Goal: Task Accomplishment & Management: Manage account settings

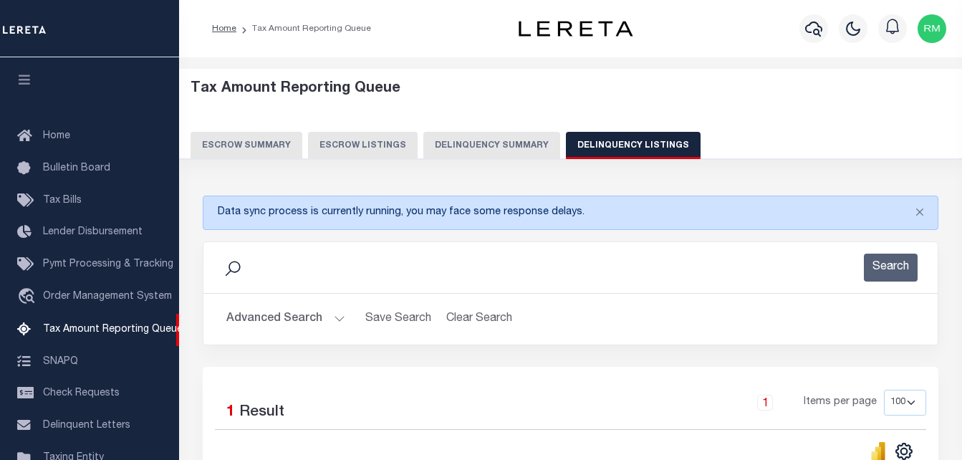
select select "100"
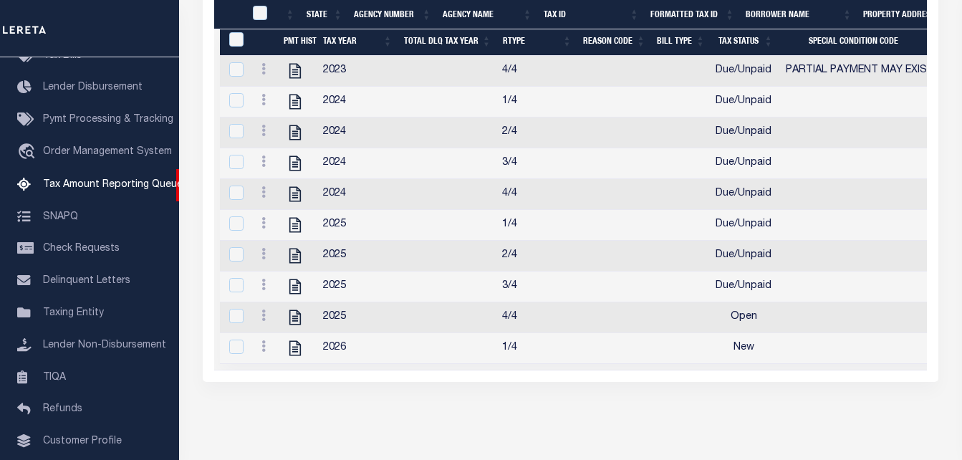
scroll to position [439, 0]
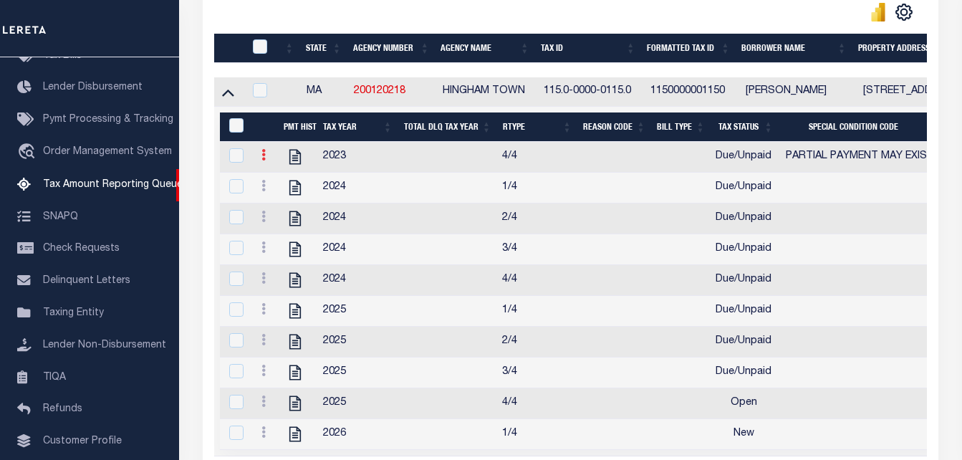
click at [261, 161] on link at bounding box center [264, 156] width 16 height 11
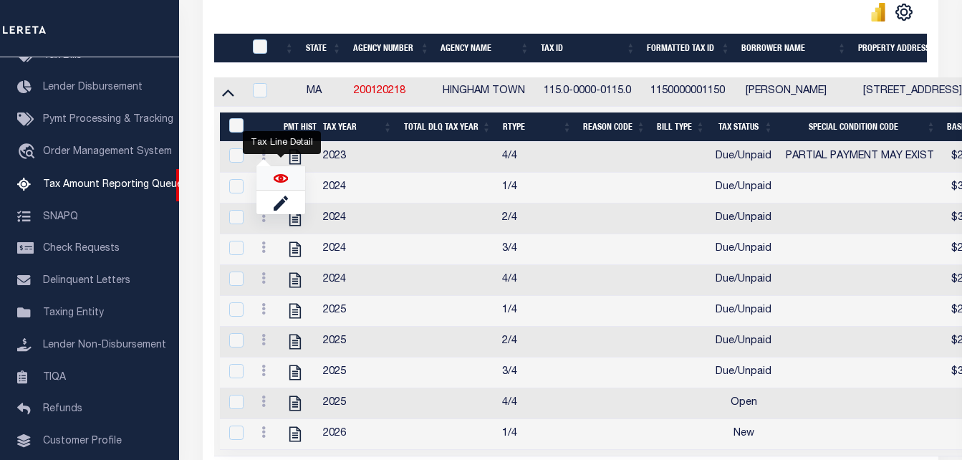
click at [284, 183] on img "" at bounding box center [281, 178] width 14 height 14
checkbox input "true"
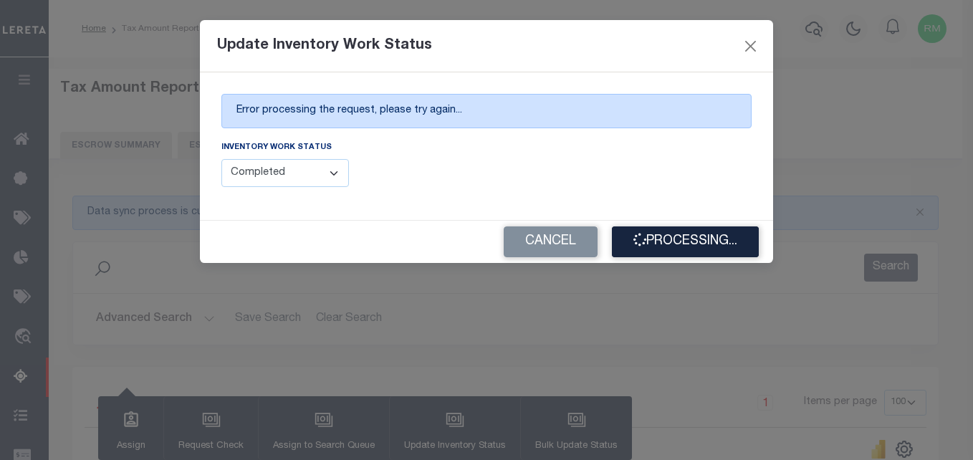
select select "100"
select select "4"
click at [677, 241] on button "Processing..." at bounding box center [685, 241] width 147 height 31
click at [677, 241] on div "Cancel Processing..." at bounding box center [486, 242] width 573 height 42
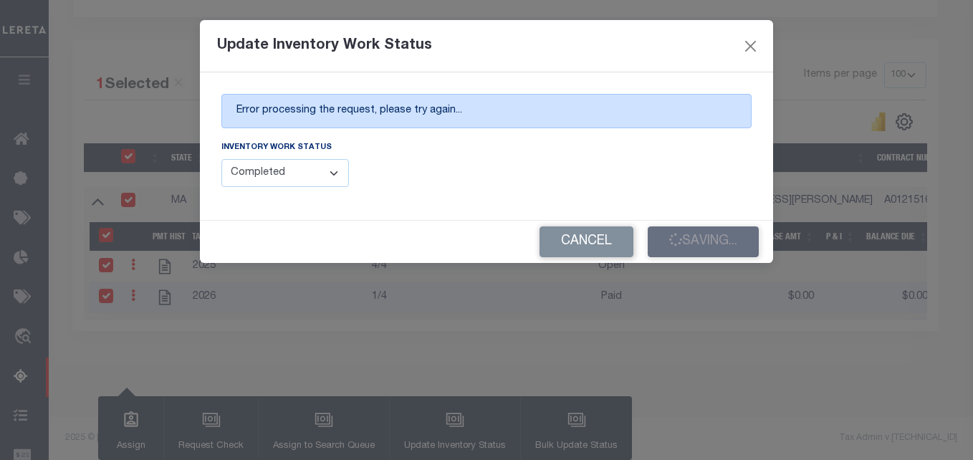
scroll to position [341, 0]
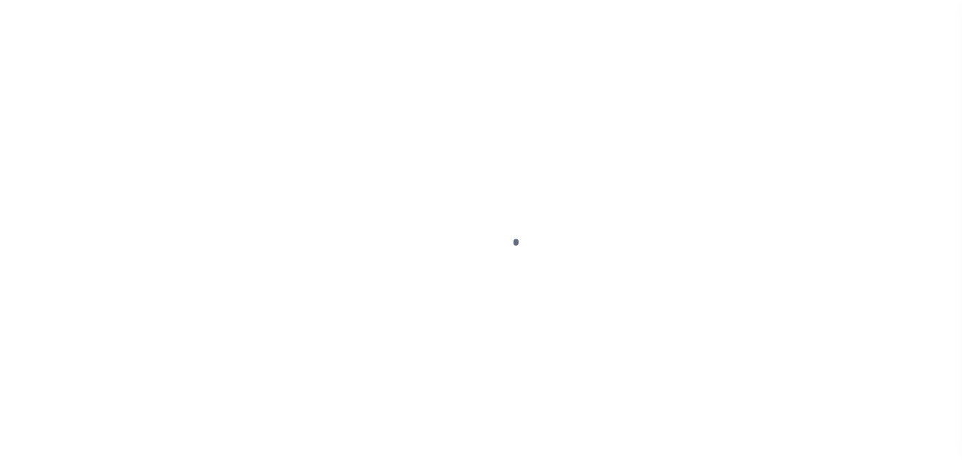
select select "DUE"
select select "15"
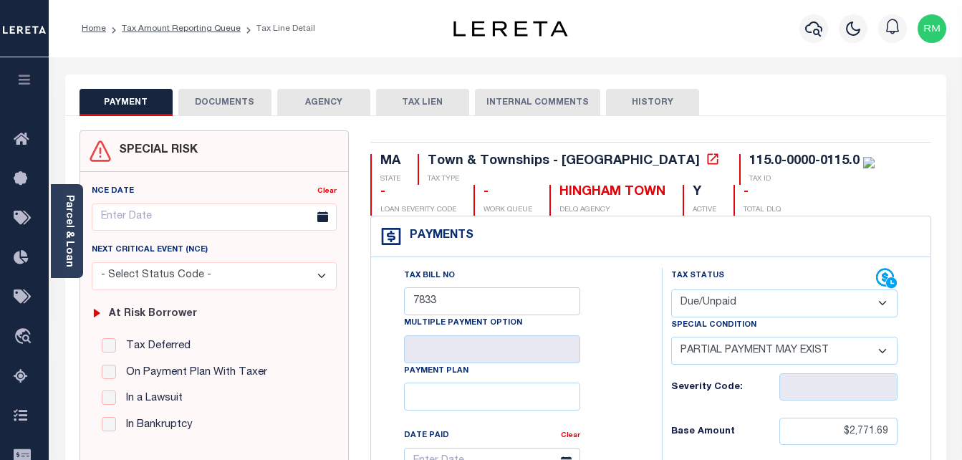
click at [723, 303] on select "- Select Status Code - Open Due/Unpaid Paid Incomplete No Tax Due Internal Refu…" at bounding box center [784, 303] width 227 height 28
click at [197, 24] on link "Tax Amount Reporting Queue" at bounding box center [181, 28] width 119 height 9
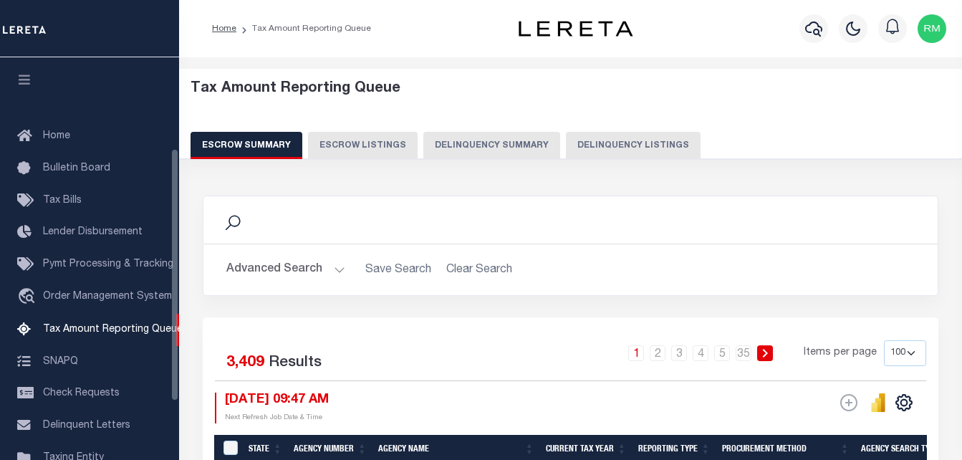
select select "100"
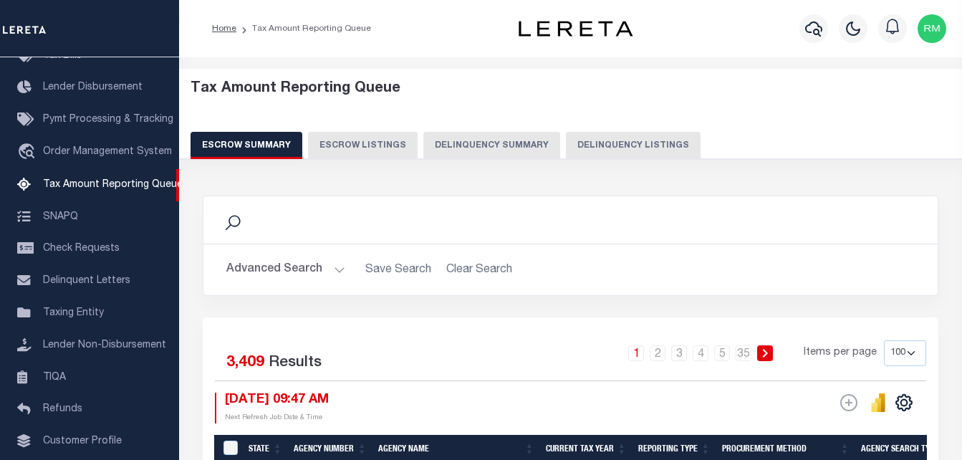
click at [628, 146] on button "Delinquency Listings" at bounding box center [633, 145] width 135 height 27
select select "100"
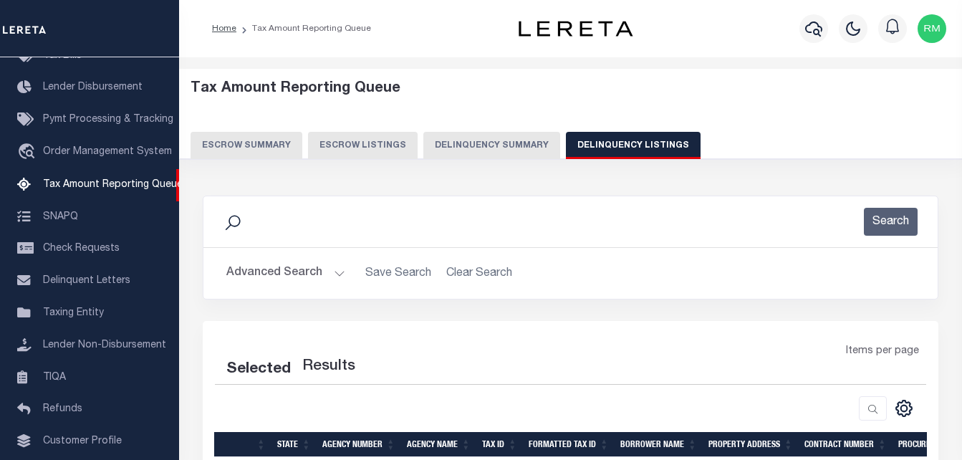
select select "100"
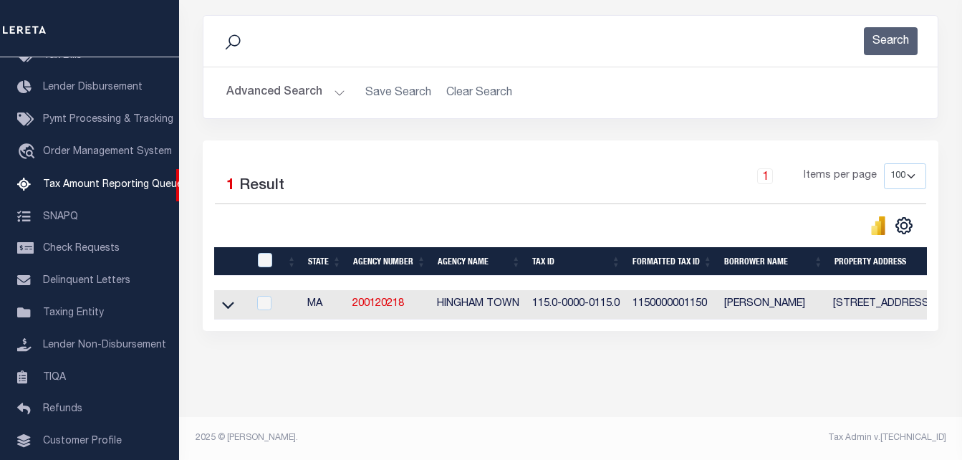
scroll to position [193, 0]
click at [226, 300] on icon at bounding box center [228, 304] width 12 height 15
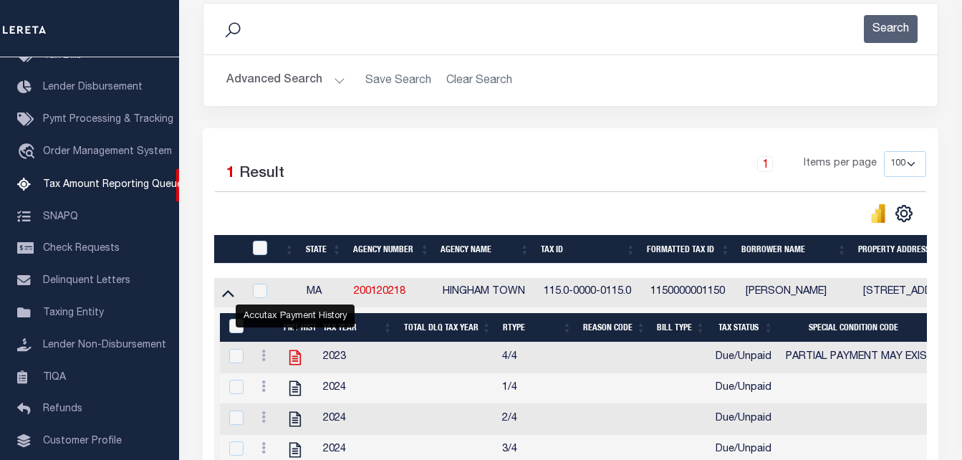
click at [297, 360] on icon "" at bounding box center [294, 357] width 11 height 15
checkbox input "true"
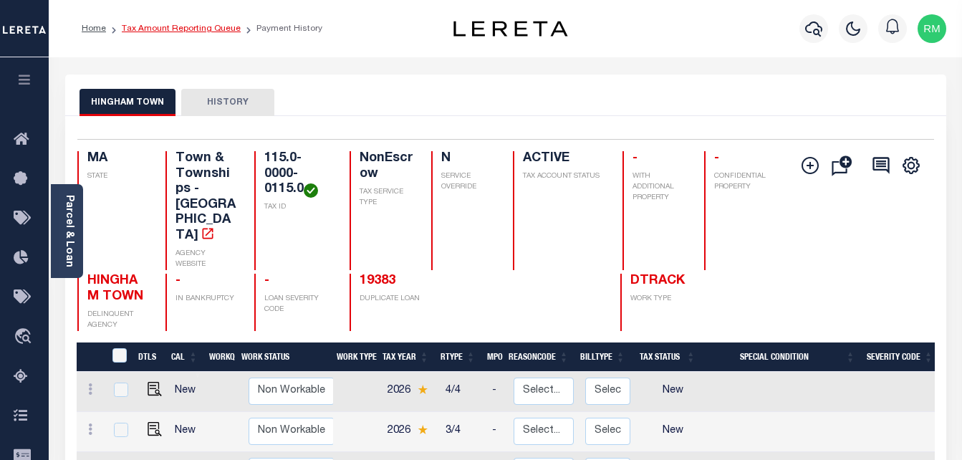
click at [190, 33] on link "Tax Amount Reporting Queue" at bounding box center [181, 28] width 119 height 9
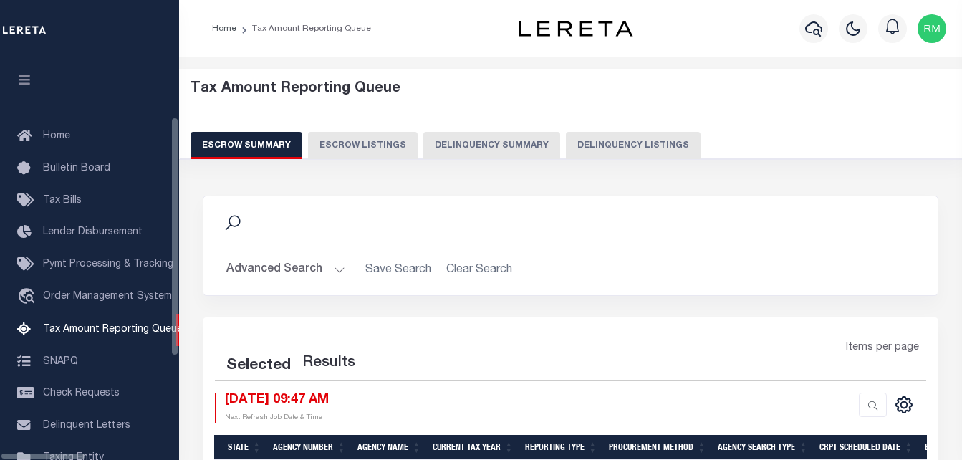
select select "100"
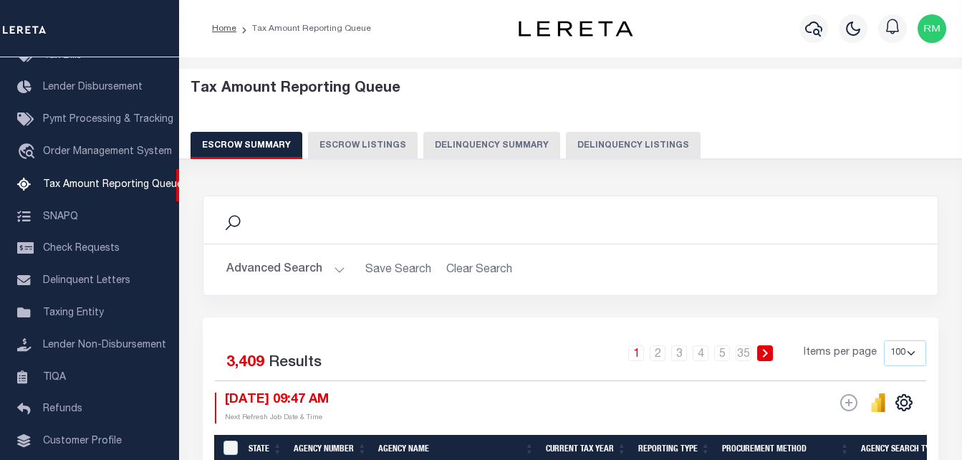
click at [612, 137] on button "Delinquency Listings" at bounding box center [633, 145] width 135 height 27
select select "100"
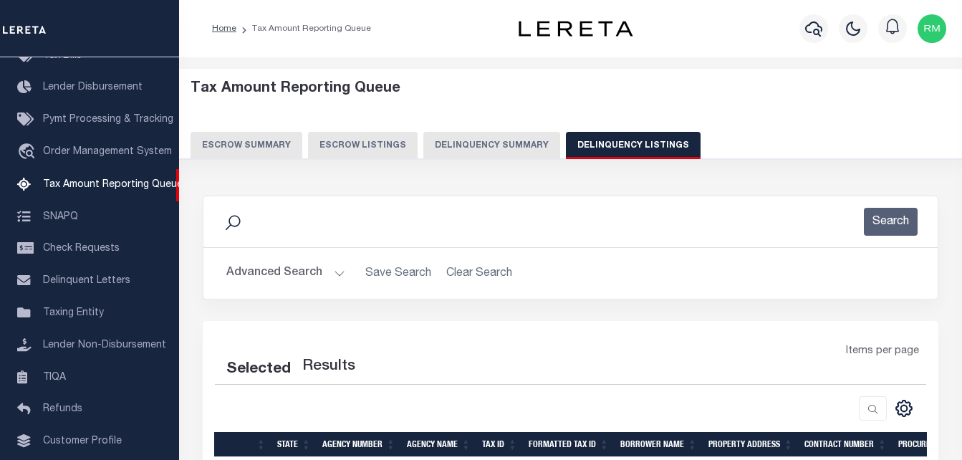
select select "100"
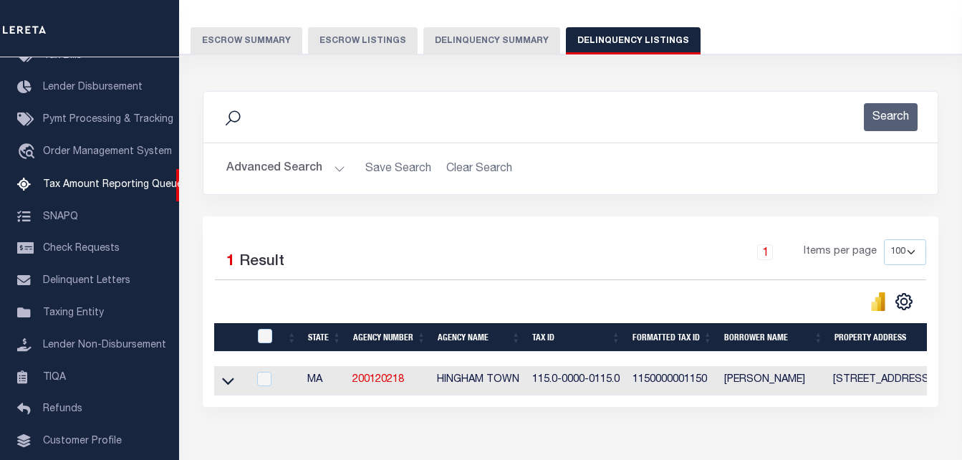
scroll to position [143, 0]
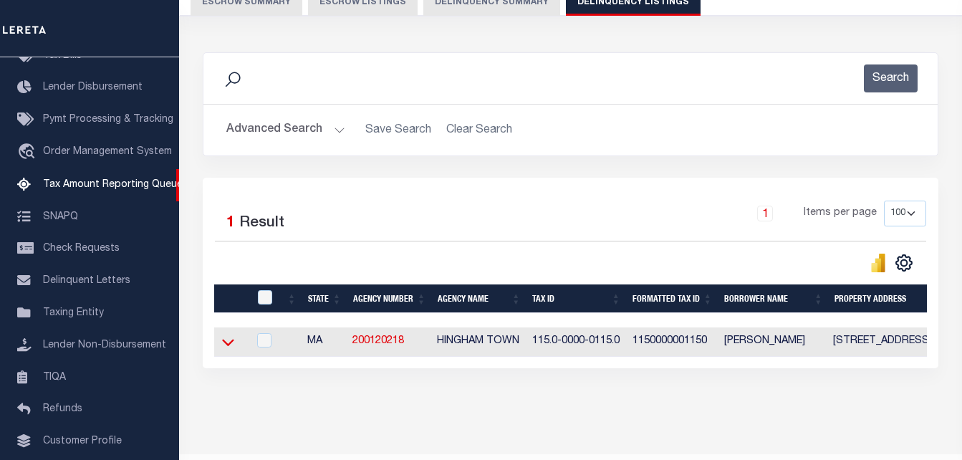
click at [229, 350] on icon at bounding box center [228, 342] width 12 height 15
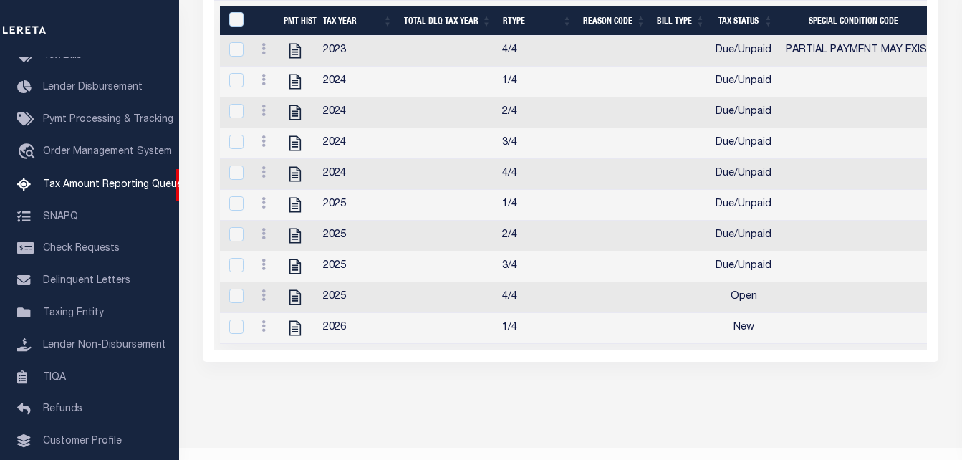
scroll to position [358, 0]
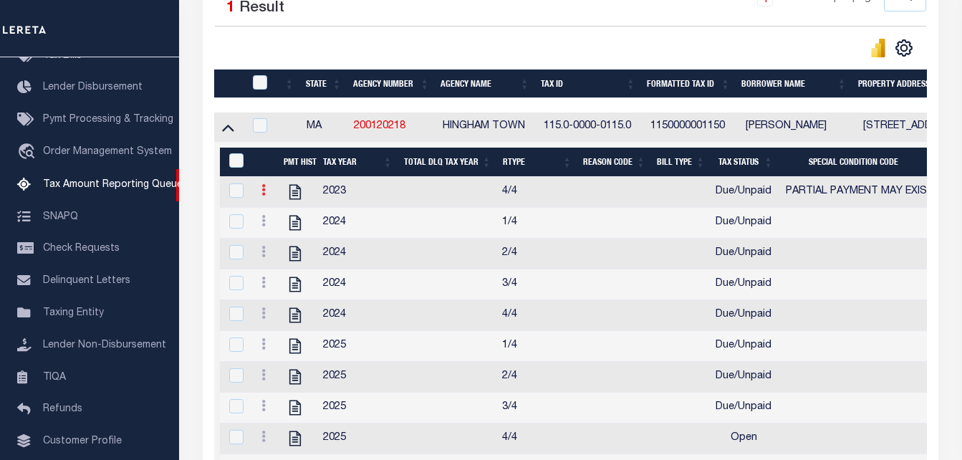
click at [263, 195] on icon at bounding box center [264, 189] width 4 height 11
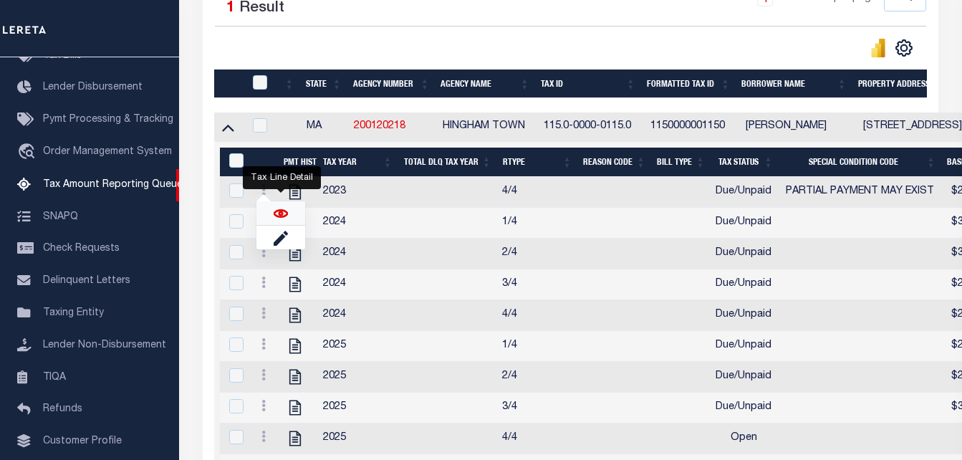
click at [281, 215] on img "" at bounding box center [281, 213] width 14 height 14
checkbox input "true"
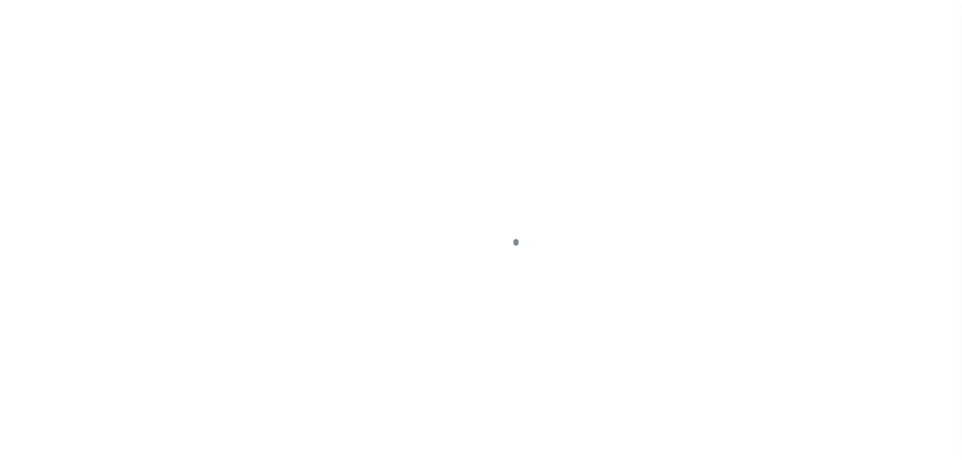
select select "DUE"
select select "15"
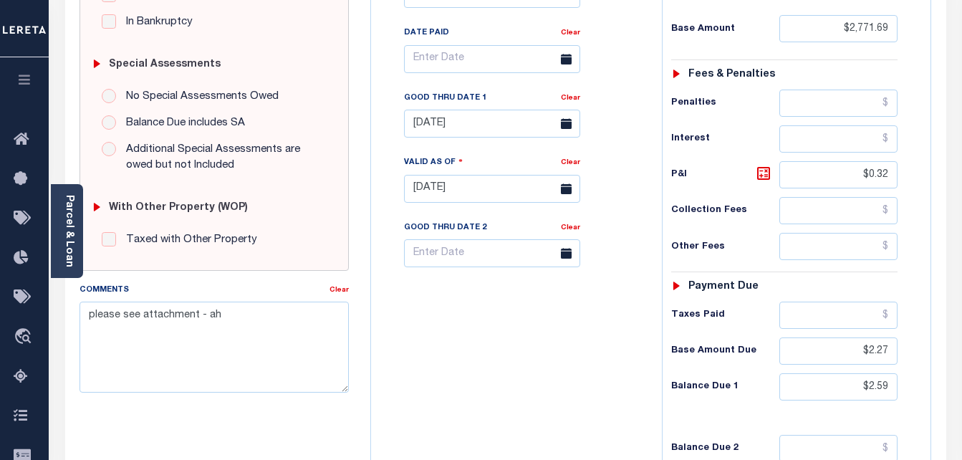
scroll to position [341, 0]
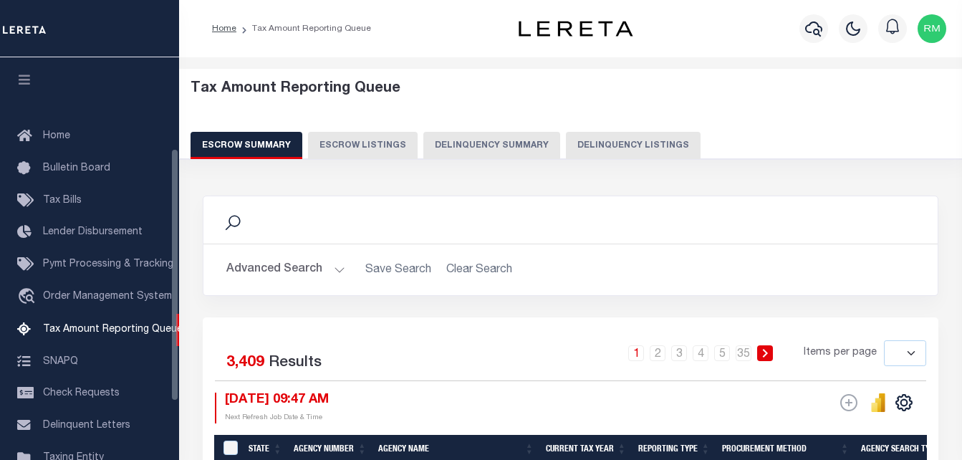
select select
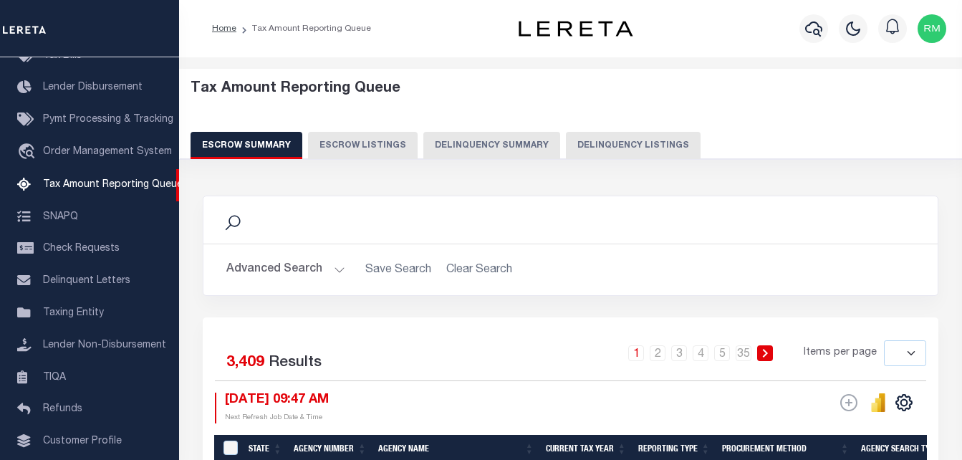
click at [610, 140] on button "Delinquency Listings" at bounding box center [633, 145] width 135 height 27
select select "100"
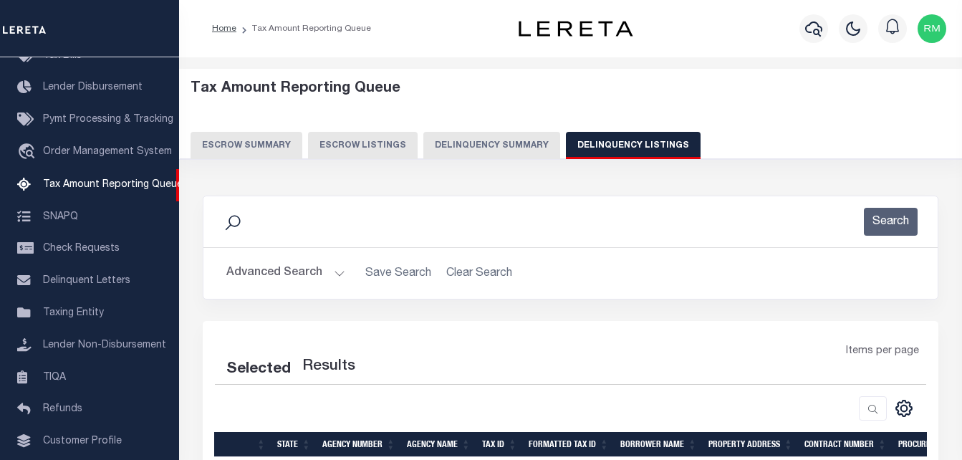
select select "100"
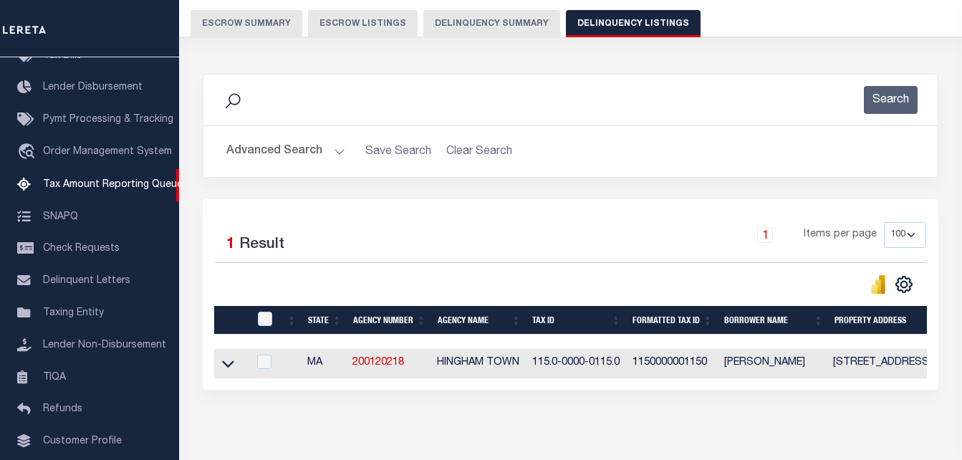
scroll to position [193, 0]
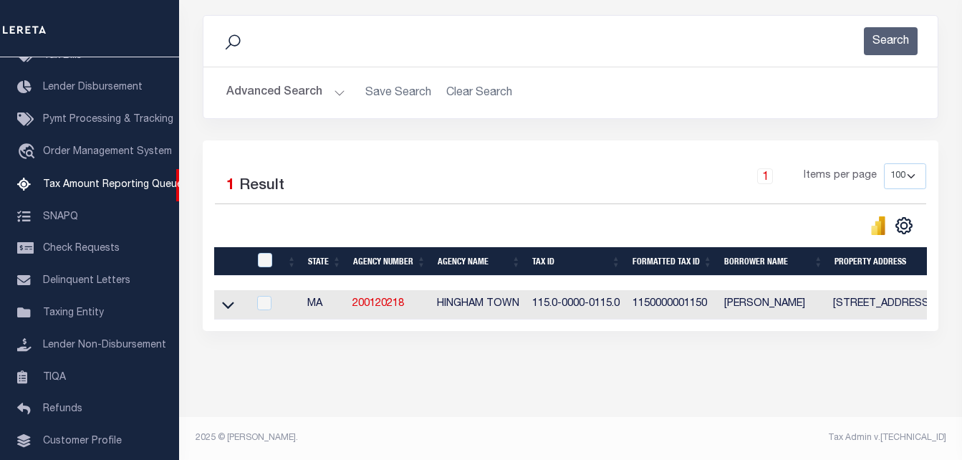
click at [227, 297] on icon at bounding box center [228, 304] width 12 height 15
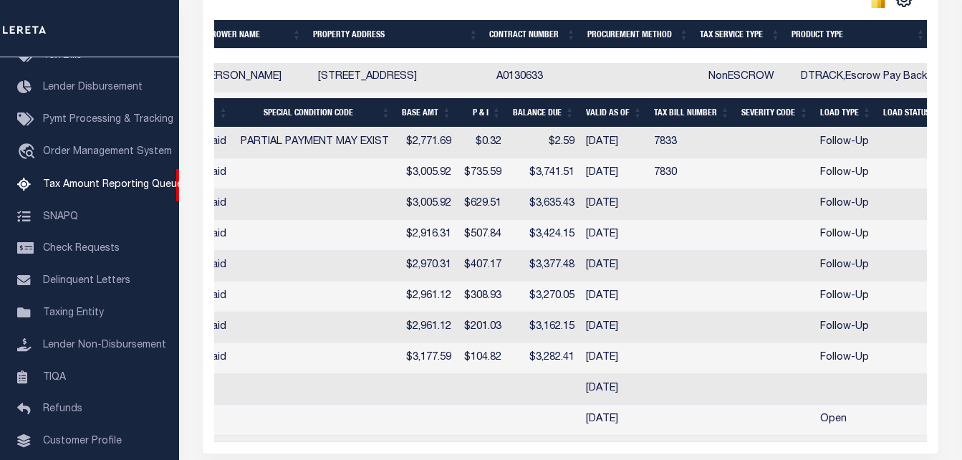
scroll to position [0, 696]
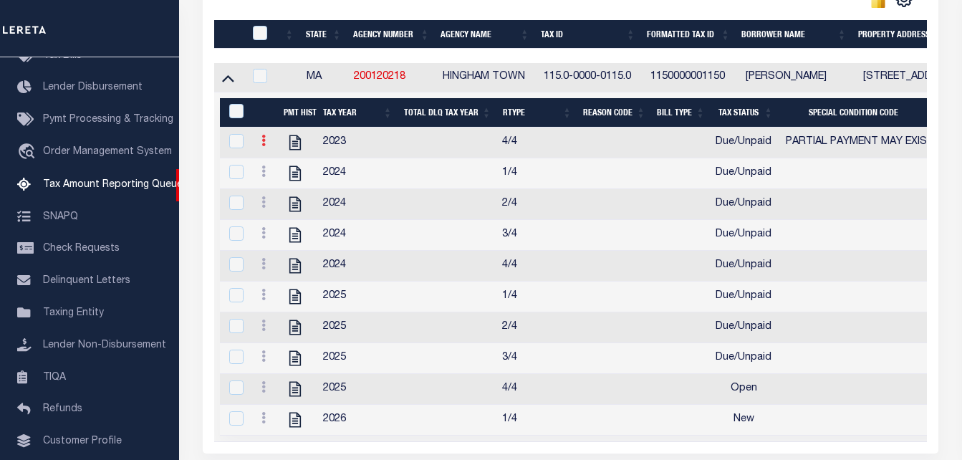
click at [264, 145] on icon at bounding box center [264, 140] width 4 height 11
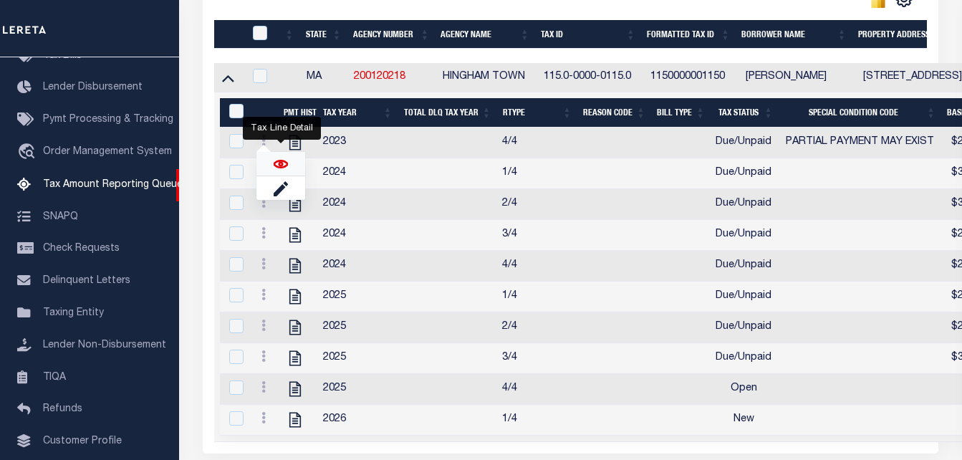
click at [281, 169] on img "" at bounding box center [281, 164] width 14 height 14
checkbox input "true"
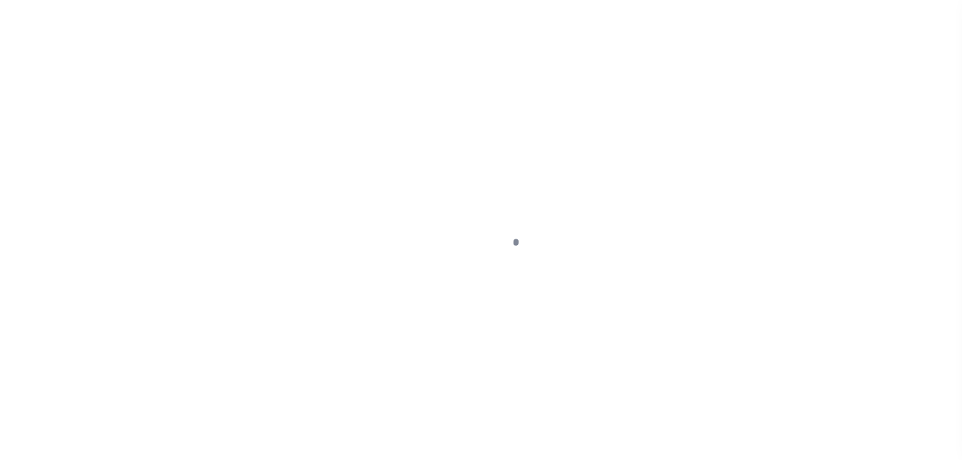
select select "DUE"
select select "15"
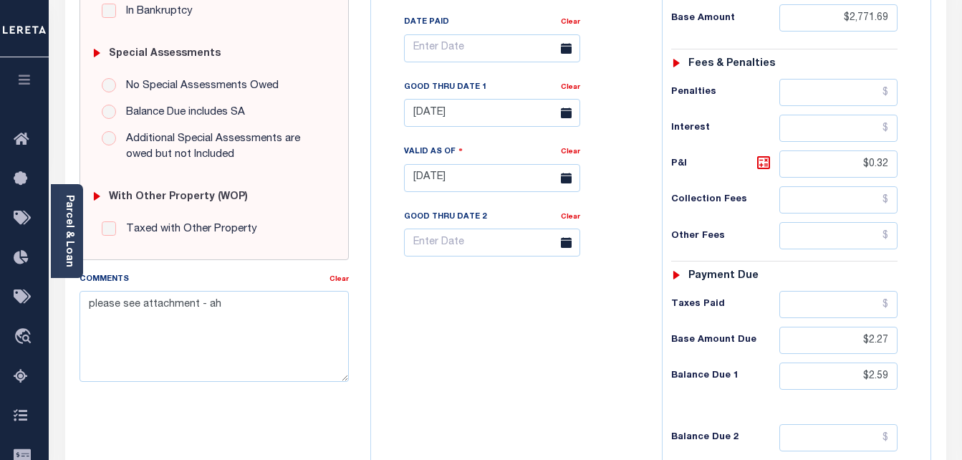
scroll to position [358, 0]
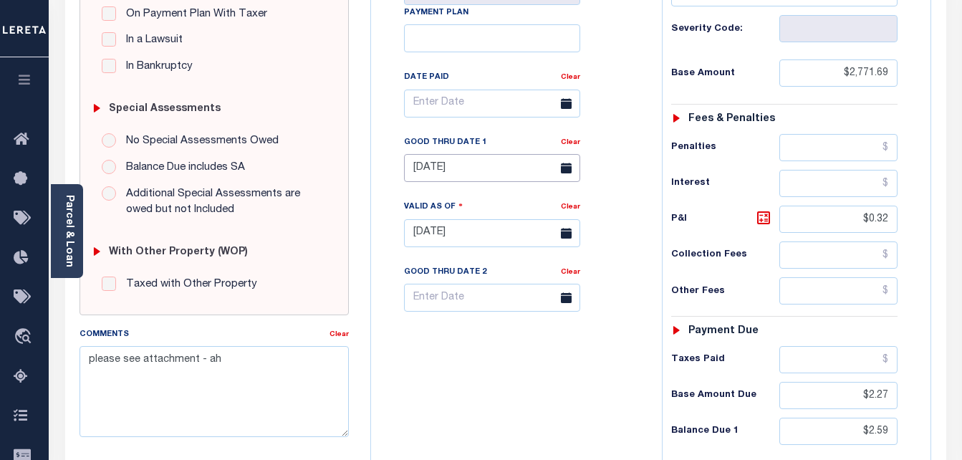
click at [485, 165] on input "[DATE]" at bounding box center [492, 168] width 176 height 28
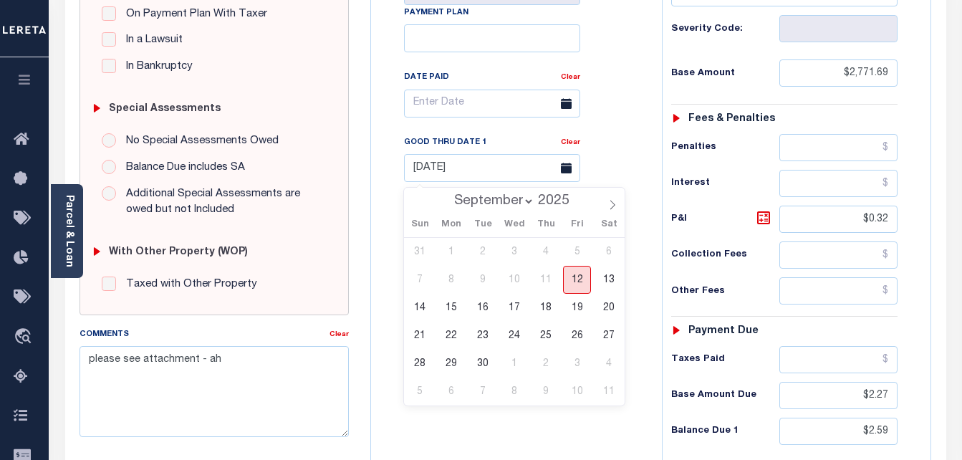
click at [583, 276] on span "12" at bounding box center [577, 280] width 28 height 28
type input "[DATE]"
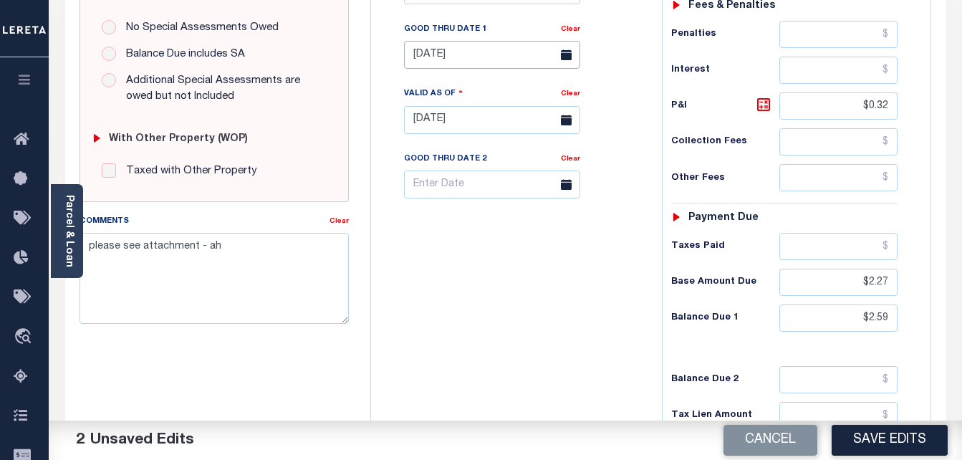
scroll to position [573, 0]
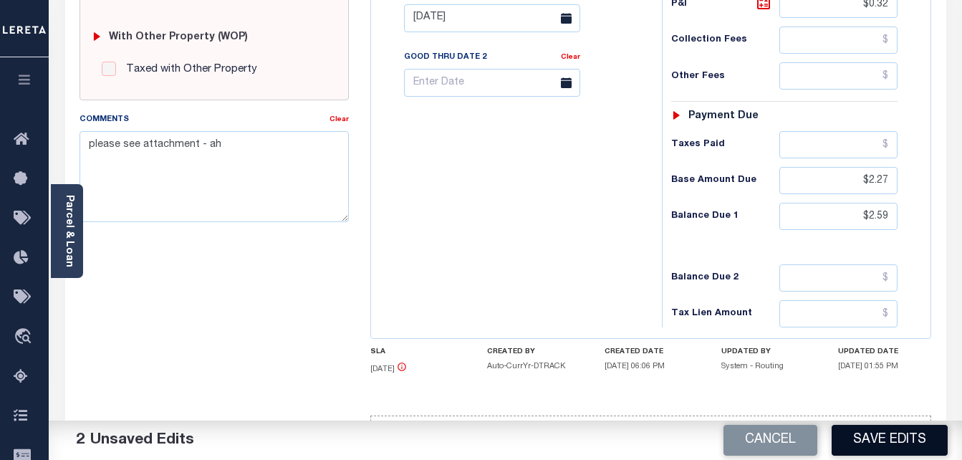
click at [885, 431] on button "Save Edits" at bounding box center [890, 440] width 116 height 31
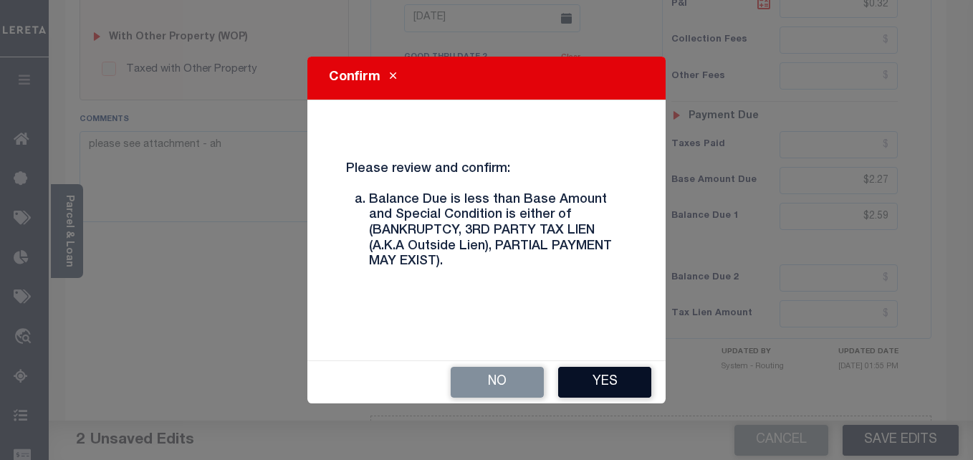
click at [612, 379] on button "Yes" at bounding box center [604, 382] width 93 height 31
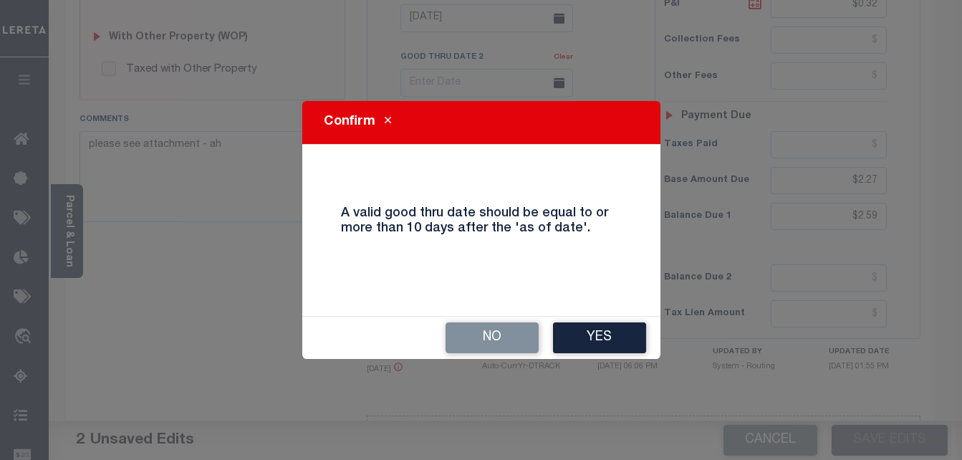
click at [601, 355] on div "No Yes" at bounding box center [481, 338] width 358 height 42
click at [659, 335] on div "No Yes" at bounding box center [481, 338] width 358 height 42
click at [655, 335] on div "No Yes" at bounding box center [481, 338] width 358 height 42
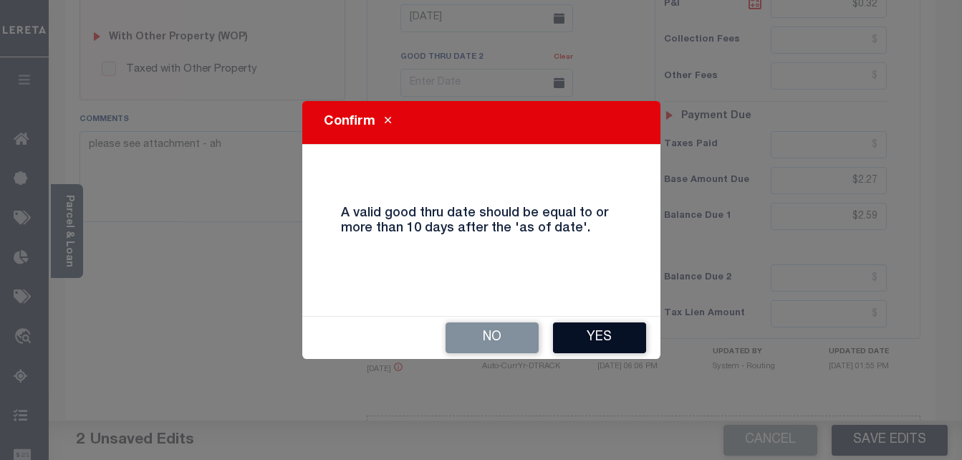
click at [633, 345] on button "Yes" at bounding box center [599, 337] width 93 height 31
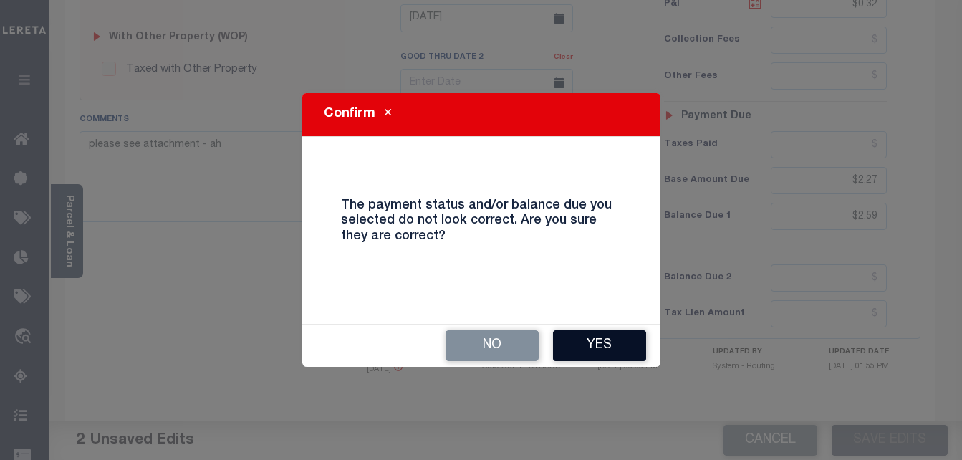
click at [573, 340] on button "Yes" at bounding box center [599, 345] width 93 height 31
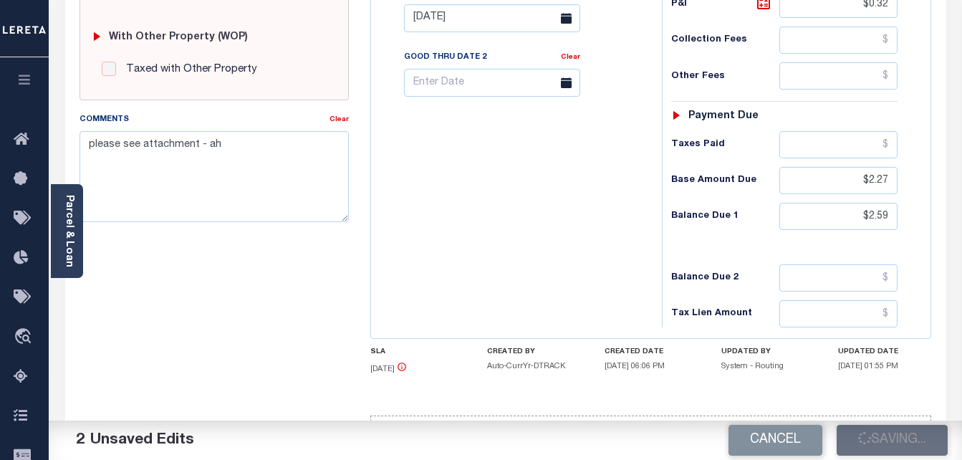
checkbox input "false"
type input "$2,771.69"
type input "$0.32"
type input "$2.27"
type input "$2.59"
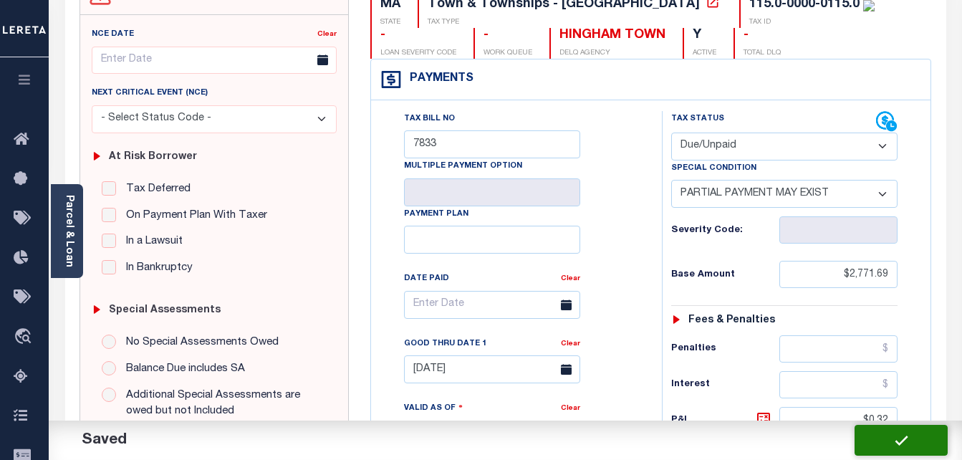
scroll to position [0, 0]
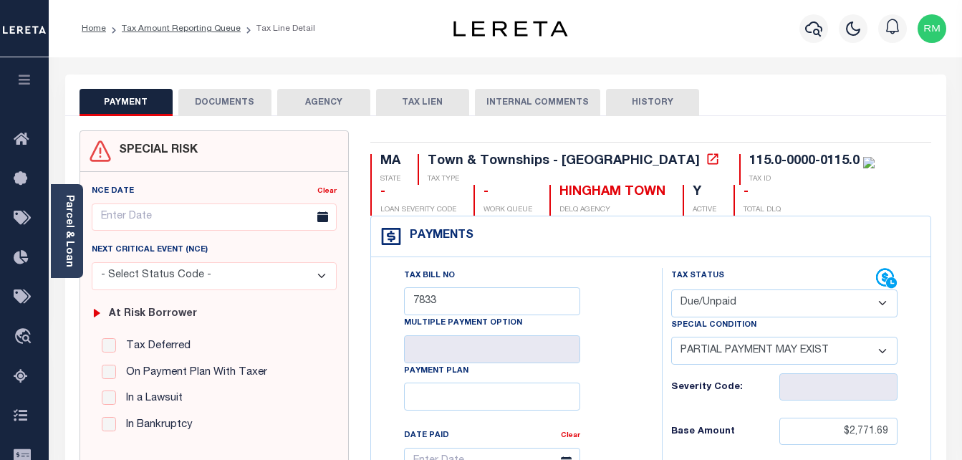
click at [215, 102] on button "DOCUMENTS" at bounding box center [224, 102] width 93 height 27
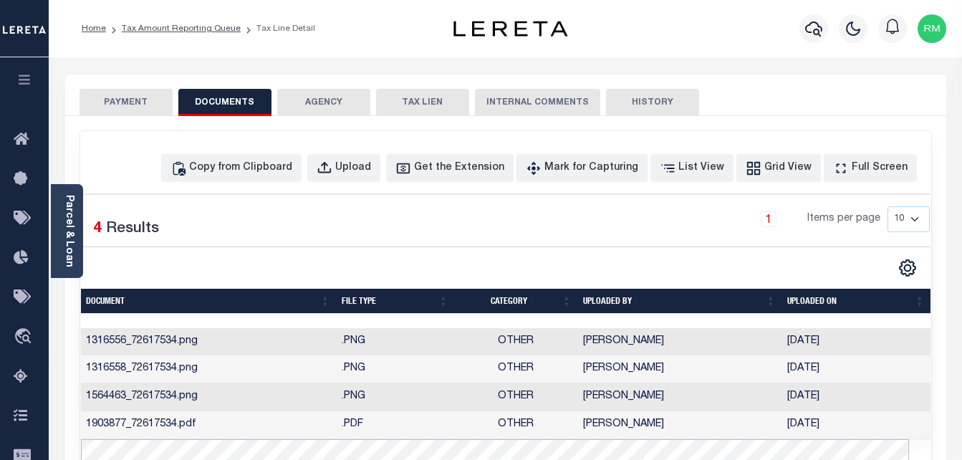
click at [118, 97] on button "PAYMENT" at bounding box center [126, 102] width 93 height 27
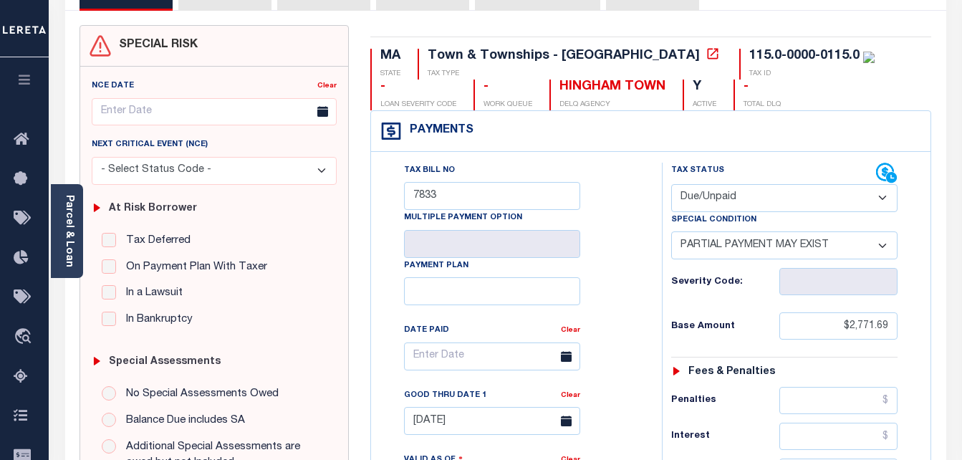
scroll to position [143, 0]
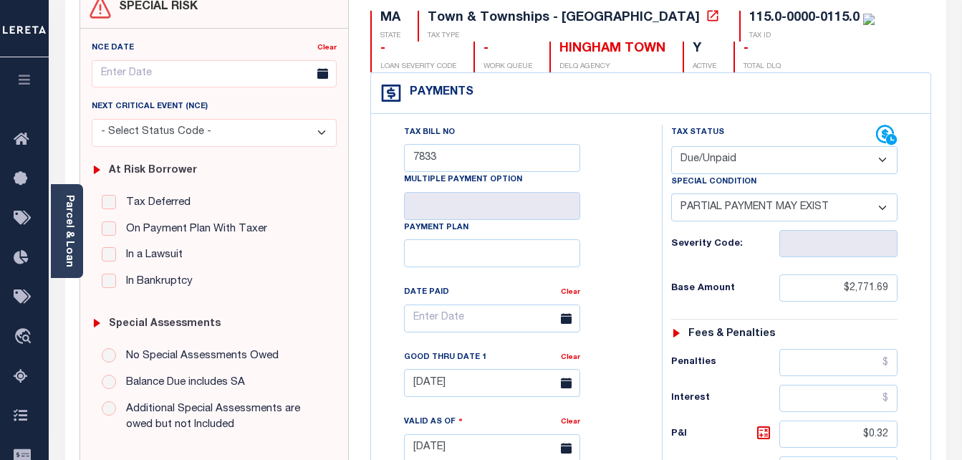
click at [738, 157] on select "- Select Status Code - Open Due/Unpaid Paid Incomplete No Tax Due Internal Refu…" at bounding box center [784, 160] width 227 height 28
select select "PYD"
click at [671, 147] on select "- Select Status Code - Open Due/Unpaid Paid Incomplete No Tax Due Internal Refu…" at bounding box center [784, 160] width 227 height 28
select select "0"
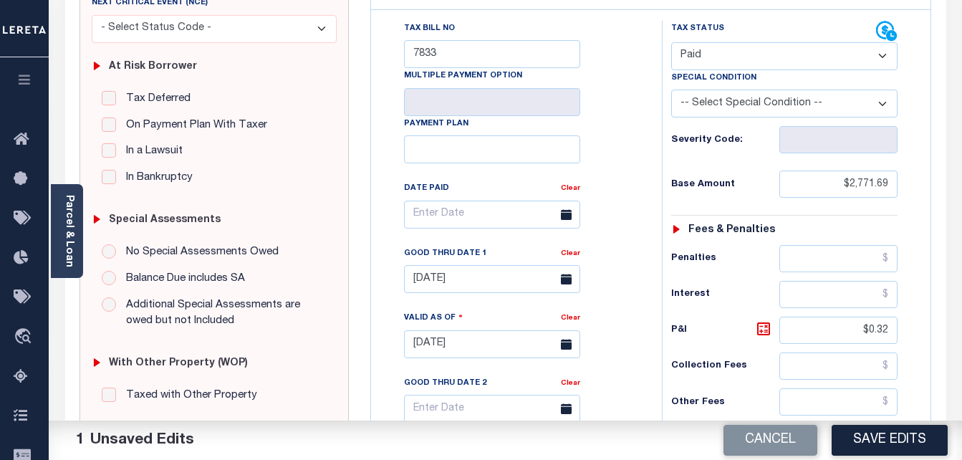
scroll to position [287, 0]
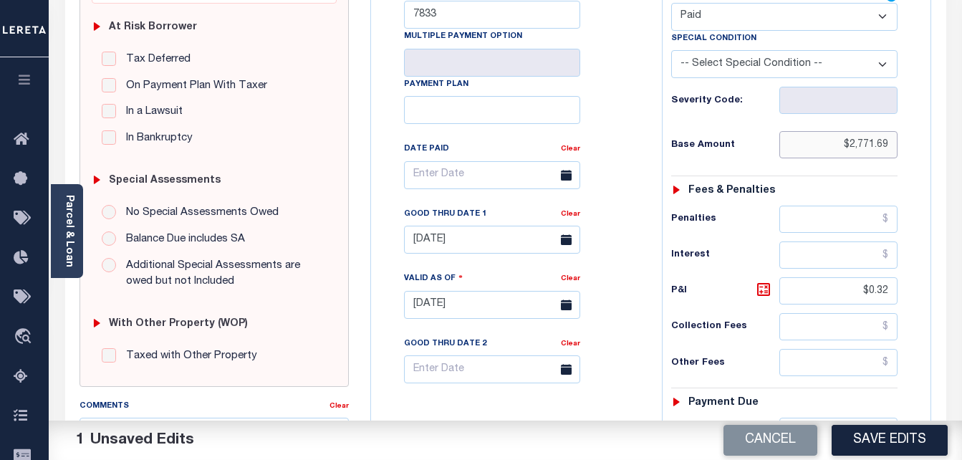
click at [857, 143] on input "$2,771.69" at bounding box center [839, 144] width 118 height 27
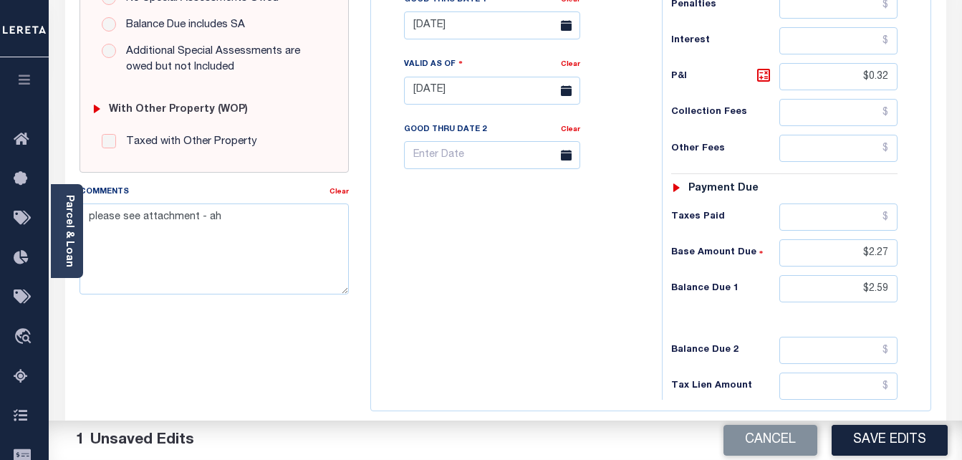
scroll to position [502, 0]
type input "$0.00"
click at [881, 76] on input "$0.32" at bounding box center [839, 75] width 118 height 27
type input "$.00"
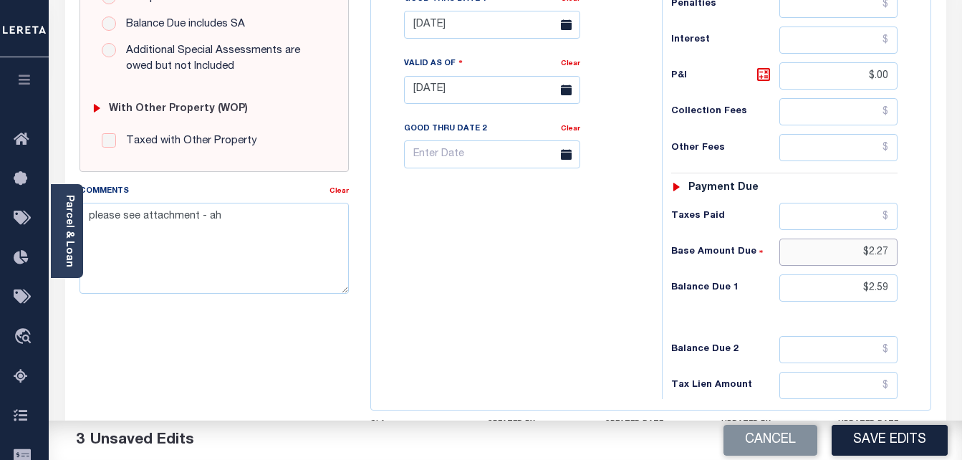
click at [884, 250] on input "$2.27" at bounding box center [839, 252] width 118 height 27
type input "$.00"
click at [881, 293] on input "$2.59" at bounding box center [839, 287] width 118 height 27
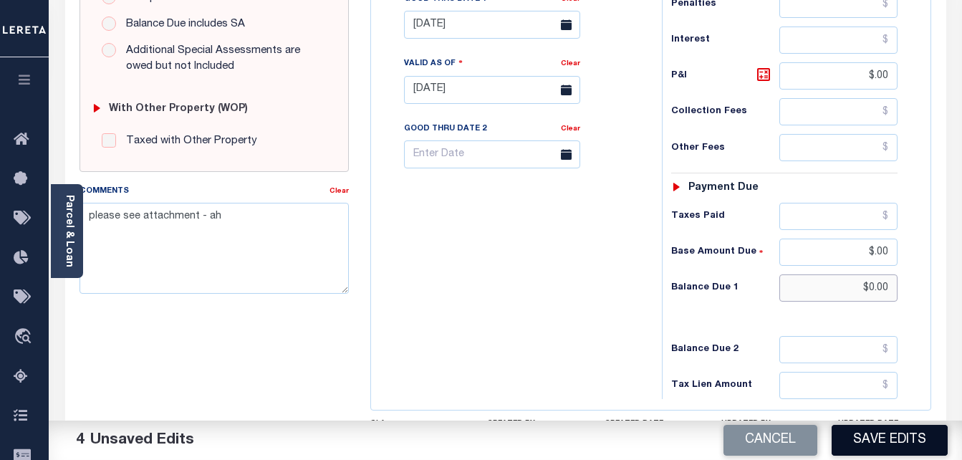
type input "$0.00"
click at [911, 443] on button "Save Edits" at bounding box center [890, 440] width 116 height 31
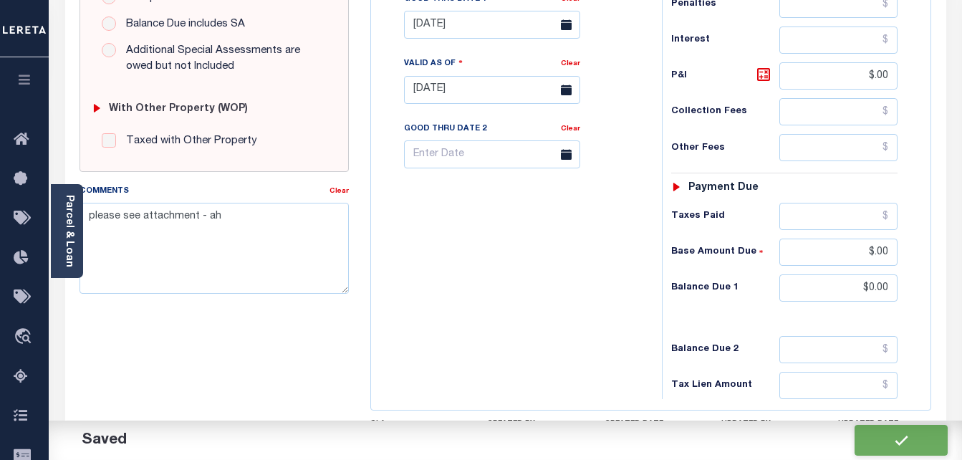
checkbox input "false"
type input "$0"
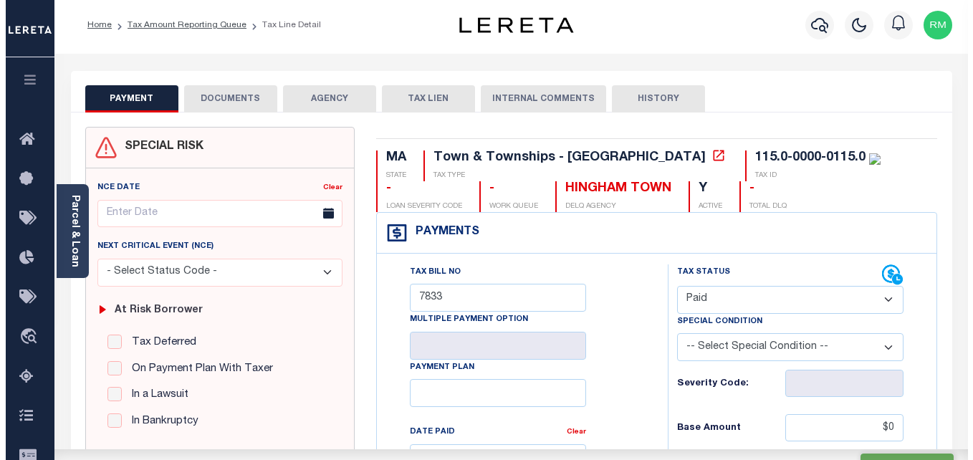
scroll to position [0, 0]
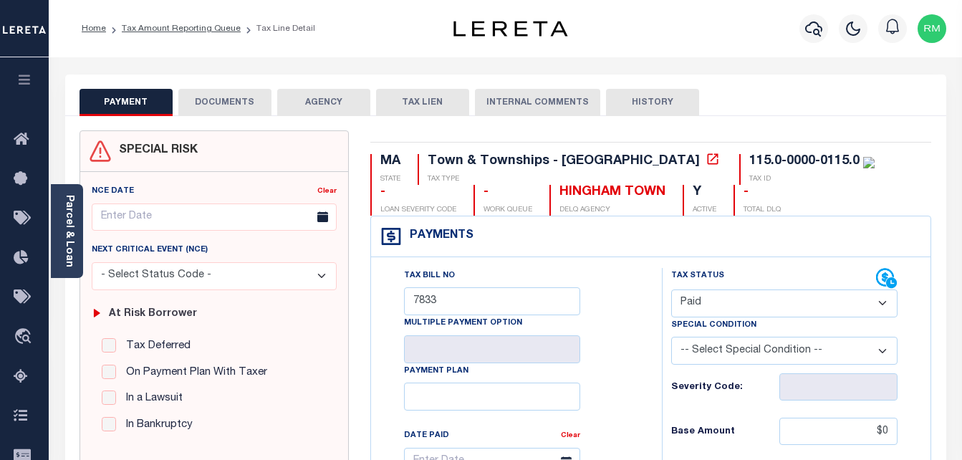
click at [231, 100] on button "DOCUMENTS" at bounding box center [224, 102] width 93 height 27
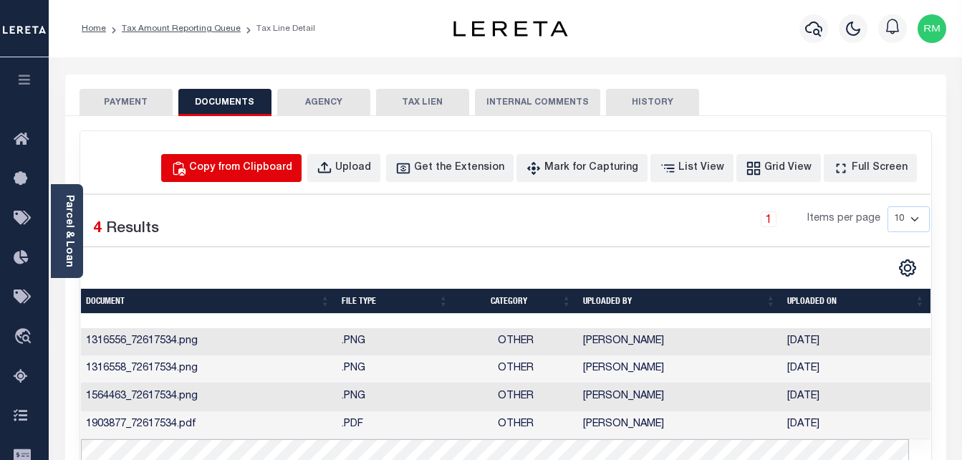
click at [268, 172] on div "Copy from Clipboard" at bounding box center [240, 169] width 103 height 16
select select "POP"
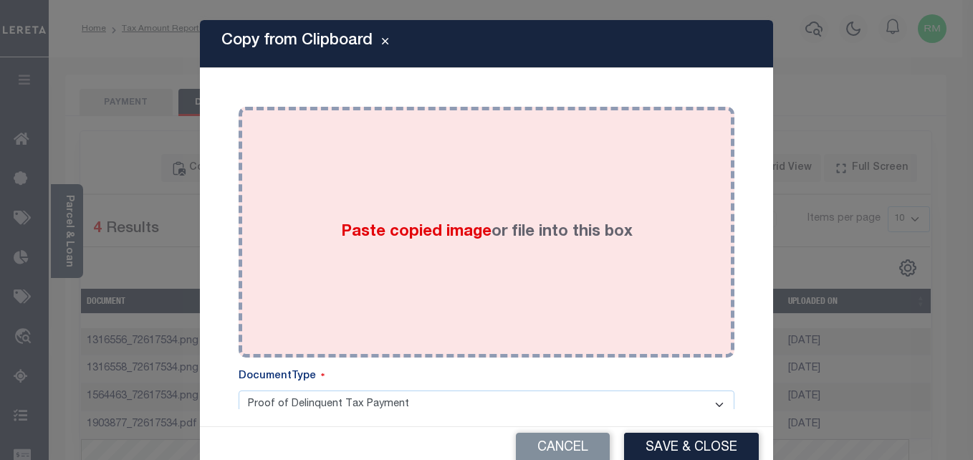
click at [396, 249] on div "Paste copied image or file into this box" at bounding box center [486, 232] width 474 height 229
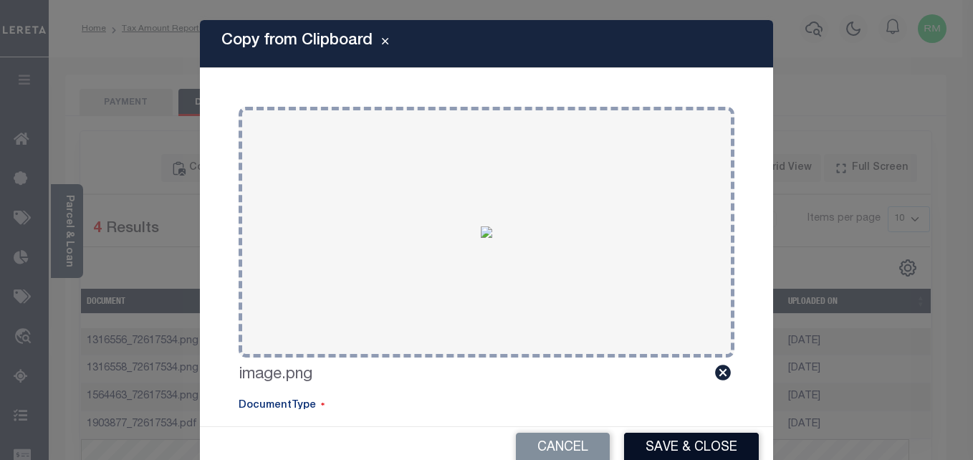
click at [694, 446] on button "Save & Close" at bounding box center [691, 448] width 135 height 31
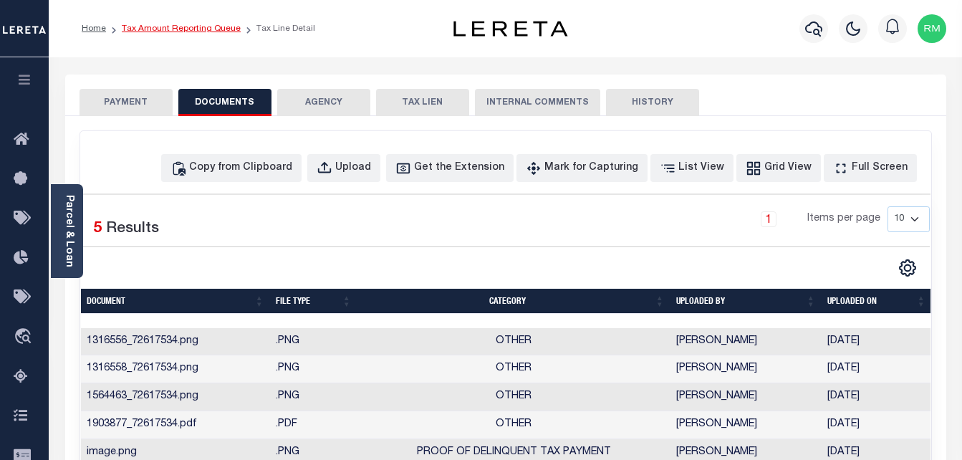
click at [167, 28] on link "Tax Amount Reporting Queue" at bounding box center [181, 28] width 119 height 9
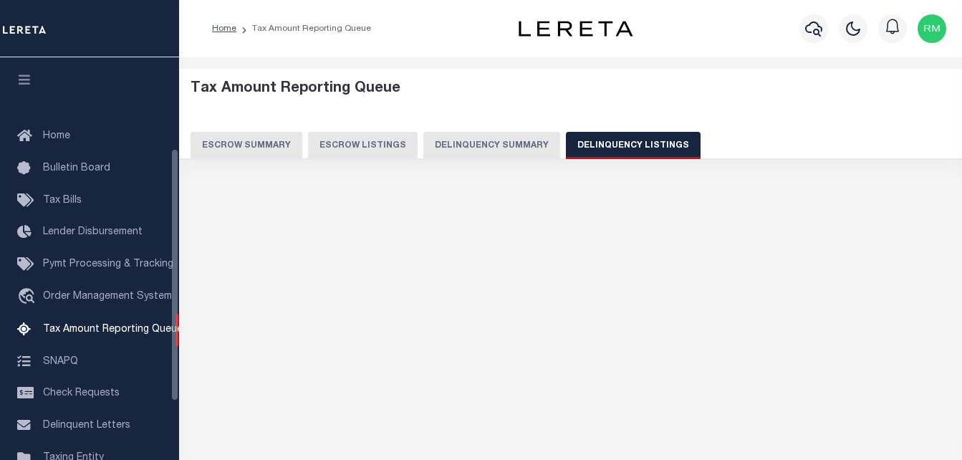
select select "100"
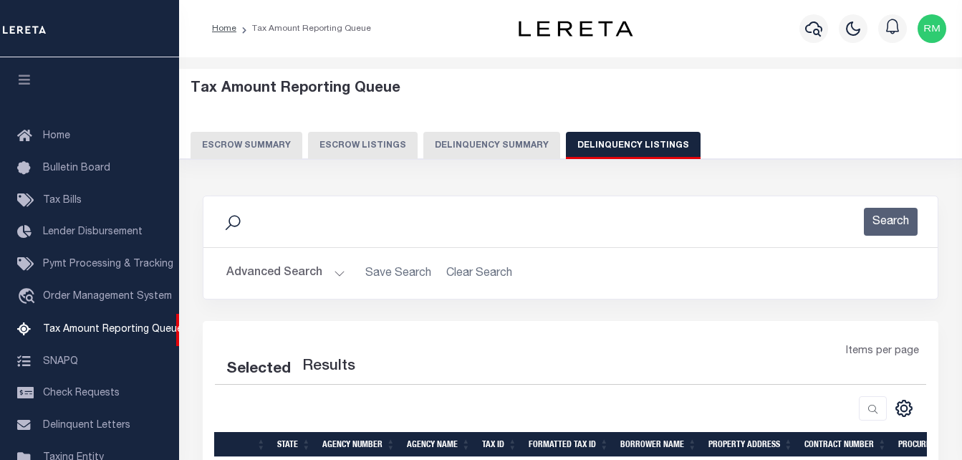
scroll to position [145, 0]
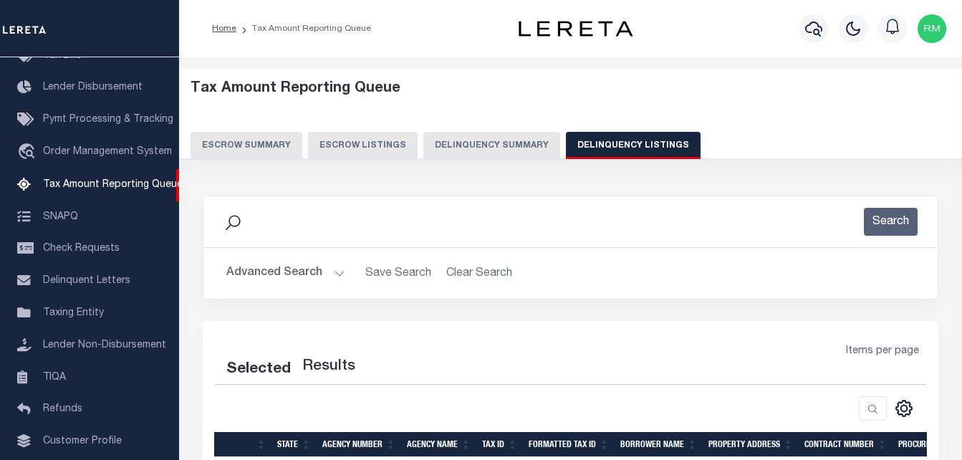
select select "100"
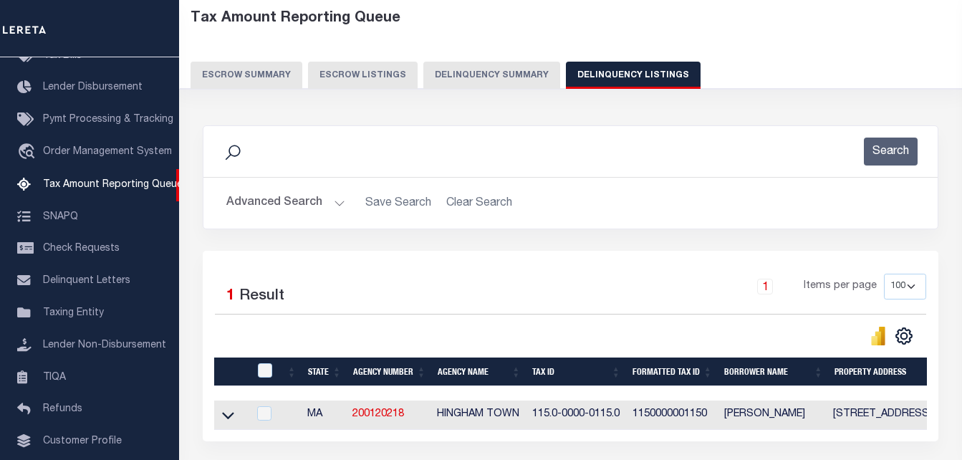
scroll to position [193, 0]
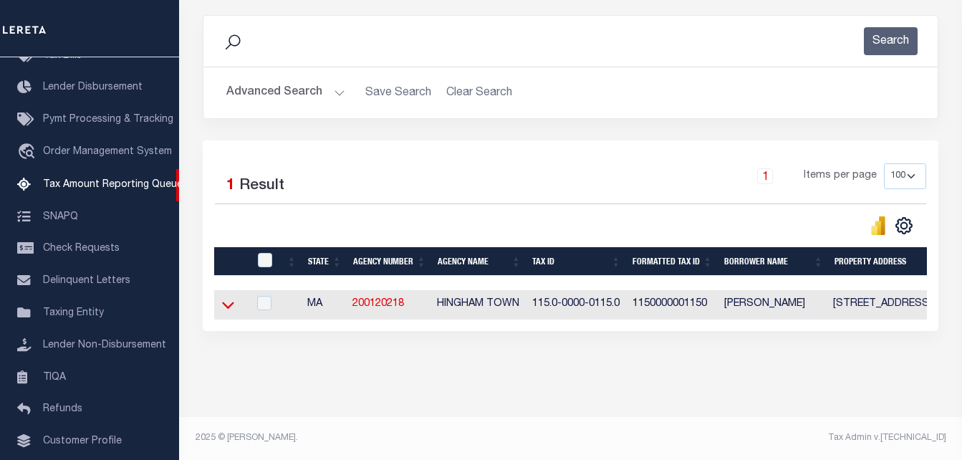
click at [225, 302] on icon at bounding box center [228, 305] width 12 height 7
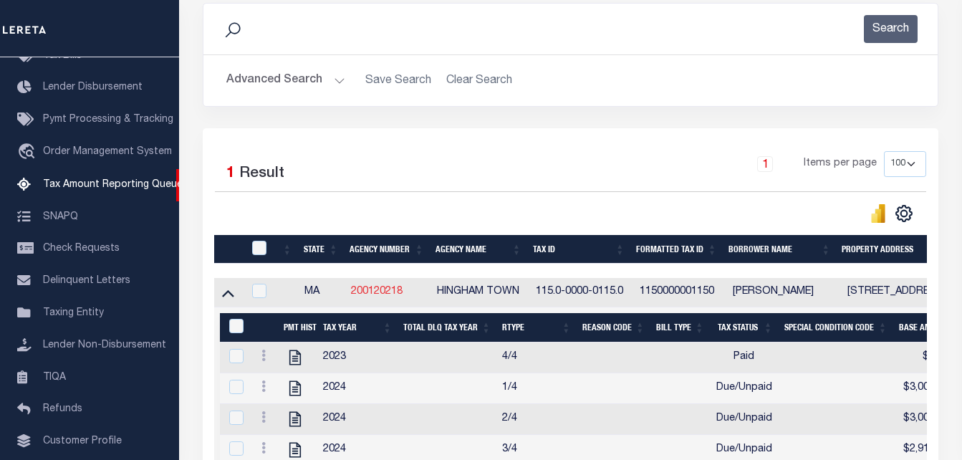
scroll to position [336, 0]
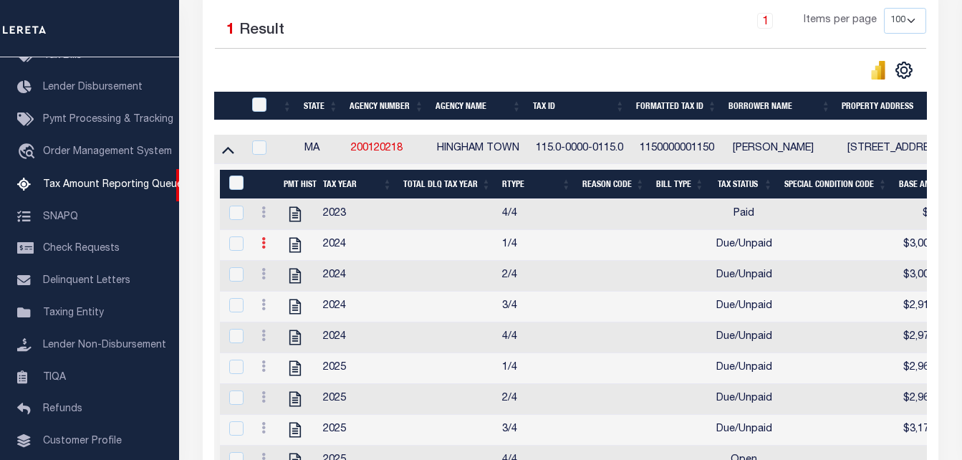
click at [264, 249] on icon at bounding box center [264, 242] width 4 height 11
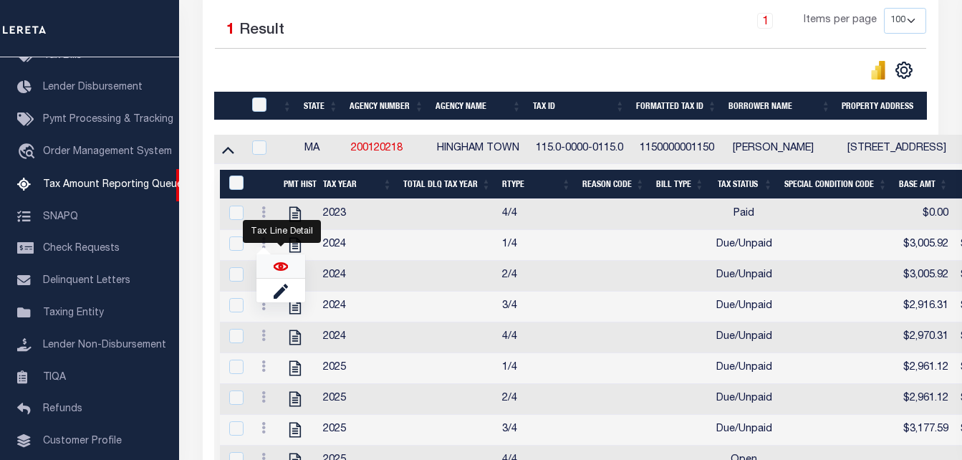
click at [277, 271] on img "" at bounding box center [281, 266] width 14 height 14
checkbox input "true"
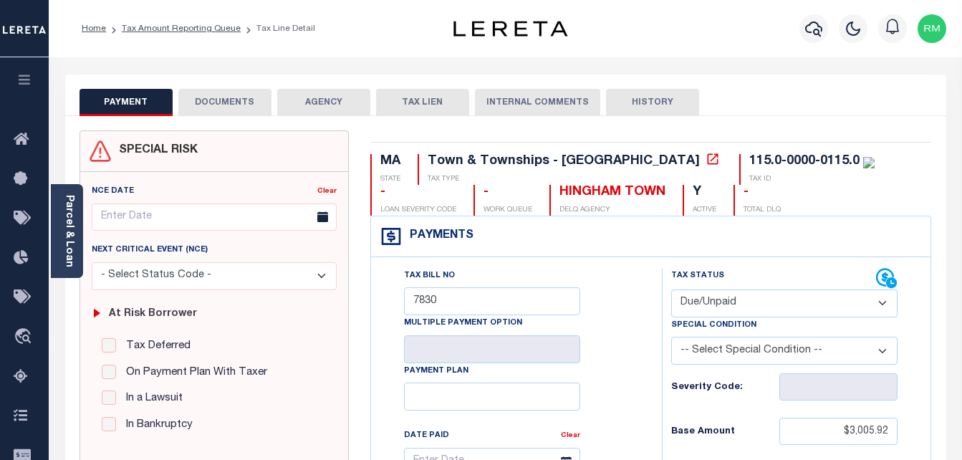
click at [714, 295] on select "- Select Status Code - Open Due/Unpaid Paid Incomplete No Tax Due Internal Refu…" at bounding box center [784, 303] width 227 height 28
select select "PYD"
click at [671, 290] on select "- Select Status Code - Open Due/Unpaid Paid Incomplete No Tax Due Internal Refu…" at bounding box center [784, 303] width 227 height 28
type input "[DATE]"
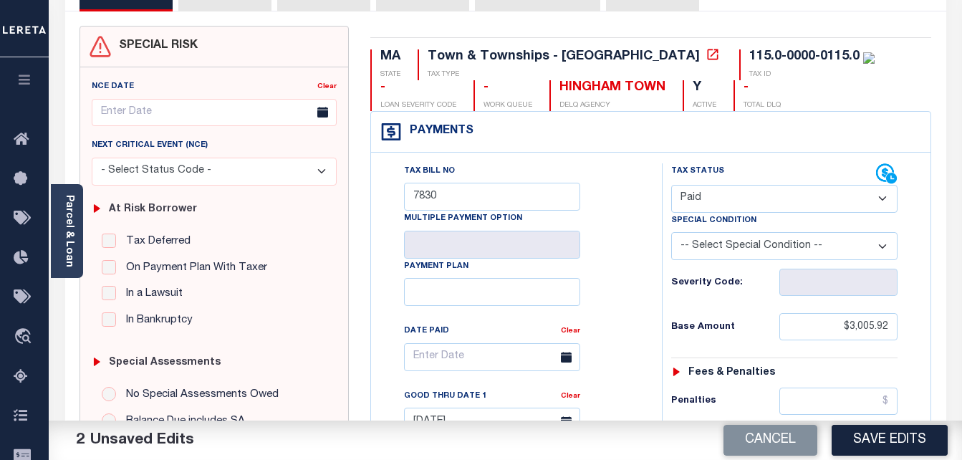
scroll to position [143, 0]
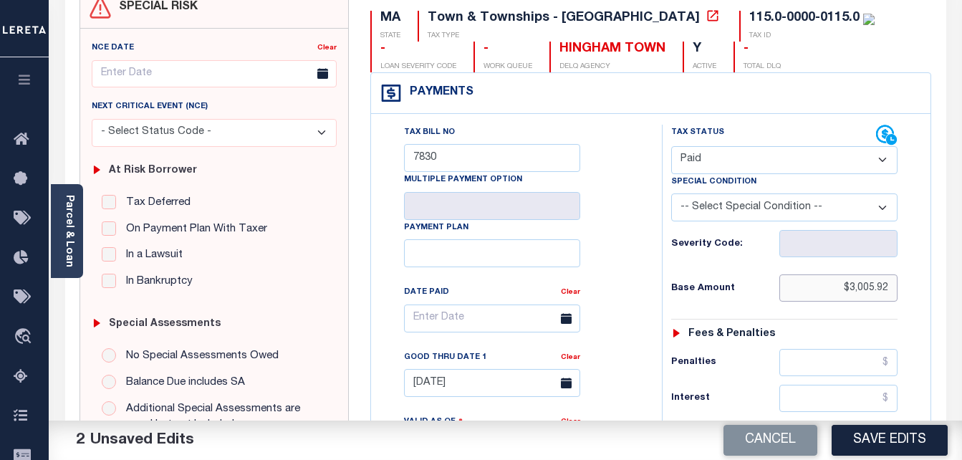
click at [860, 284] on input "$3,005.92" at bounding box center [839, 287] width 118 height 27
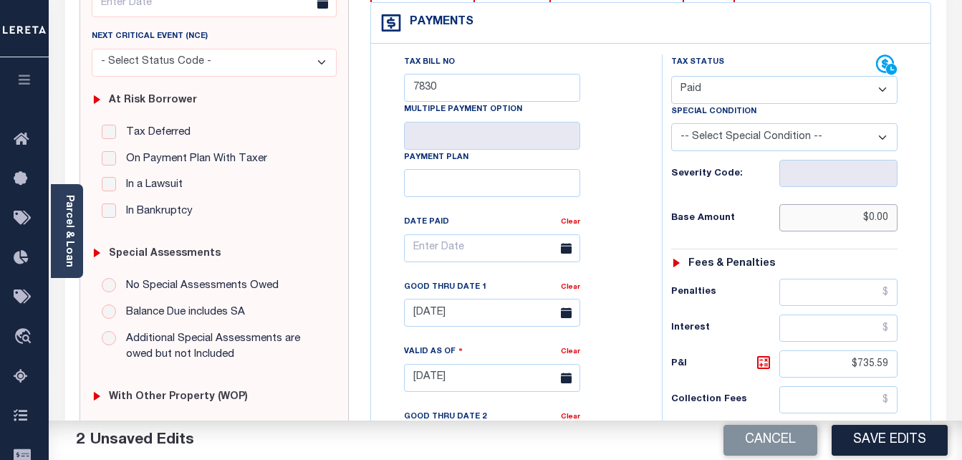
scroll to position [215, 0]
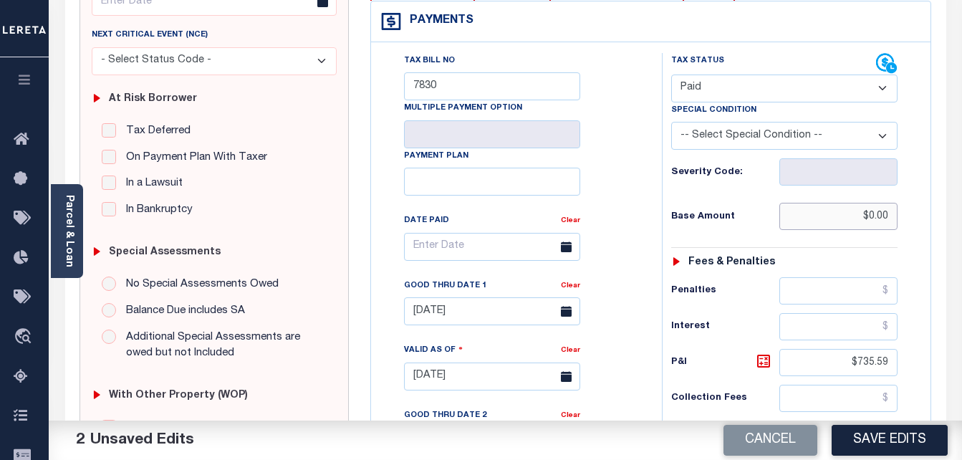
type input "$0.00"
click at [870, 363] on input "$735.59" at bounding box center [839, 362] width 118 height 27
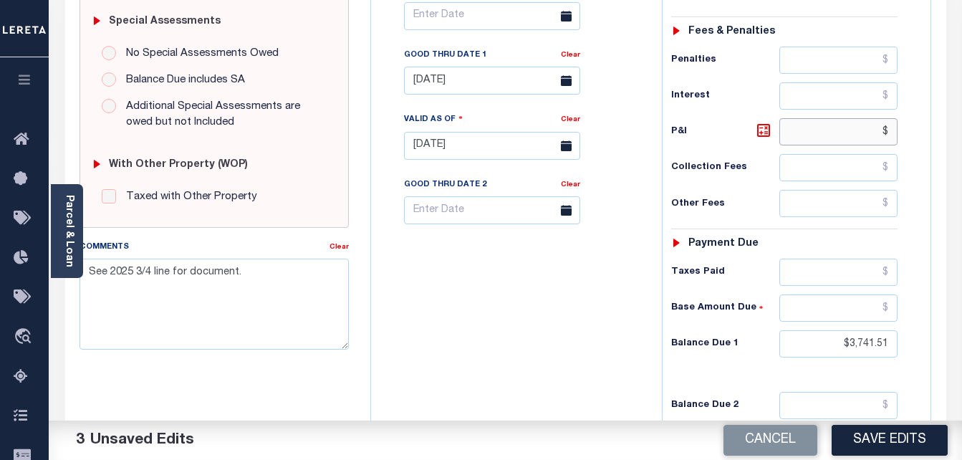
scroll to position [502, 0]
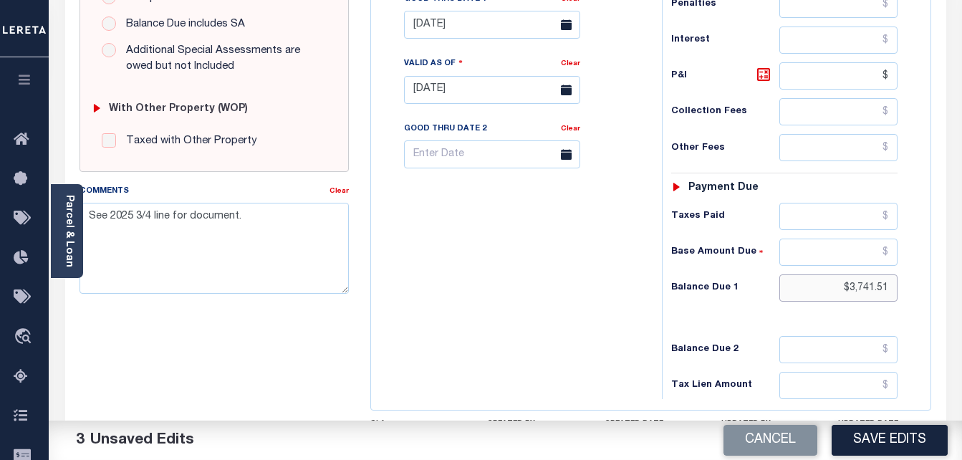
type input "$.00"
click at [872, 295] on input "$3,741.51" at bounding box center [839, 287] width 118 height 27
click at [872, 294] on input "$3,741.51" at bounding box center [839, 287] width 118 height 27
type input "$0.00"
click at [482, 24] on input "[DATE]" at bounding box center [492, 25] width 176 height 28
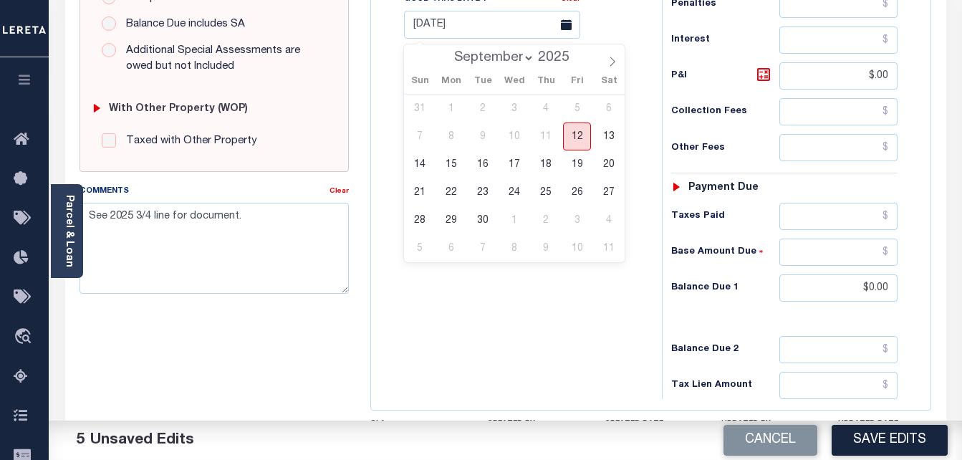
click at [578, 143] on span "12" at bounding box center [577, 137] width 28 height 28
type input "[DATE]"
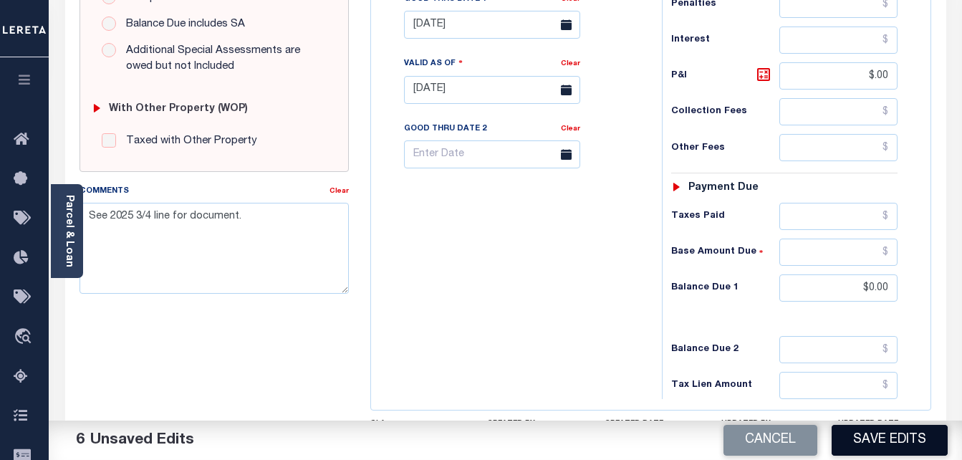
click at [873, 439] on button "Save Edits" at bounding box center [890, 440] width 116 height 31
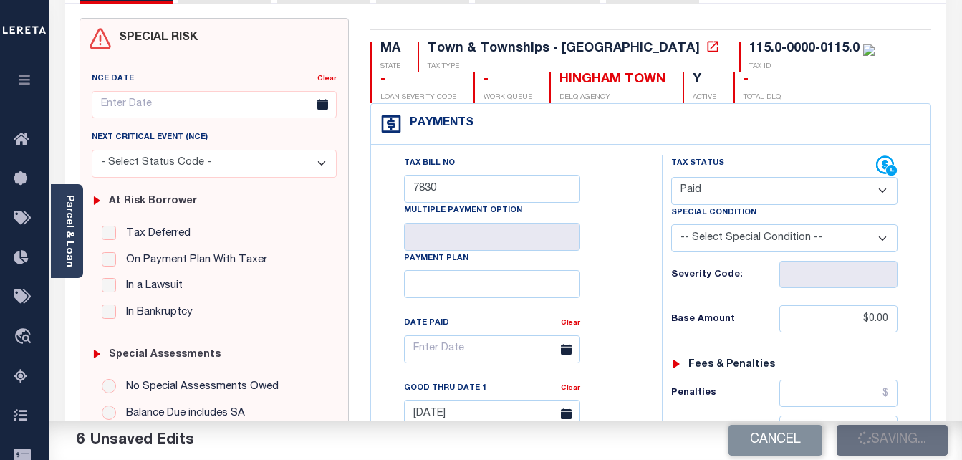
scroll to position [0, 0]
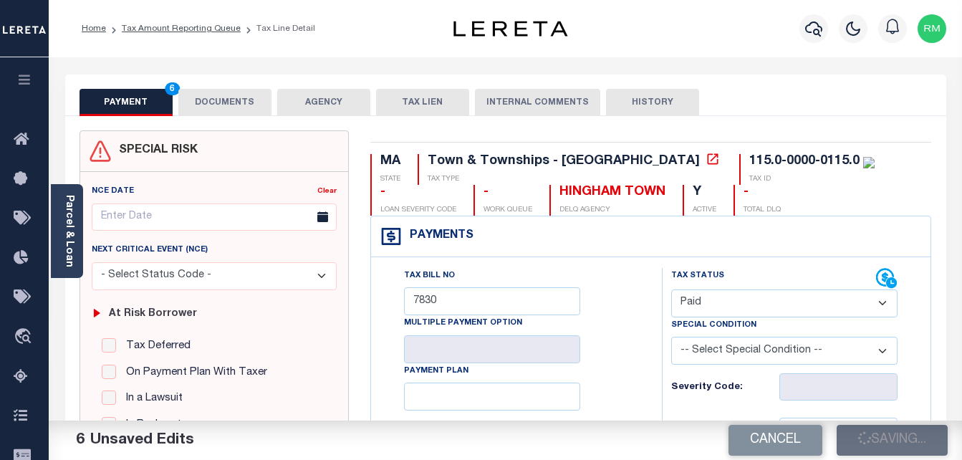
click at [226, 102] on button "DOCUMENTS" at bounding box center [224, 102] width 93 height 27
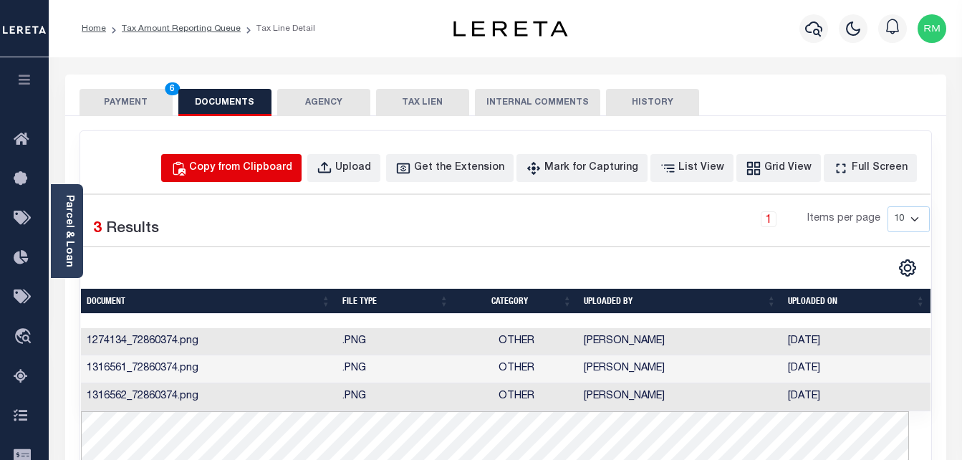
click at [269, 165] on div "Copy from Clipboard" at bounding box center [240, 169] width 103 height 16
select select "POP"
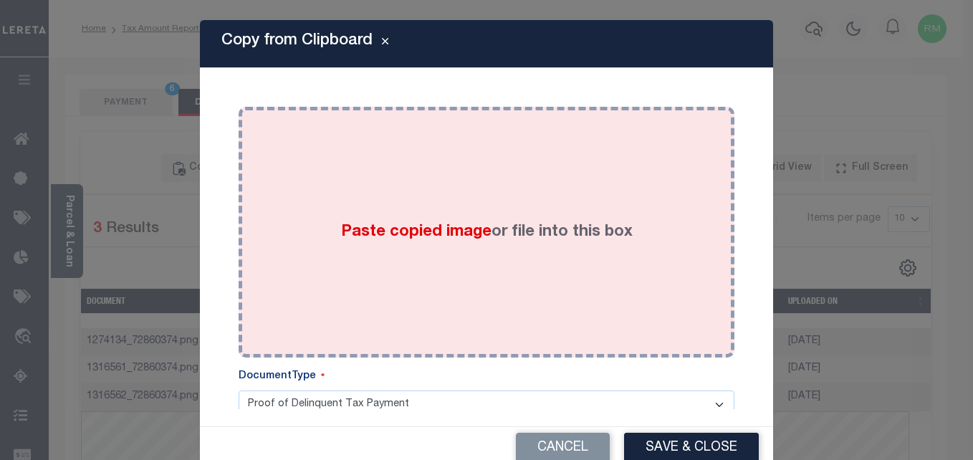
click at [342, 259] on div "Paste copied image or file into this box" at bounding box center [486, 232] width 474 height 229
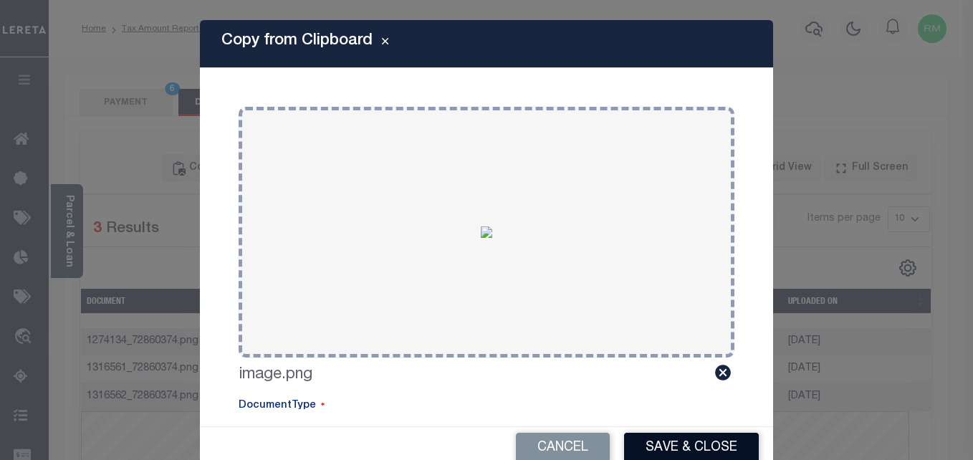
click at [674, 443] on button "Save & Close" at bounding box center [691, 448] width 135 height 31
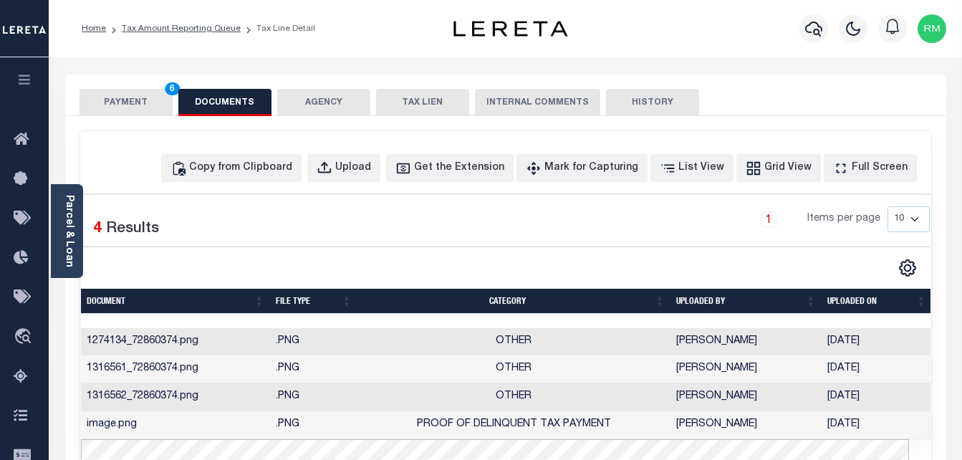
click at [143, 100] on button "PAYMENT 6" at bounding box center [126, 102] width 93 height 27
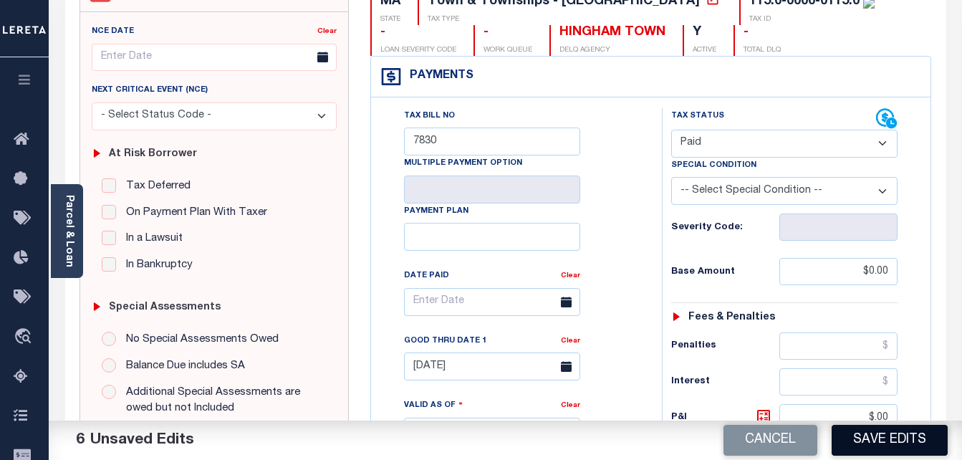
scroll to position [215, 0]
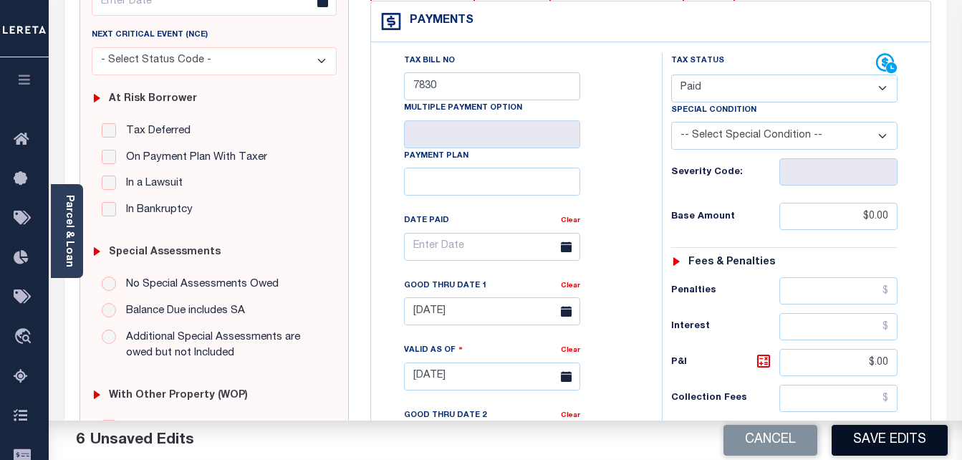
click at [863, 439] on button "Save Edits" at bounding box center [890, 440] width 116 height 31
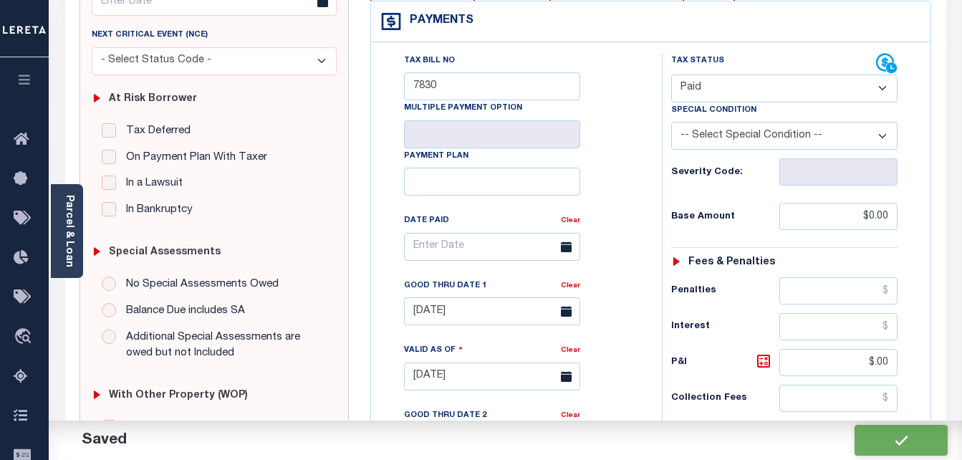
checkbox input "false"
type input "$0"
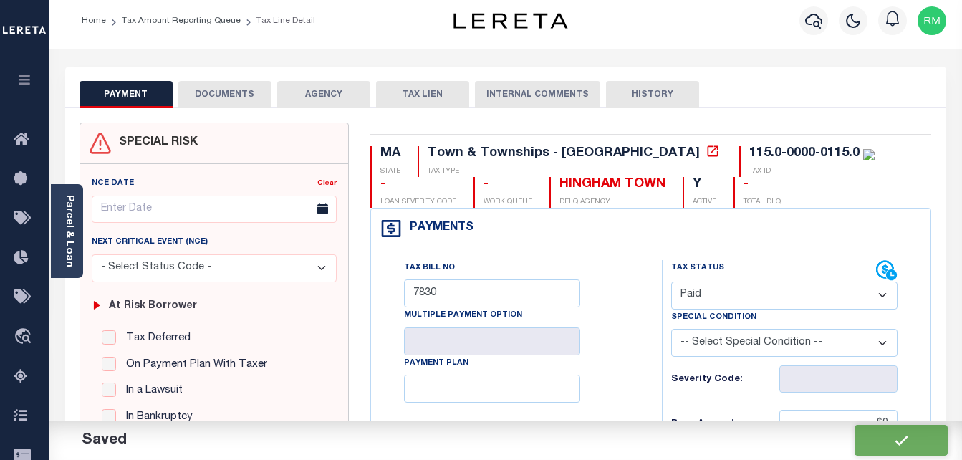
scroll to position [0, 0]
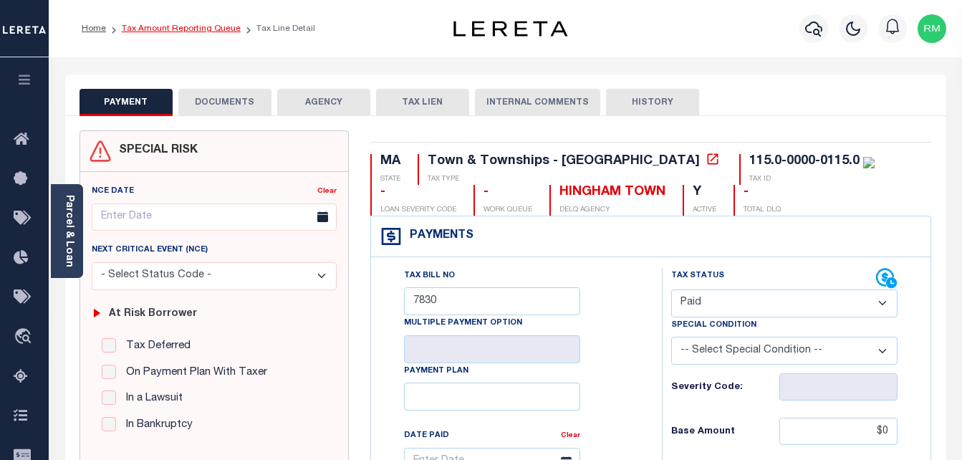
click at [209, 29] on link "Tax Amount Reporting Queue" at bounding box center [181, 28] width 119 height 9
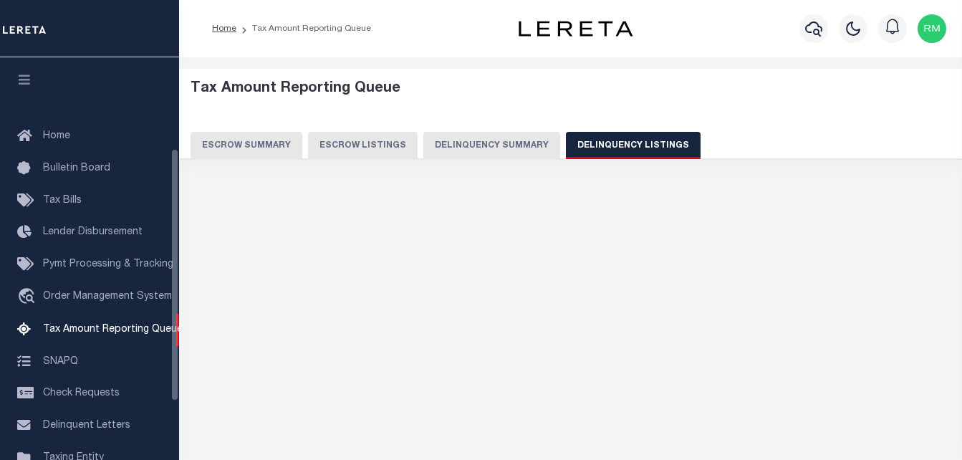
select select "100"
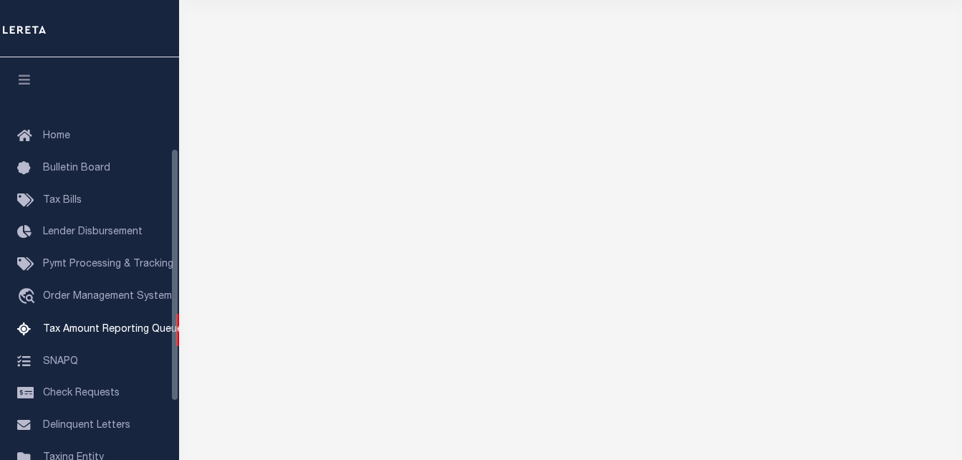
scroll to position [145, 0]
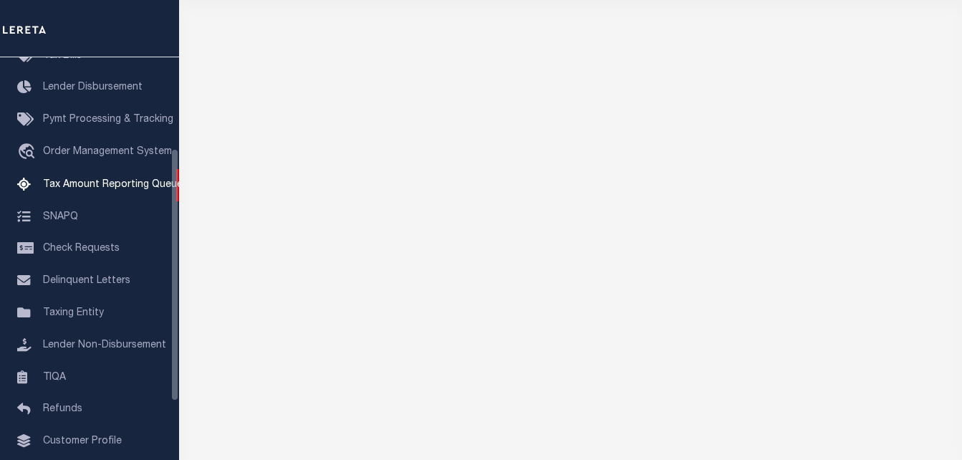
select select "100"
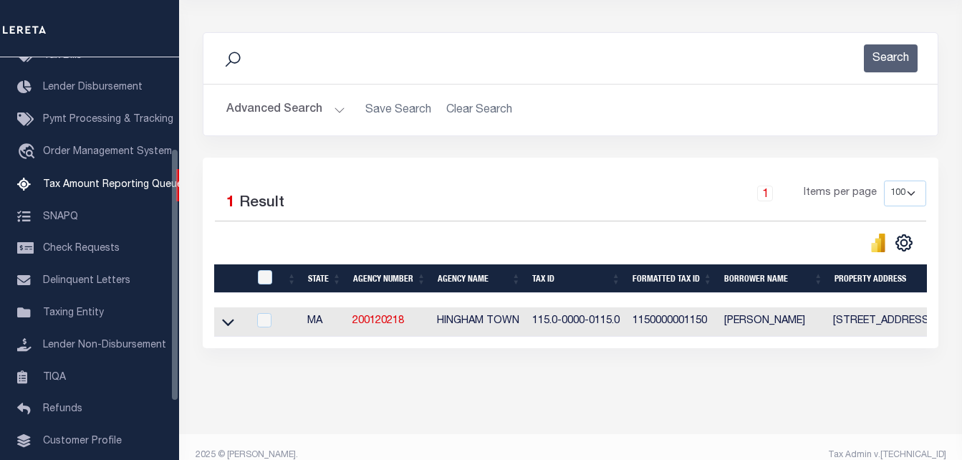
scroll to position [188, 0]
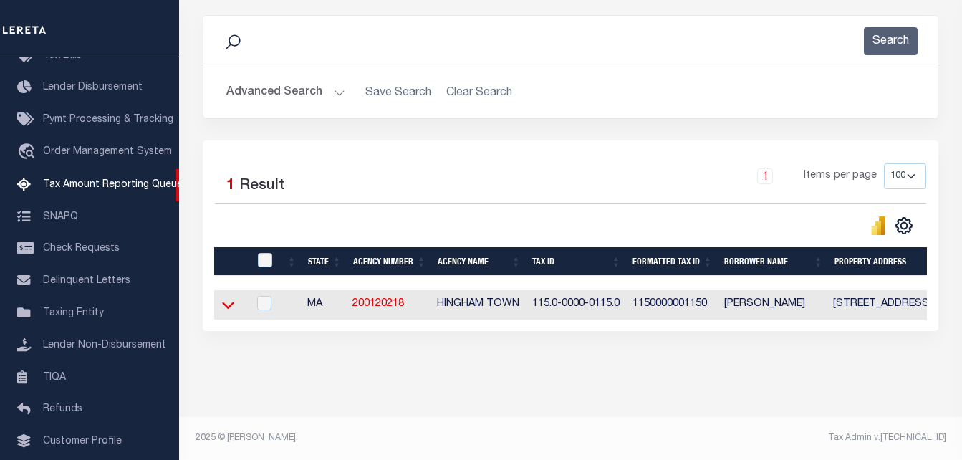
click at [225, 302] on icon at bounding box center [228, 304] width 12 height 15
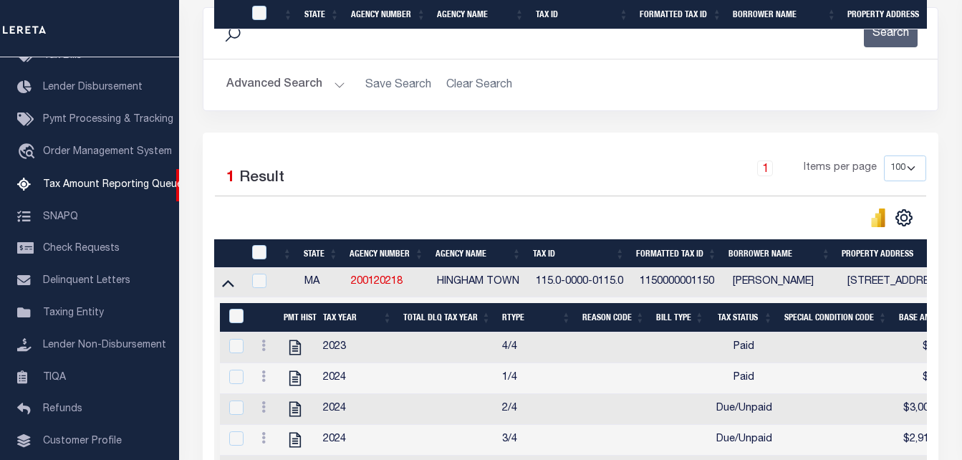
scroll to position [479, 0]
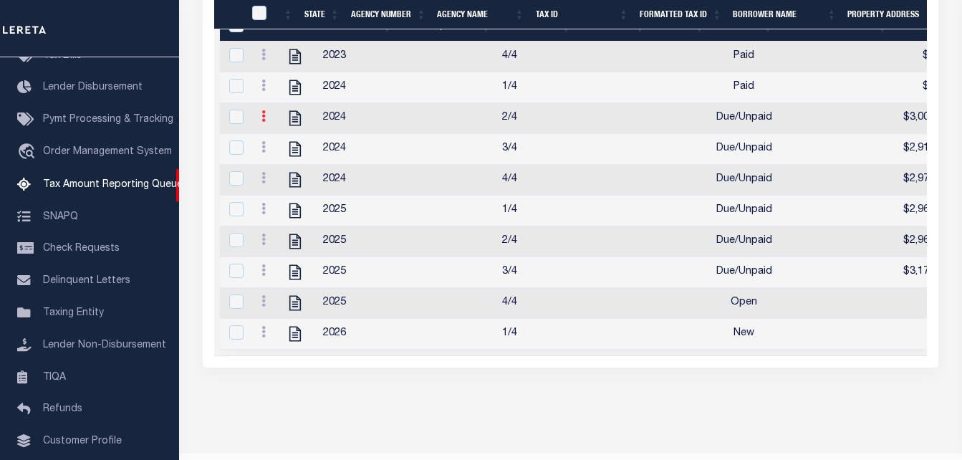
click at [257, 121] on link at bounding box center [264, 117] width 16 height 11
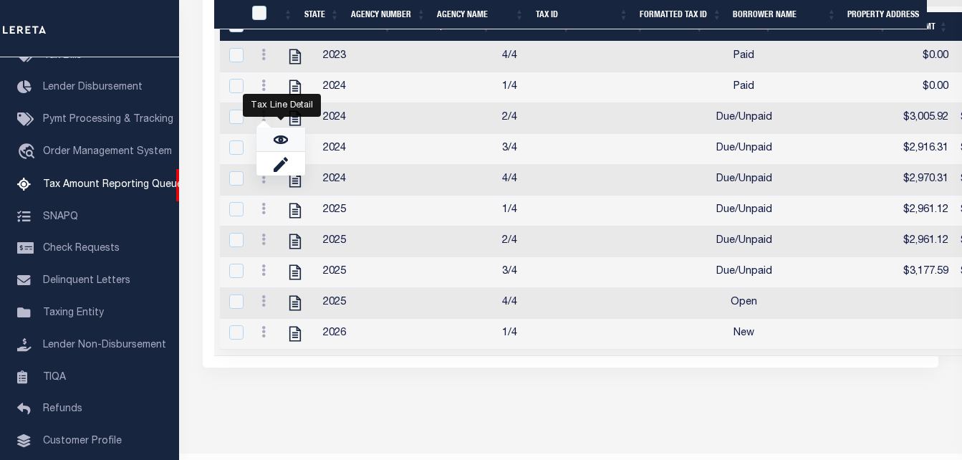
click at [281, 151] on link "" at bounding box center [281, 140] width 49 height 24
checkbox input "true"
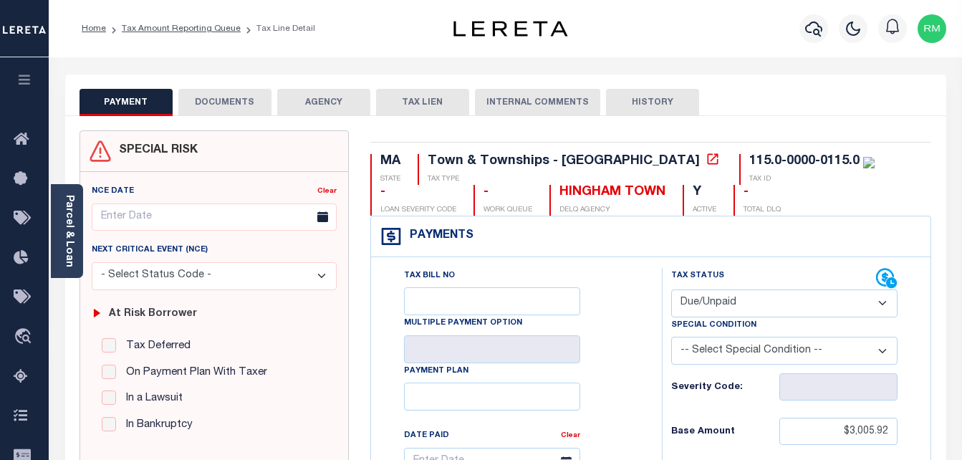
click at [729, 307] on select "- Select Status Code - Open Due/Unpaid Paid Incomplete No Tax Due Internal Refu…" at bounding box center [784, 303] width 227 height 28
select select "PYD"
click at [671, 290] on select "- Select Status Code - Open Due/Unpaid Paid Incomplete No Tax Due Internal Refu…" at bounding box center [784, 303] width 227 height 28
type input "[DATE]"
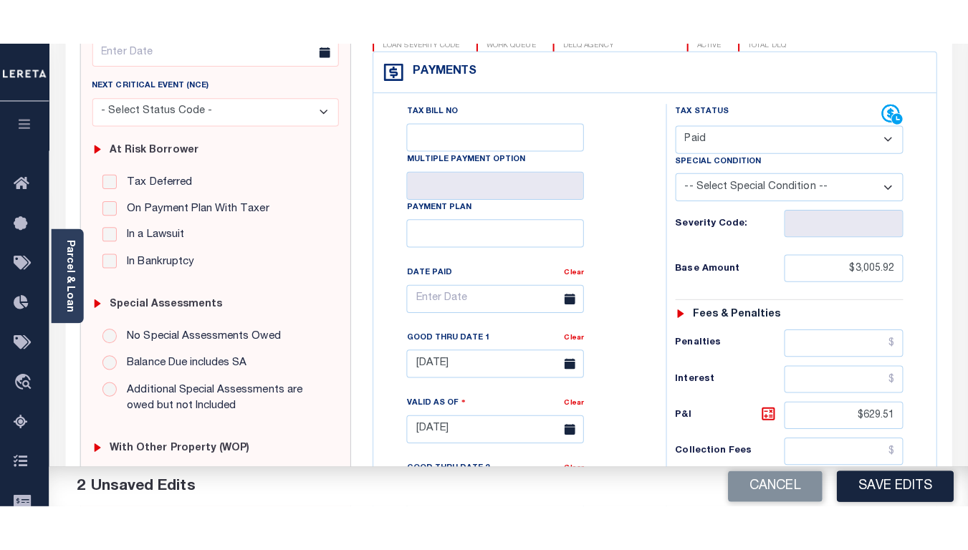
scroll to position [215, 0]
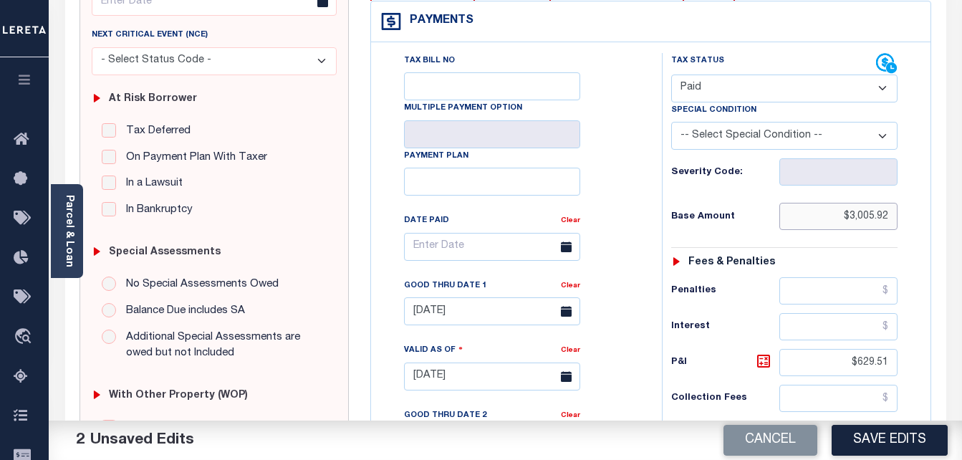
click at [867, 216] on input "$3,005.92" at bounding box center [839, 216] width 118 height 27
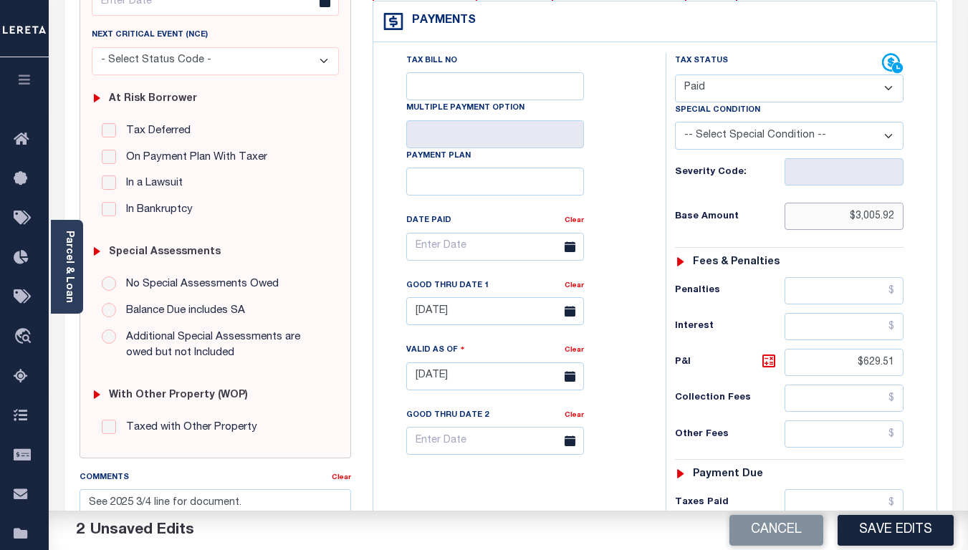
click at [861, 217] on input "$3,005.92" at bounding box center [844, 216] width 119 height 27
click at [863, 217] on input "$3,005.92" at bounding box center [844, 216] width 119 height 27
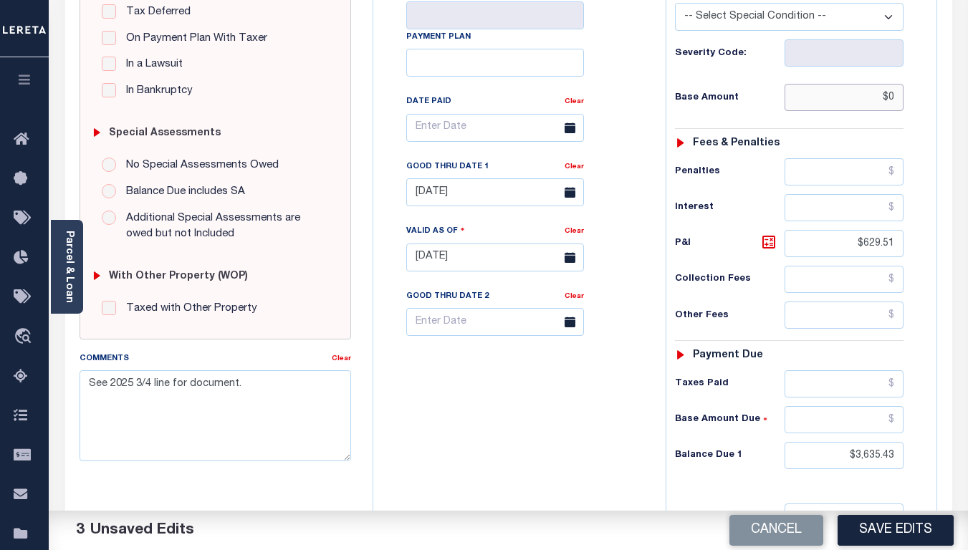
scroll to position [358, 0]
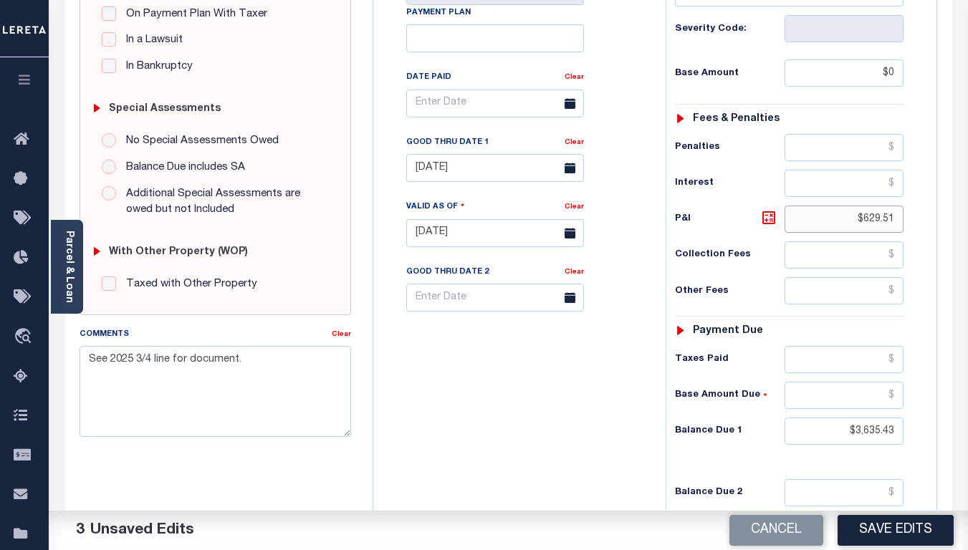
type input "$0.00"
click at [876, 229] on input "$629.51" at bounding box center [844, 219] width 119 height 27
type input "$.00"
click at [863, 435] on input "$3,635.43" at bounding box center [844, 431] width 119 height 27
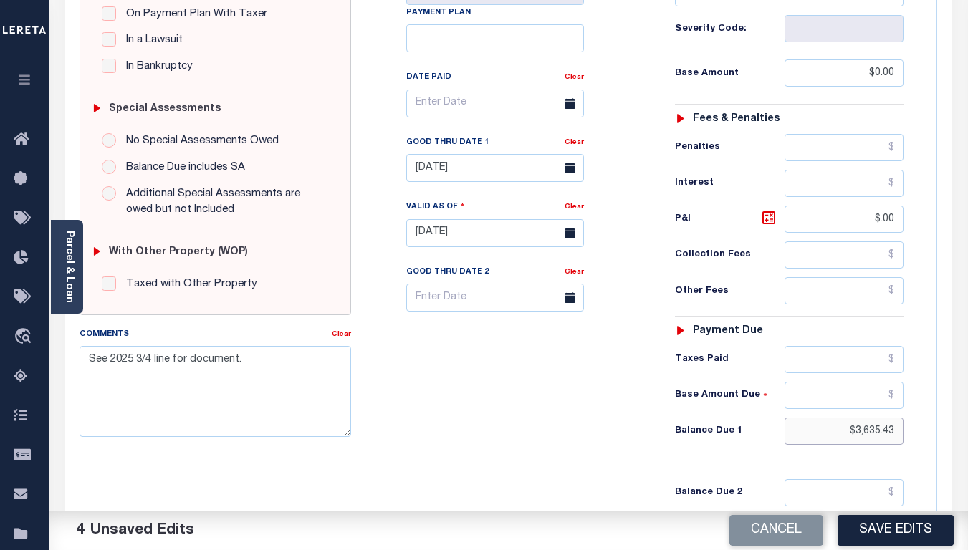
click at [863, 434] on input "$3,635.43" at bounding box center [844, 431] width 119 height 27
type input "$0.00"
click at [488, 159] on input "[DATE]" at bounding box center [495, 168] width 178 height 28
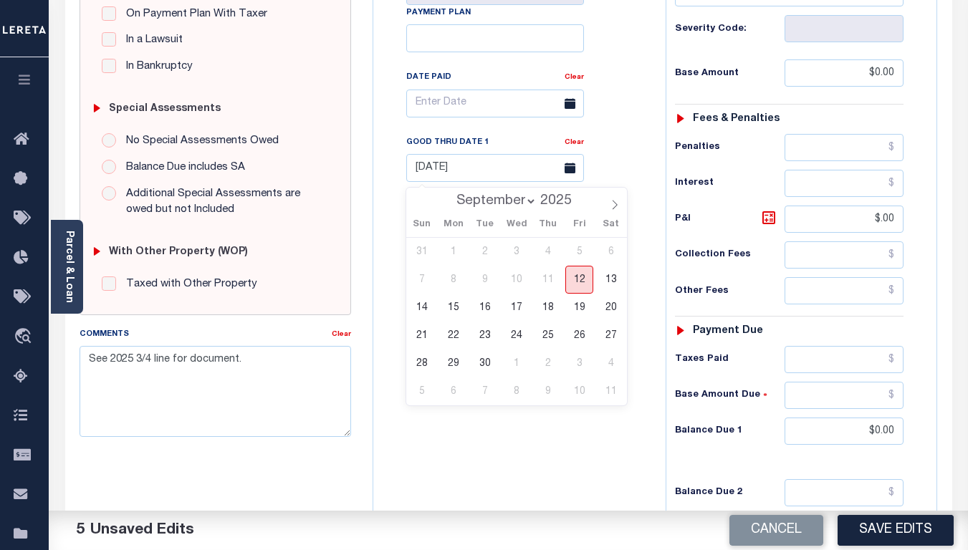
click at [570, 283] on span "12" at bounding box center [579, 280] width 28 height 28
type input "[DATE]"
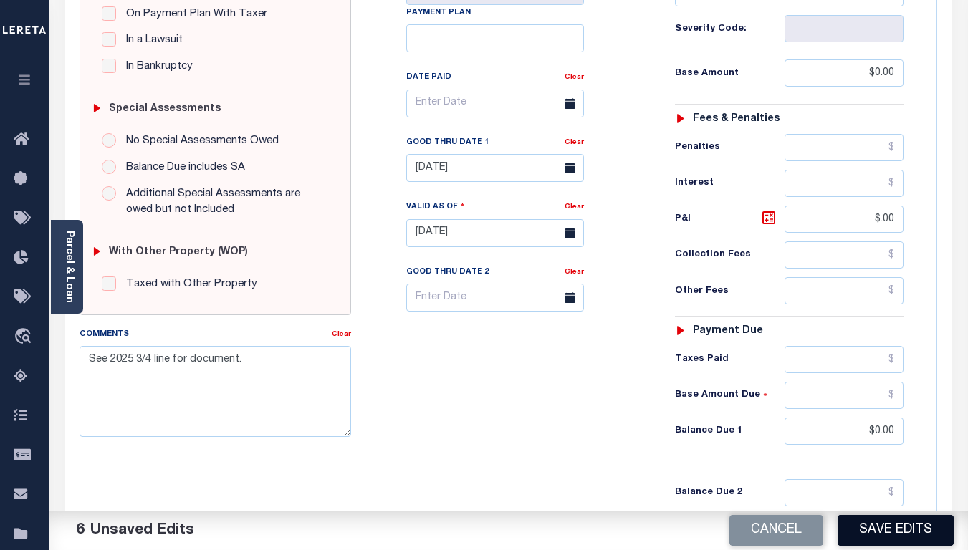
click at [902, 459] on button "Save Edits" at bounding box center [896, 530] width 116 height 31
checkbox input "false"
type input "$0"
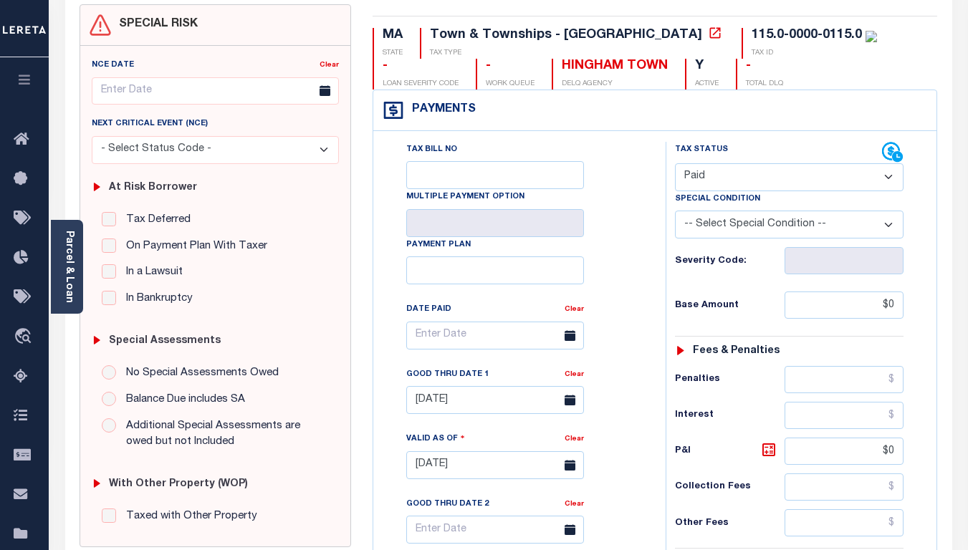
scroll to position [72, 0]
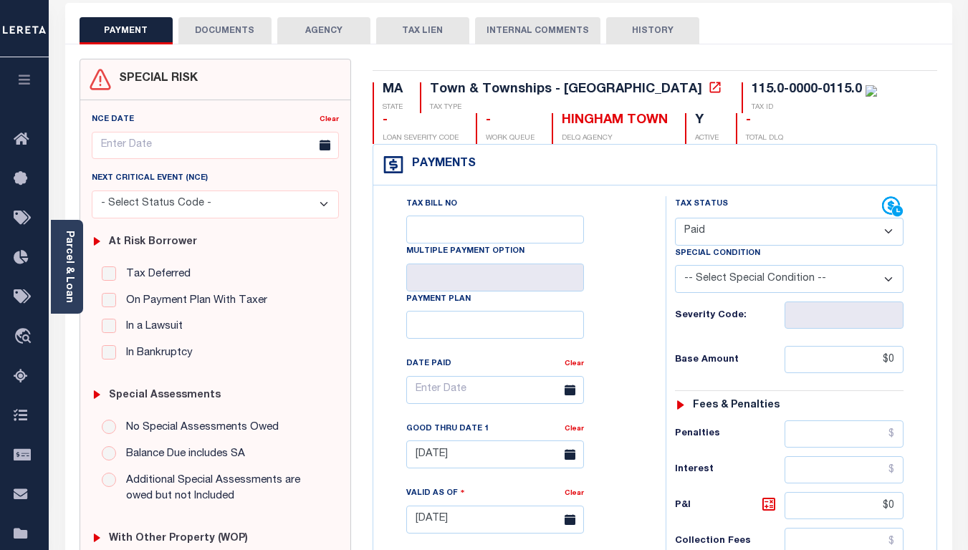
click at [229, 31] on button "DOCUMENTS" at bounding box center [224, 30] width 93 height 27
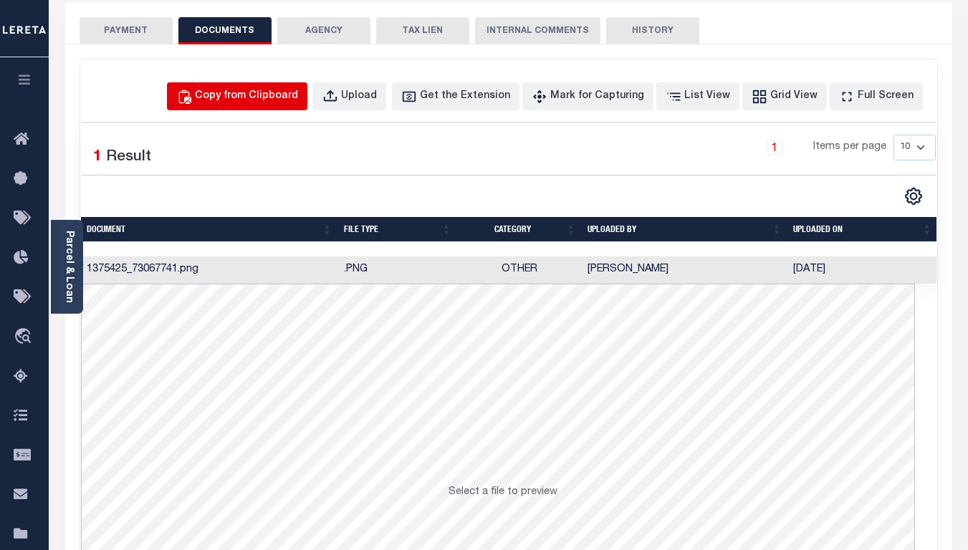
click at [284, 92] on div "Copy from Clipboard" at bounding box center [246, 97] width 103 height 16
select select "POP"
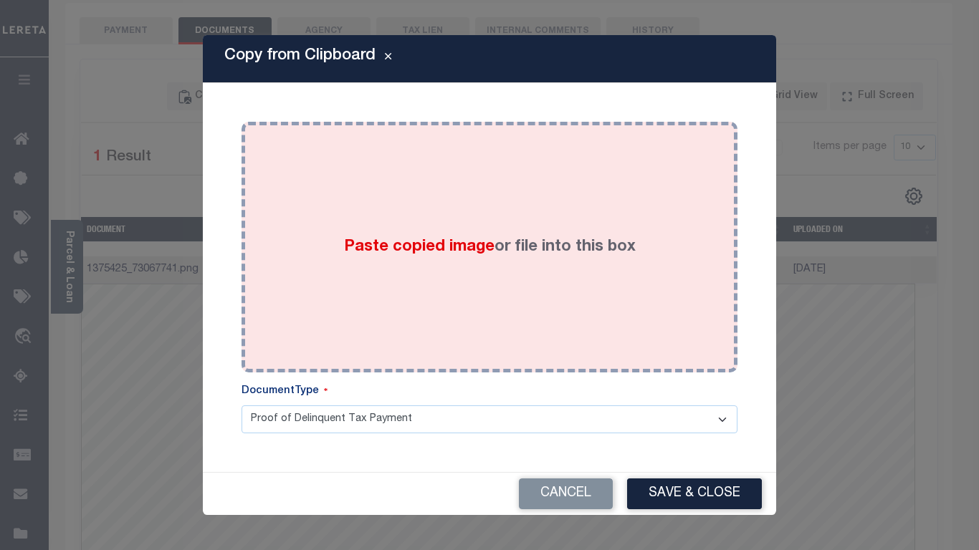
click at [395, 328] on div "Paste copied image or file into this box" at bounding box center [489, 247] width 474 height 229
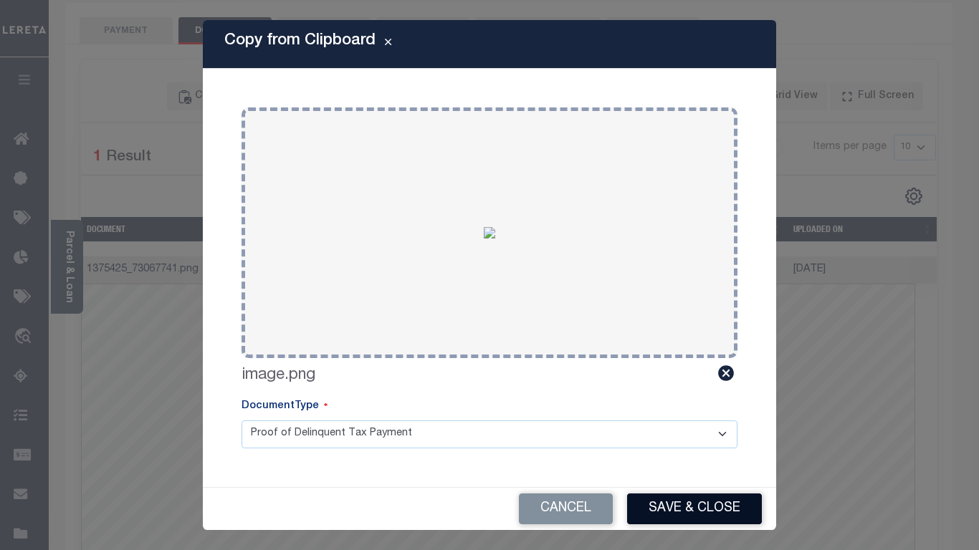
click at [739, 459] on button "Save & Close" at bounding box center [694, 509] width 135 height 31
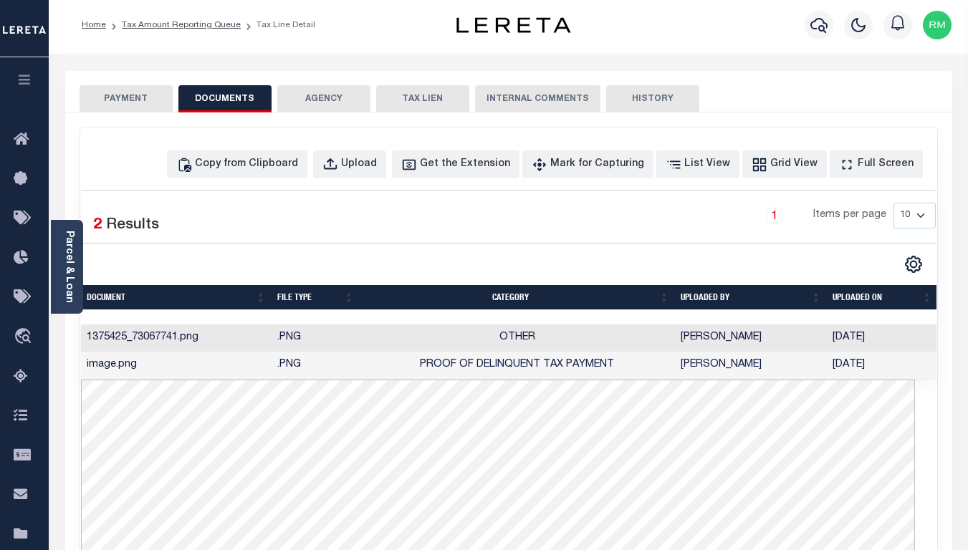
scroll to position [0, 0]
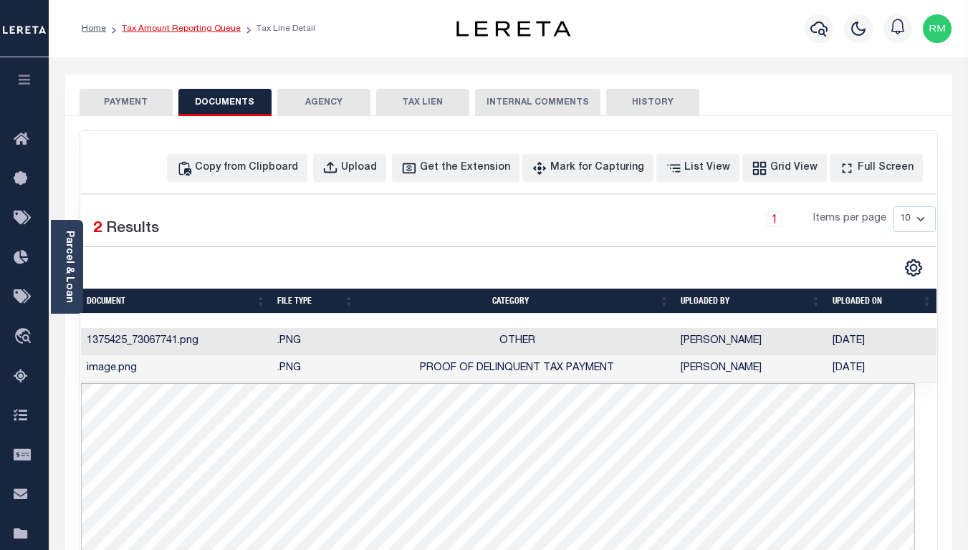
click at [201, 30] on link "Tax Amount Reporting Queue" at bounding box center [181, 28] width 119 height 9
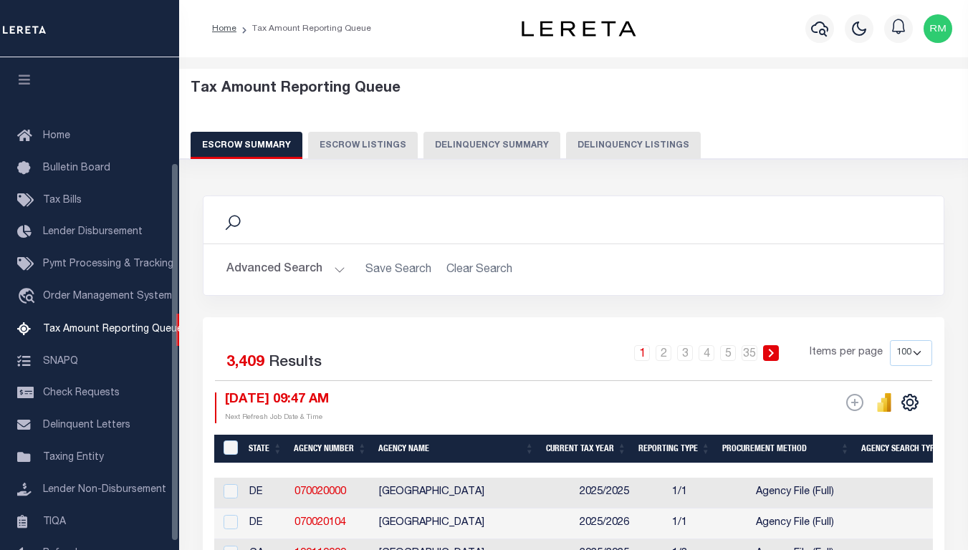
select select "100"
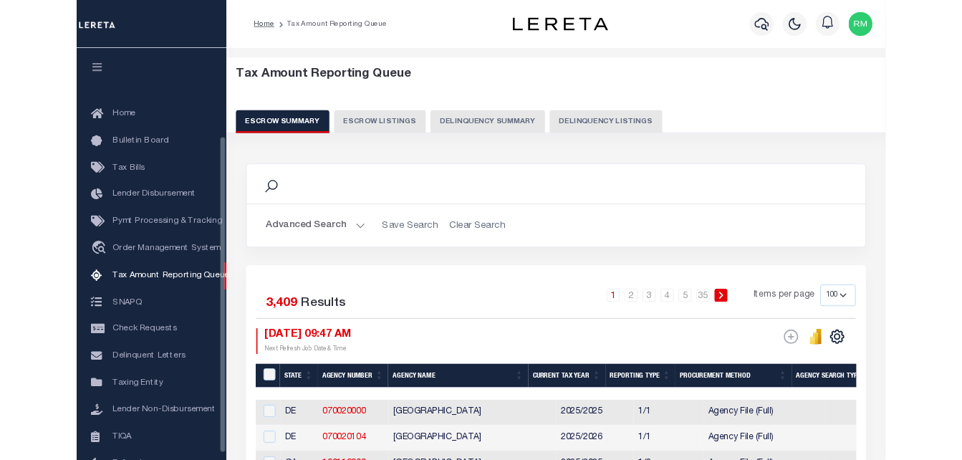
scroll to position [137, 0]
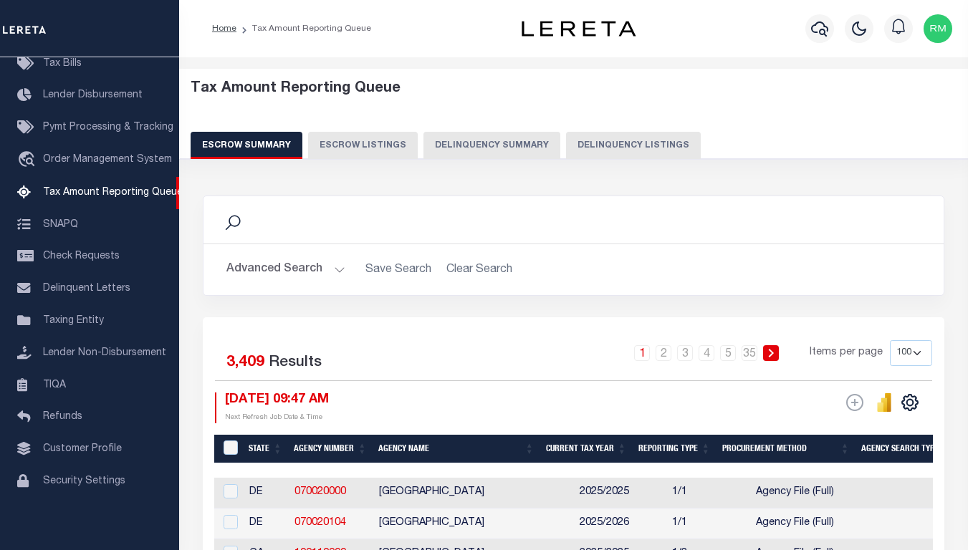
click at [610, 153] on button "Delinquency Listings" at bounding box center [633, 145] width 135 height 27
select select "100"
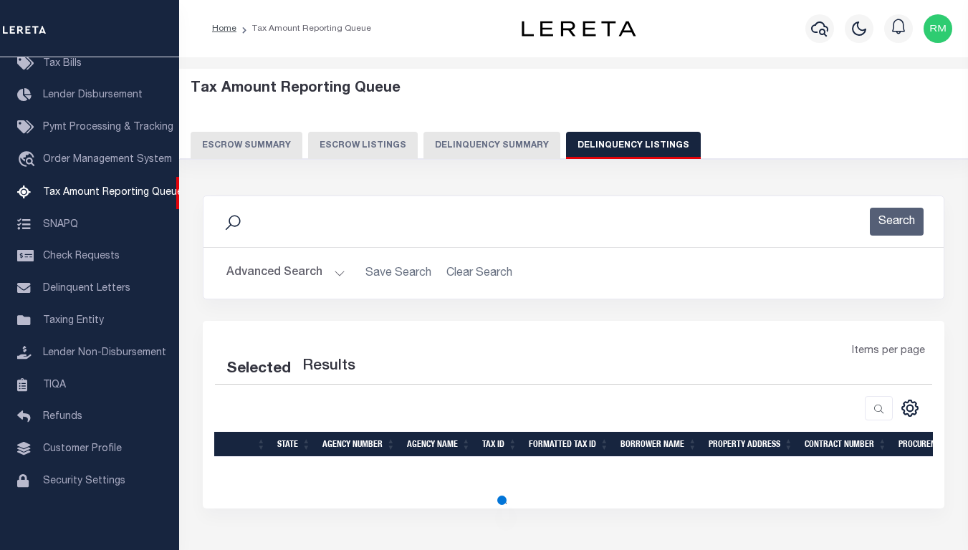
select select "100"
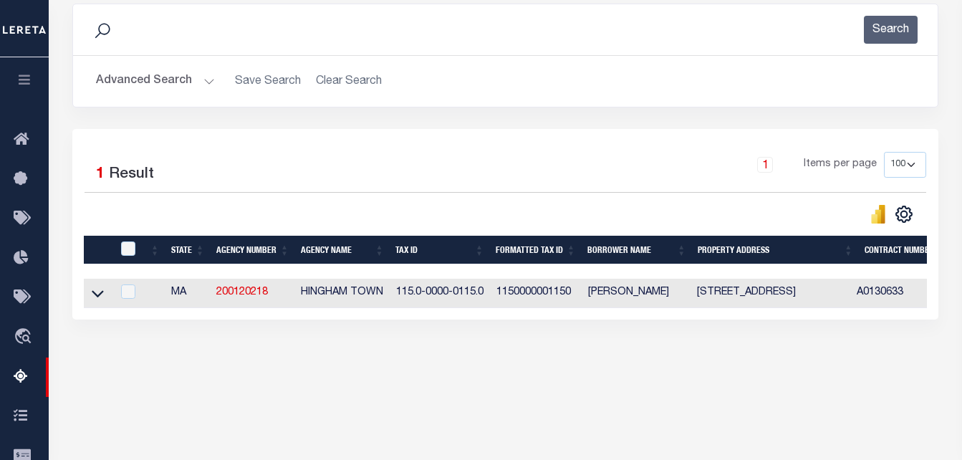
scroll to position [287, 0]
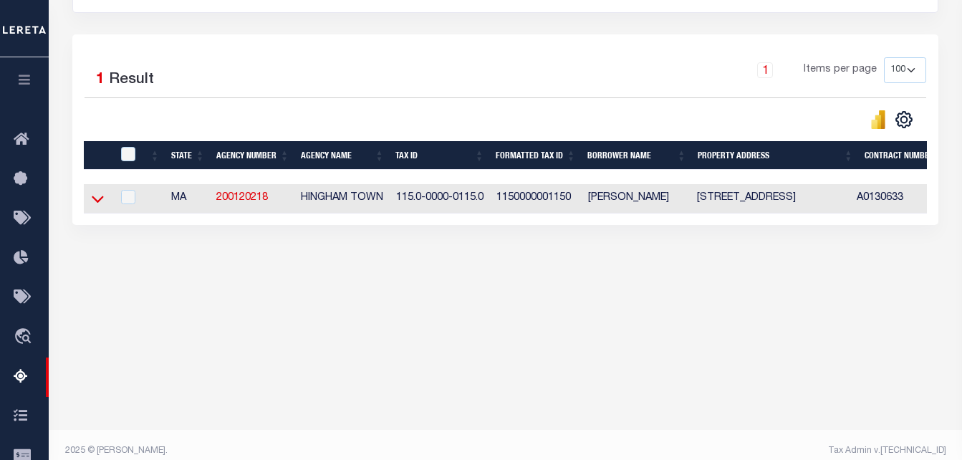
drag, startPoint x: 103, startPoint y: 199, endPoint x: 360, endPoint y: 133, distance: 264.9
click at [102, 199] on icon at bounding box center [98, 198] width 12 height 15
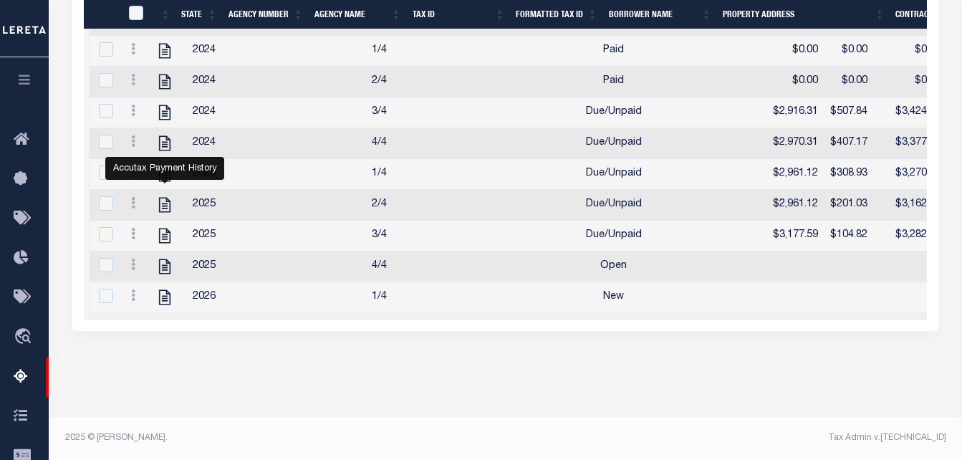
scroll to position [465, 0]
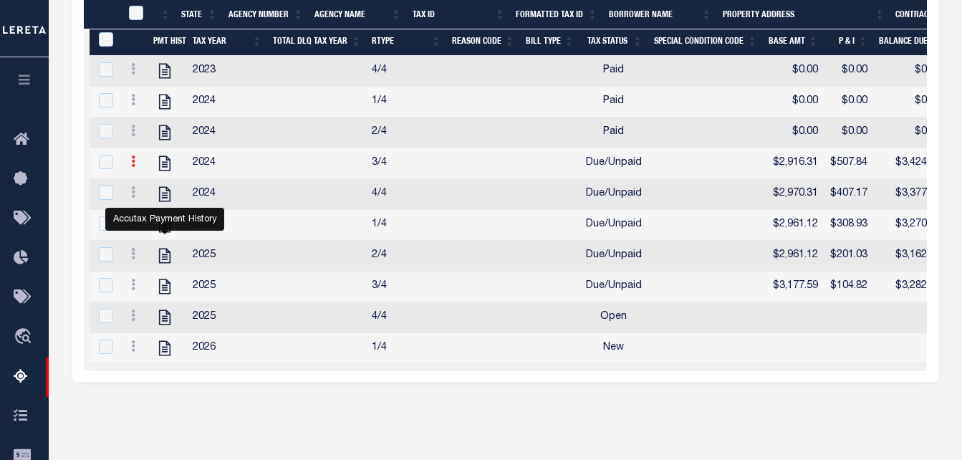
click at [126, 163] on link at bounding box center [133, 163] width 16 height 11
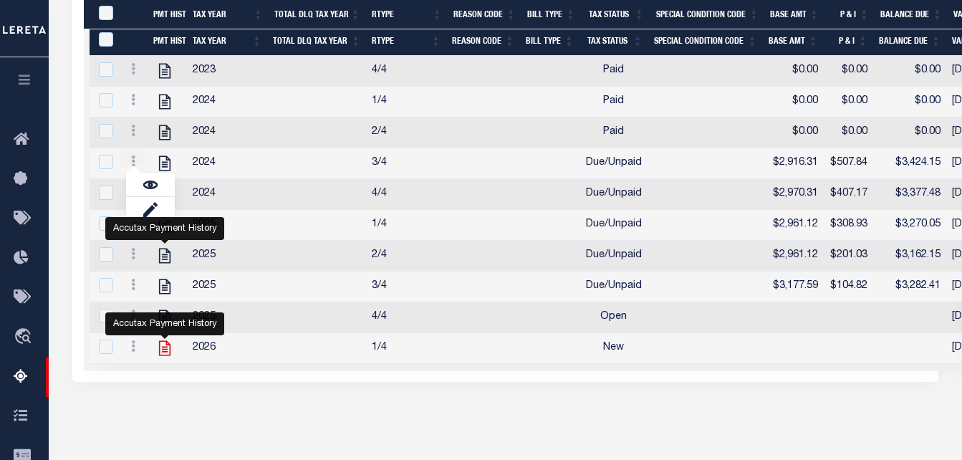
scroll to position [508, 0]
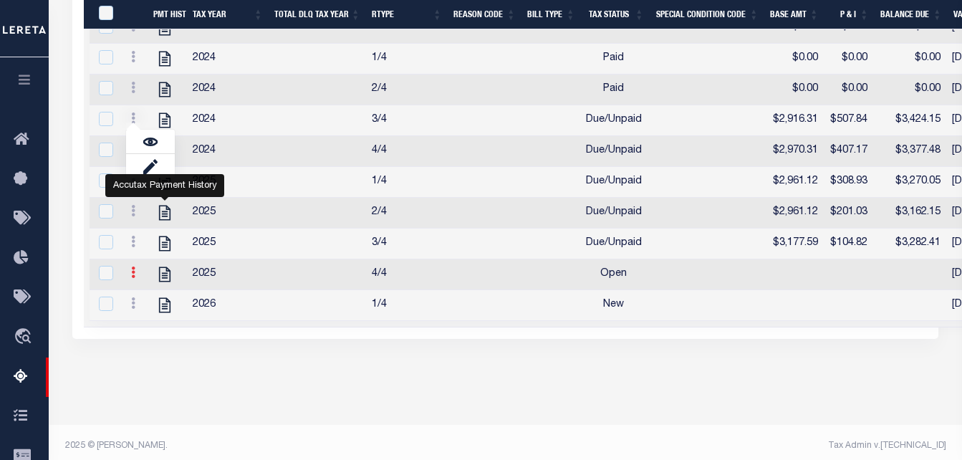
click at [133, 278] on icon at bounding box center [133, 272] width 4 height 11
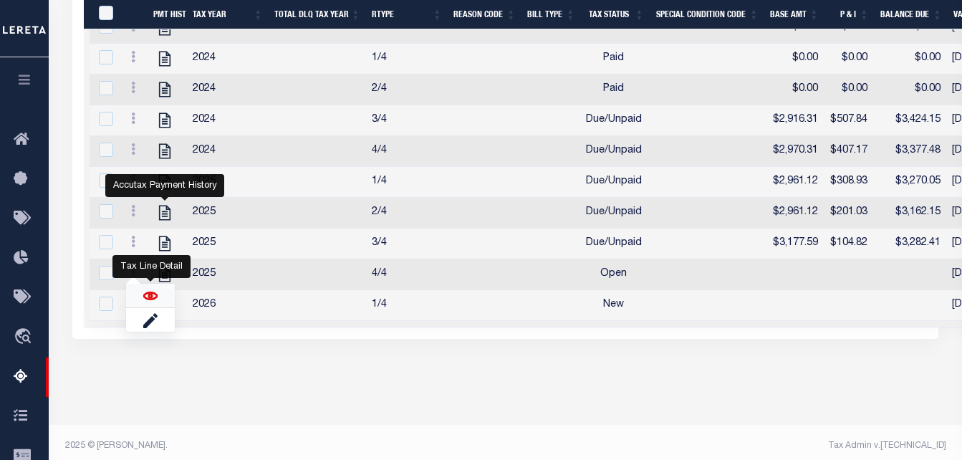
click at [145, 302] on img "" at bounding box center [150, 296] width 14 height 14
checkbox input "true"
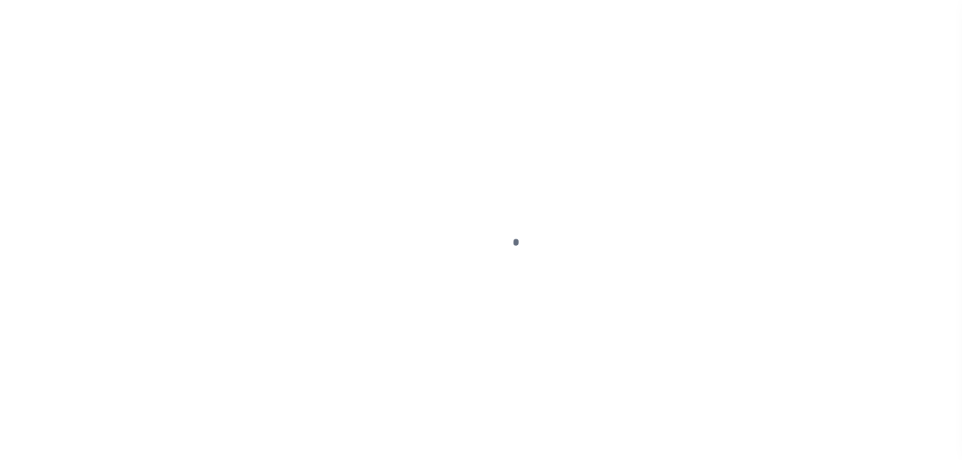
select select "OP2"
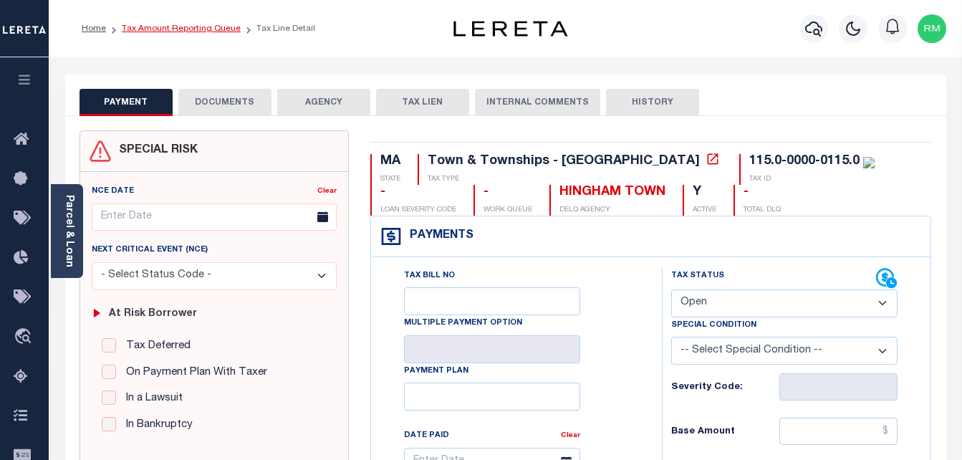
click at [187, 26] on link "Tax Amount Reporting Queue" at bounding box center [181, 28] width 119 height 9
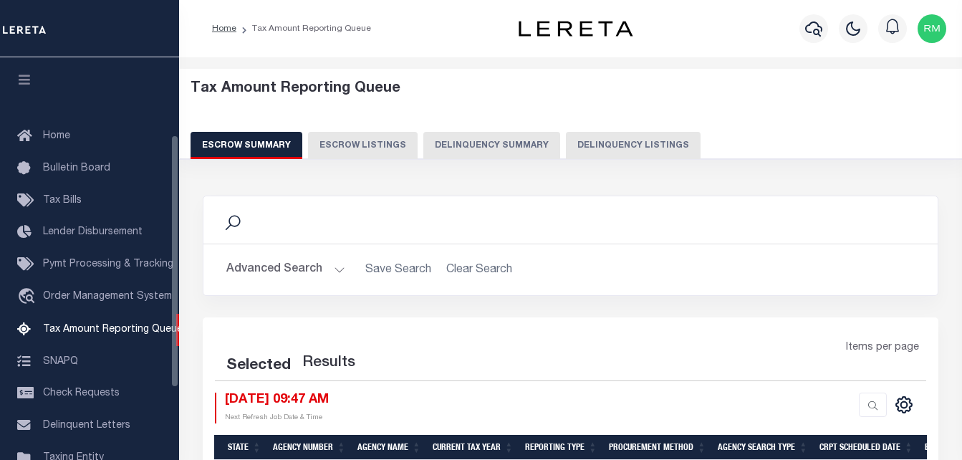
click at [646, 152] on button "Delinquency Listings" at bounding box center [633, 145] width 135 height 27
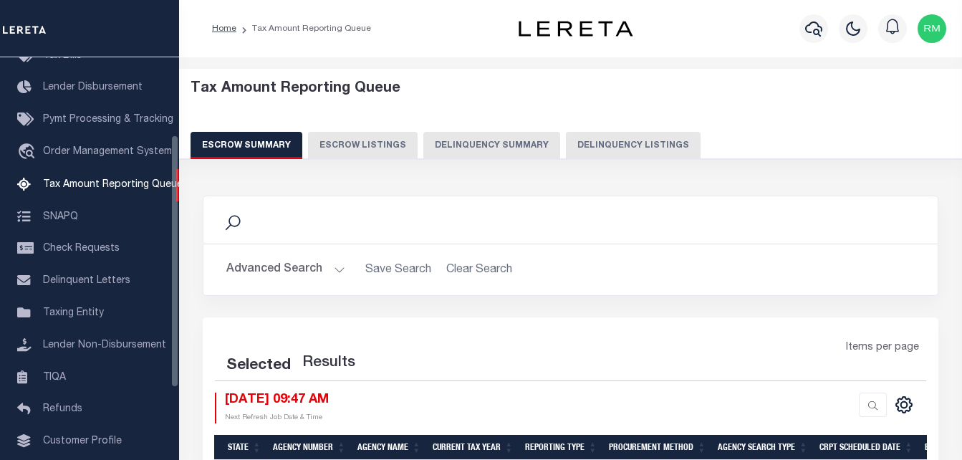
select select "100"
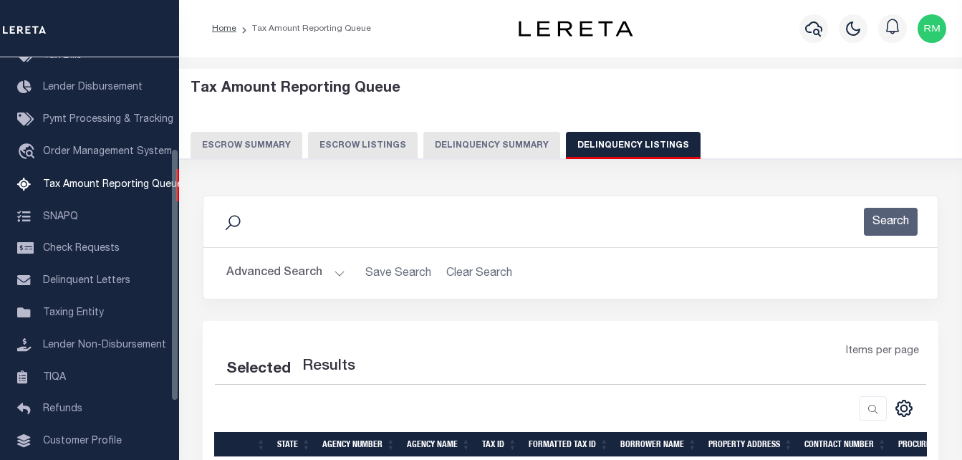
scroll to position [145, 0]
select select "100"
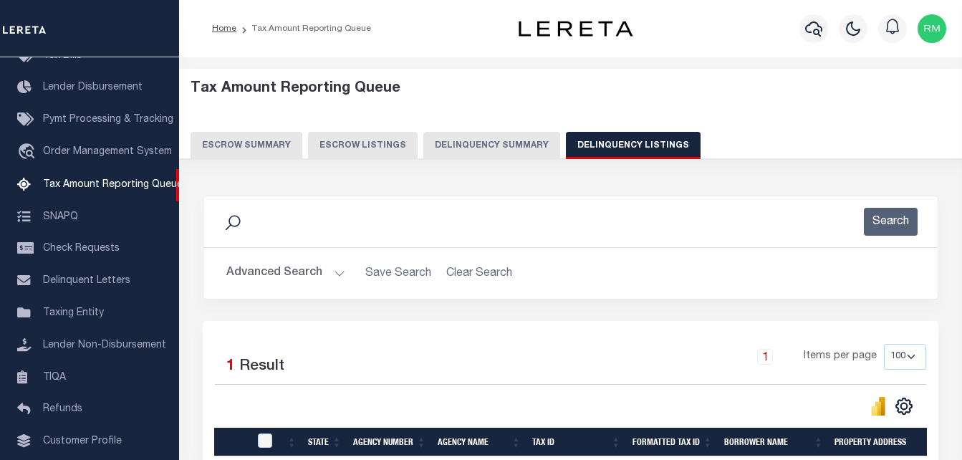
scroll to position [178, 0]
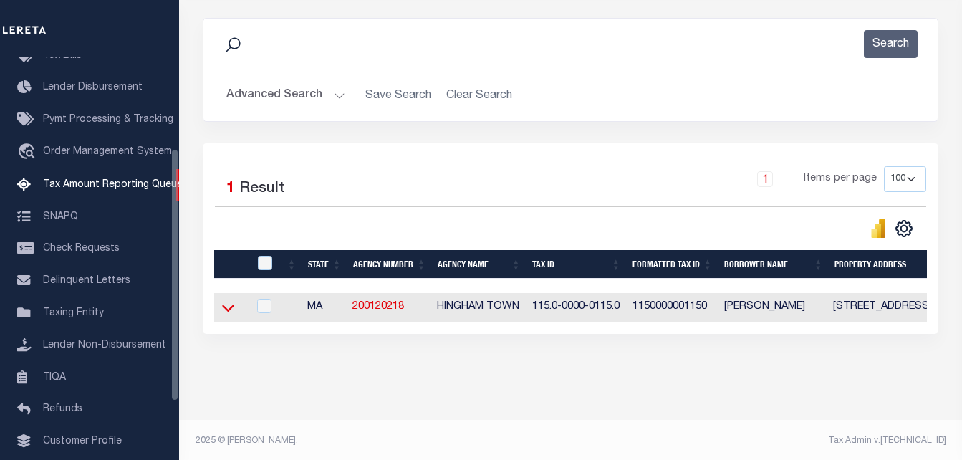
click at [231, 310] on icon at bounding box center [228, 308] width 12 height 7
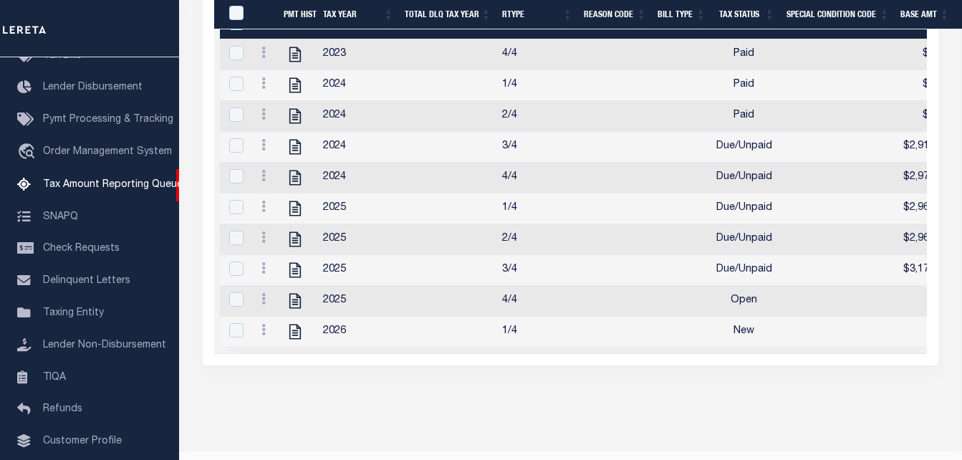
scroll to position [535, 0]
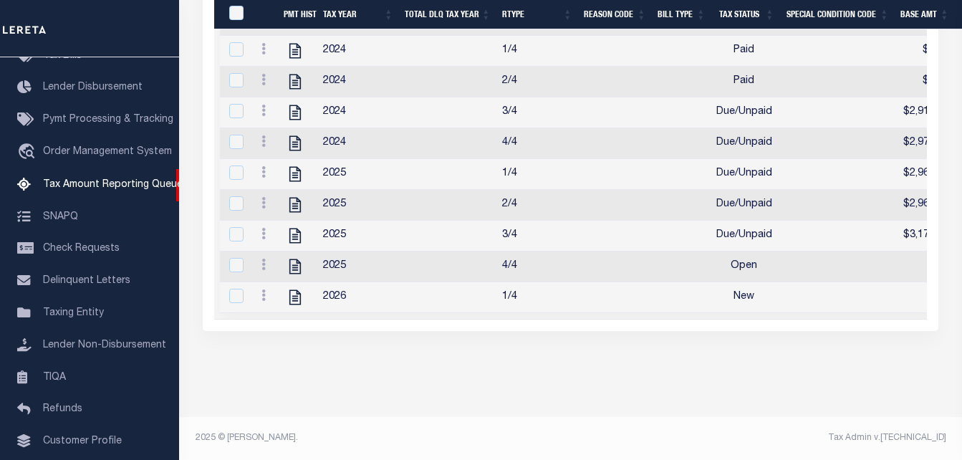
click at [262, 259] on icon at bounding box center [264, 264] width 4 height 11
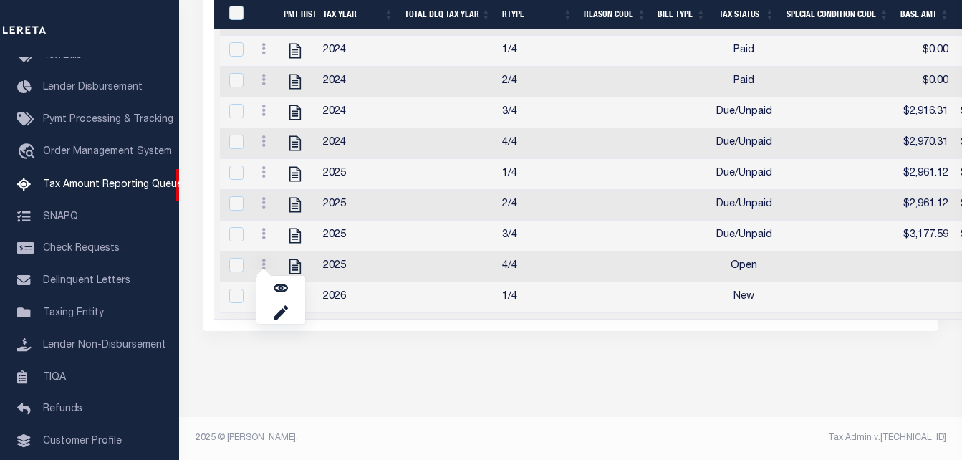
scroll to position [527, 0]
click at [277, 287] on img "" at bounding box center [281, 288] width 14 height 14
checkbox input "true"
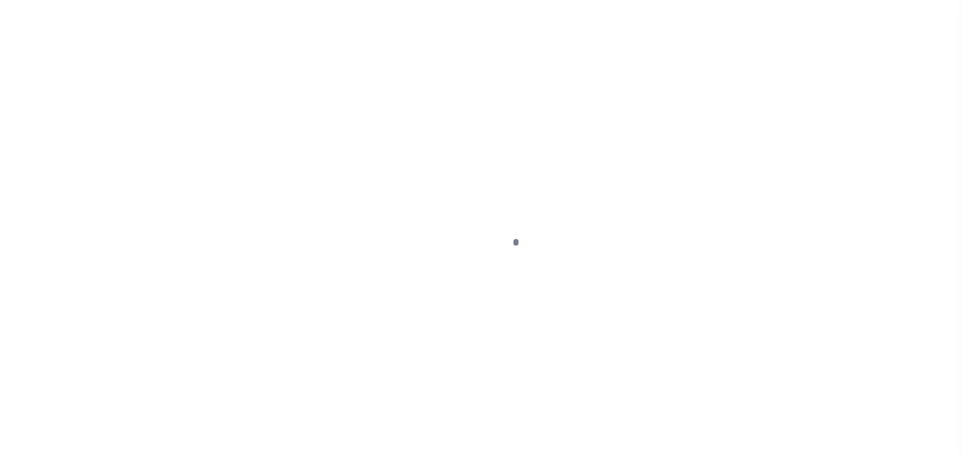
select select "OP2"
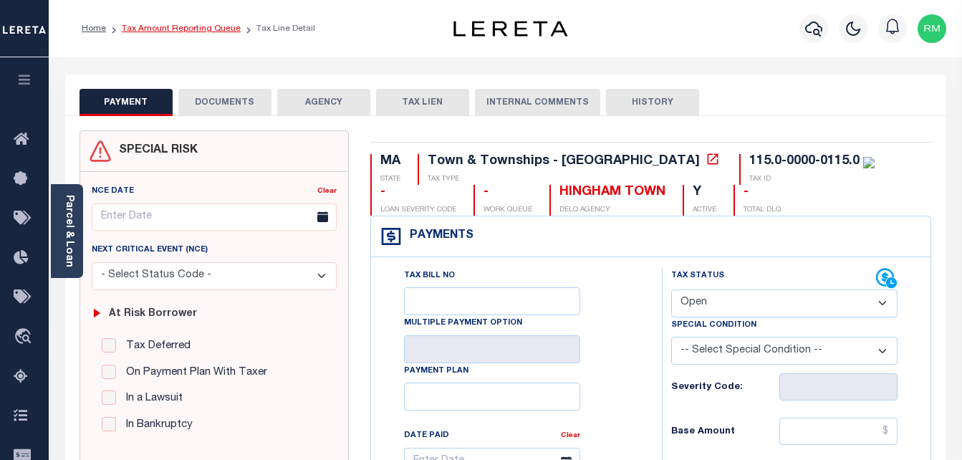
click at [193, 29] on link "Tax Amount Reporting Queue" at bounding box center [181, 28] width 119 height 9
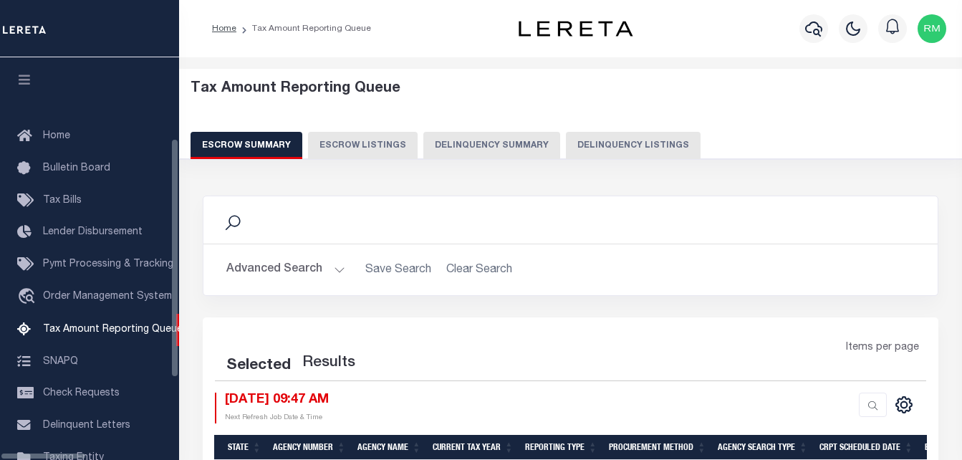
click at [566, 144] on button "Delinquency Listings" at bounding box center [633, 145] width 135 height 27
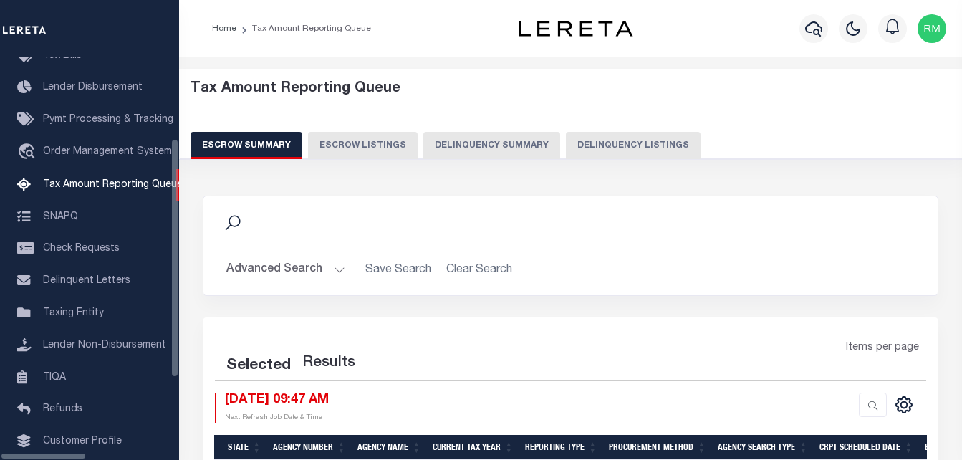
select select "100"
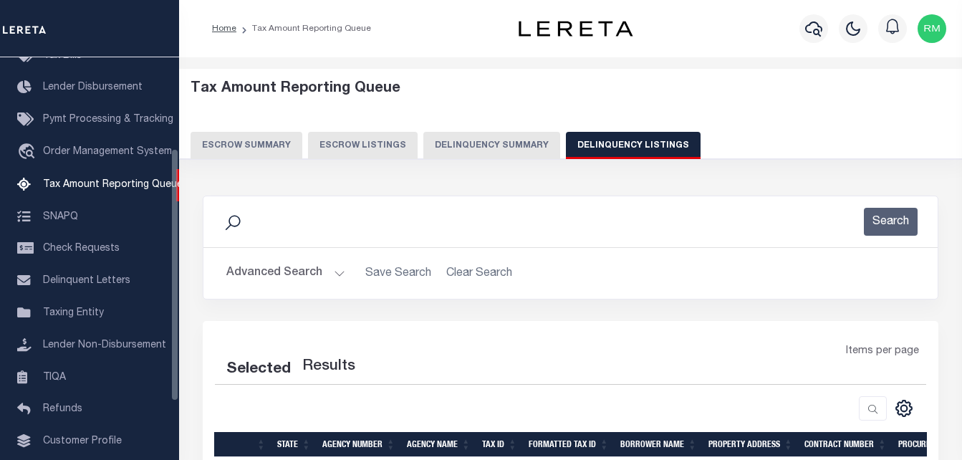
select select "100"
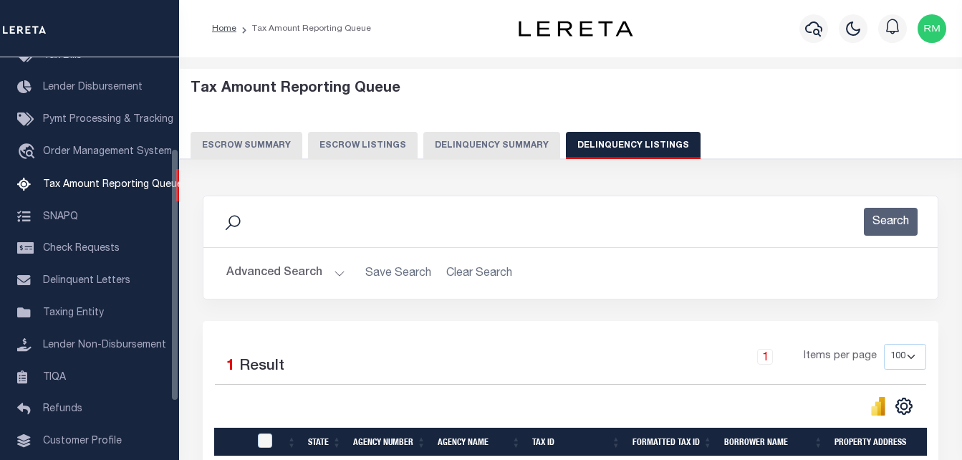
scroll to position [178, 0]
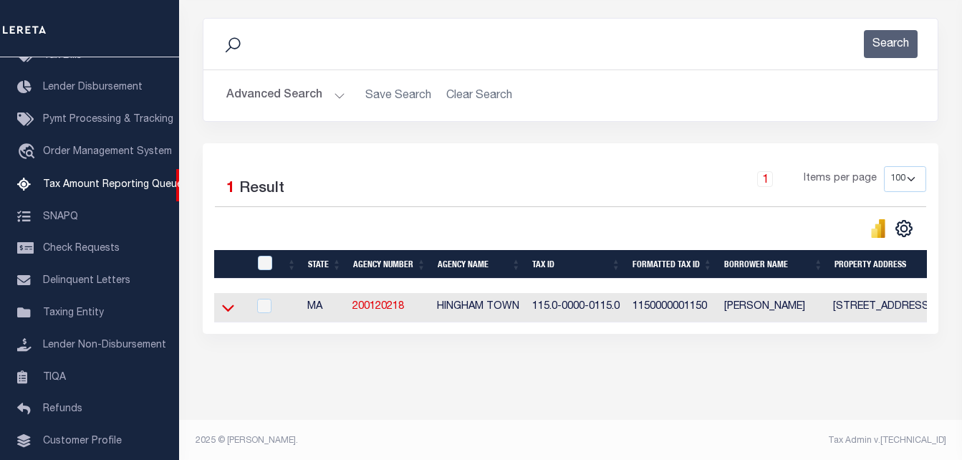
click at [225, 310] on icon at bounding box center [228, 308] width 12 height 7
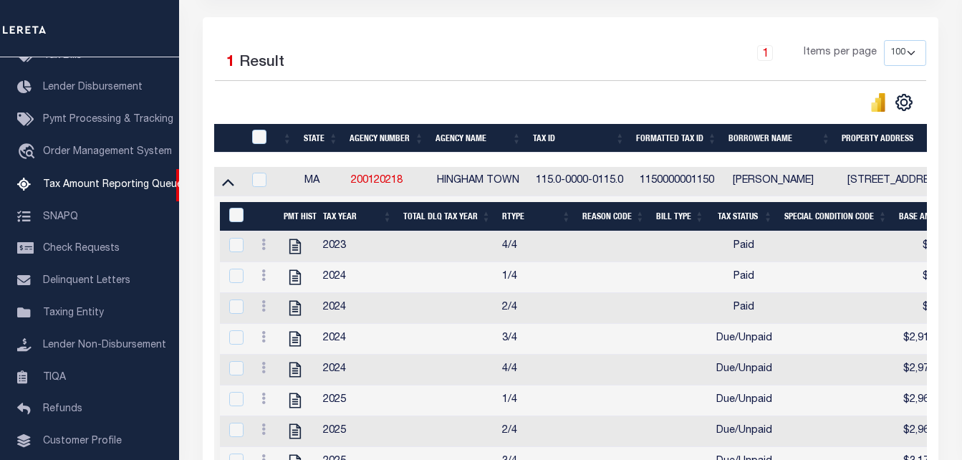
scroll to position [393, 0]
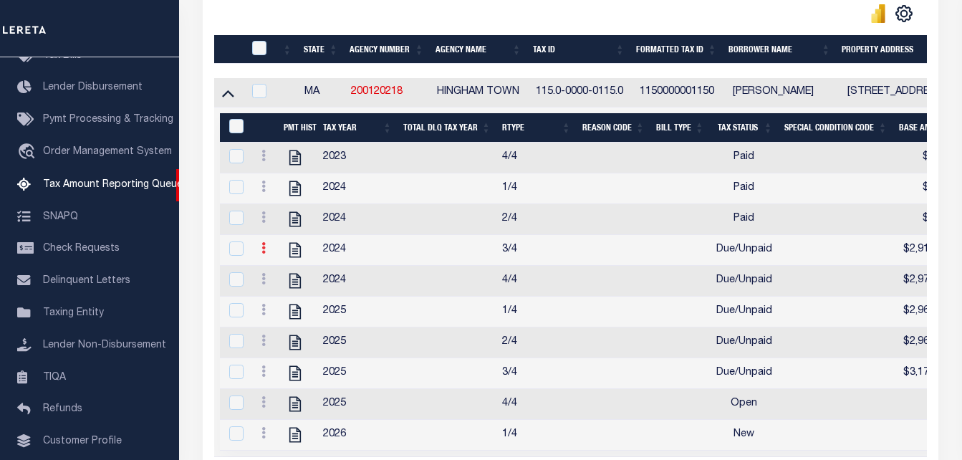
click at [265, 254] on icon at bounding box center [264, 247] width 4 height 11
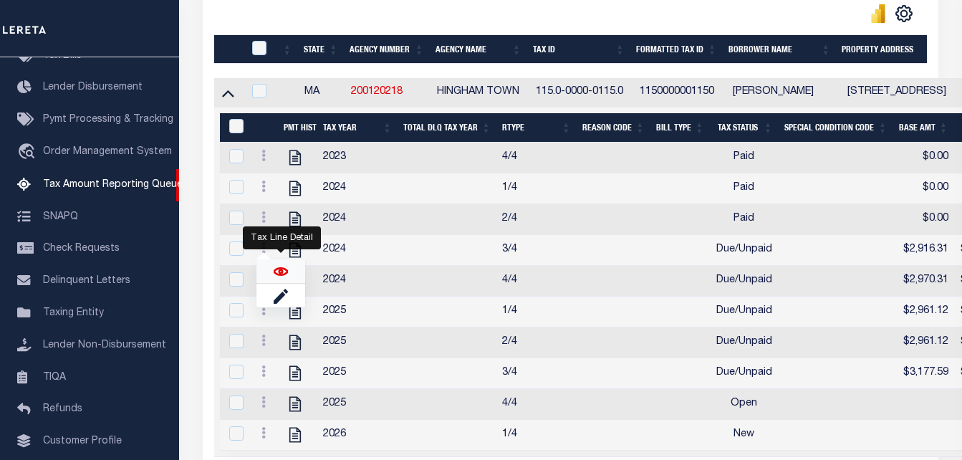
click at [284, 277] on img "" at bounding box center [281, 271] width 14 height 14
checkbox input "true"
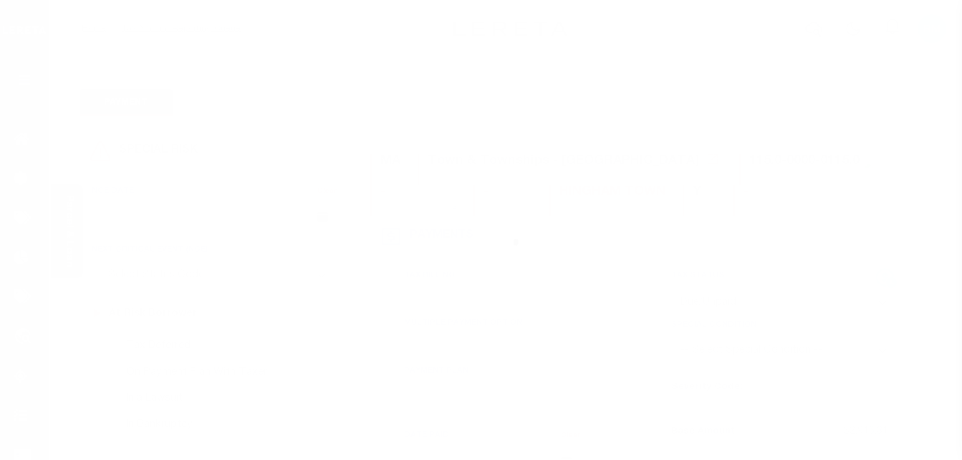
select select "DUE"
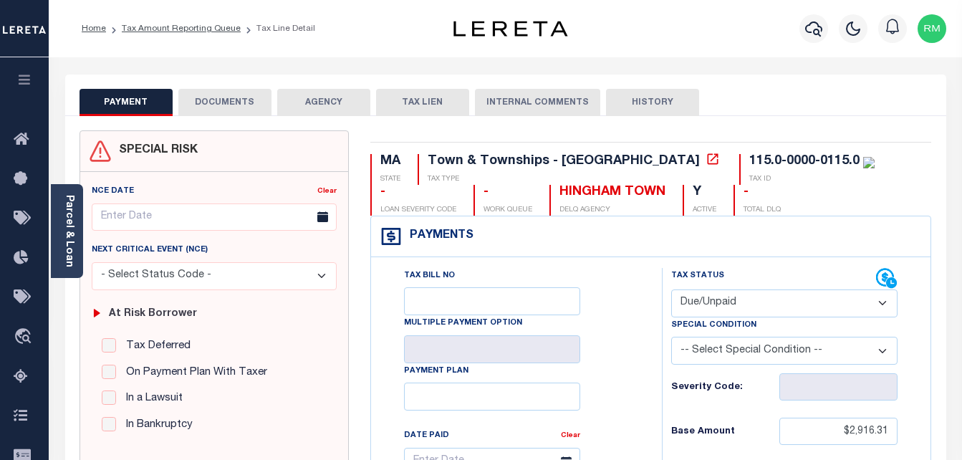
click at [723, 312] on select "- Select Status Code - Open Due/Unpaid Paid Incomplete No Tax Due Internal Refu…" at bounding box center [784, 303] width 227 height 28
click at [858, 431] on input "$2,916.31" at bounding box center [839, 431] width 118 height 27
paste input "12,644.89"
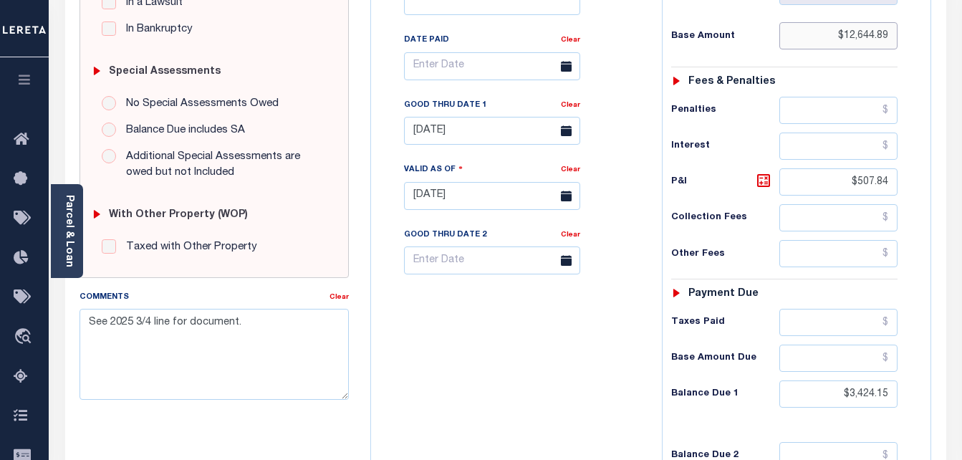
scroll to position [430, 0]
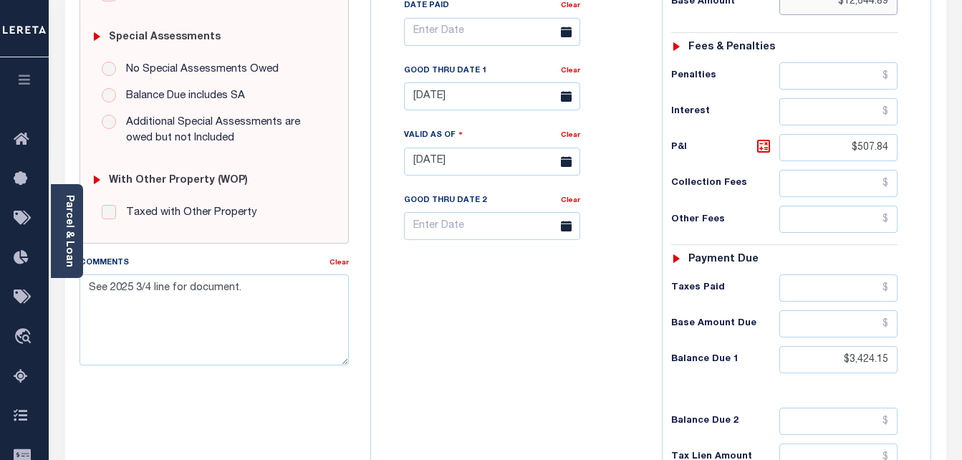
type input "$12,644.89"
type input "[DATE]"
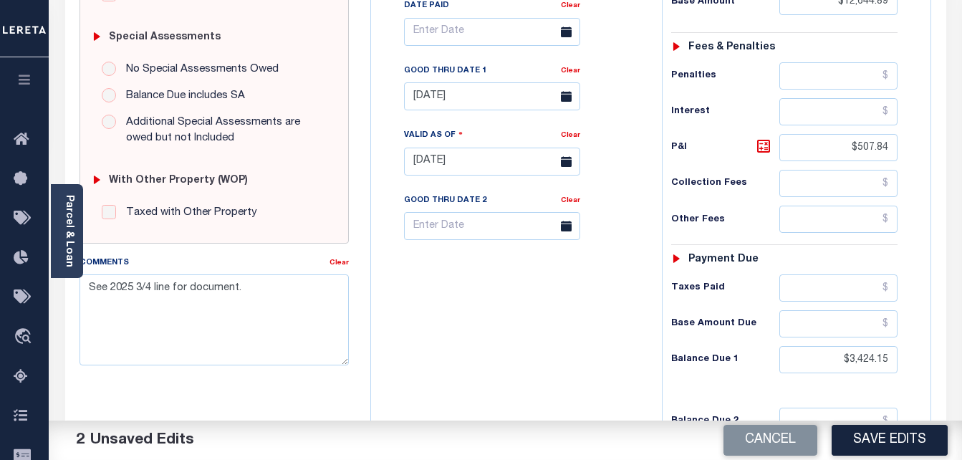
click at [856, 347] on div "Tax Status Status - Select Status Code -" at bounding box center [789, 154] width 255 height 633
click at [862, 360] on input "$3,424.15" at bounding box center [839, 359] width 118 height 27
paste input "14,791.87"
type input "$14,791.87"
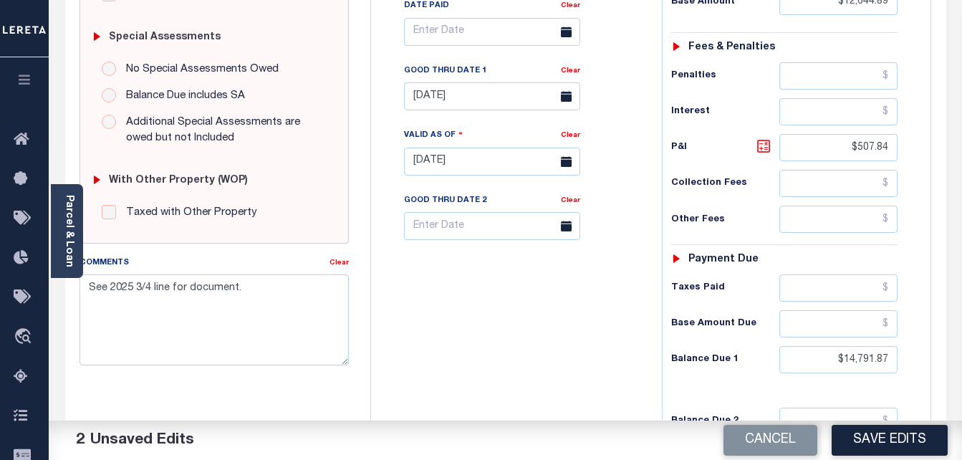
click at [768, 155] on icon at bounding box center [763, 146] width 17 height 17
type input "$2,146.98"
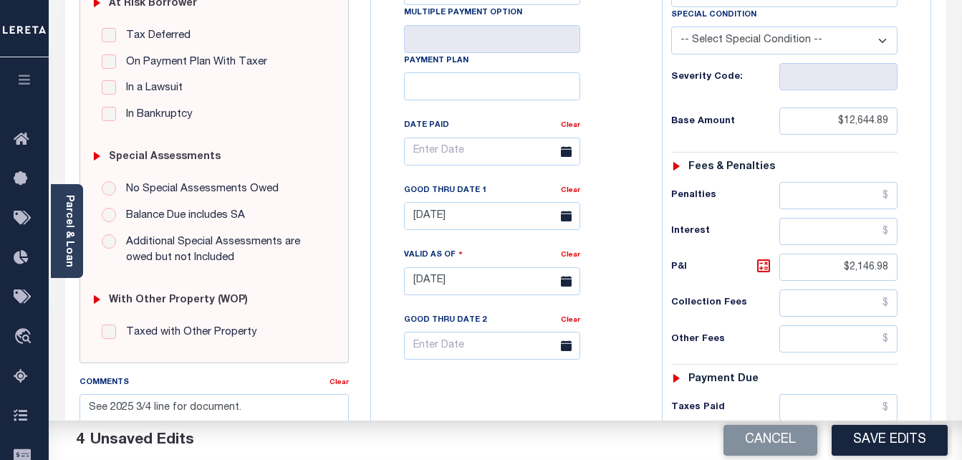
scroll to position [287, 0]
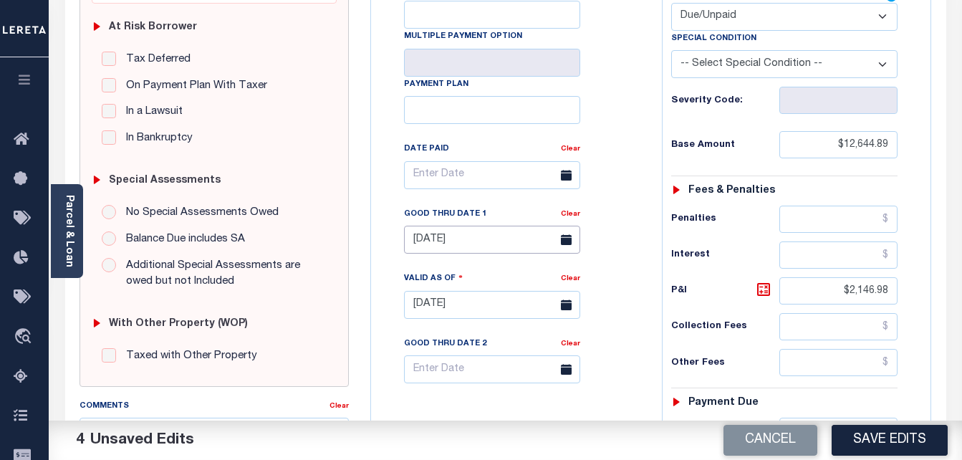
click at [489, 251] on input "[DATE]" at bounding box center [492, 240] width 176 height 28
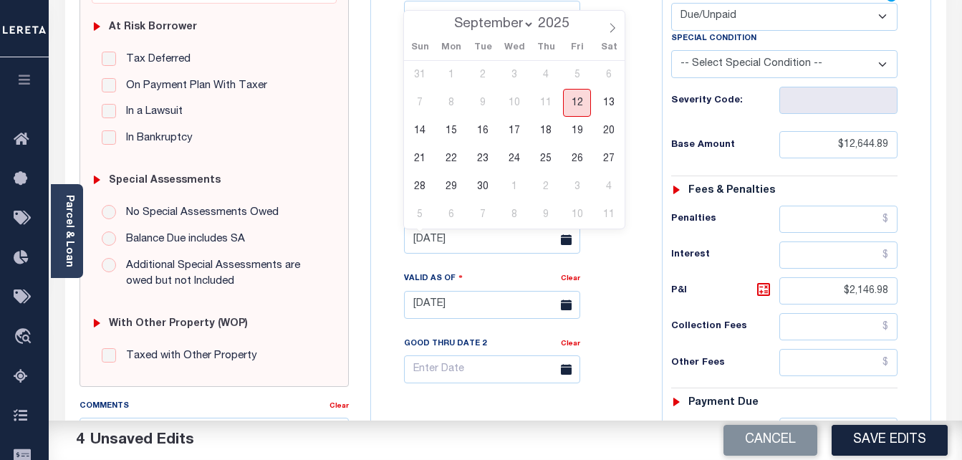
click at [578, 96] on span "12" at bounding box center [577, 103] width 28 height 28
type input "[DATE]"
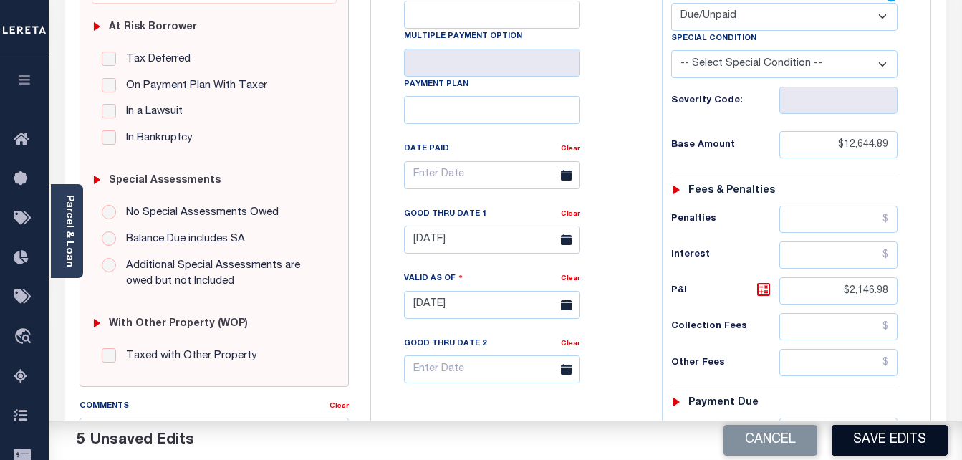
click at [872, 451] on button "Save Edits" at bounding box center [890, 440] width 116 height 31
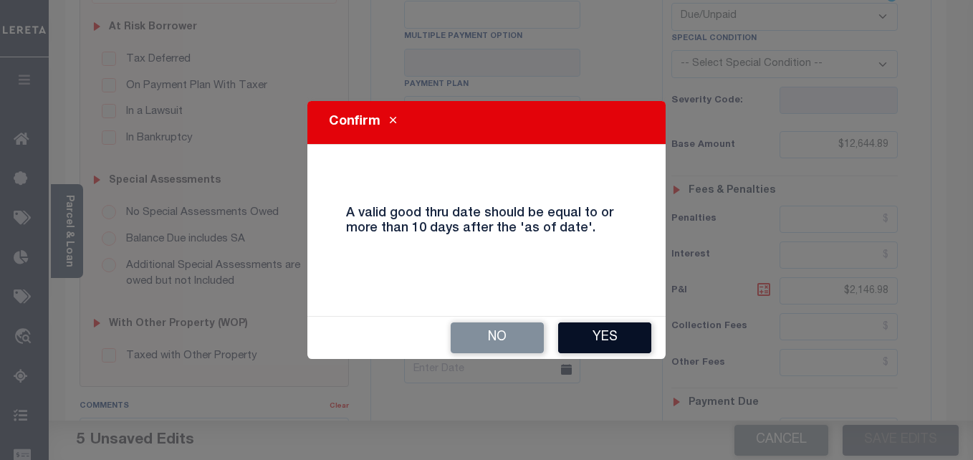
click at [586, 343] on button "Yes" at bounding box center [604, 337] width 93 height 31
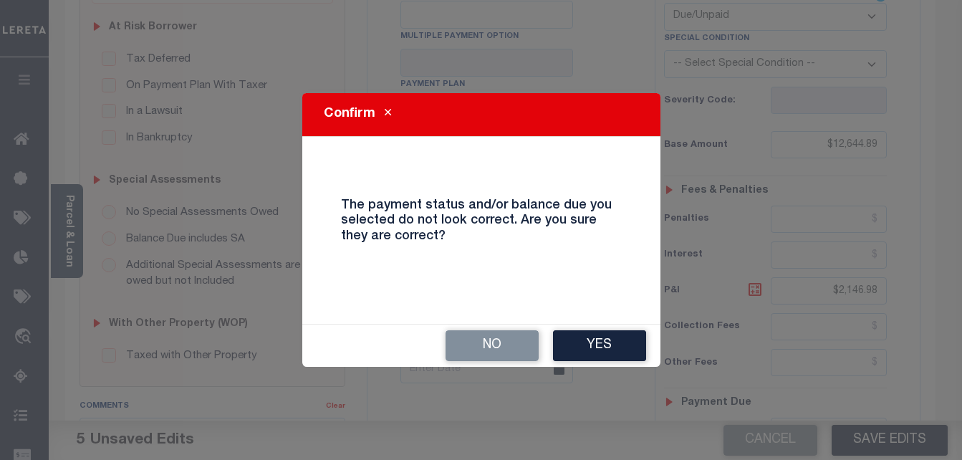
click at [600, 340] on button "Yes" at bounding box center [599, 345] width 93 height 31
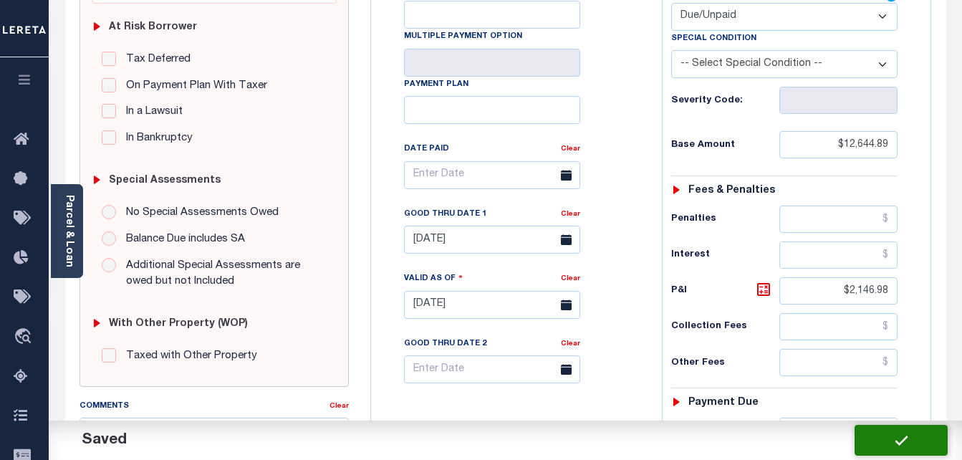
checkbox input "false"
type input "$12,644.89"
type input "$2,146.98"
type input "$14,791.87"
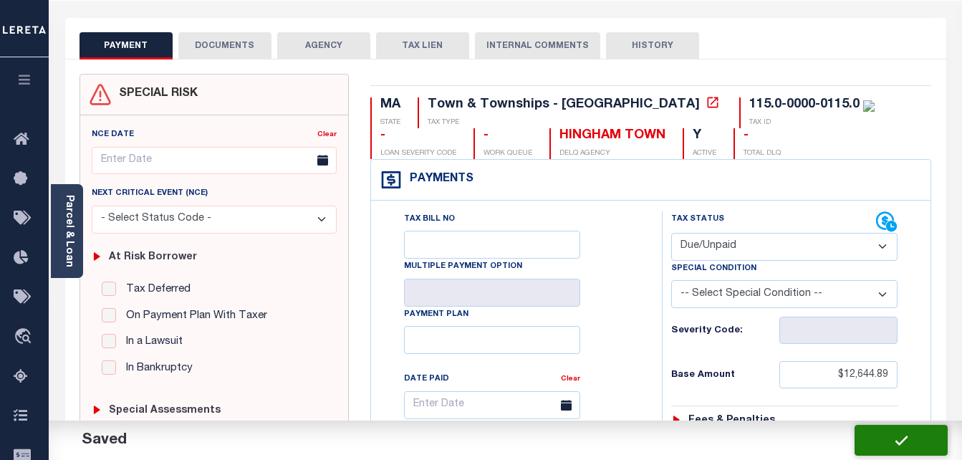
scroll to position [0, 0]
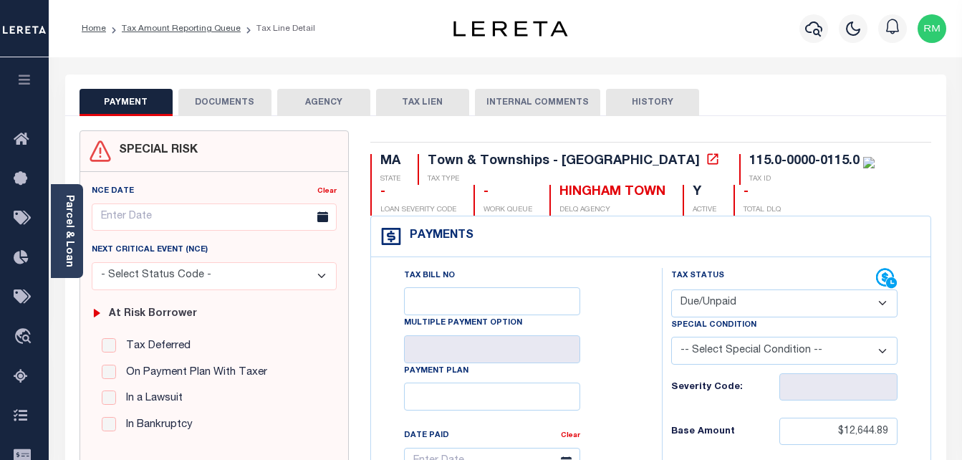
click at [231, 102] on button "DOCUMENTS" at bounding box center [224, 102] width 93 height 27
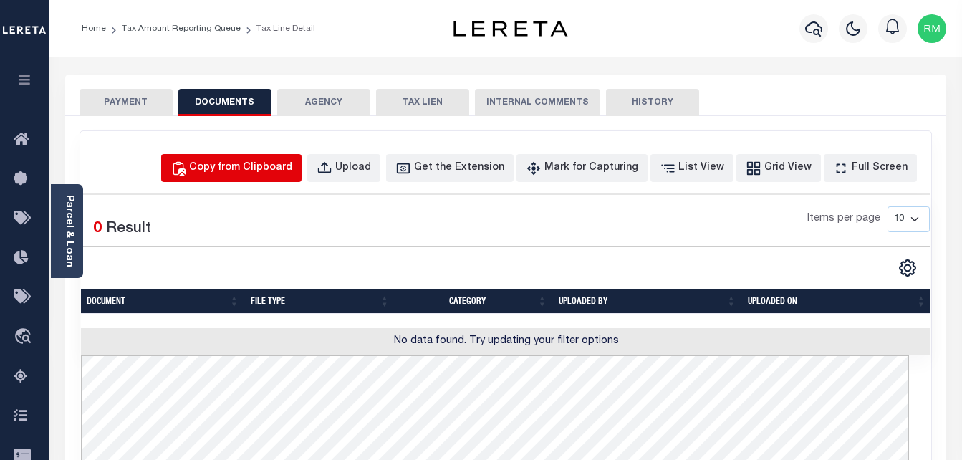
click at [281, 161] on div "Copy from Clipboard" at bounding box center [240, 169] width 103 height 16
select select "POP"
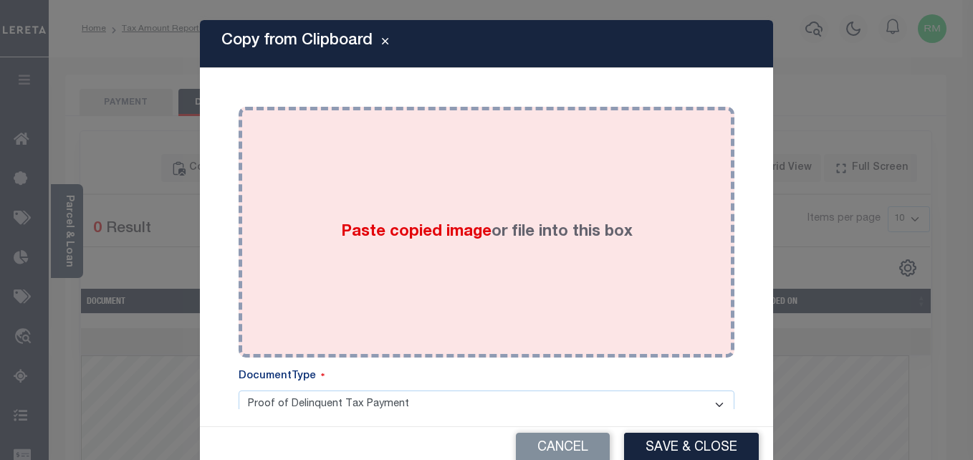
click at [497, 253] on div "Paste copied image or file into this box" at bounding box center [486, 232] width 474 height 229
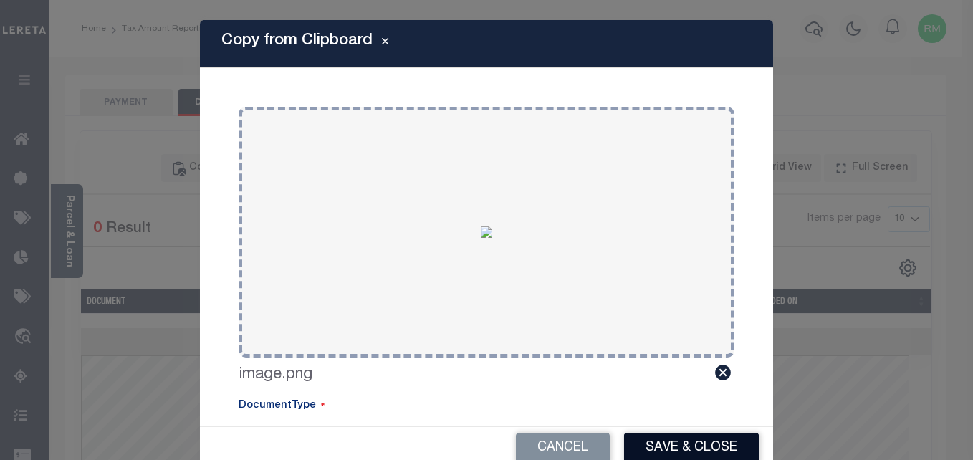
click at [646, 446] on button "Save & Close" at bounding box center [691, 448] width 135 height 31
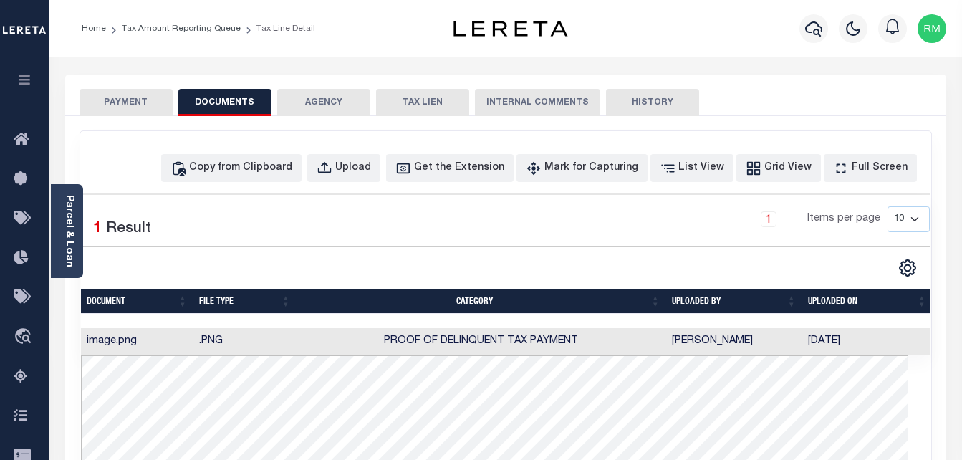
click at [168, 34] on li "Tax Amount Reporting Queue" at bounding box center [173, 28] width 135 height 13
click at [176, 28] on link "Tax Amount Reporting Queue" at bounding box center [181, 28] width 119 height 9
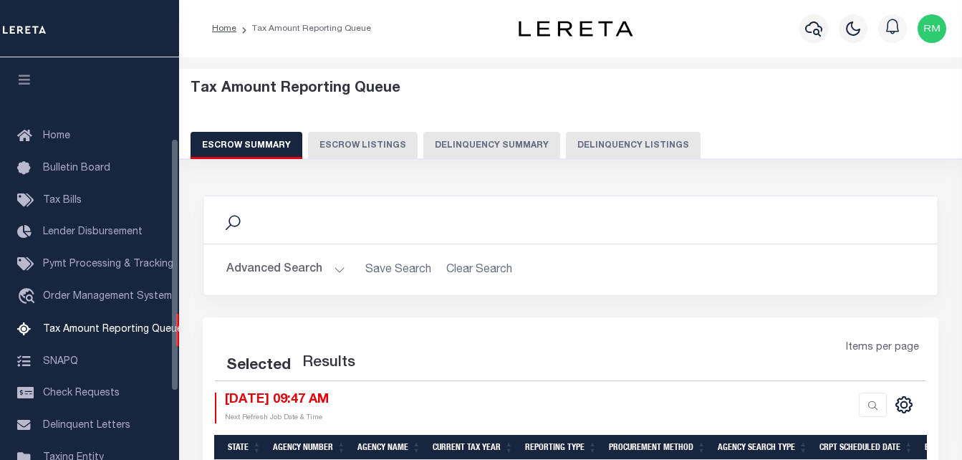
click at [618, 151] on button "Delinquency Listings" at bounding box center [633, 145] width 135 height 27
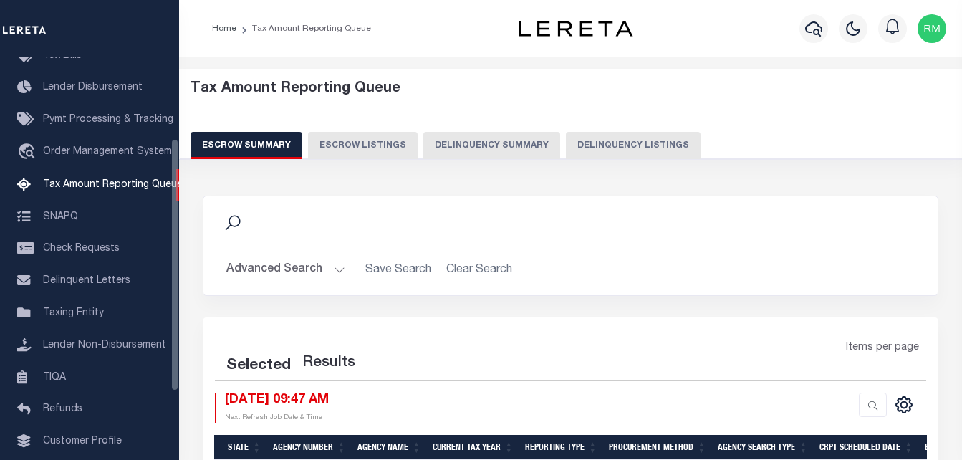
select select "100"
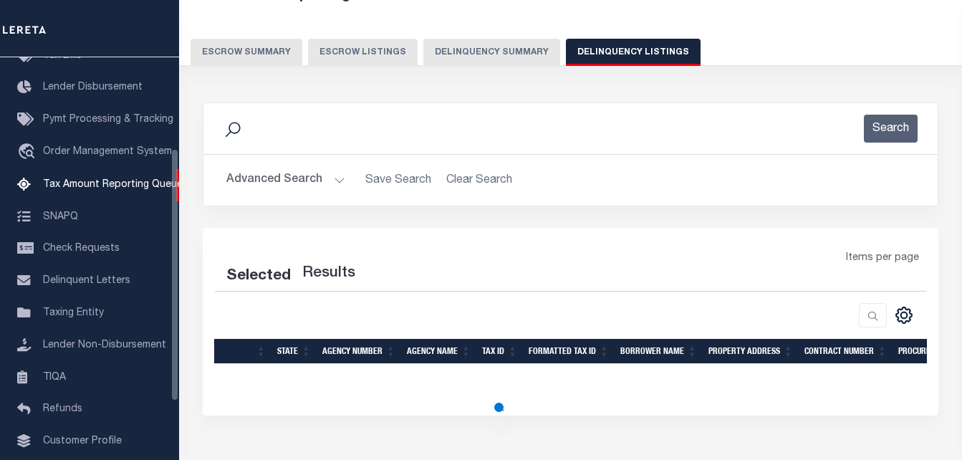
select select "100"
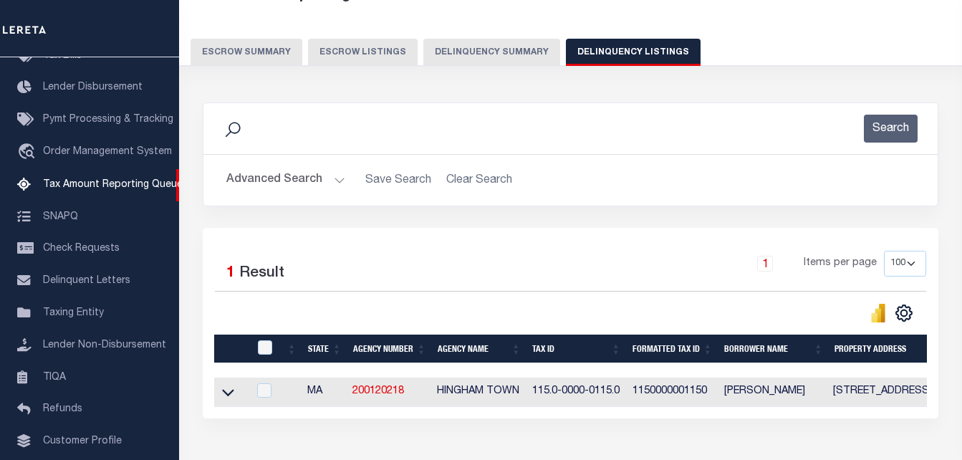
scroll to position [178, 0]
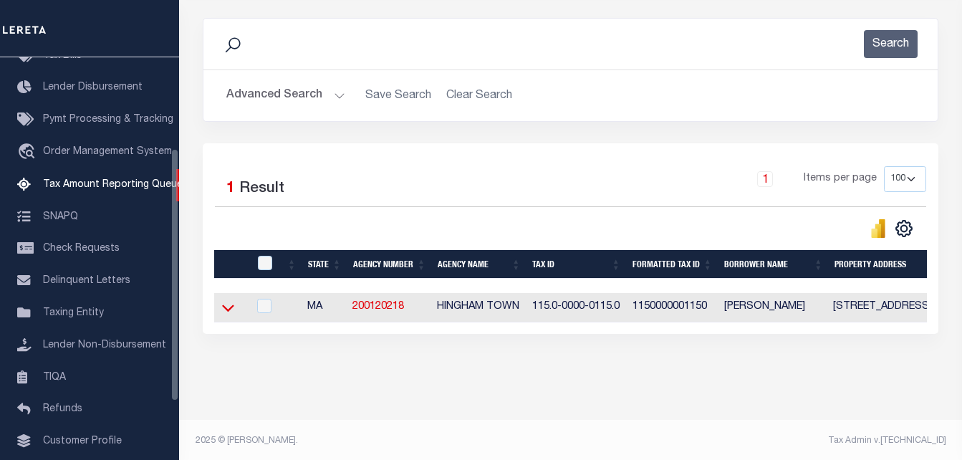
click at [224, 308] on icon at bounding box center [228, 307] width 12 height 15
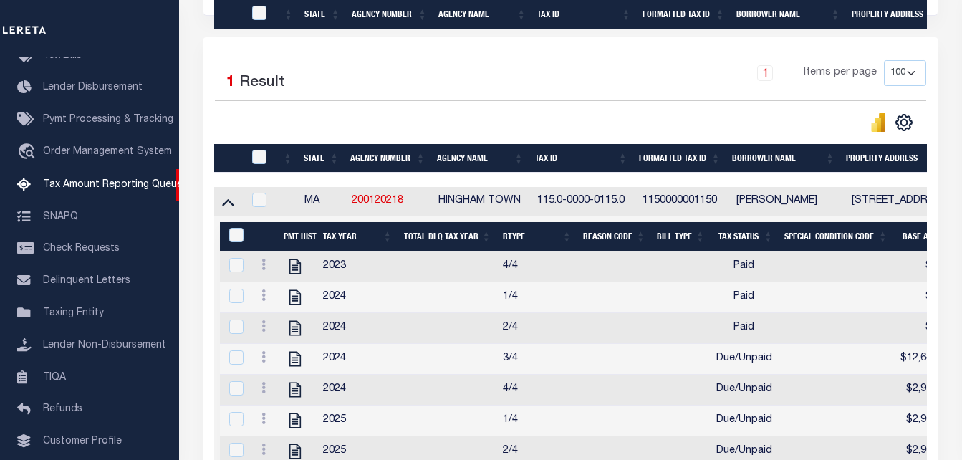
scroll to position [536, 0]
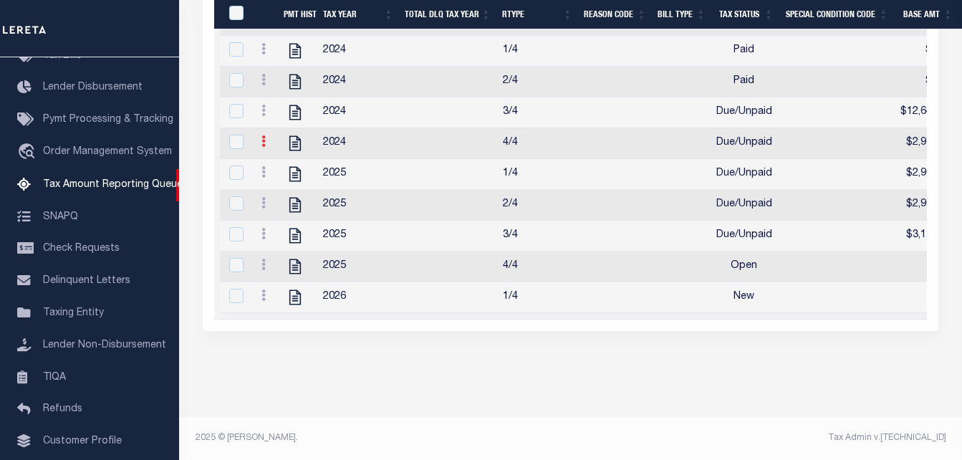
click at [261, 138] on link at bounding box center [264, 143] width 16 height 11
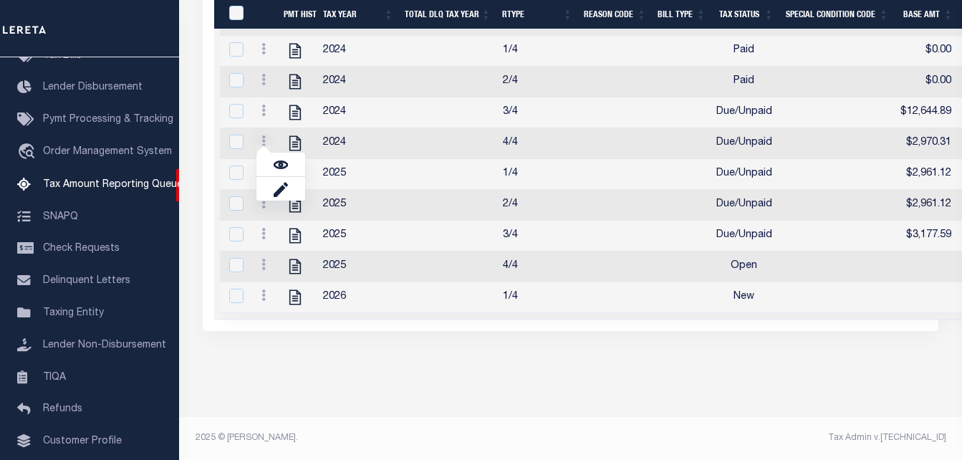
scroll to position [527, 0]
click at [276, 158] on img "" at bounding box center [281, 165] width 14 height 14
checkbox input "true"
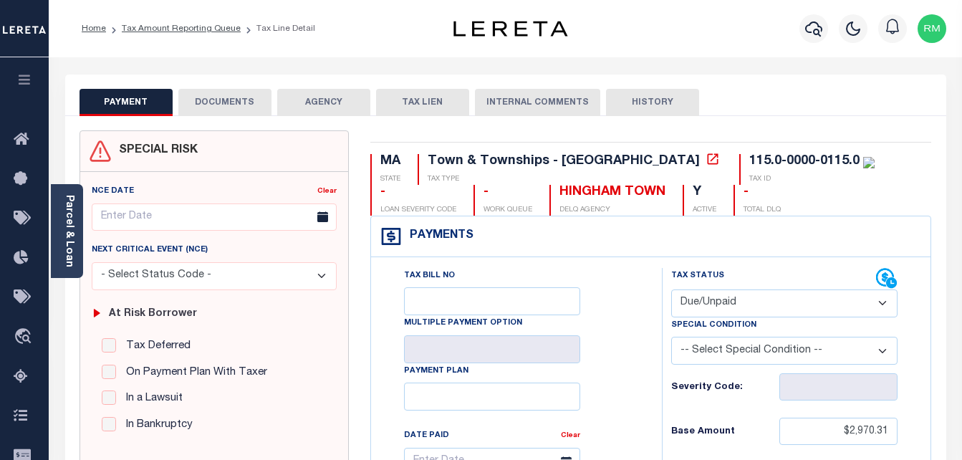
click at [719, 307] on select "- Select Status Code - Open Due/Unpaid Paid Incomplete No Tax Due Internal Refu…" at bounding box center [784, 303] width 227 height 28
select select "PYD"
click at [671, 290] on select "- Select Status Code - Open Due/Unpaid Paid Incomplete No Tax Due Internal Refu…" at bounding box center [784, 303] width 227 height 28
type input "[DATE]"
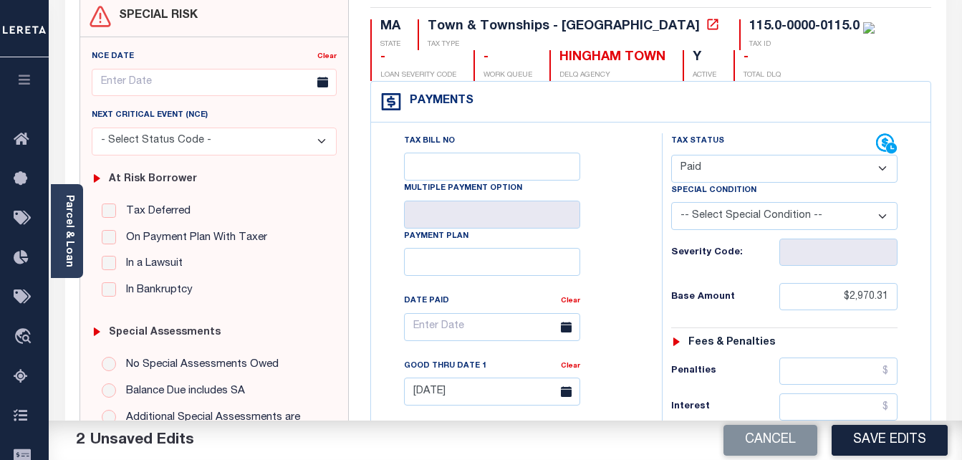
scroll to position [215, 0]
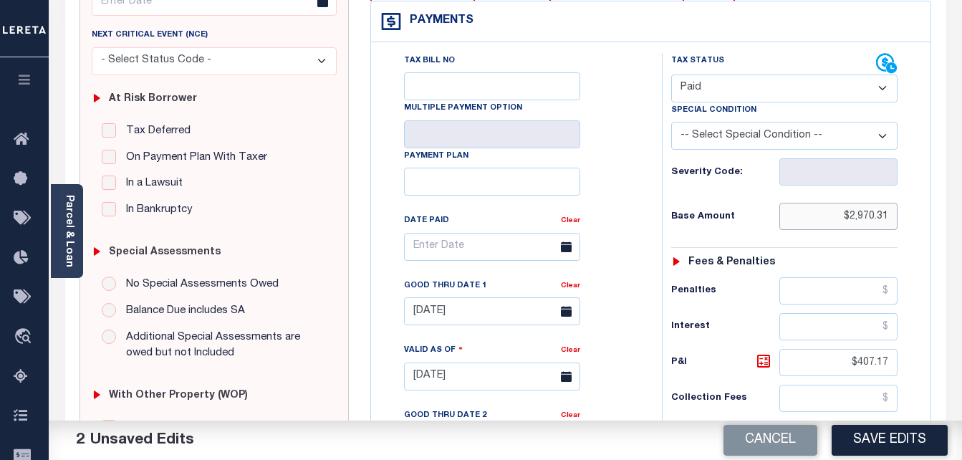
click at [863, 226] on input "$2,970.31" at bounding box center [839, 216] width 118 height 27
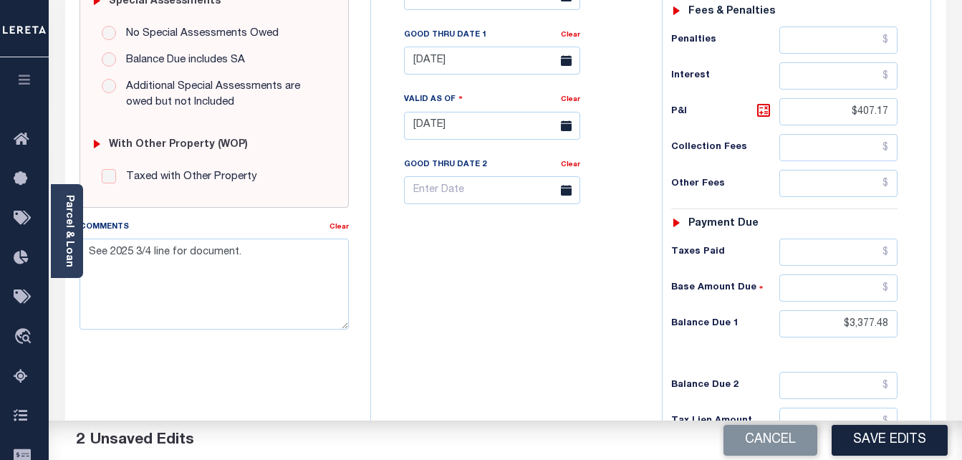
scroll to position [502, 0]
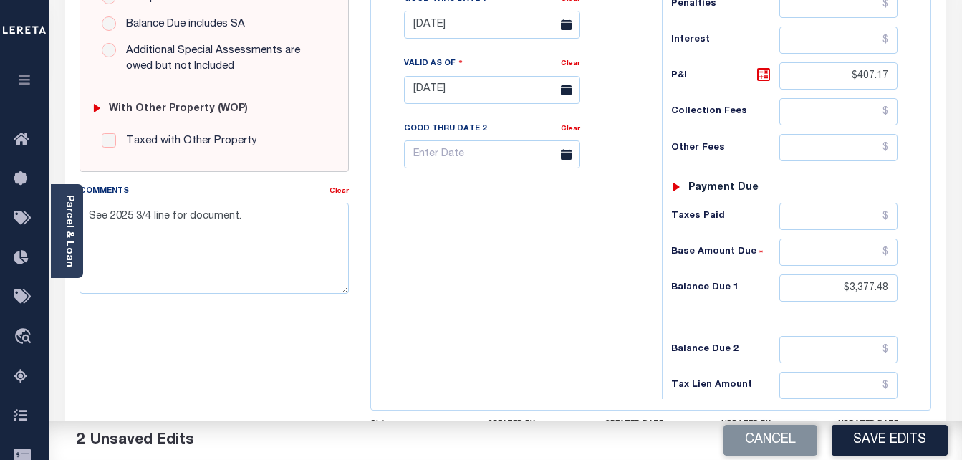
type input "$0.00"
click at [873, 80] on input "$407.17" at bounding box center [839, 75] width 118 height 27
type input "$.00"
click at [871, 281] on input "$3,377.48" at bounding box center [839, 287] width 118 height 27
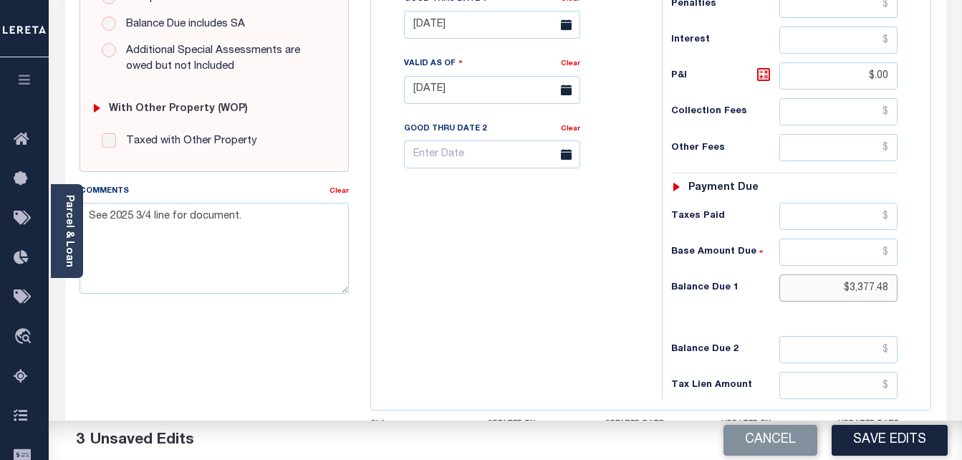
click at [870, 282] on input "$3,377.48" at bounding box center [839, 287] width 118 height 27
type input "$0.00"
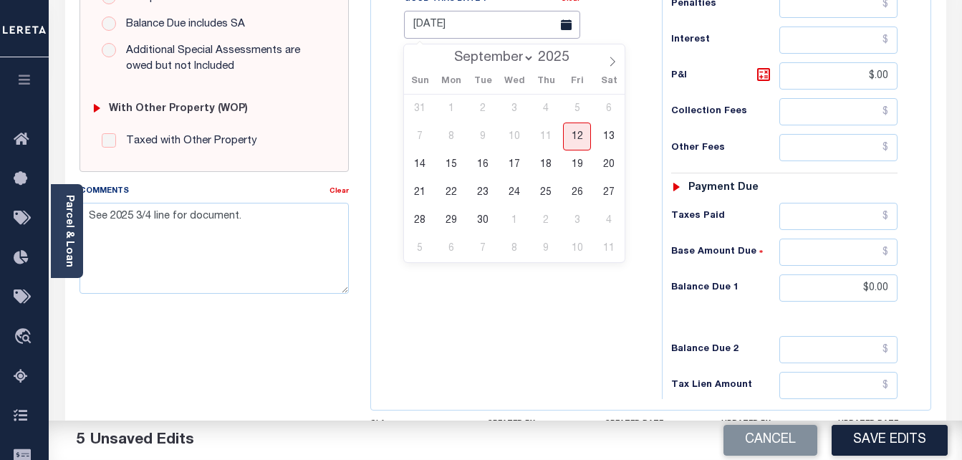
click at [514, 27] on input "[DATE]" at bounding box center [492, 25] width 176 height 28
click at [578, 130] on span "12" at bounding box center [577, 137] width 28 height 28
type input "[DATE]"
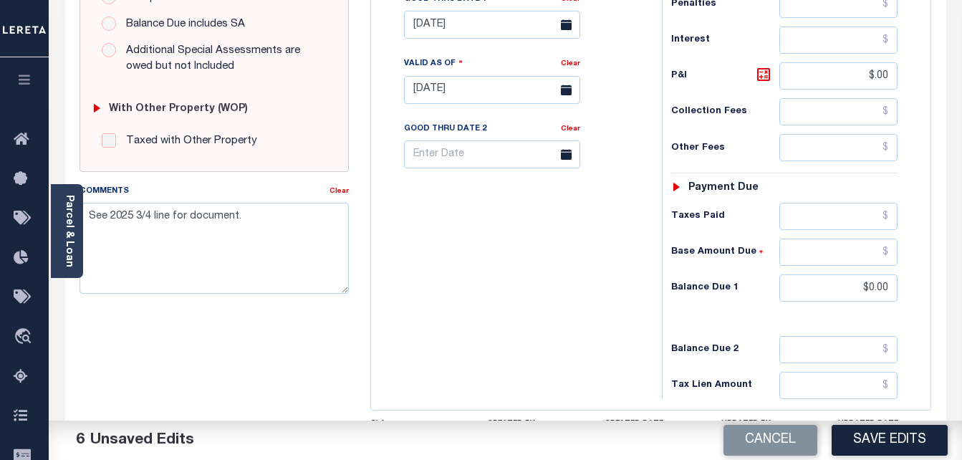
click at [911, 443] on button "Save Edits" at bounding box center [890, 440] width 116 height 31
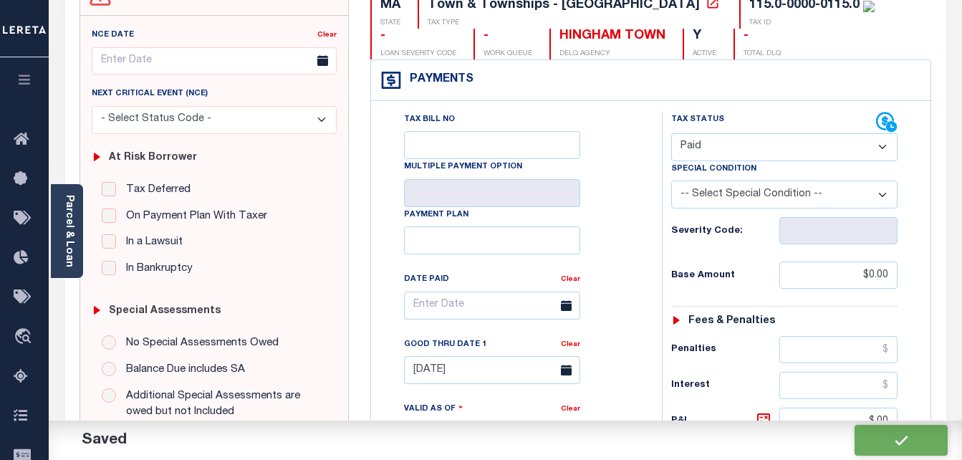
checkbox input "false"
type input "$0"
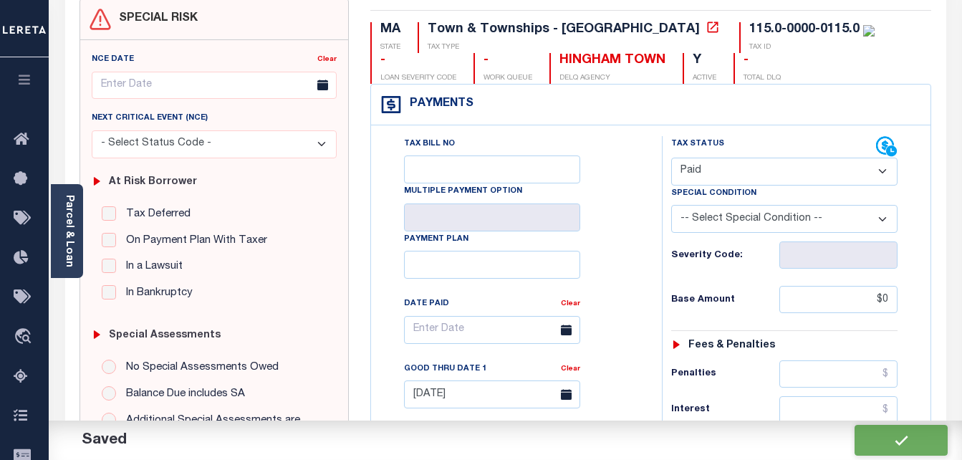
scroll to position [0, 0]
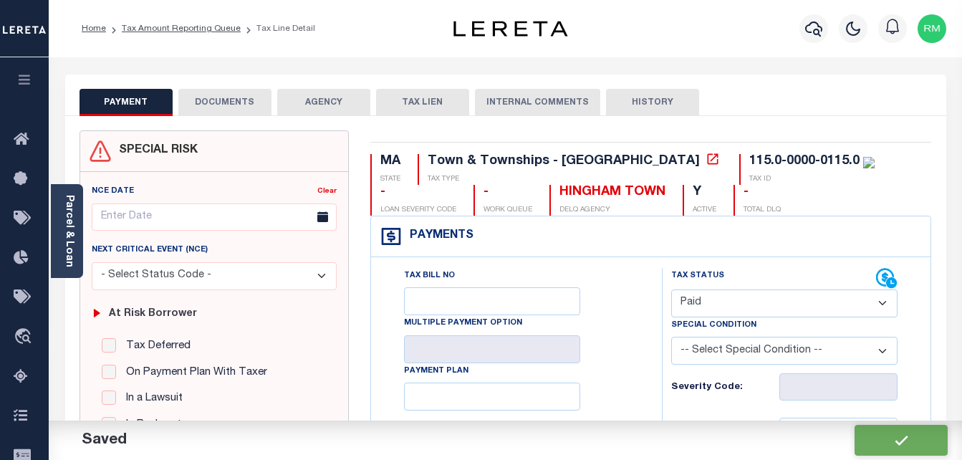
click at [227, 95] on button "DOCUMENTS" at bounding box center [224, 102] width 93 height 27
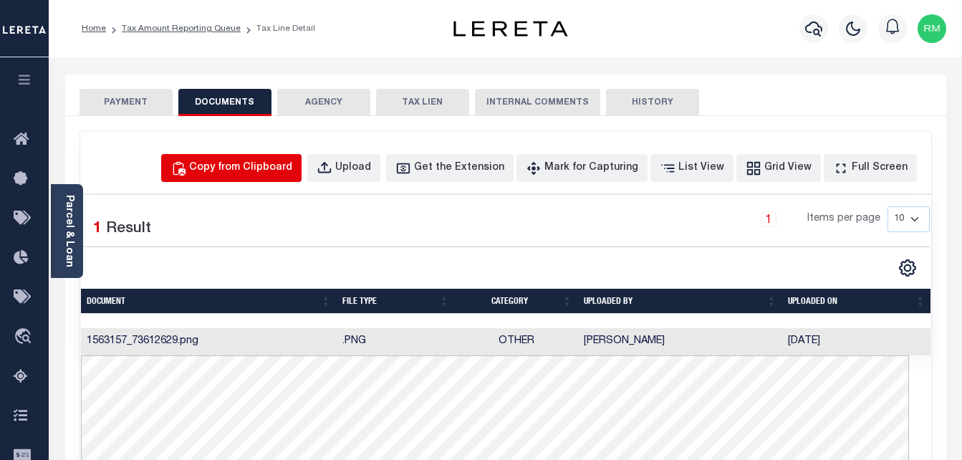
click at [272, 154] on button "Copy from Clipboard" at bounding box center [231, 168] width 140 height 28
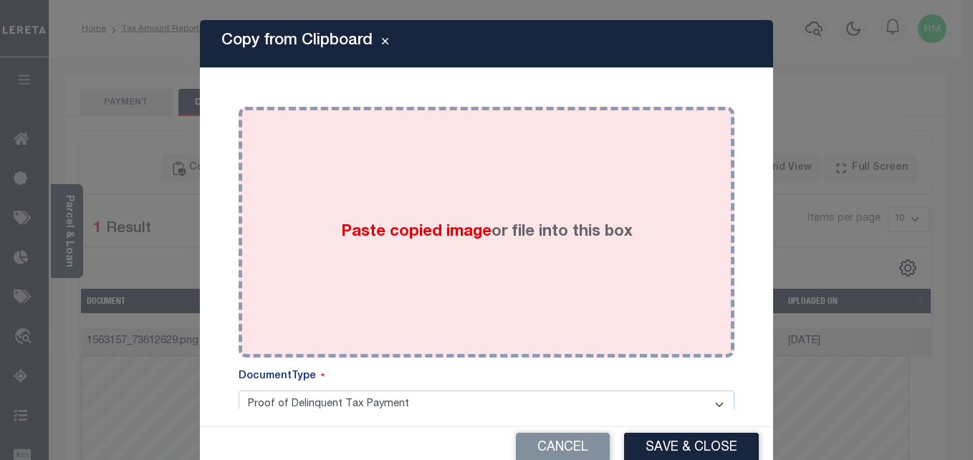
click at [335, 250] on div "Paste copied image or file into this box" at bounding box center [486, 232] width 474 height 229
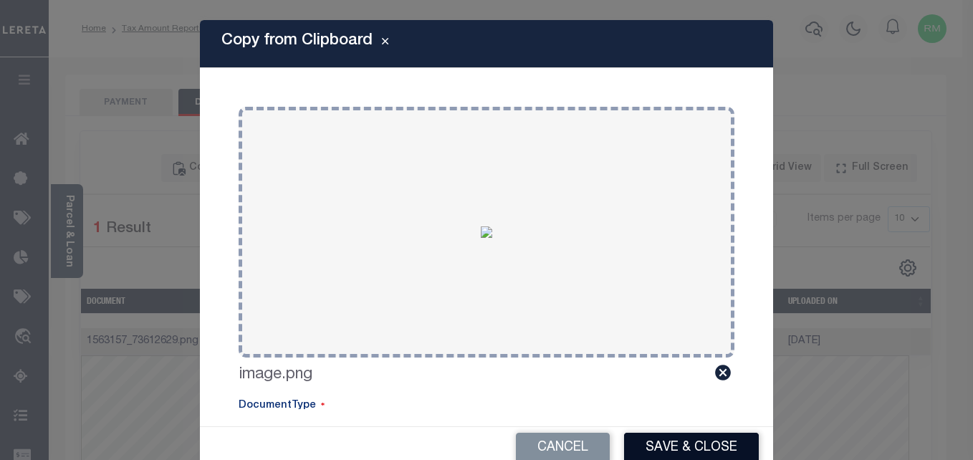
click at [666, 451] on button "Save & Close" at bounding box center [691, 448] width 135 height 31
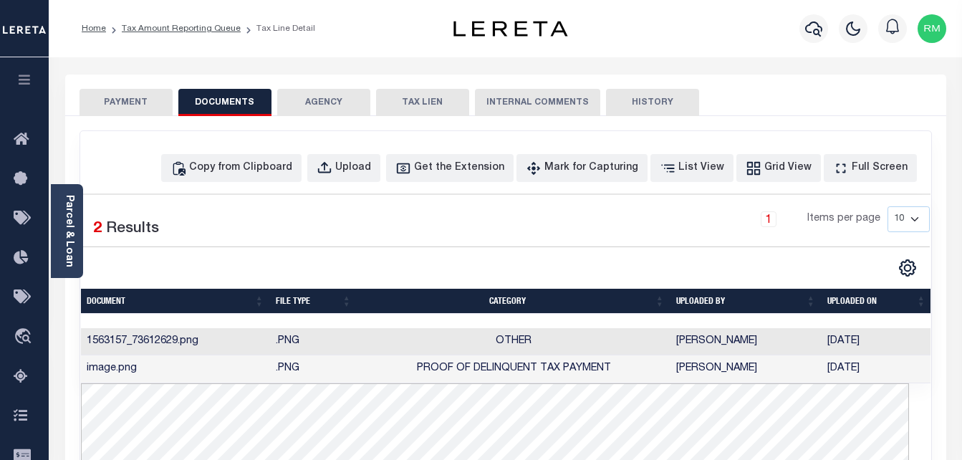
click at [123, 92] on button "PAYMENT" at bounding box center [126, 102] width 93 height 27
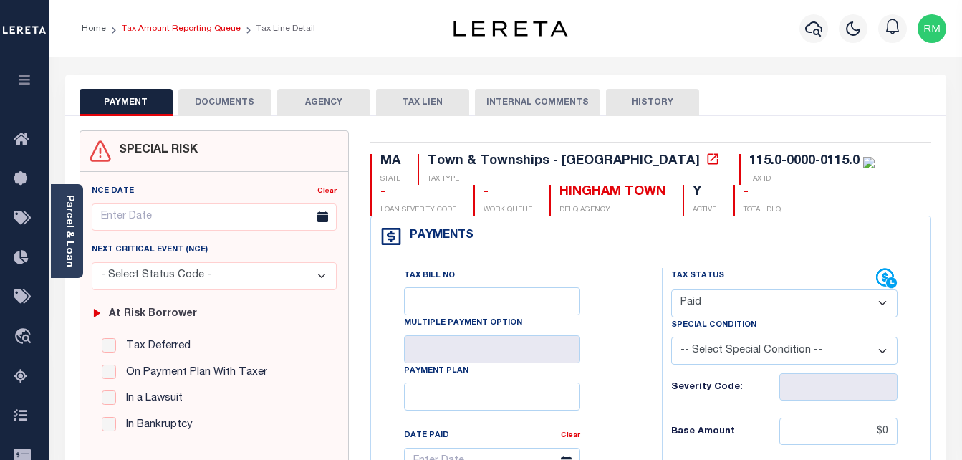
click at [216, 29] on link "Tax Amount Reporting Queue" at bounding box center [181, 28] width 119 height 9
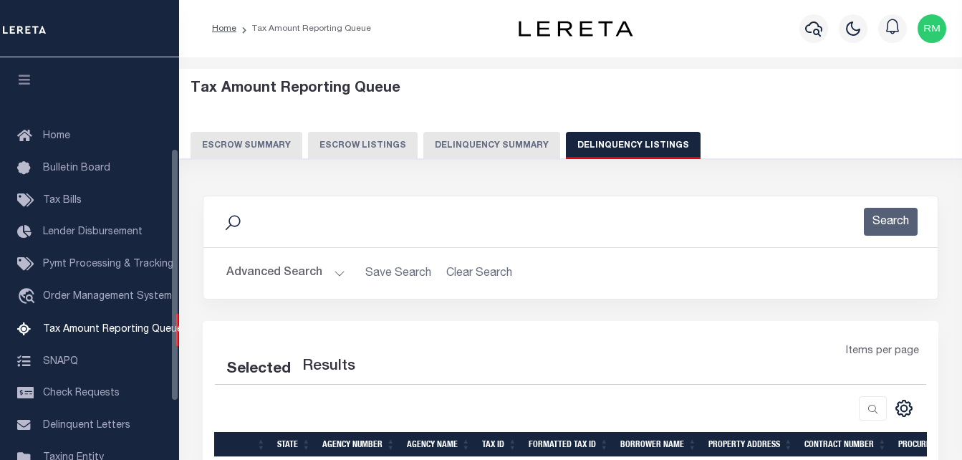
select select "100"
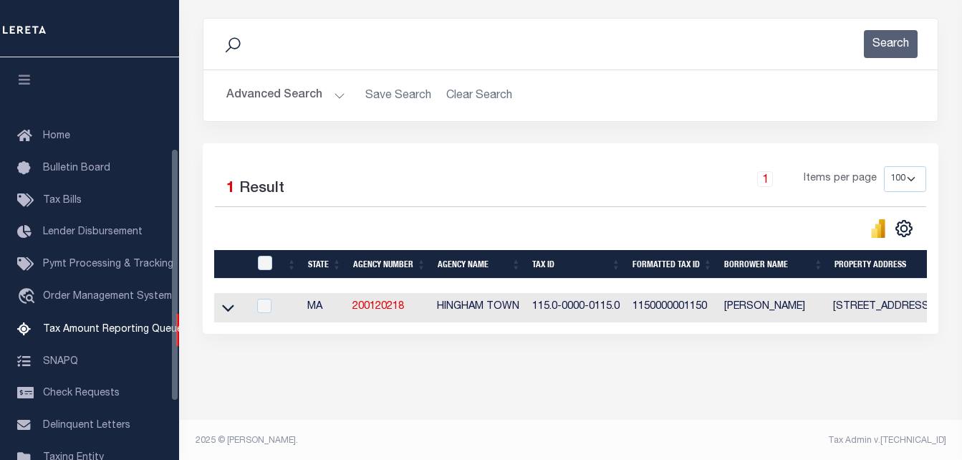
scroll to position [145, 0]
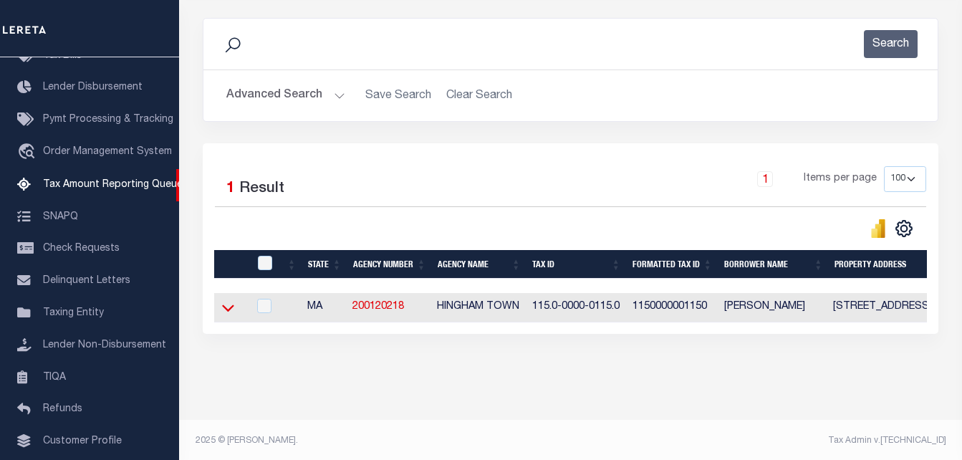
click at [226, 312] on icon at bounding box center [228, 308] width 12 height 7
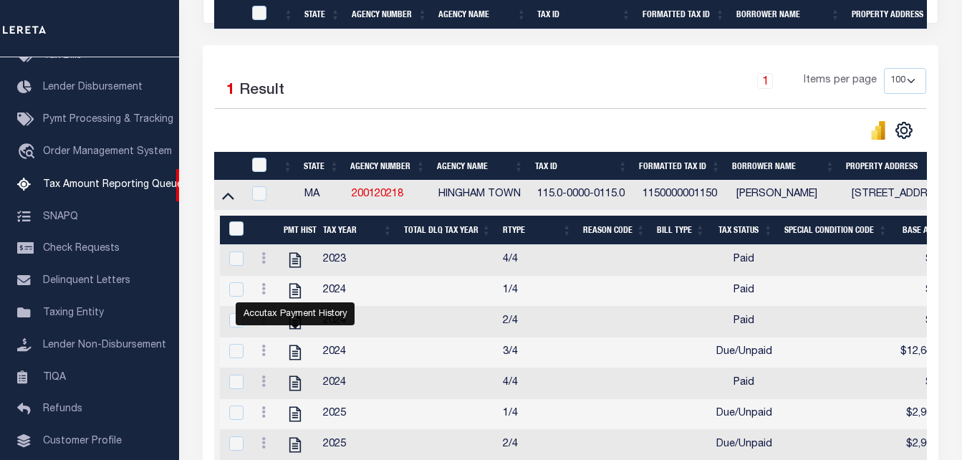
scroll to position [464, 0]
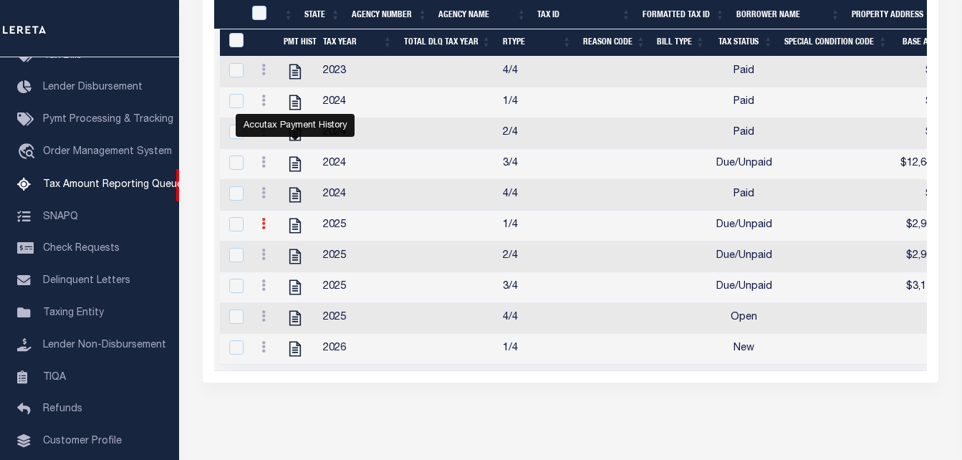
click at [261, 231] on link at bounding box center [264, 225] width 16 height 11
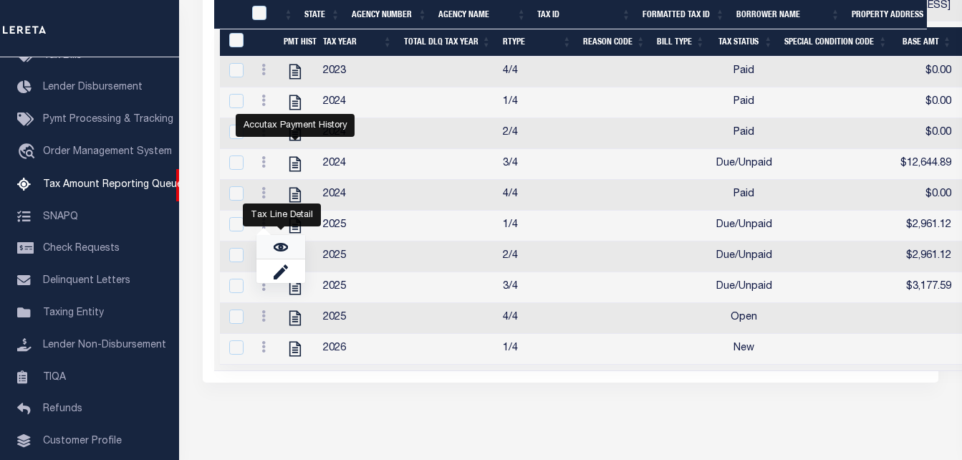
click at [285, 254] on img "" at bounding box center [281, 247] width 14 height 14
checkbox input "true"
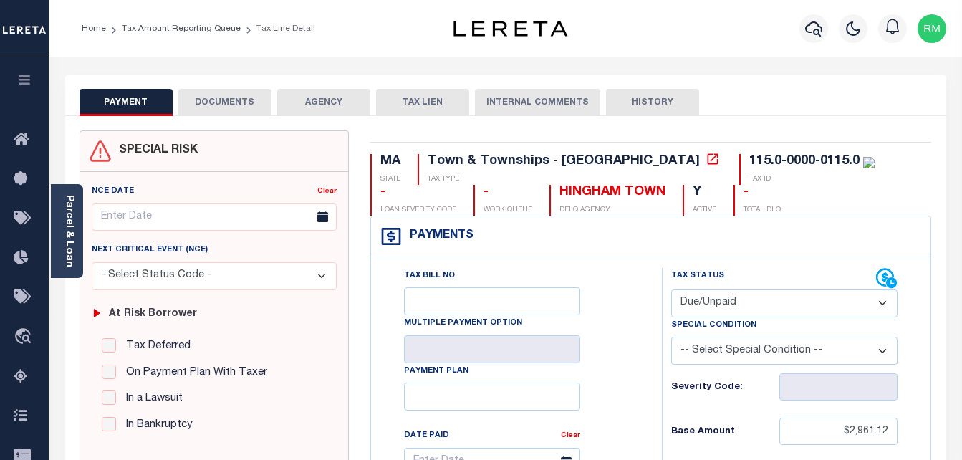
click at [689, 305] on select "- Select Status Code - Open Due/Unpaid Paid Incomplete No Tax Due Internal Refu…" at bounding box center [784, 303] width 227 height 28
select select "PYD"
click at [671, 290] on select "- Select Status Code - Open Due/Unpaid Paid Incomplete No Tax Due Internal Refu…" at bounding box center [784, 303] width 227 height 28
type input "[DATE]"
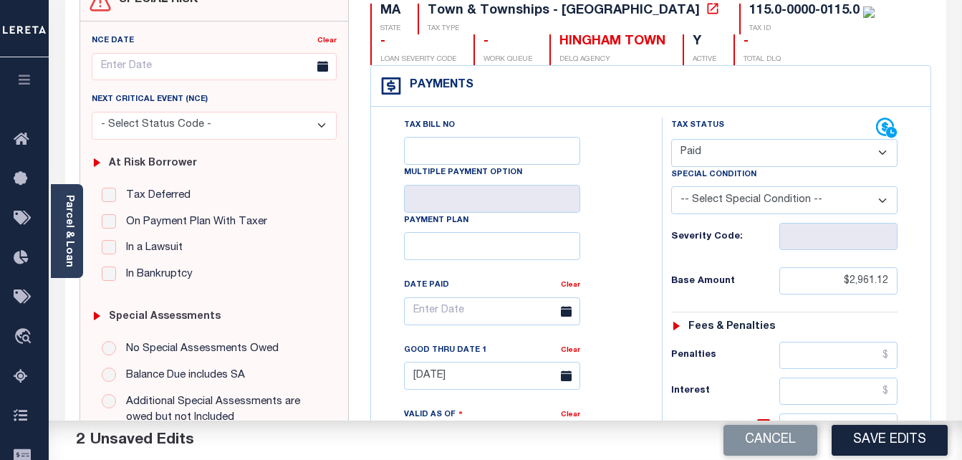
scroll to position [215, 0]
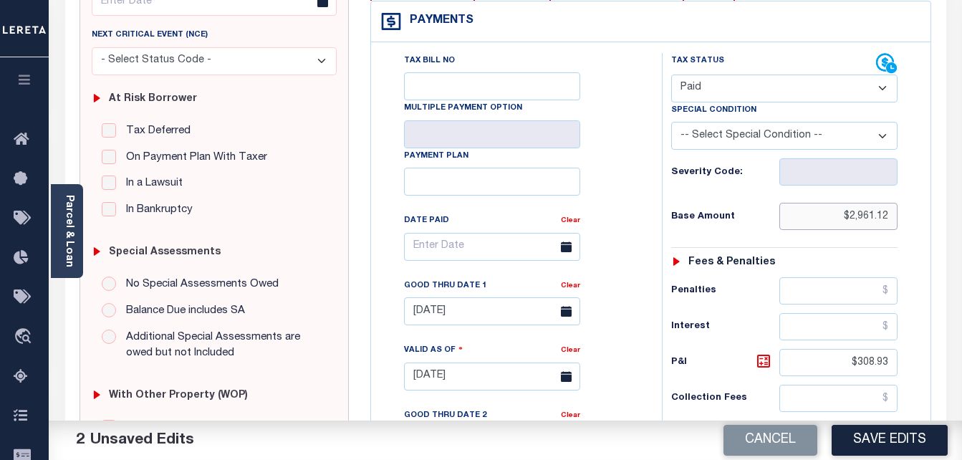
click at [864, 217] on input "$2,961.12" at bounding box center [839, 216] width 118 height 27
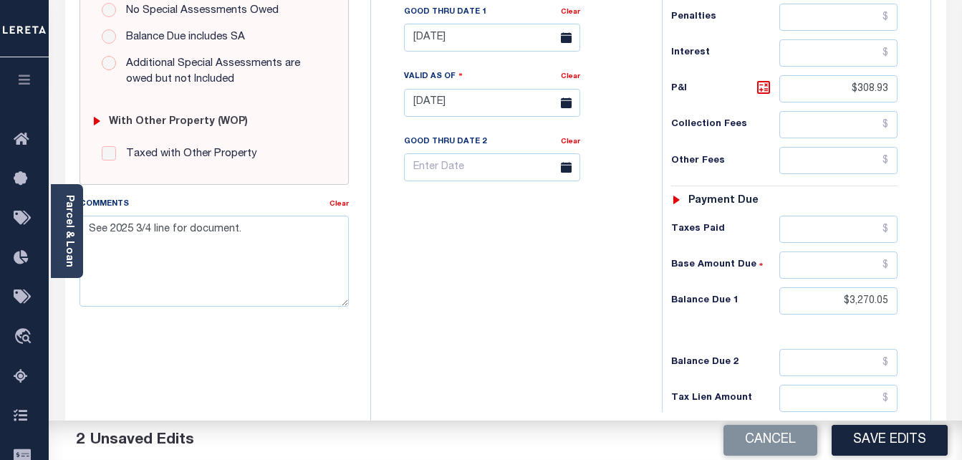
scroll to position [573, 0]
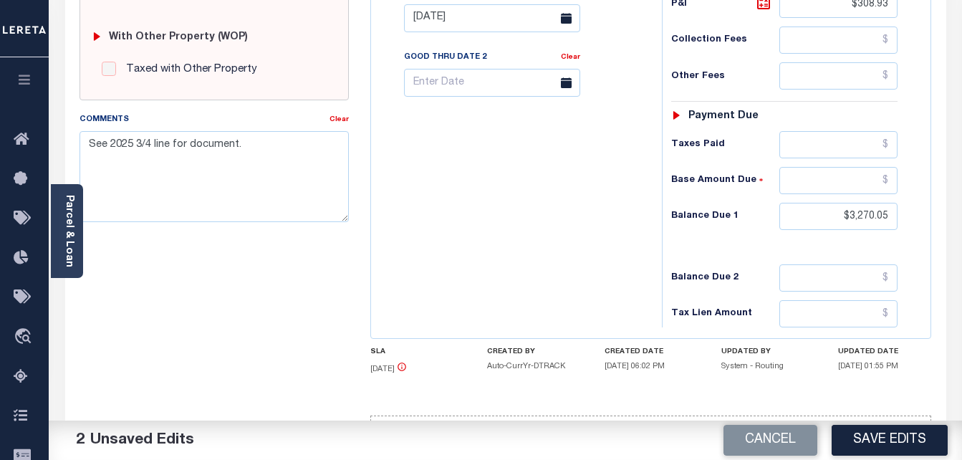
type input "$0.00"
click at [860, 215] on input "$3,270.05" at bounding box center [839, 216] width 118 height 27
type input "$0.00"
click at [868, 11] on input "$308.93" at bounding box center [839, 4] width 118 height 27
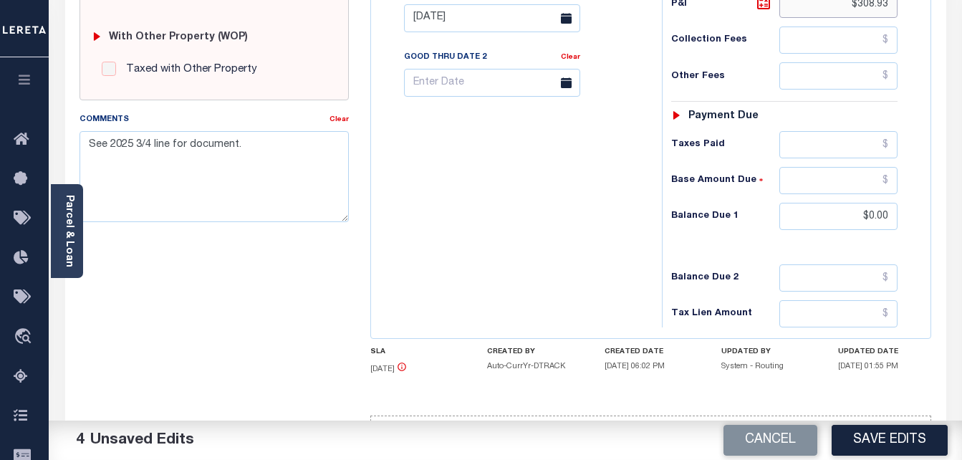
click at [868, 11] on input "$308.93" at bounding box center [839, 4] width 118 height 27
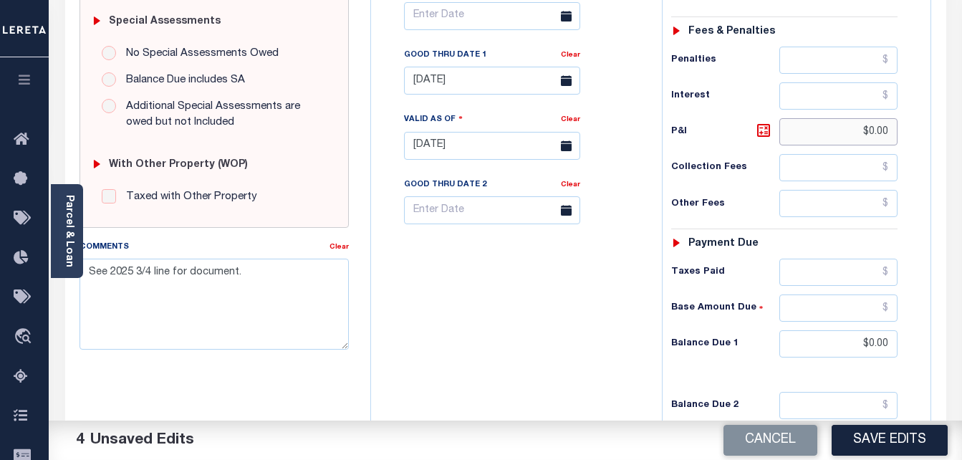
scroll to position [429, 0]
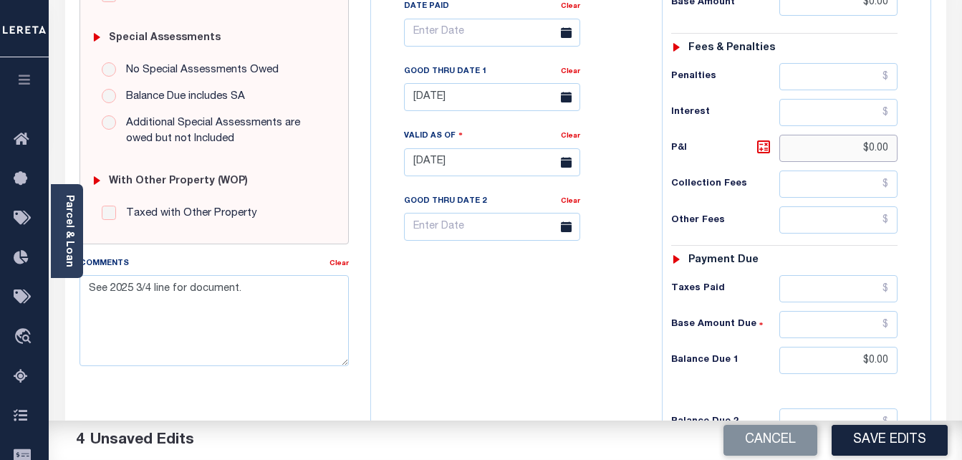
type input "$0.00"
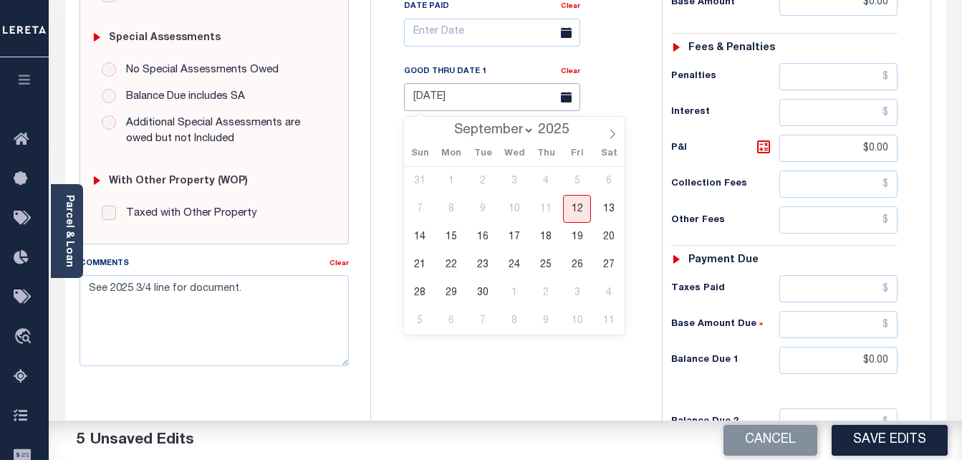
click at [480, 93] on input "04/30/2025" at bounding box center [492, 97] width 176 height 28
click at [583, 220] on span "12" at bounding box center [577, 209] width 28 height 28
type input "[DATE]"
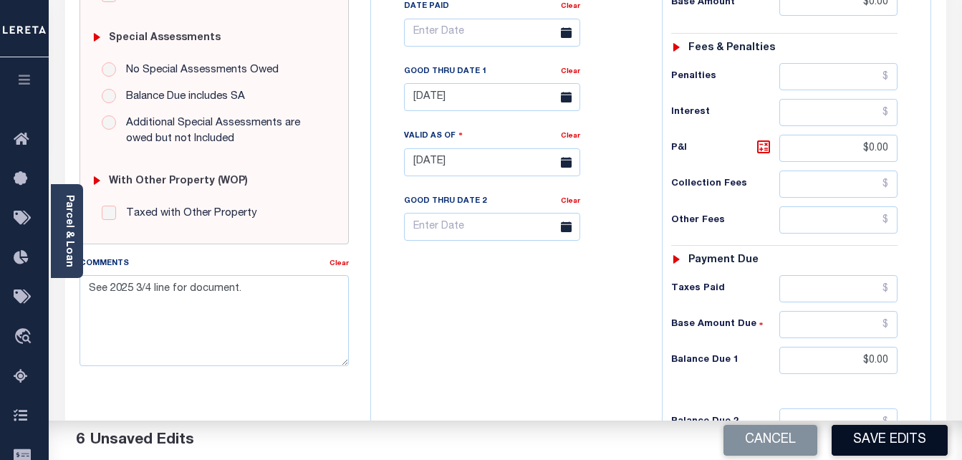
click at [883, 439] on button "Save Edits" at bounding box center [890, 440] width 116 height 31
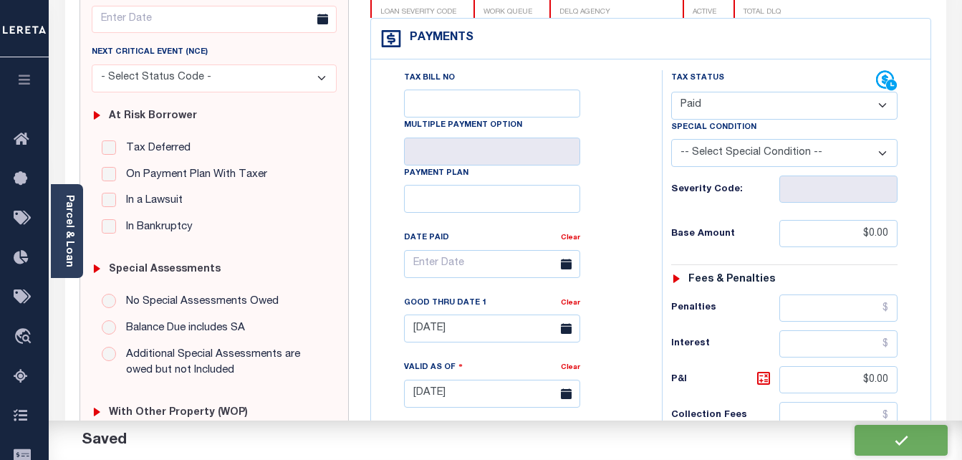
scroll to position [101, 0]
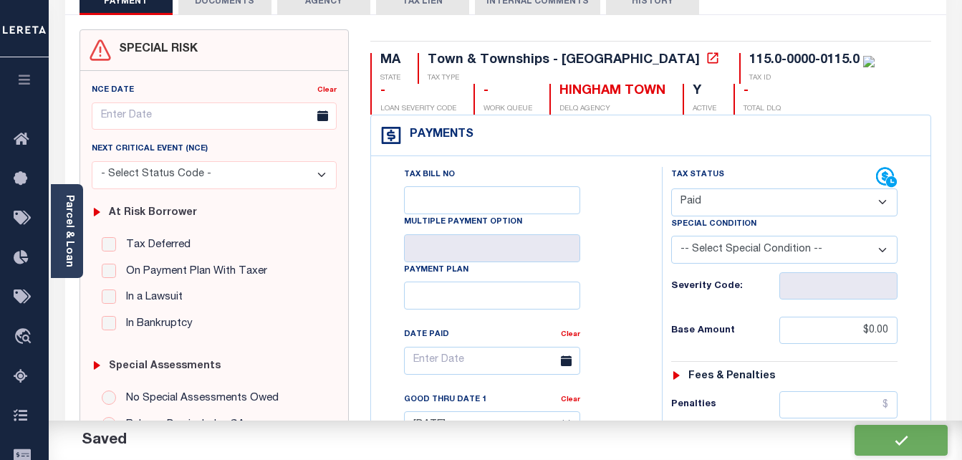
checkbox input "false"
type input "$0"
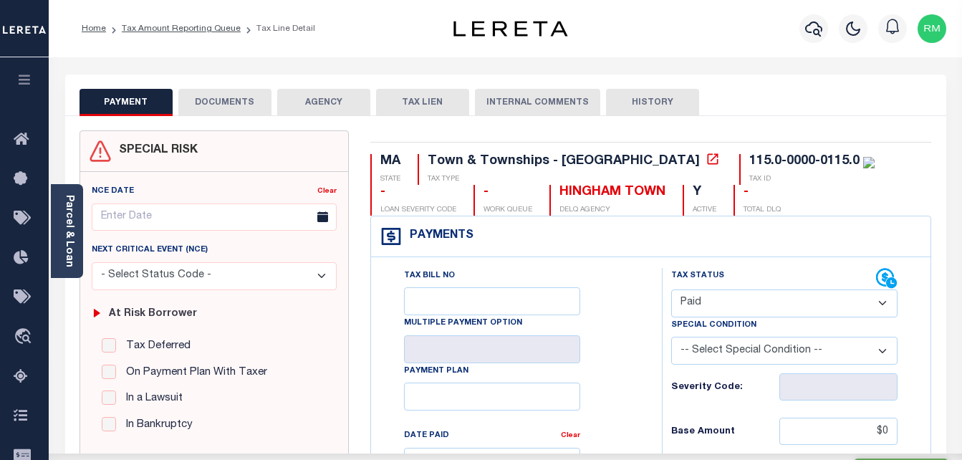
click at [237, 108] on button "DOCUMENTS" at bounding box center [224, 102] width 93 height 27
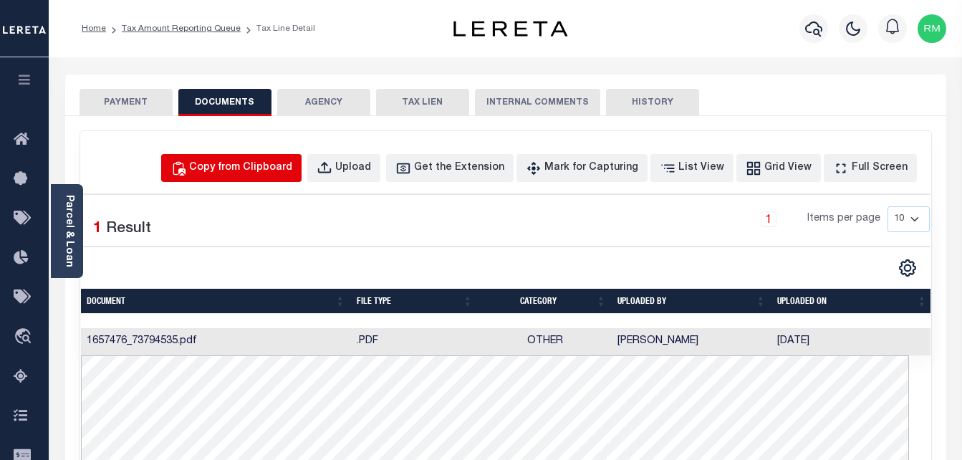
click at [287, 165] on div "Copy from Clipboard" at bounding box center [240, 169] width 103 height 16
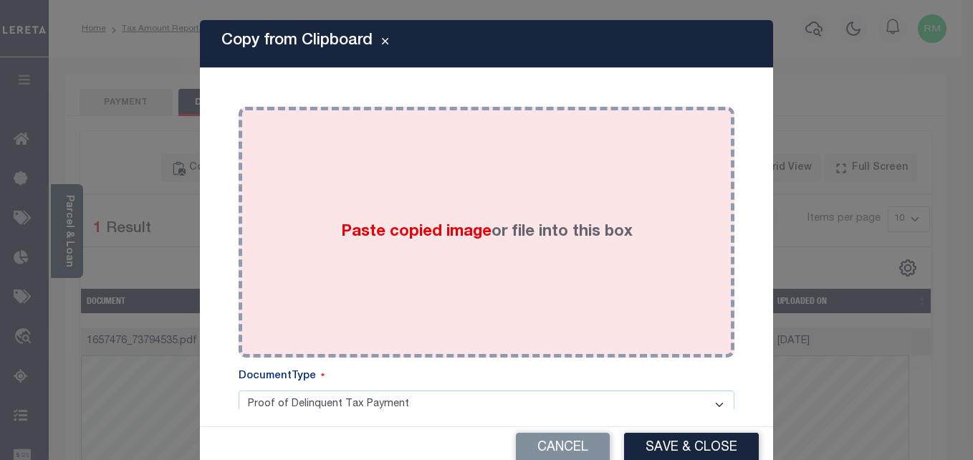
click at [408, 236] on span "Paste copied image" at bounding box center [416, 232] width 150 height 16
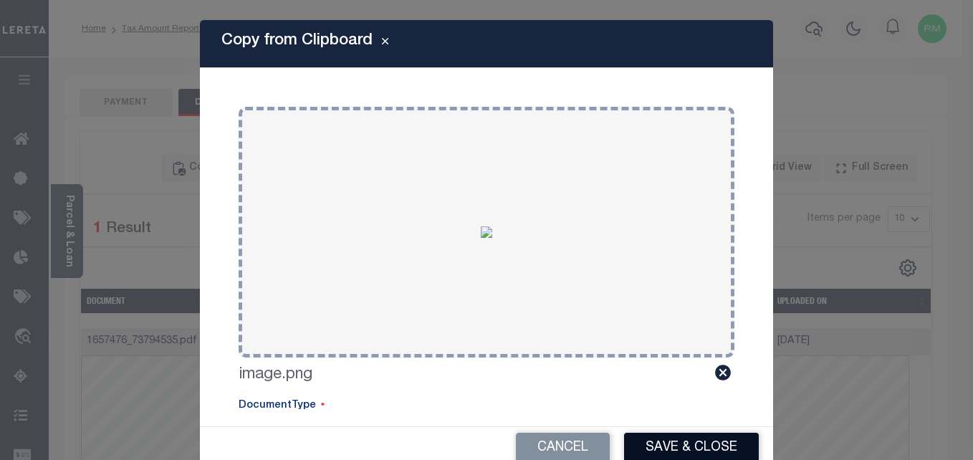
click at [674, 446] on button "Save & Close" at bounding box center [691, 448] width 135 height 31
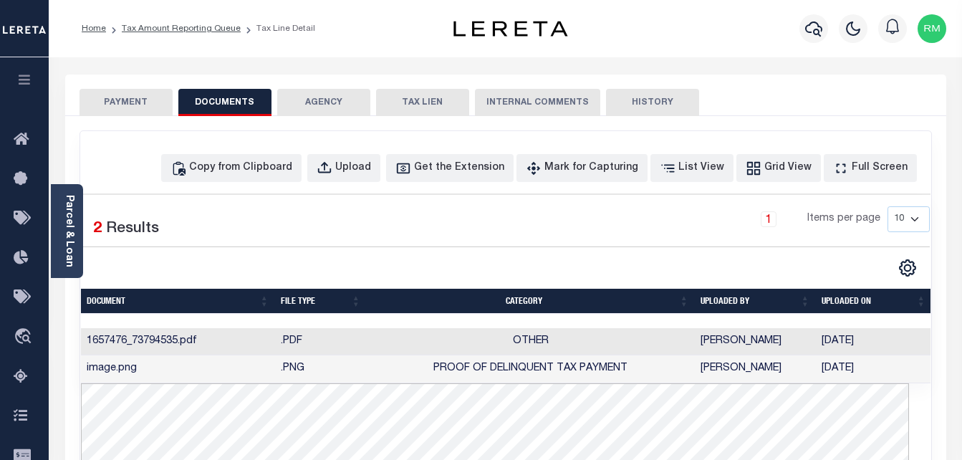
click at [149, 98] on button "PAYMENT" at bounding box center [126, 102] width 93 height 27
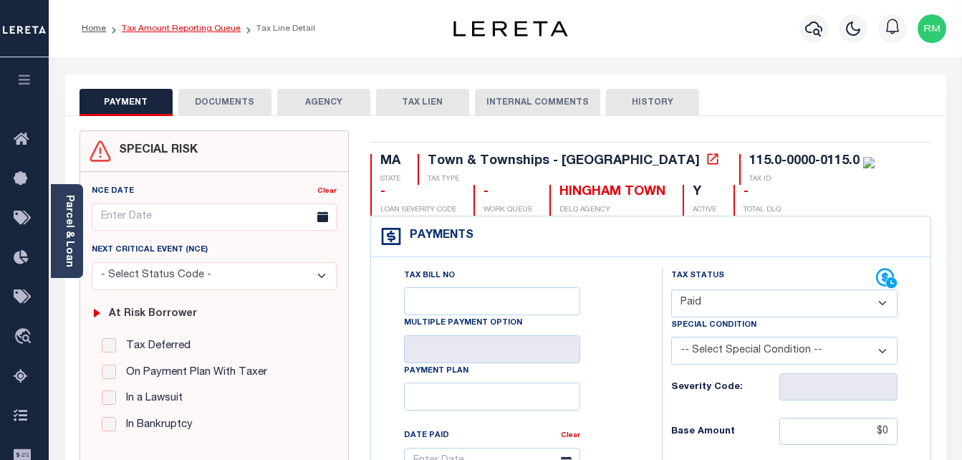
click at [214, 27] on link "Tax Amount Reporting Queue" at bounding box center [181, 28] width 119 height 9
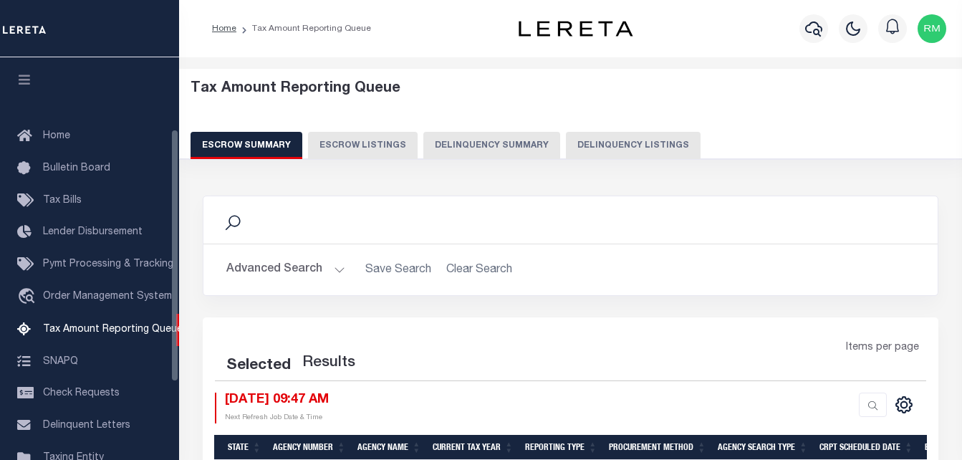
click at [628, 143] on button "Delinquency Listings" at bounding box center [633, 145] width 135 height 27
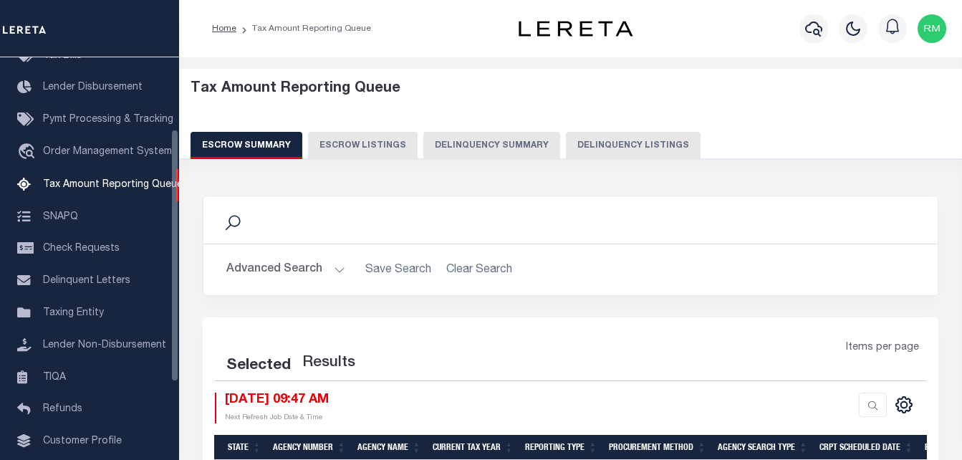
select select "100"
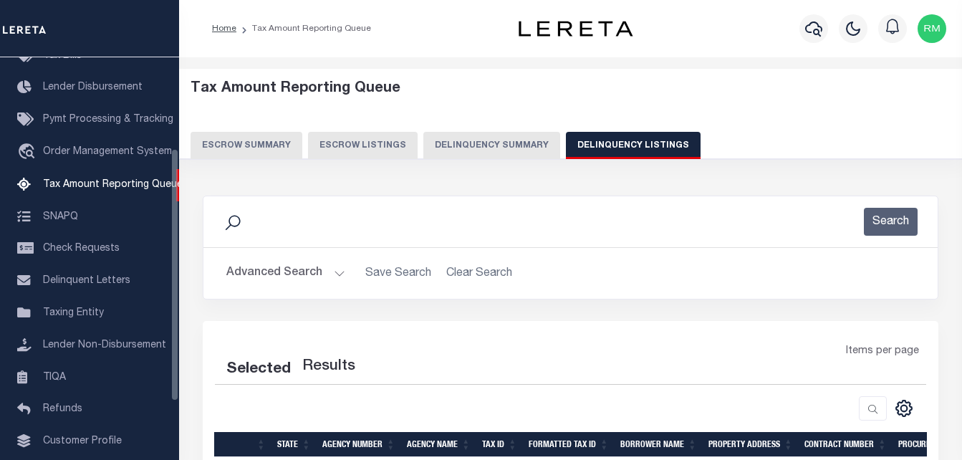
select select "100"
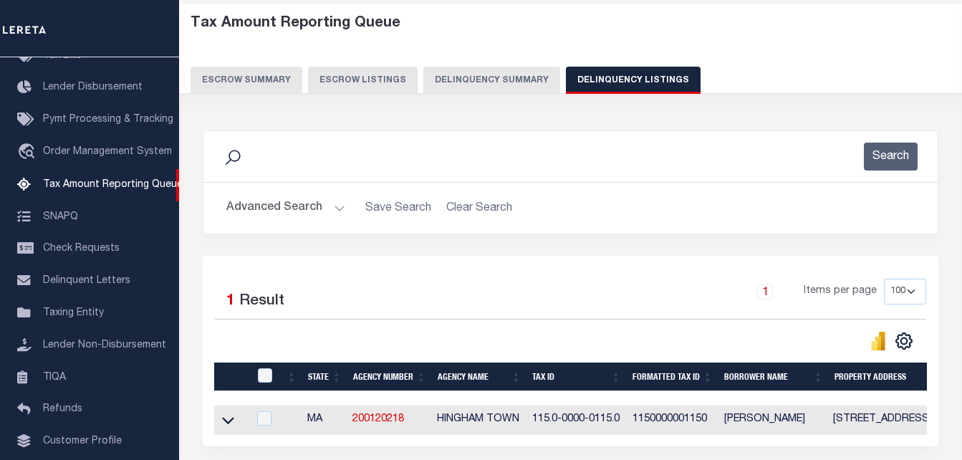
scroll to position [193, 0]
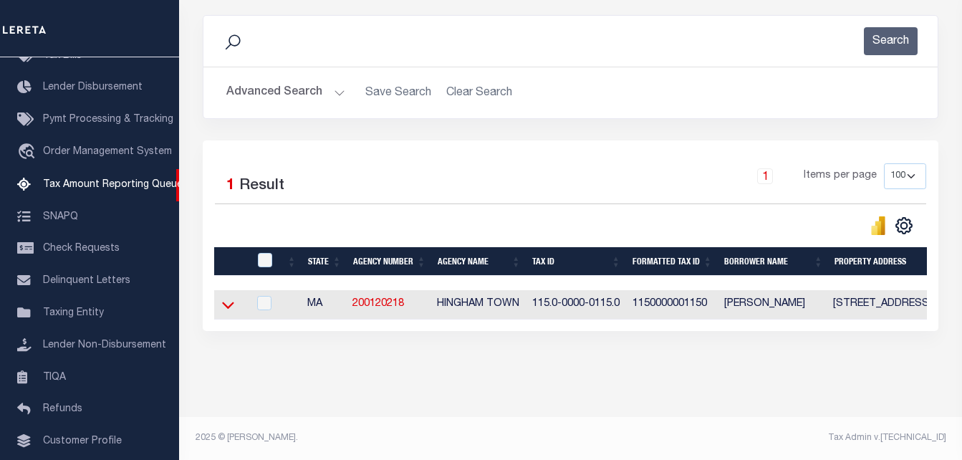
click at [227, 297] on icon at bounding box center [228, 304] width 12 height 15
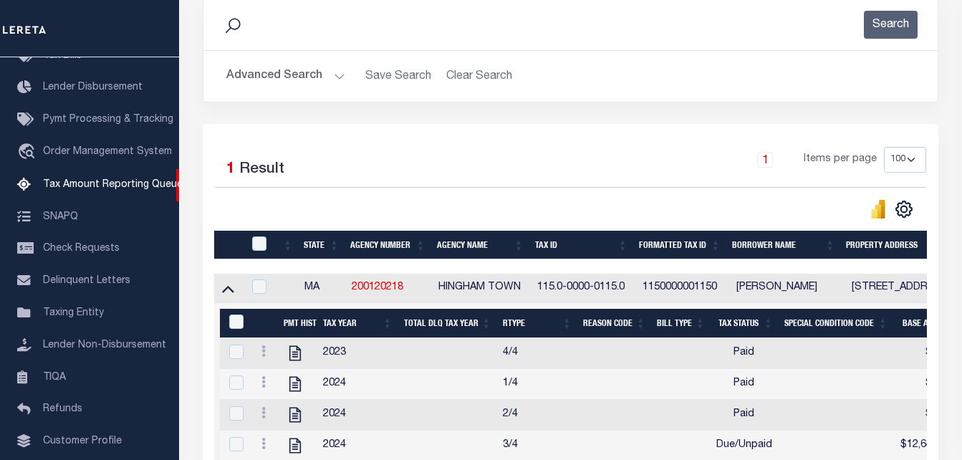
scroll to position [479, 0]
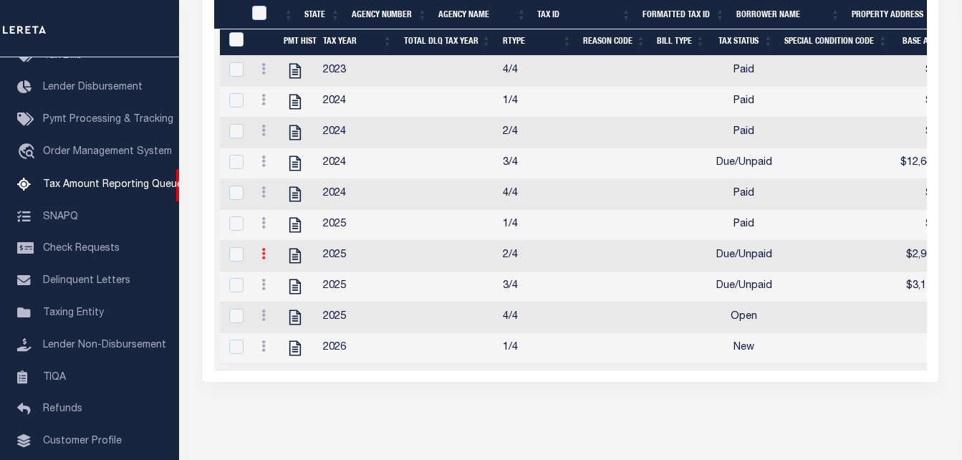
click at [262, 259] on icon at bounding box center [264, 253] width 4 height 11
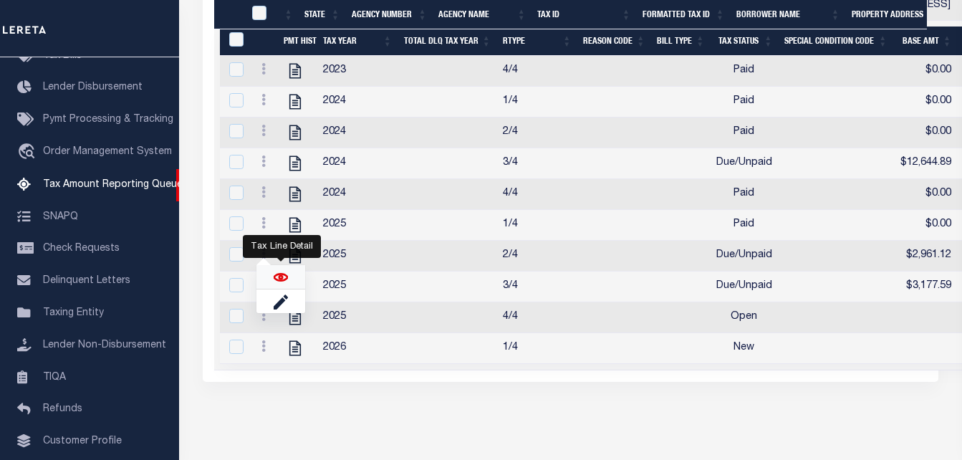
click at [281, 284] on img "" at bounding box center [281, 277] width 14 height 14
checkbox input "true"
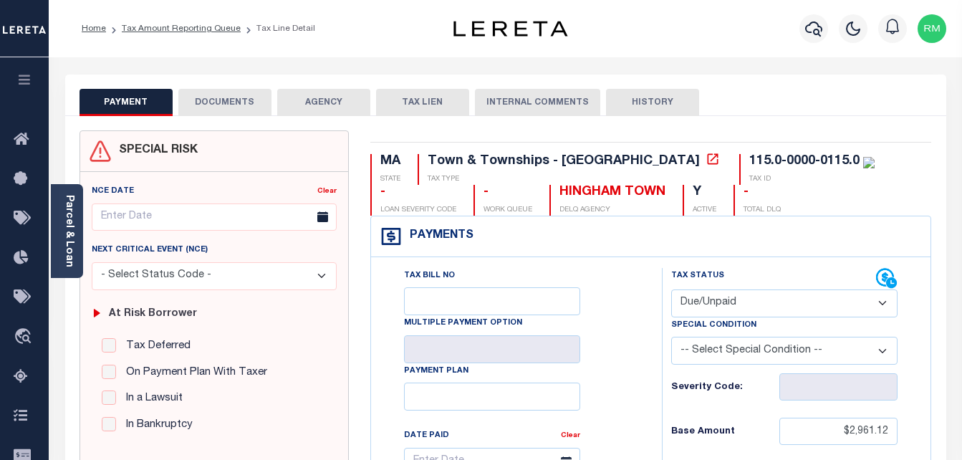
click at [757, 312] on select "- Select Status Code - Open Due/Unpaid Paid Incomplete No Tax Due Internal Refu…" at bounding box center [784, 303] width 227 height 28
select select "PYD"
click at [671, 290] on select "- Select Status Code - Open Due/Unpaid Paid Incomplete No Tax Due Internal Refu…" at bounding box center [784, 303] width 227 height 28
type input "[DATE]"
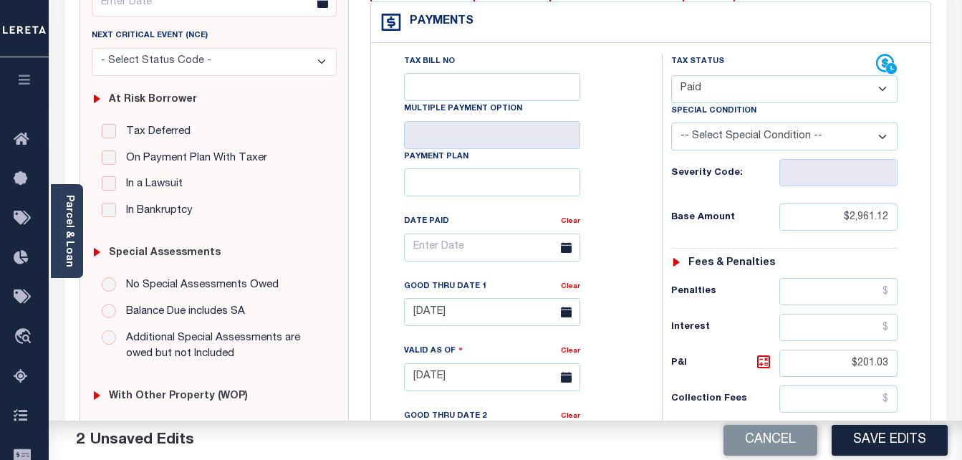
scroll to position [215, 0]
click at [867, 222] on input "$2,961.12" at bounding box center [839, 216] width 118 height 27
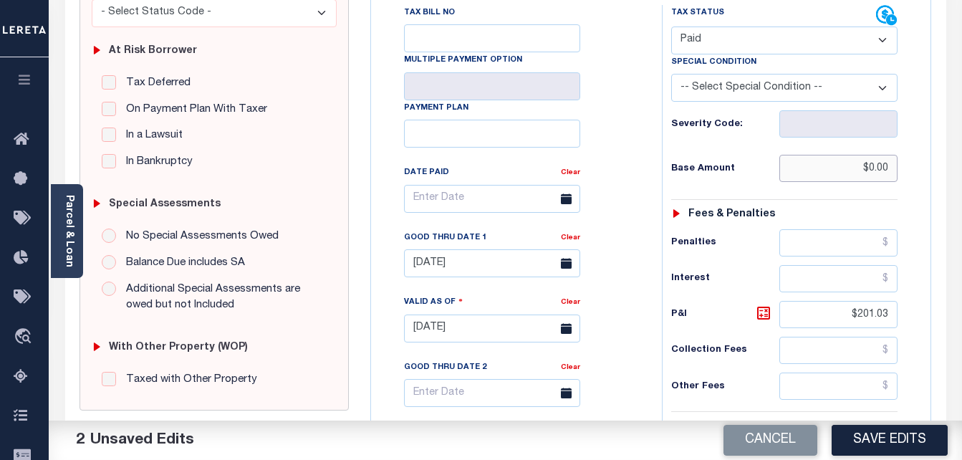
scroll to position [358, 0]
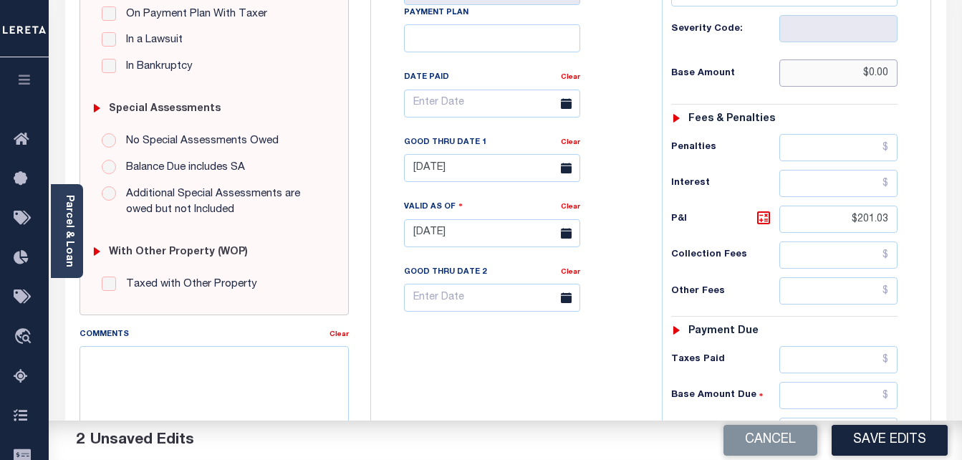
type input "$0.00"
click at [866, 221] on input "$201.03" at bounding box center [839, 219] width 118 height 27
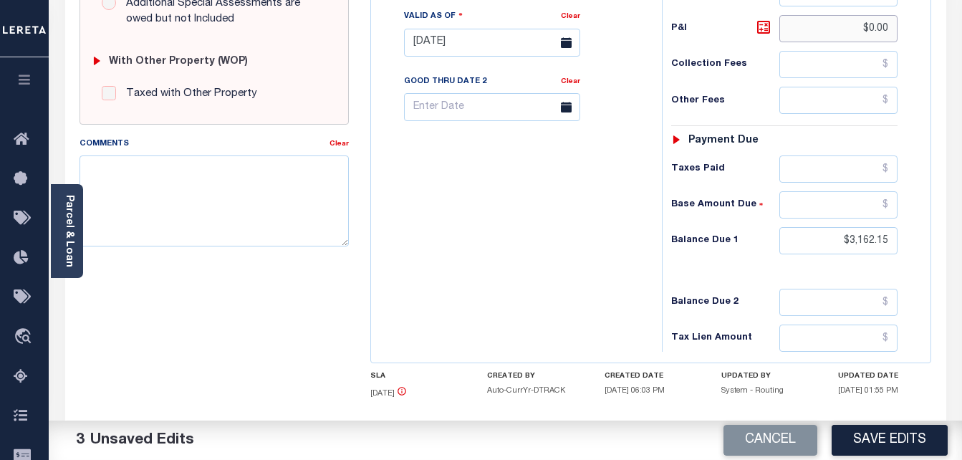
scroll to position [628, 0]
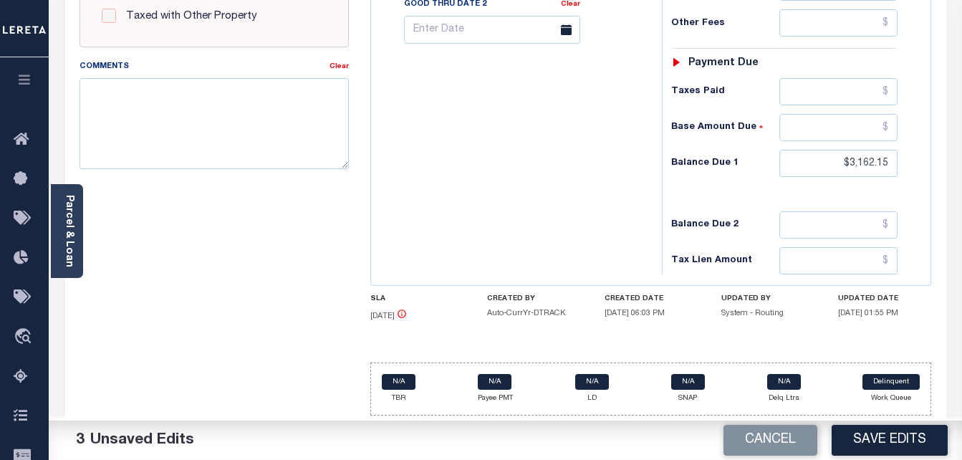
type input "$0.00"
click at [868, 158] on input "$3,162.15" at bounding box center [839, 163] width 118 height 27
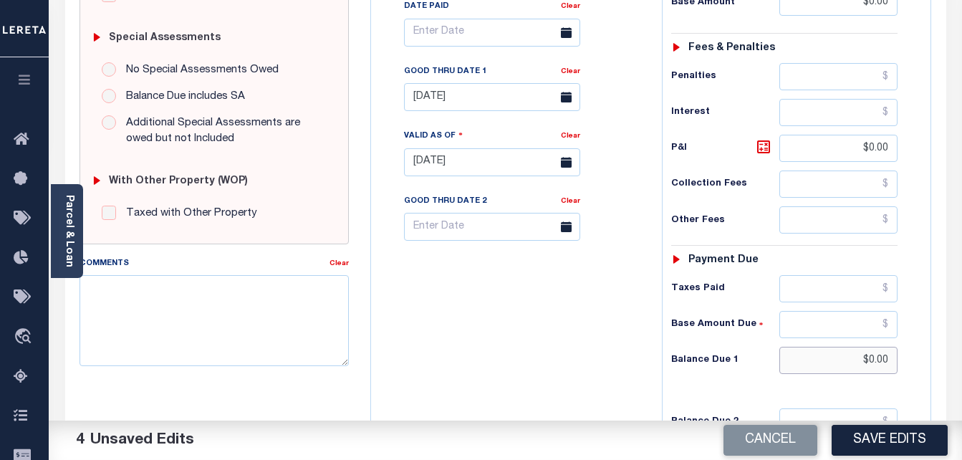
scroll to position [413, 0]
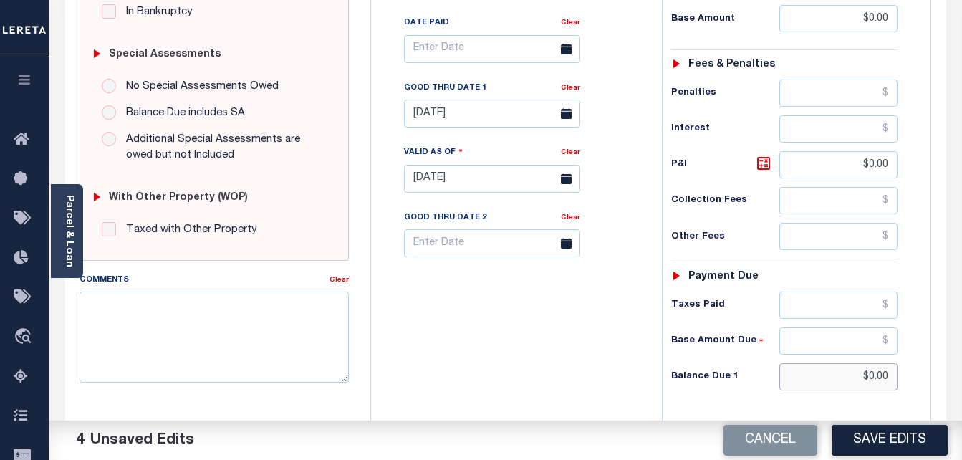
type input "$0.00"
click at [502, 127] on body "Home Tax Amount Reporting Queue Tax Line Detail" at bounding box center [481, 130] width 962 height 1086
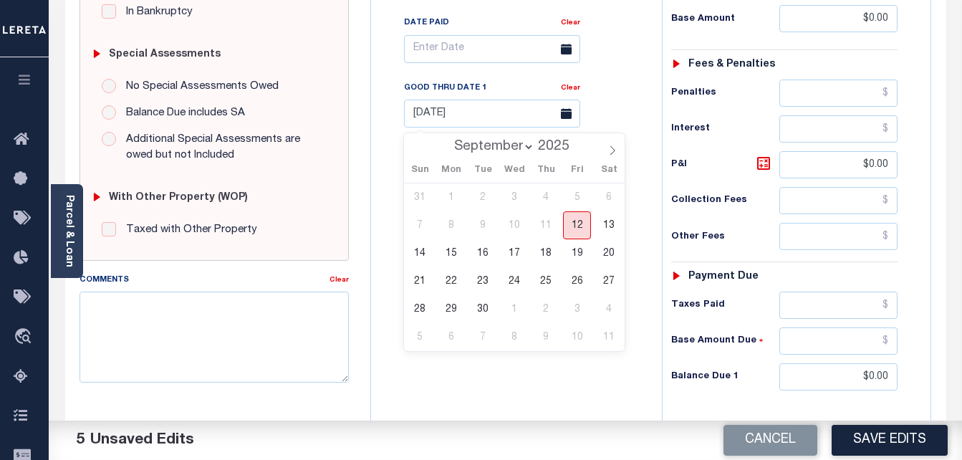
click at [578, 219] on span "12" at bounding box center [577, 225] width 28 height 28
type input "[DATE]"
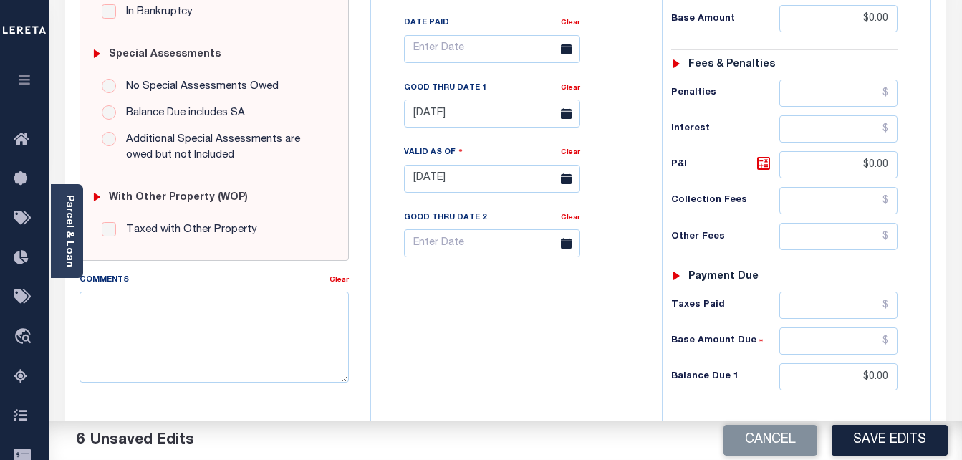
drag, startPoint x: 889, startPoint y: 445, endPoint x: 841, endPoint y: 437, distance: 48.7
click at [889, 445] on button "Save Edits" at bounding box center [890, 440] width 116 height 31
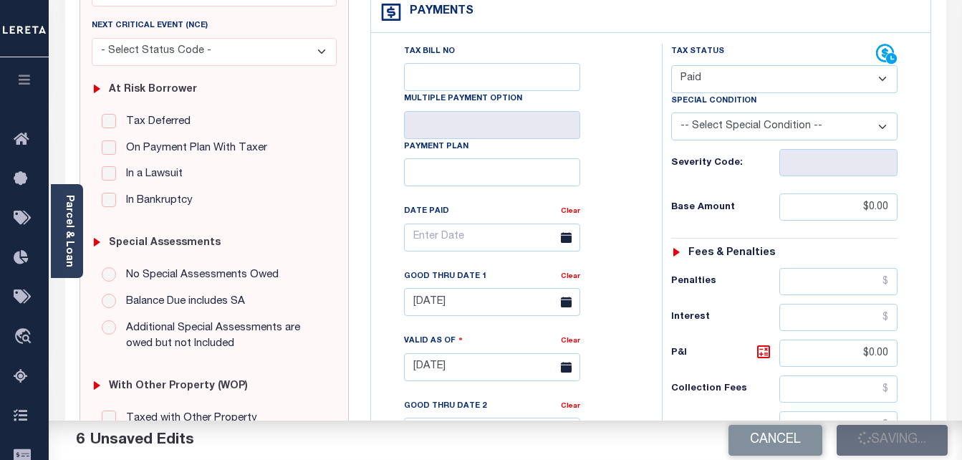
checkbox input "false"
type input "$0"
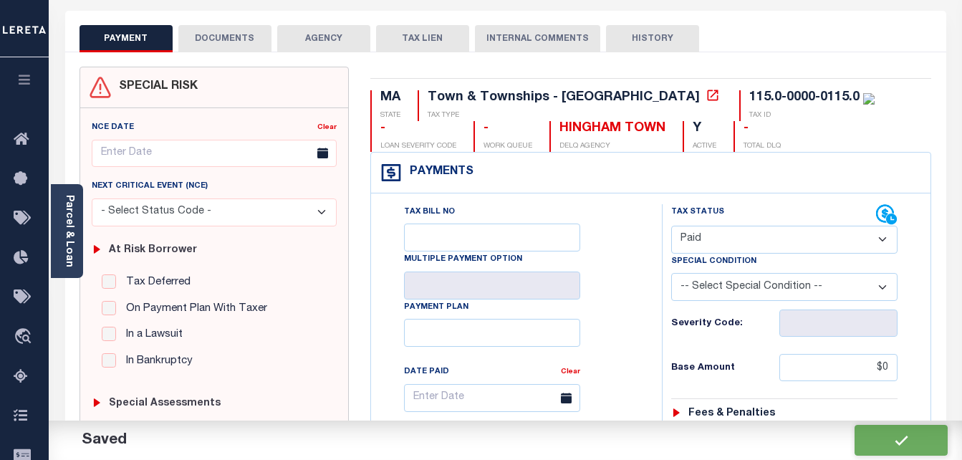
scroll to position [0, 0]
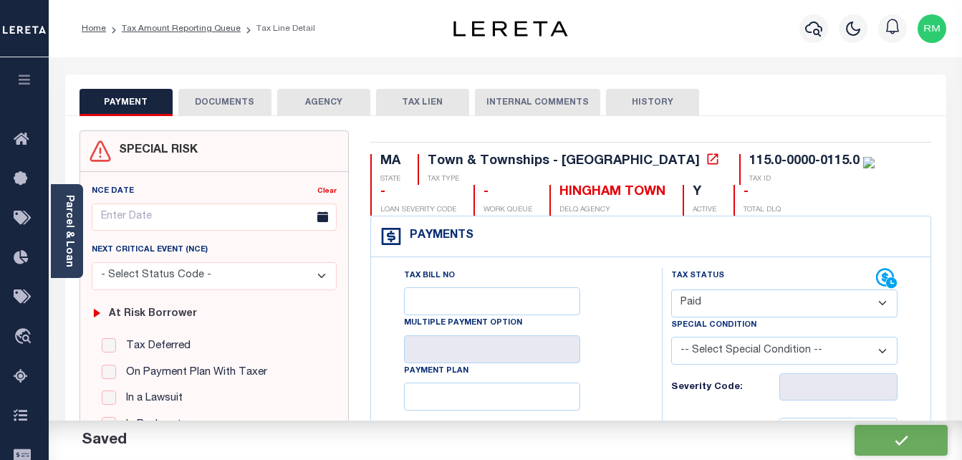
click at [247, 97] on button "DOCUMENTS" at bounding box center [224, 102] width 93 height 27
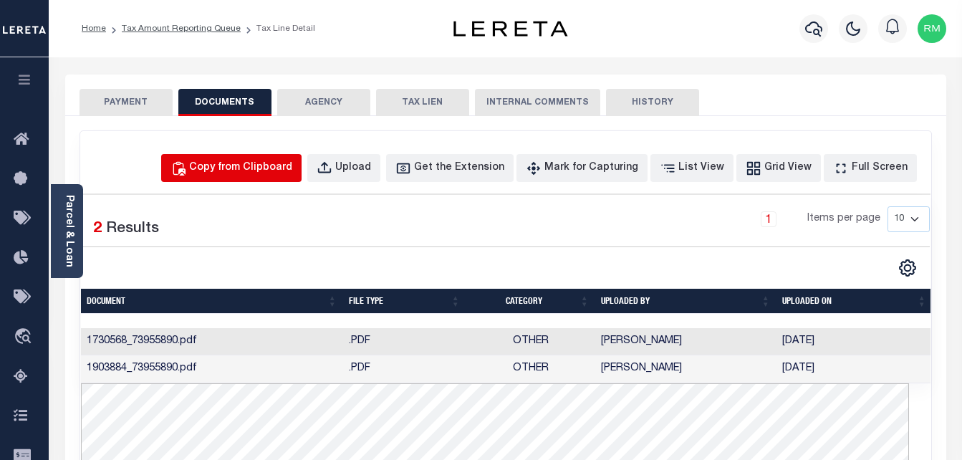
click at [292, 173] on div "Copy from Clipboard" at bounding box center [240, 169] width 103 height 16
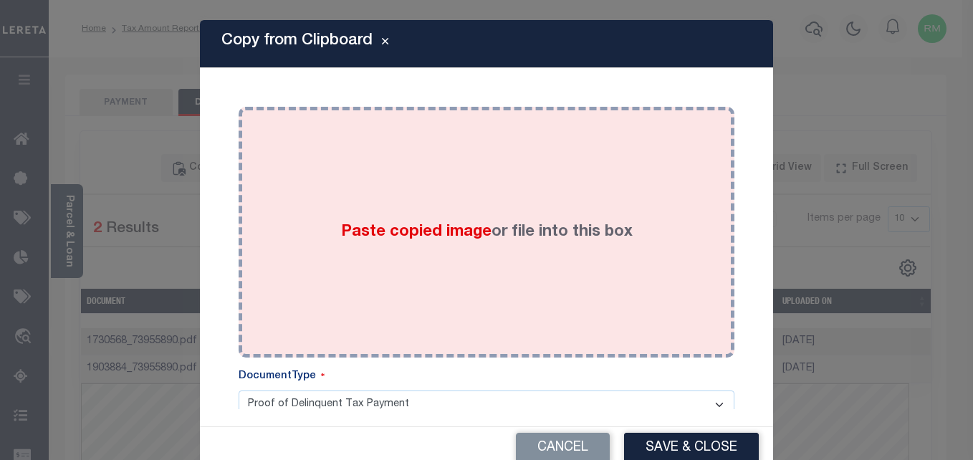
click at [419, 231] on span "Paste copied image" at bounding box center [416, 232] width 150 height 16
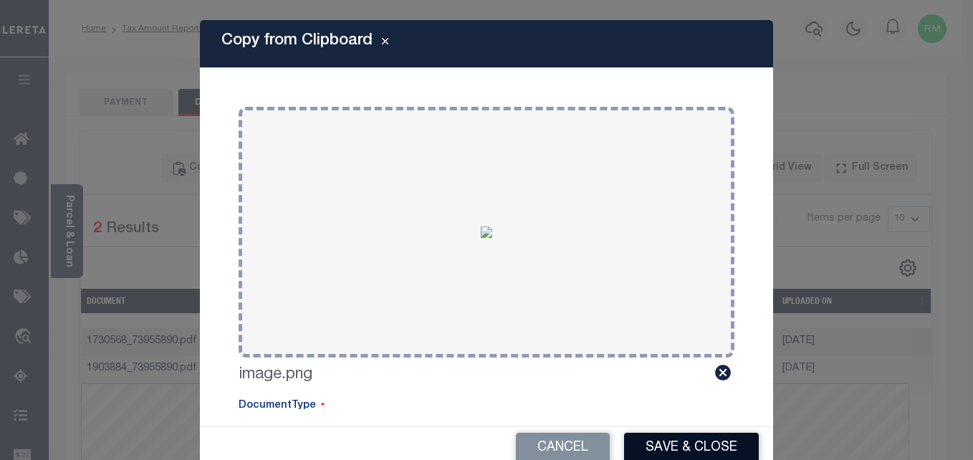
click at [683, 444] on button "Save & Close" at bounding box center [691, 448] width 135 height 31
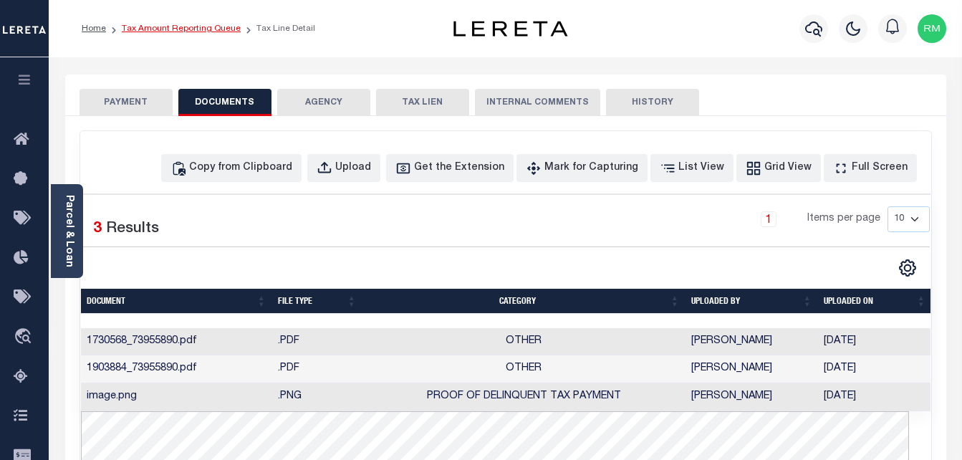
click at [176, 25] on link "Tax Amount Reporting Queue" at bounding box center [181, 28] width 119 height 9
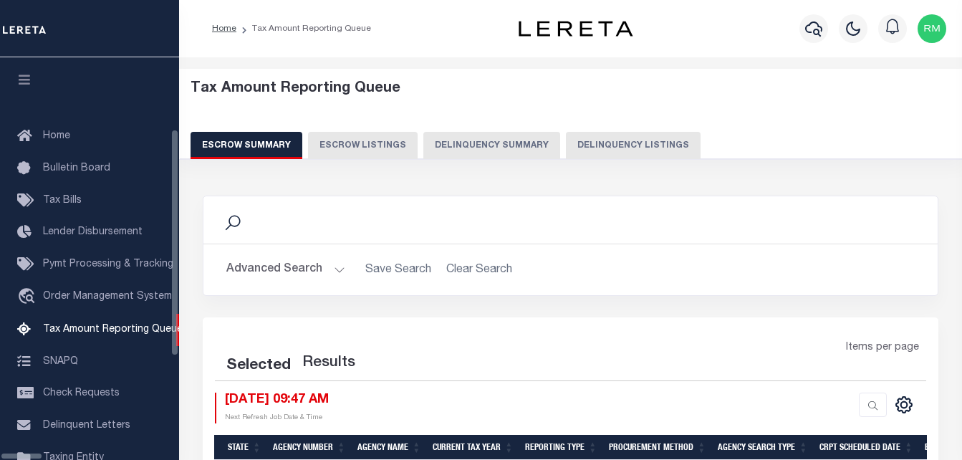
click at [583, 148] on button "Delinquency Listings" at bounding box center [633, 145] width 135 height 27
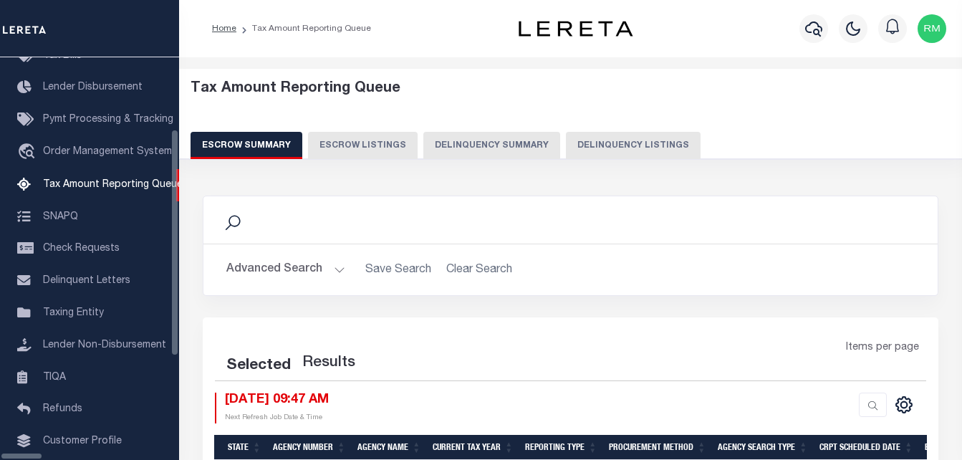
select select "100"
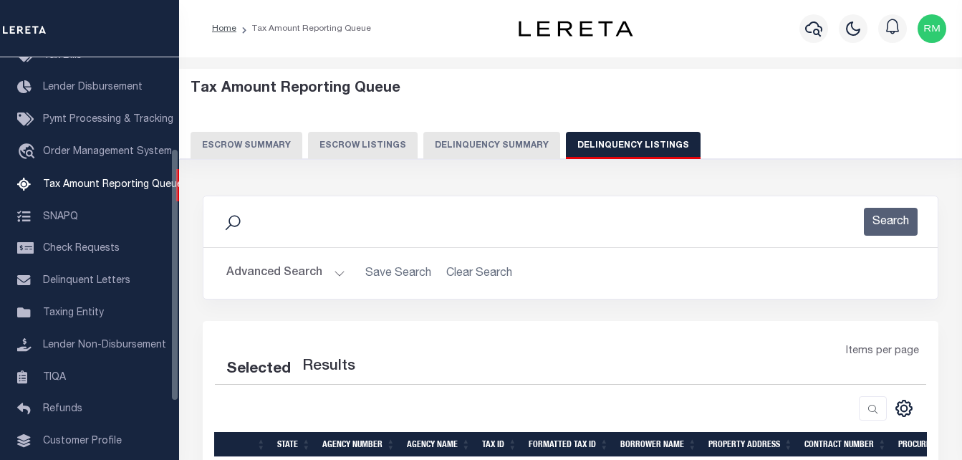
select select "100"
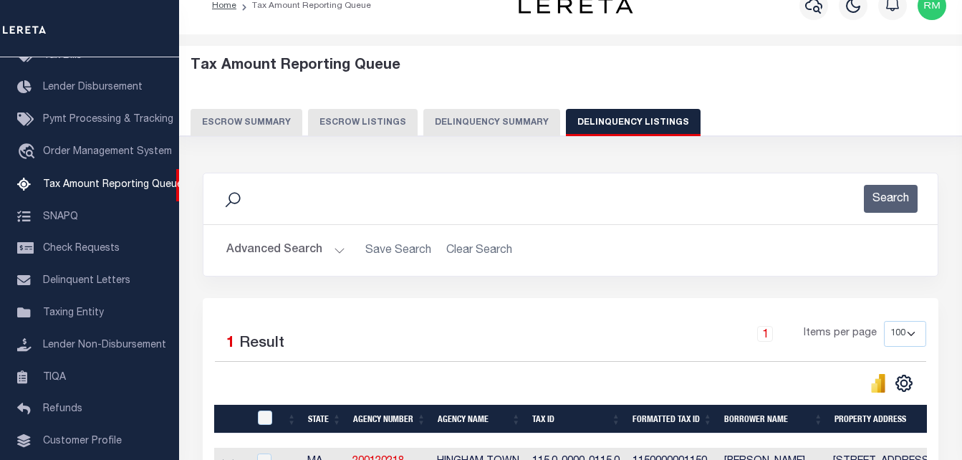
scroll to position [193, 0]
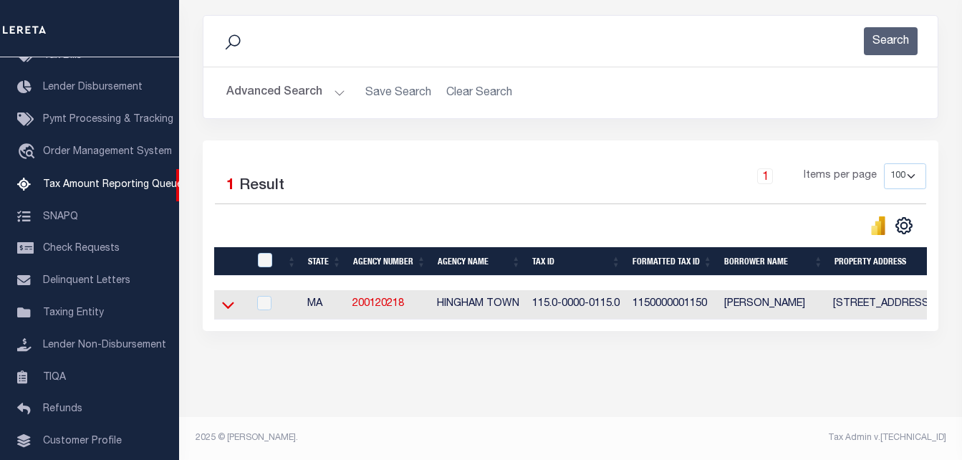
click at [226, 302] on icon at bounding box center [228, 305] width 12 height 7
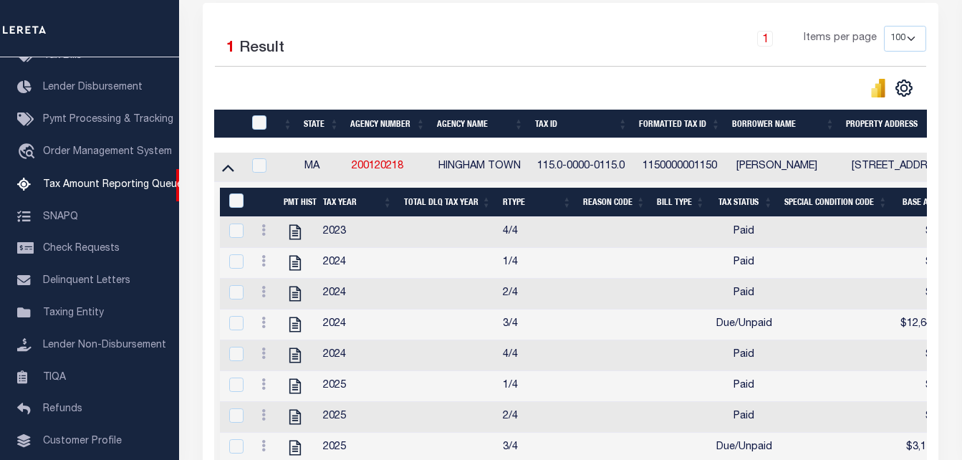
scroll to position [479, 0]
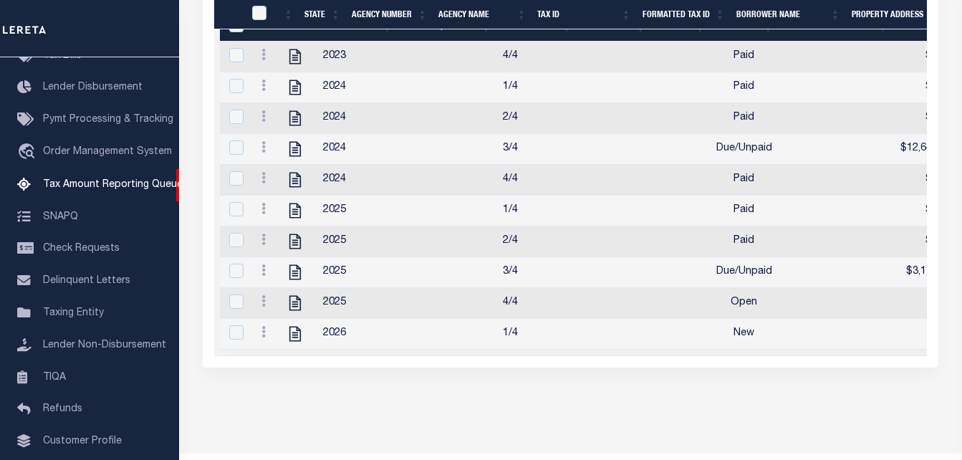
click at [261, 274] on div at bounding box center [264, 272] width 16 height 17
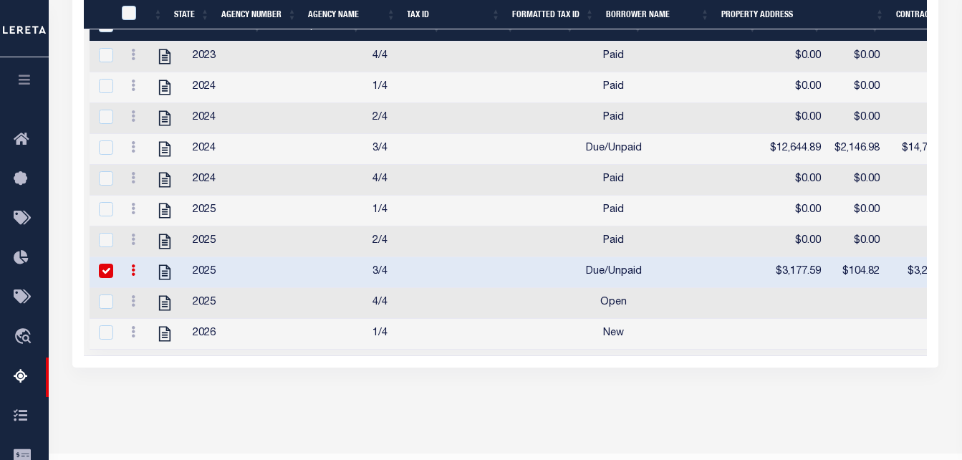
click at [110, 278] on input "checkbox" at bounding box center [106, 271] width 14 height 14
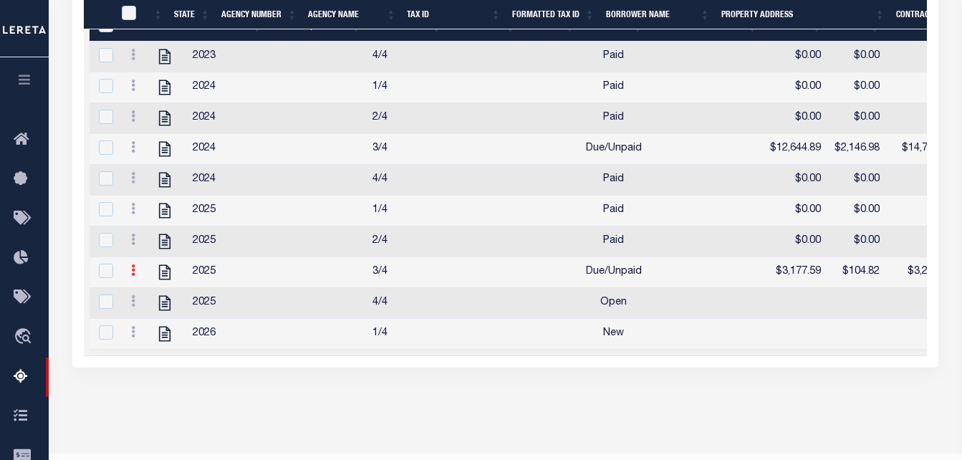
click at [130, 278] on link at bounding box center [133, 272] width 16 height 11
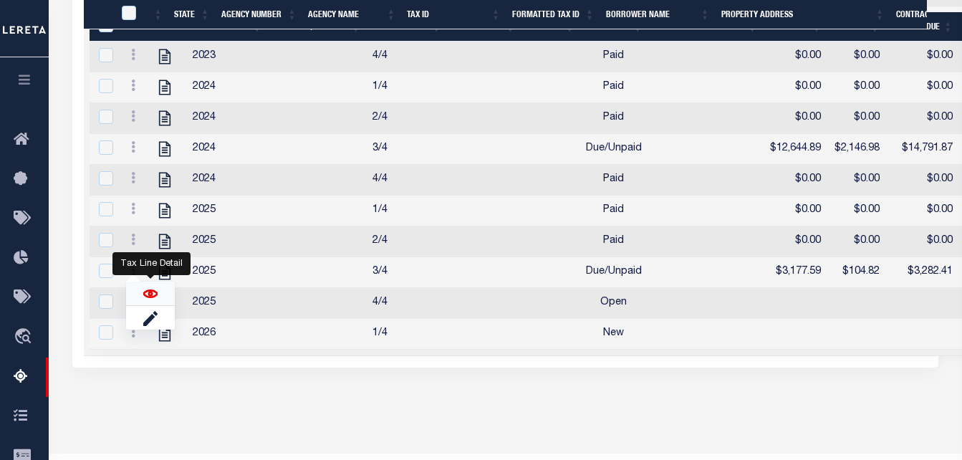
click at [144, 301] on img "" at bounding box center [150, 294] width 14 height 14
checkbox input "true"
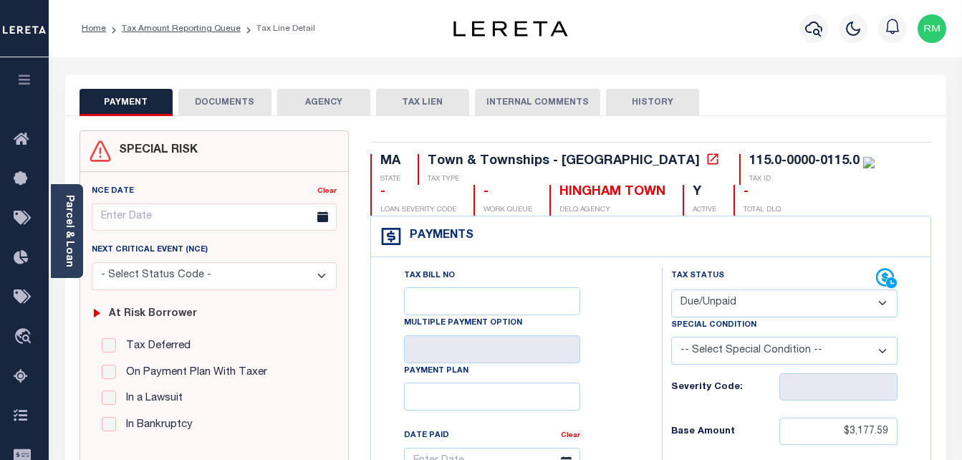
click at [716, 305] on select "- Select Status Code - Open Due/Unpaid Paid Incomplete No Tax Due Internal Refu…" at bounding box center [784, 303] width 227 height 28
select select "PYD"
click at [671, 290] on select "- Select Status Code - Open Due/Unpaid Paid Incomplete No Tax Due Internal Refu…" at bounding box center [784, 303] width 227 height 28
type input "[DATE]"
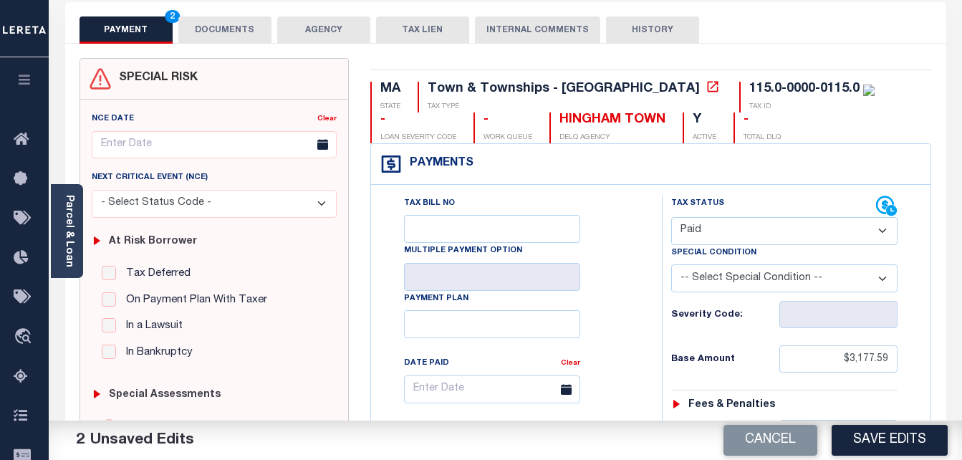
scroll to position [143, 0]
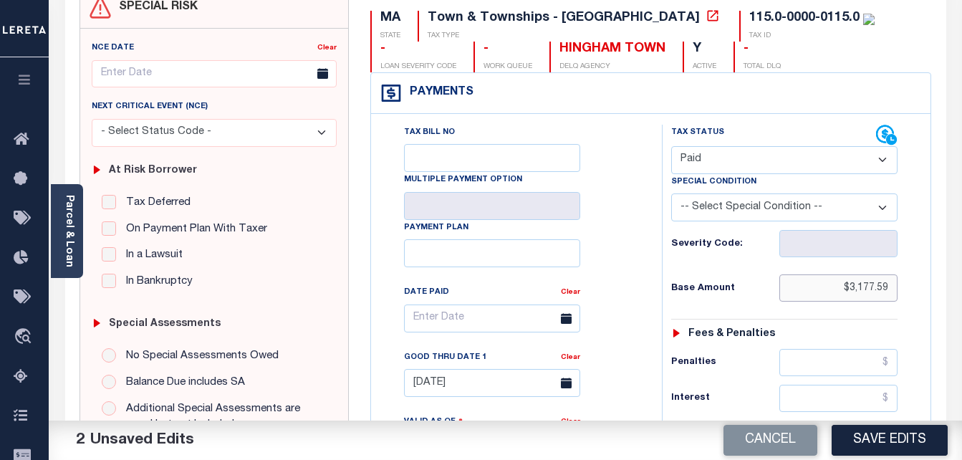
click at [871, 287] on input "$3,177.59" at bounding box center [839, 287] width 118 height 27
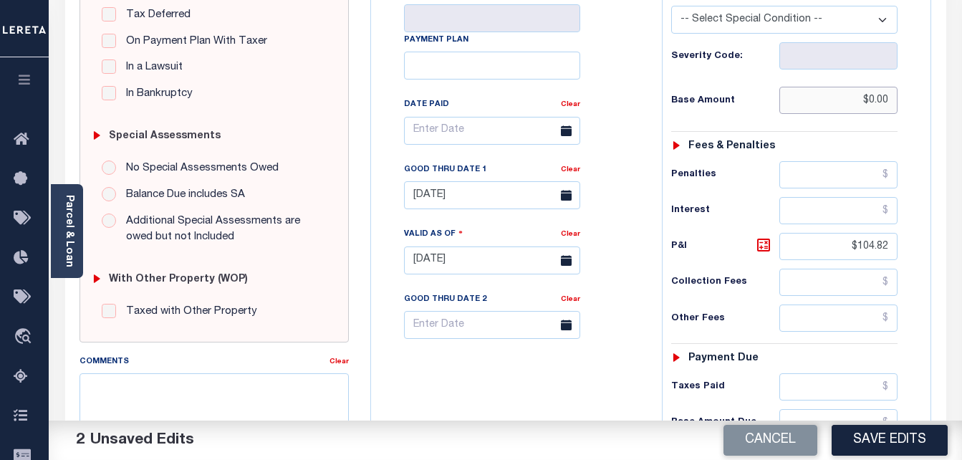
scroll to position [430, 0]
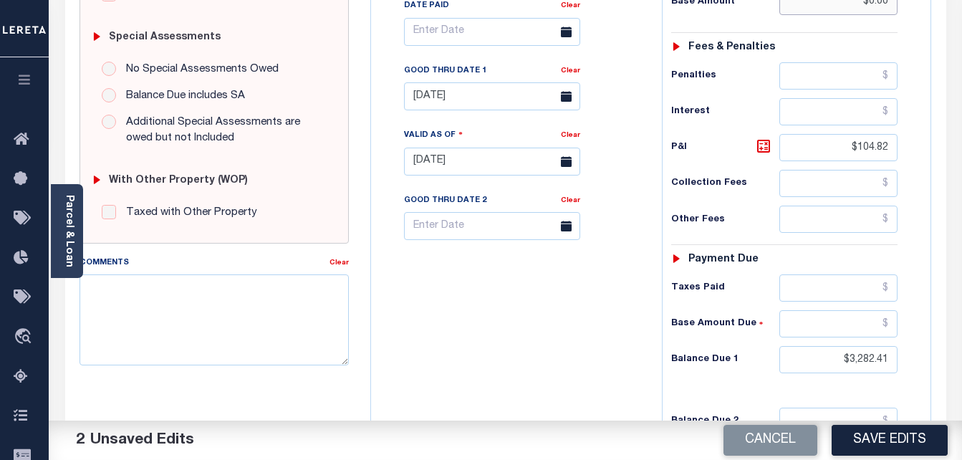
type input "$0.00"
click at [870, 149] on input "$104.82" at bounding box center [839, 147] width 118 height 27
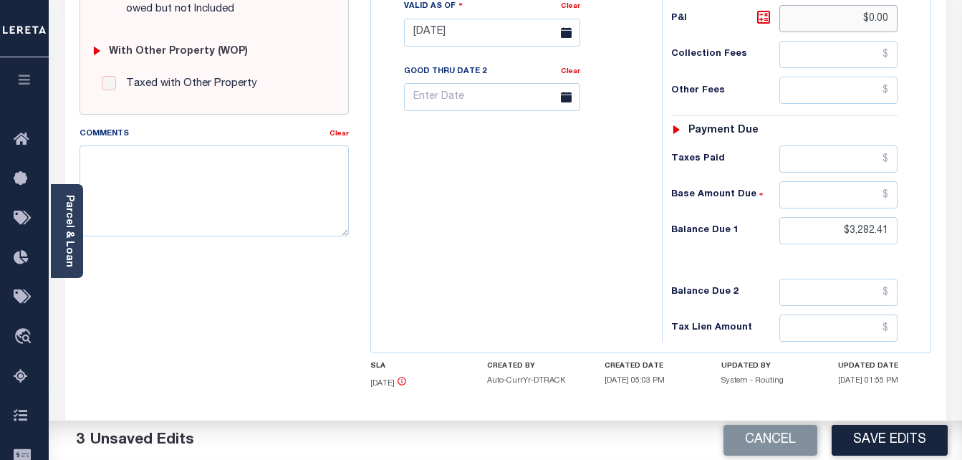
scroll to position [628, 0]
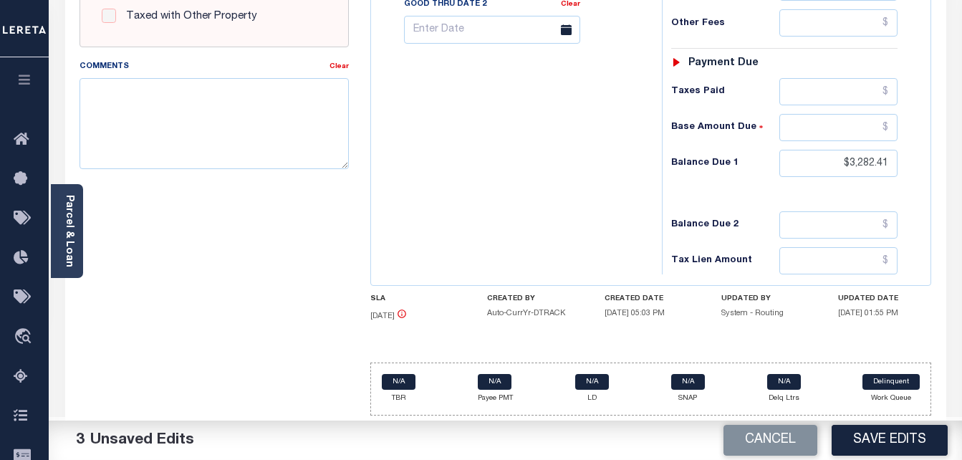
type input "$0.00"
click at [858, 167] on input "$3,282.41" at bounding box center [839, 163] width 118 height 27
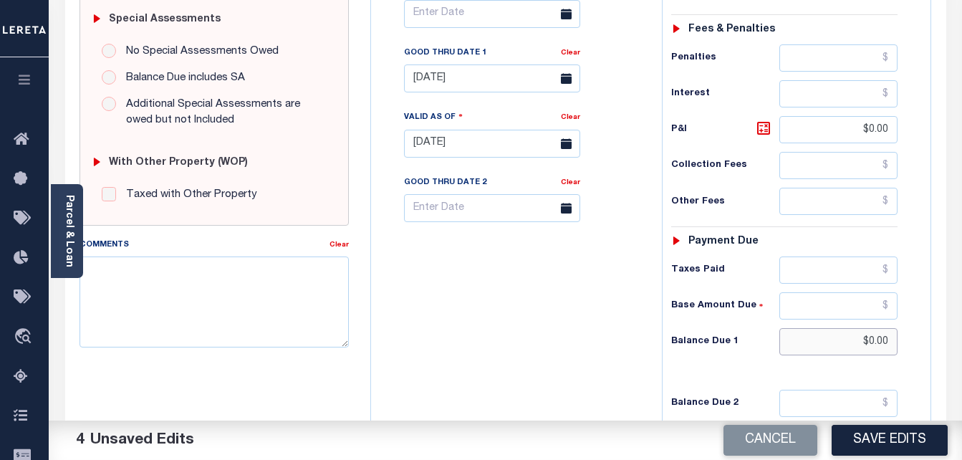
scroll to position [341, 0]
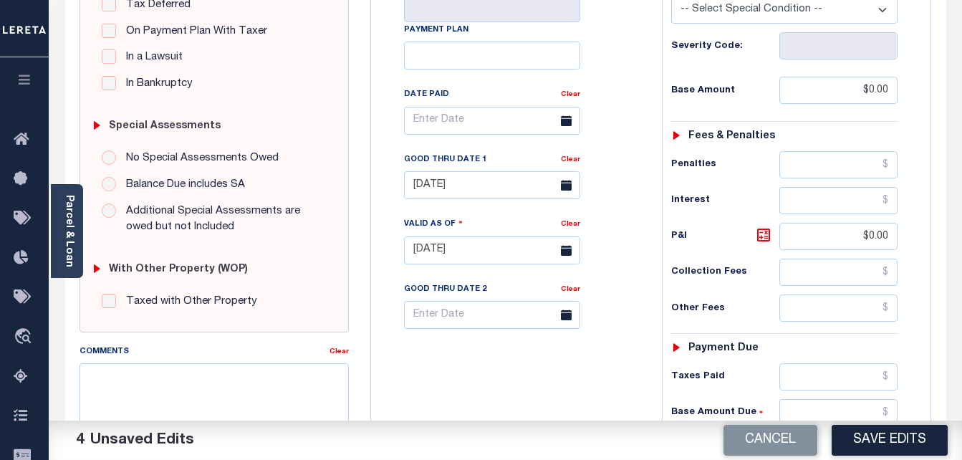
type input "$0.00"
click at [499, 202] on body "Home Tax Amount Reporting Queue Tax Line Detail" at bounding box center [481, 202] width 962 height 1086
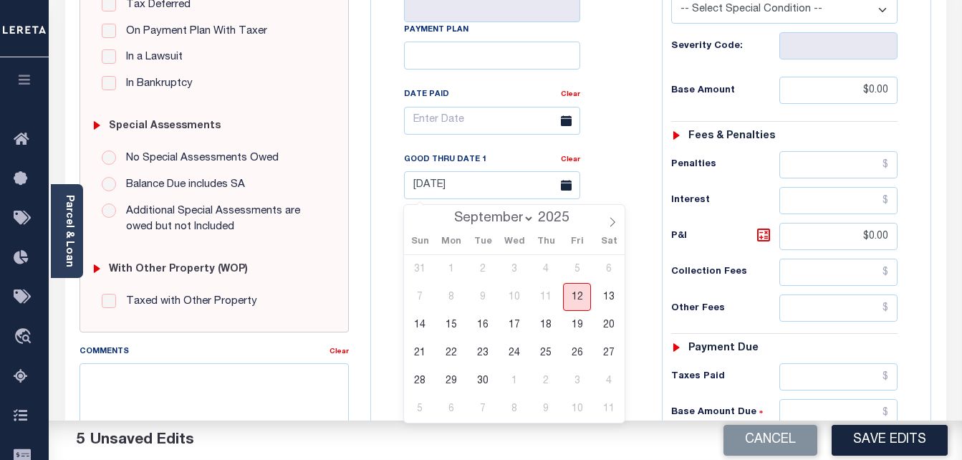
click at [571, 289] on span "12" at bounding box center [577, 297] width 28 height 28
type input "[DATE]"
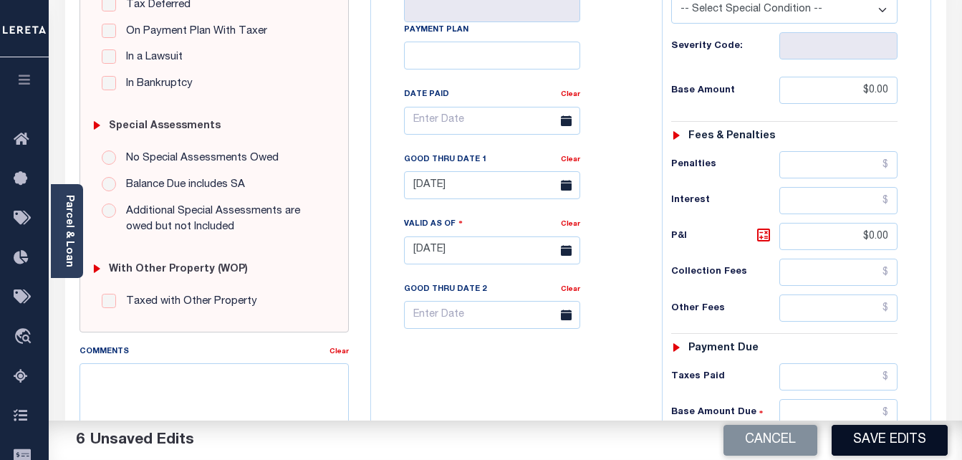
click at [904, 444] on button "Save Edits" at bounding box center [890, 440] width 116 height 31
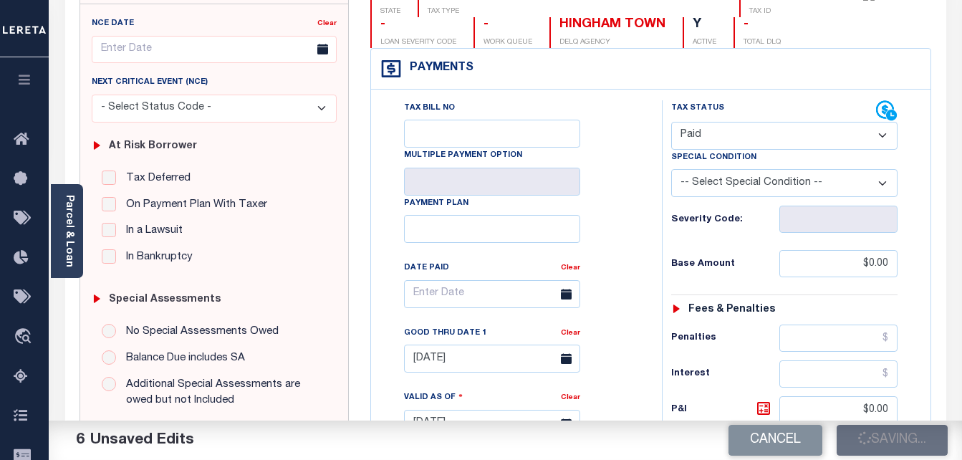
checkbox input "false"
type input "$0"
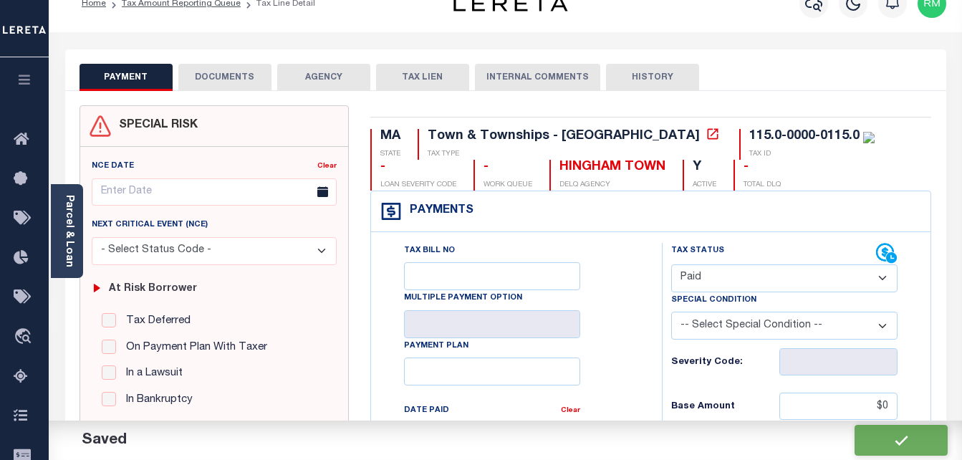
scroll to position [0, 0]
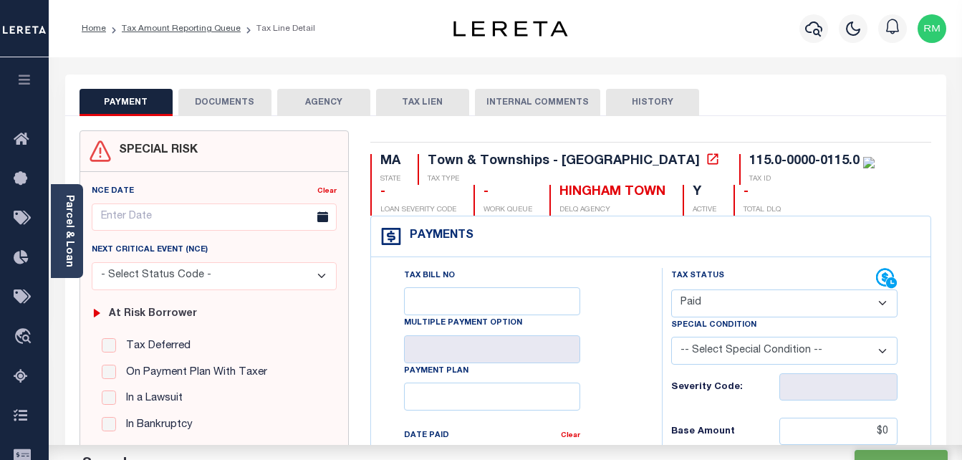
click at [229, 90] on button "DOCUMENTS" at bounding box center [224, 102] width 93 height 27
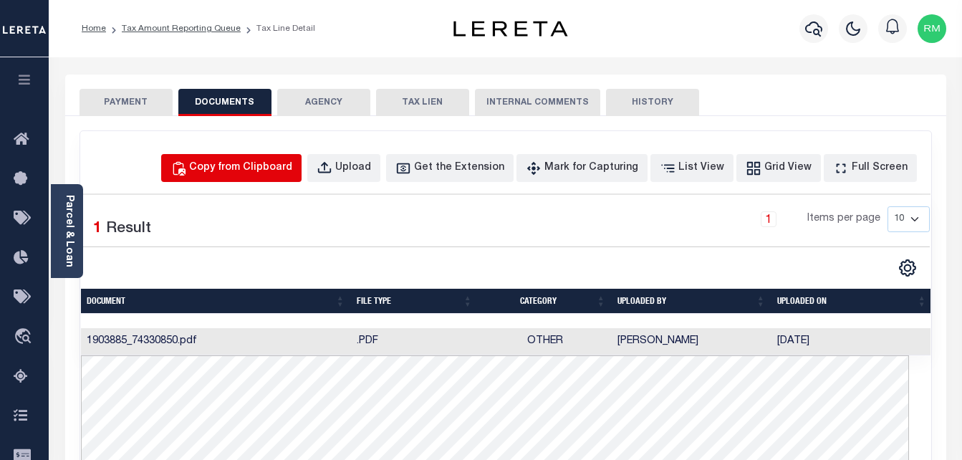
click at [277, 167] on div "Copy from Clipboard" at bounding box center [240, 169] width 103 height 16
select select "POP"
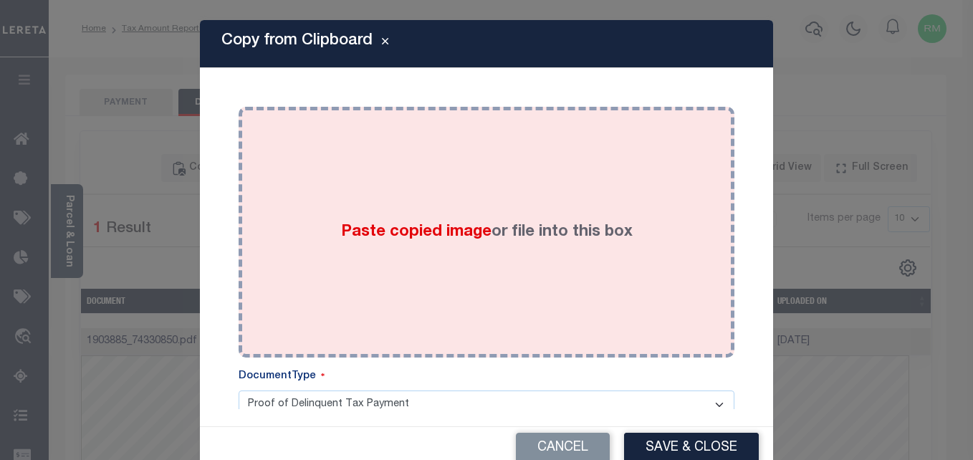
click at [457, 234] on span "Paste copied image" at bounding box center [416, 232] width 150 height 16
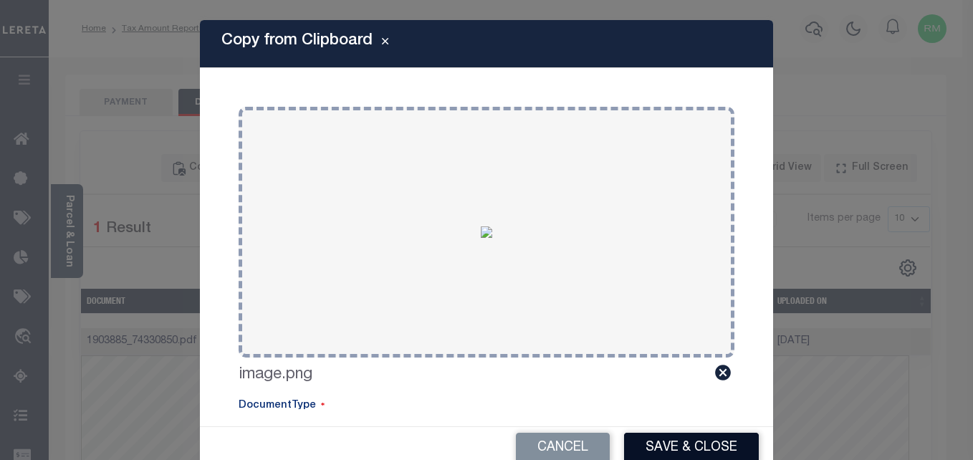
click at [703, 444] on button "Save & Close" at bounding box center [691, 448] width 135 height 31
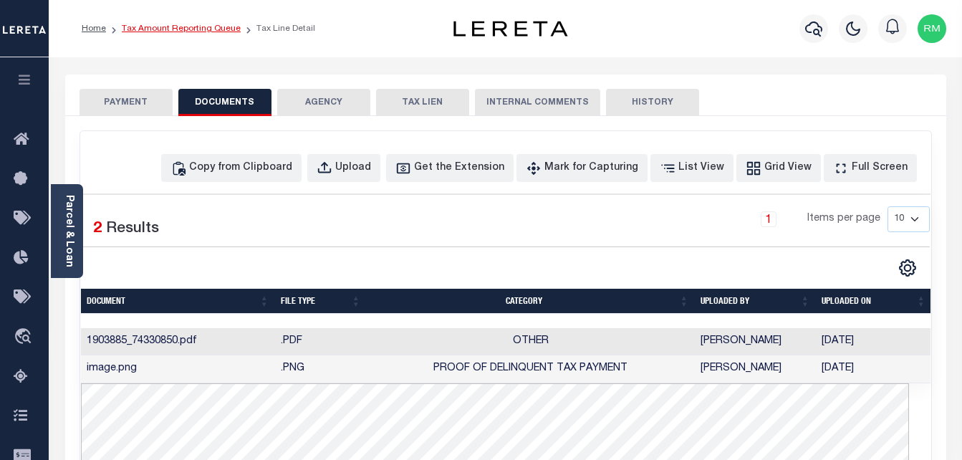
click at [179, 29] on link "Tax Amount Reporting Queue" at bounding box center [181, 28] width 119 height 9
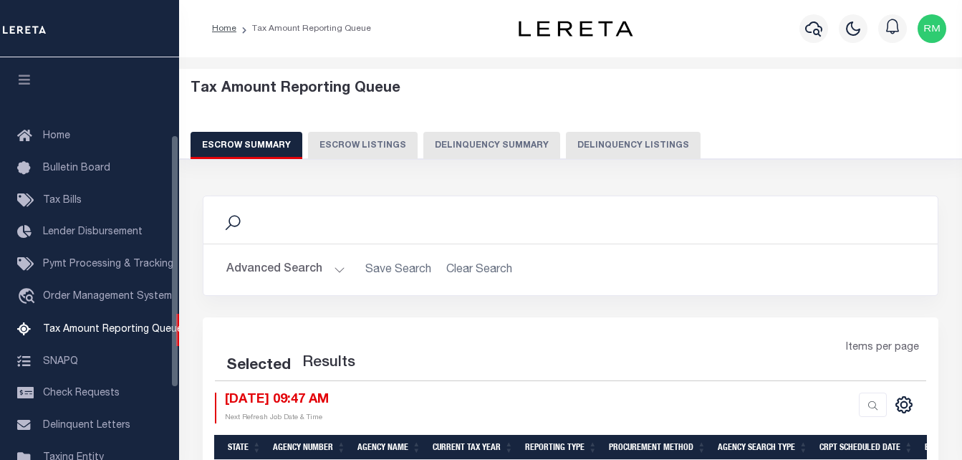
click at [623, 153] on button "Delinquency Listings" at bounding box center [633, 145] width 135 height 27
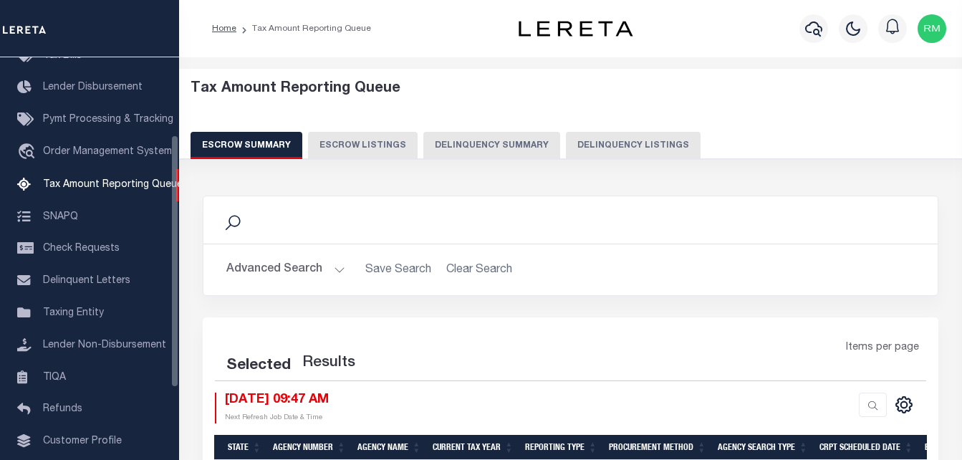
select select "100"
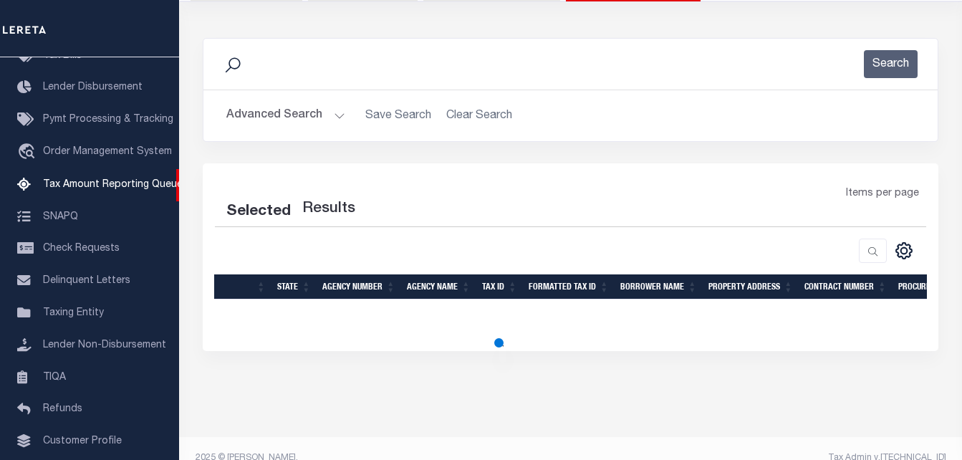
scroll to position [178, 0]
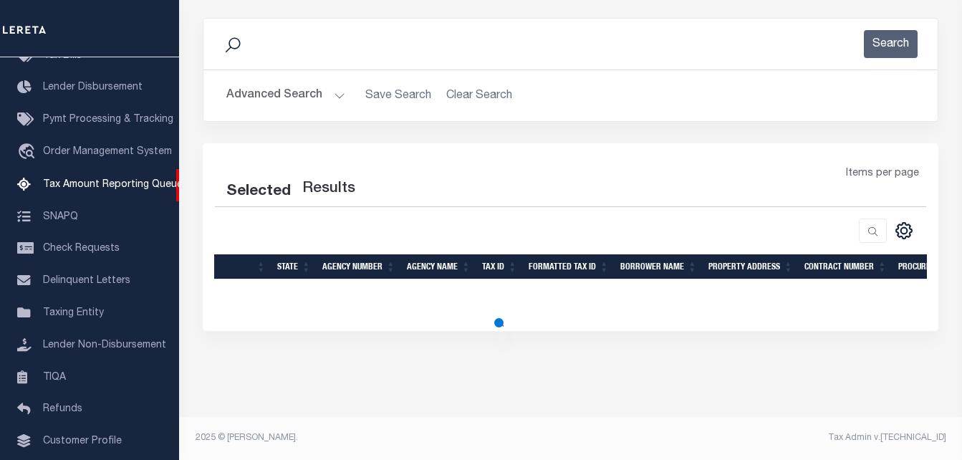
select select "100"
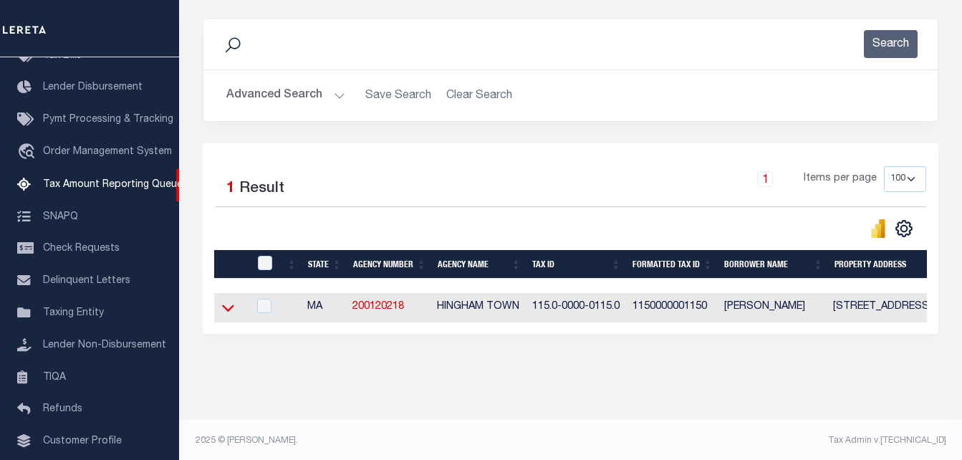
click at [227, 311] on icon at bounding box center [228, 307] width 12 height 15
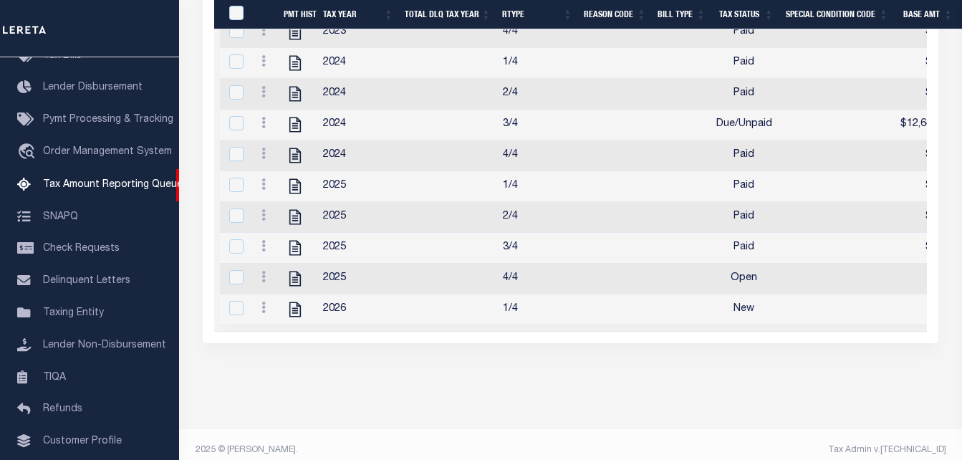
scroll to position [527, 0]
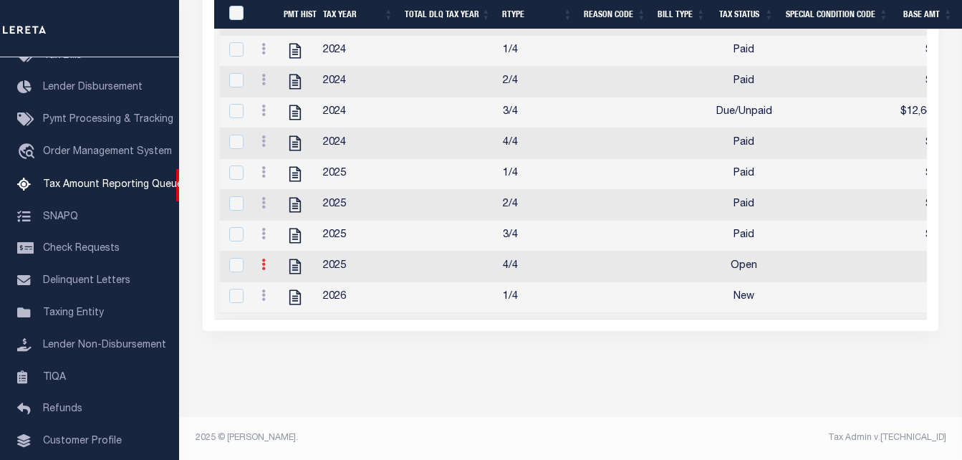
click at [260, 261] on link at bounding box center [264, 266] width 16 height 11
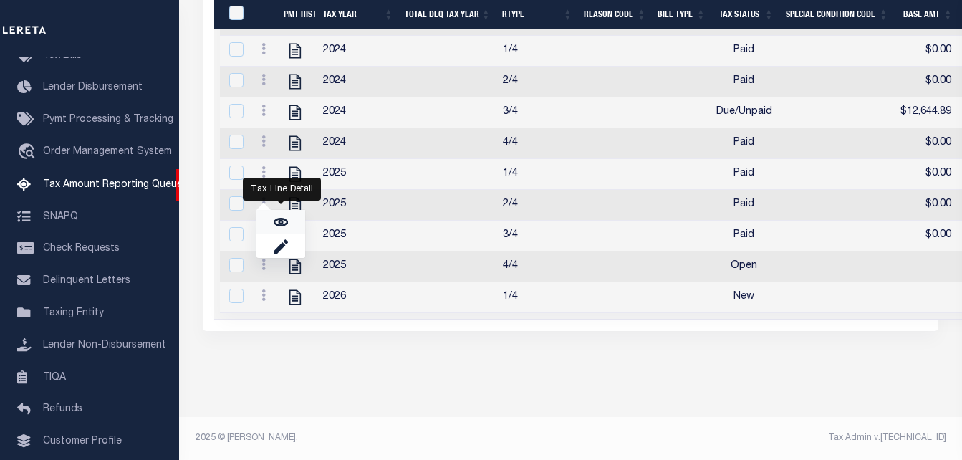
click at [280, 221] on img "" at bounding box center [281, 222] width 14 height 14
checkbox input "true"
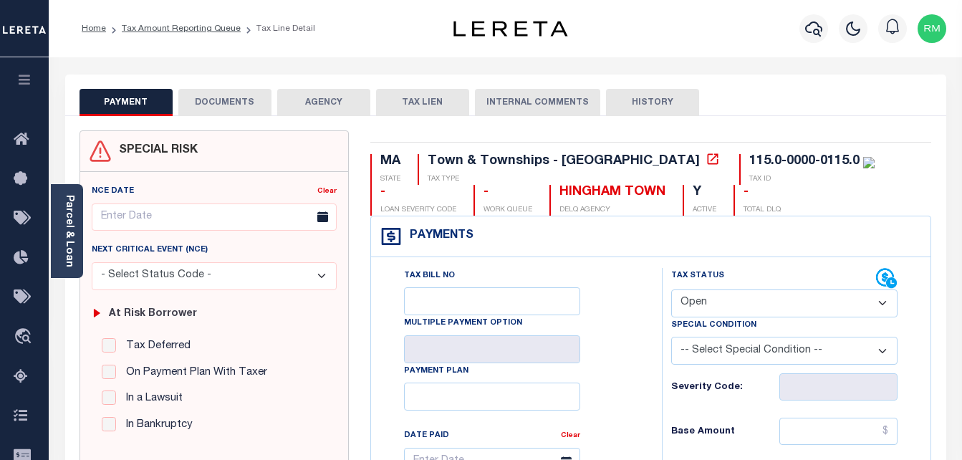
click at [732, 305] on select "- Select Status Code - Open Due/Unpaid Paid Incomplete No Tax Due Internal Refu…" at bounding box center [784, 303] width 227 height 28
select select "DUE"
click at [671, 290] on select "- Select Status Code - Open Due/Unpaid Paid Incomplete No Tax Due Internal Refu…" at bounding box center [784, 303] width 227 height 28
type input "[DATE]"
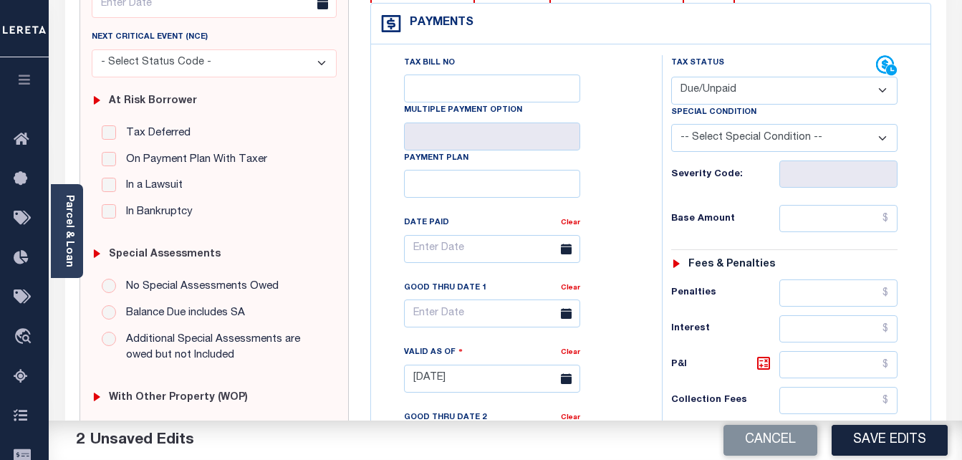
scroll to position [215, 0]
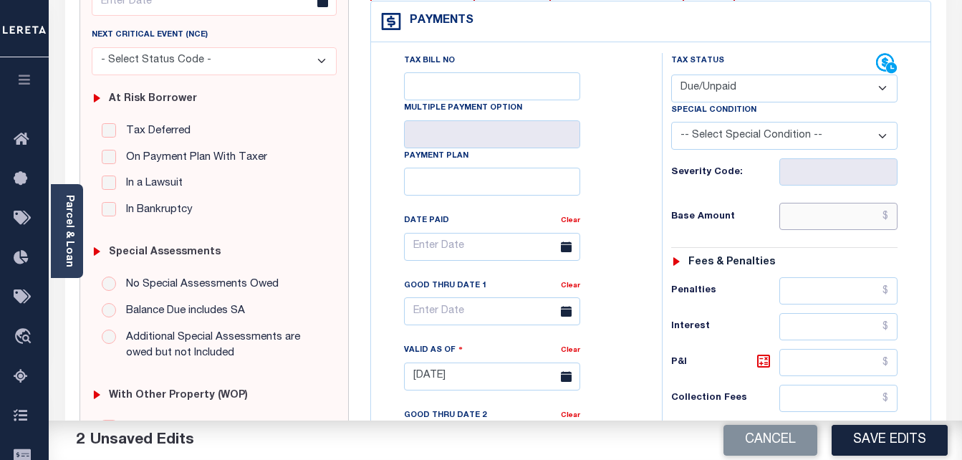
click at [857, 216] on input "text" at bounding box center [839, 216] width 118 height 27
paste input "13,127.30"
type input "$13,127.30"
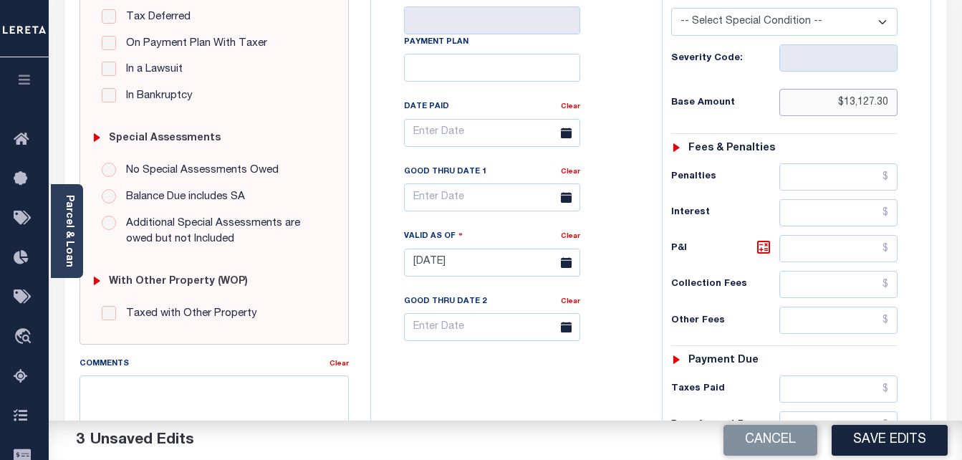
scroll to position [430, 0]
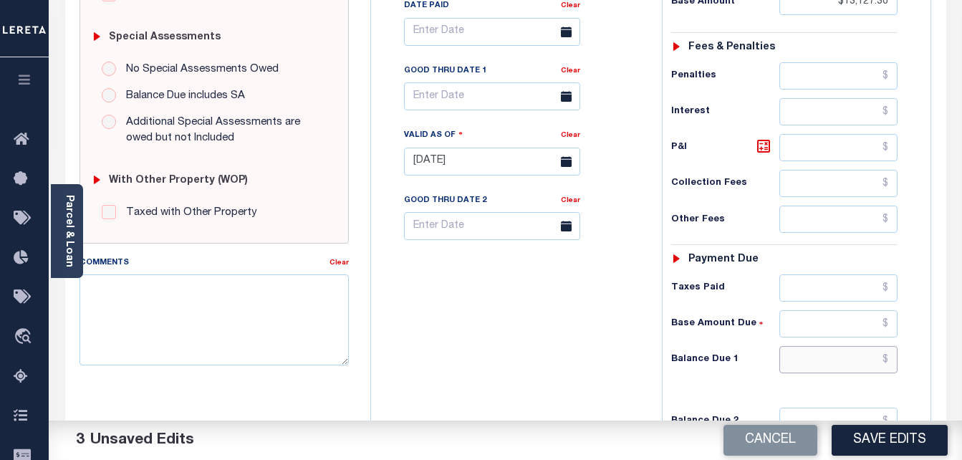
click at [828, 364] on input "text" at bounding box center [839, 359] width 118 height 27
paste input "13,563.70"
type input "$13,563.70"
click at [762, 153] on icon at bounding box center [763, 146] width 17 height 17
type input "$436.40"
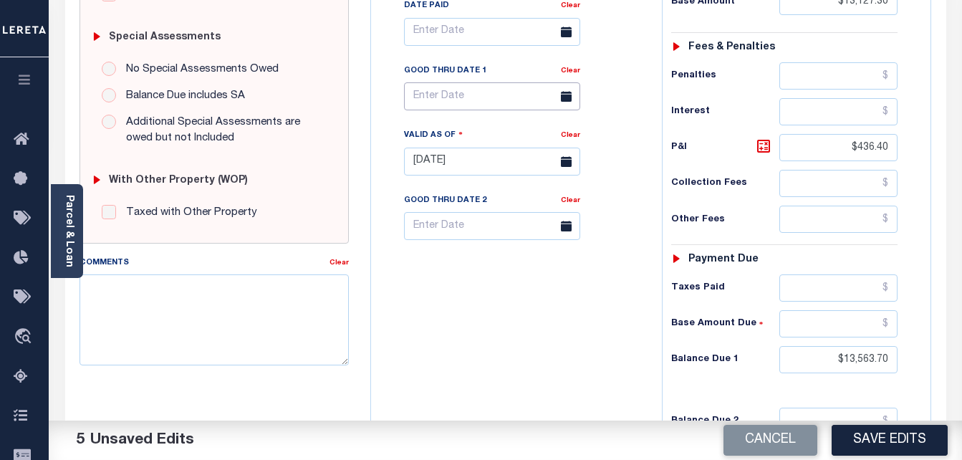
click at [482, 103] on input "text" at bounding box center [492, 96] width 176 height 28
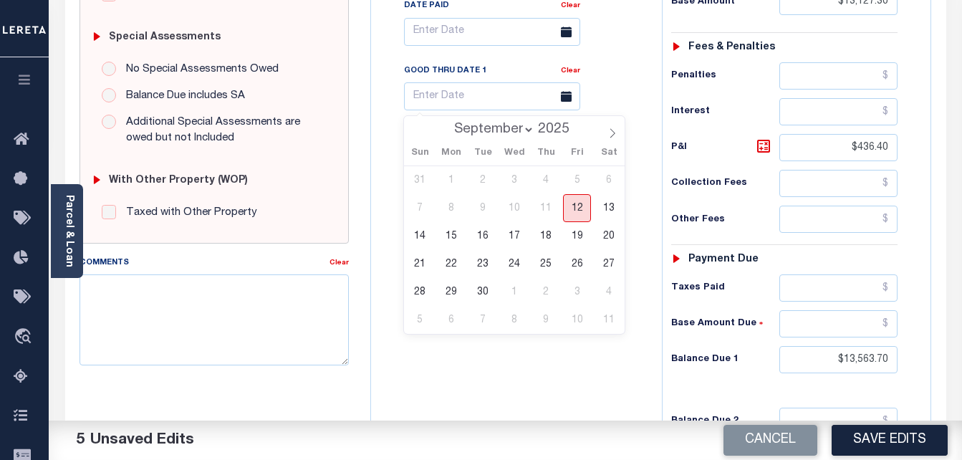
click at [584, 209] on span "12" at bounding box center [577, 208] width 28 height 28
type input "[DATE]"
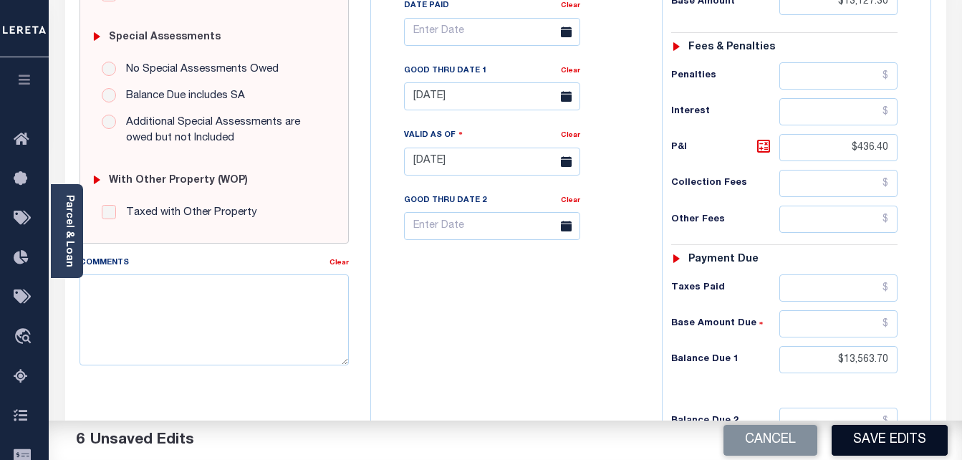
click at [871, 435] on button "Save Edits" at bounding box center [890, 440] width 116 height 31
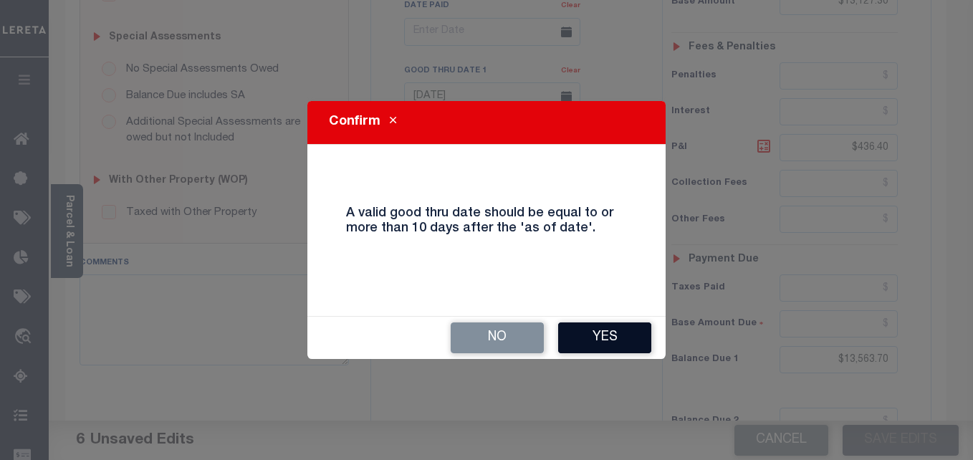
click at [598, 327] on button "Yes" at bounding box center [604, 337] width 93 height 31
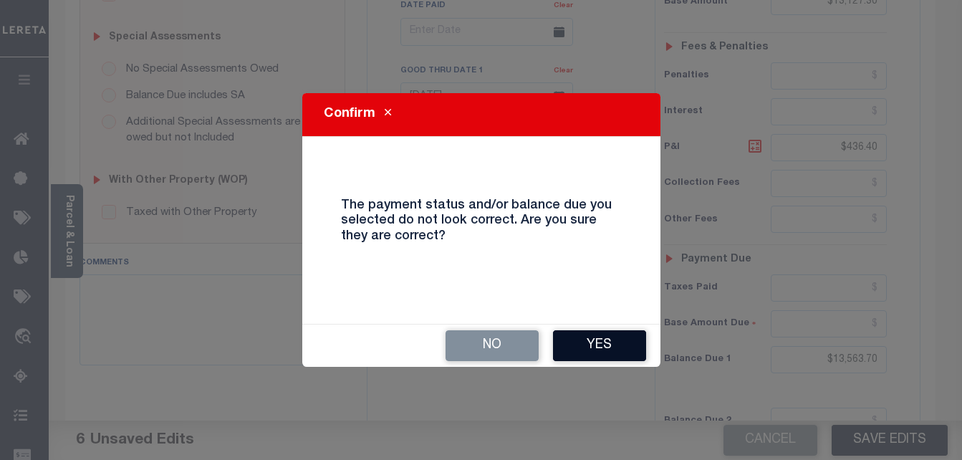
click at [607, 335] on button "Yes" at bounding box center [599, 345] width 93 height 31
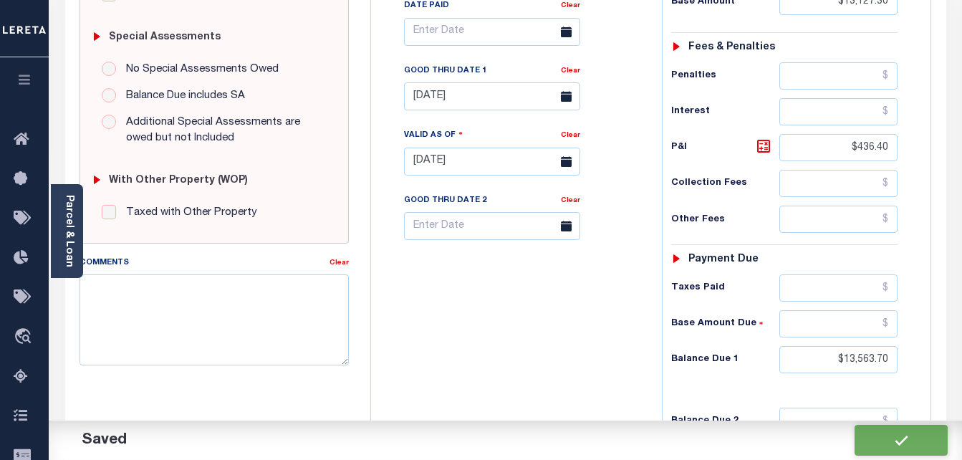
checkbox input "false"
type input "$13,127.3"
type input "$436.4"
type input "$13,563.7"
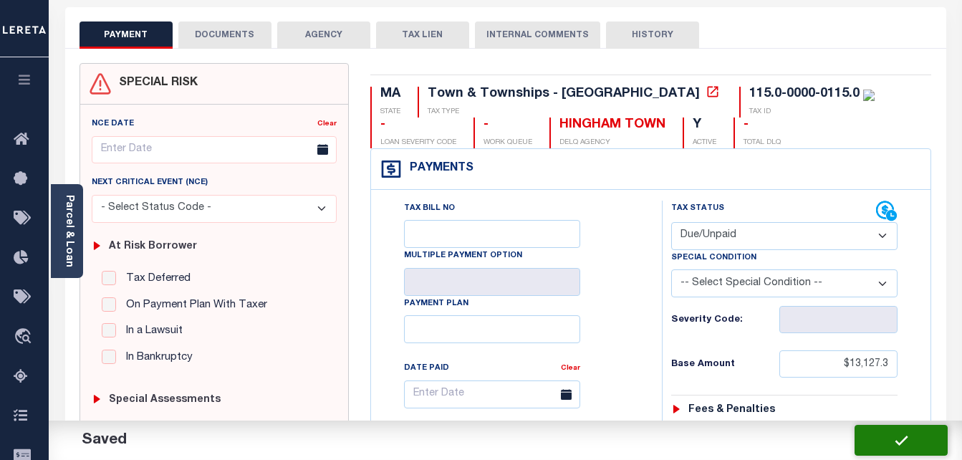
scroll to position [0, 0]
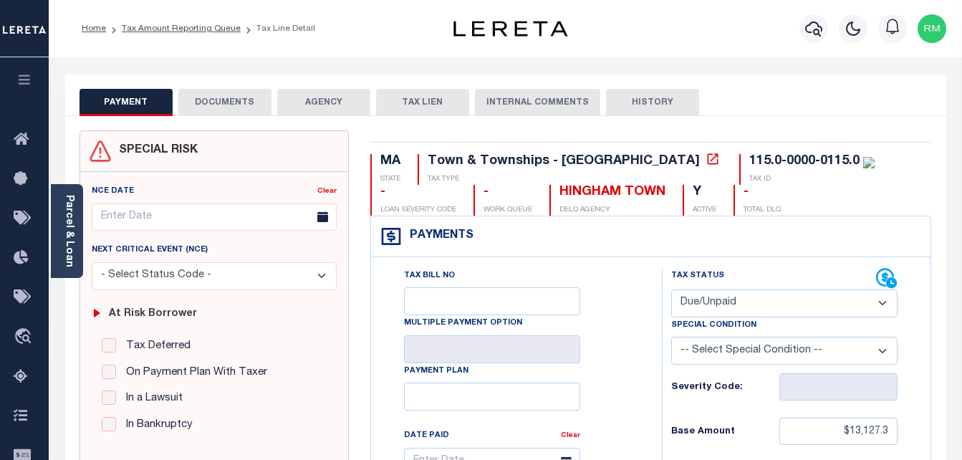
click at [208, 95] on button "DOCUMENTS" at bounding box center [224, 102] width 93 height 27
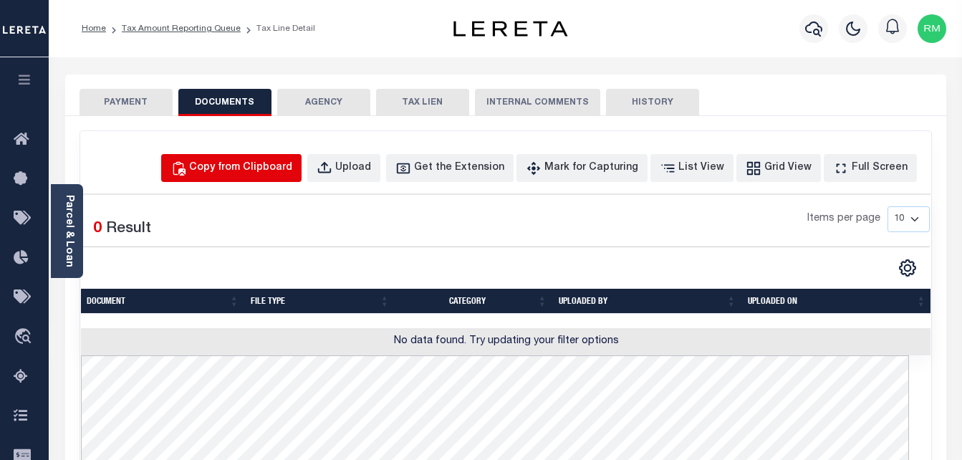
click at [281, 163] on div "Copy from Clipboard" at bounding box center [240, 169] width 103 height 16
select select "POP"
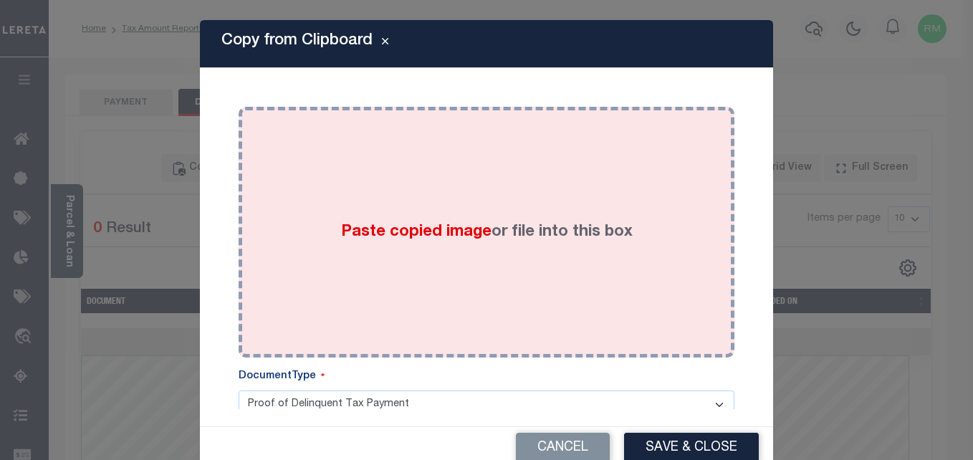
click at [406, 215] on div "Paste copied image or file into this box" at bounding box center [486, 232] width 474 height 229
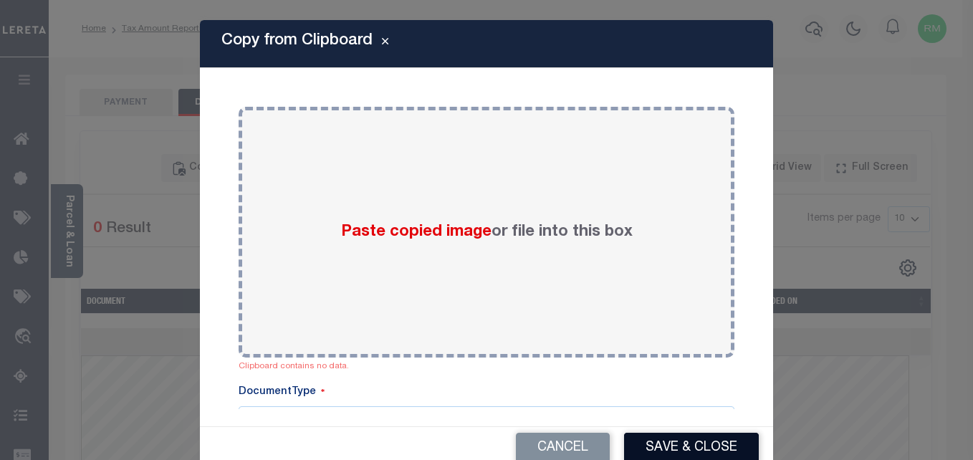
click at [692, 447] on button "Save & Close" at bounding box center [691, 448] width 135 height 31
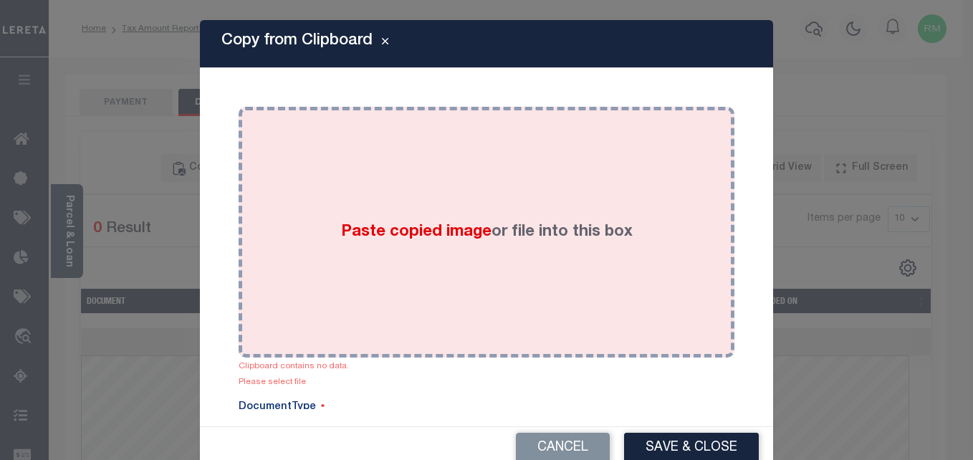
click at [463, 230] on span "Paste copied image" at bounding box center [416, 232] width 150 height 16
click at [512, 300] on div "Paste copied image or file into this box" at bounding box center [486, 232] width 474 height 229
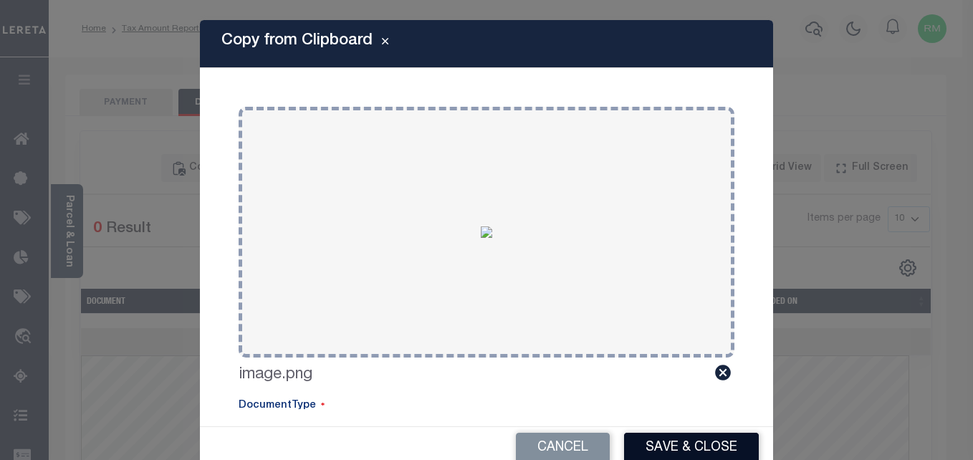
click at [684, 445] on button "Save & Close" at bounding box center [691, 448] width 135 height 31
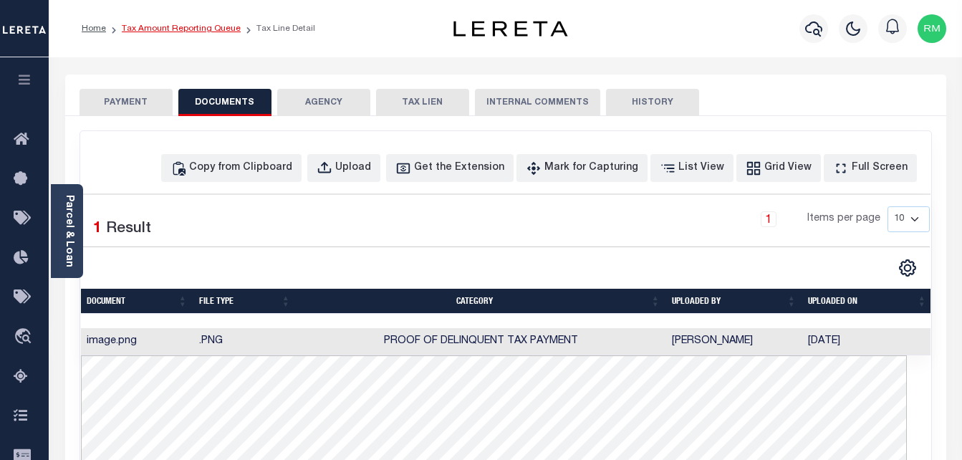
click at [173, 27] on link "Tax Amount Reporting Queue" at bounding box center [181, 28] width 119 height 9
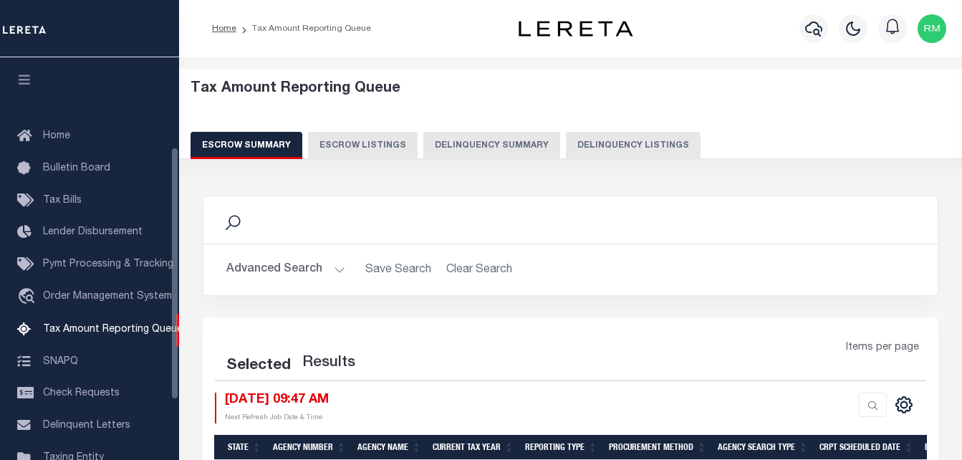
click at [588, 143] on button "Delinquency Listings" at bounding box center [633, 145] width 135 height 27
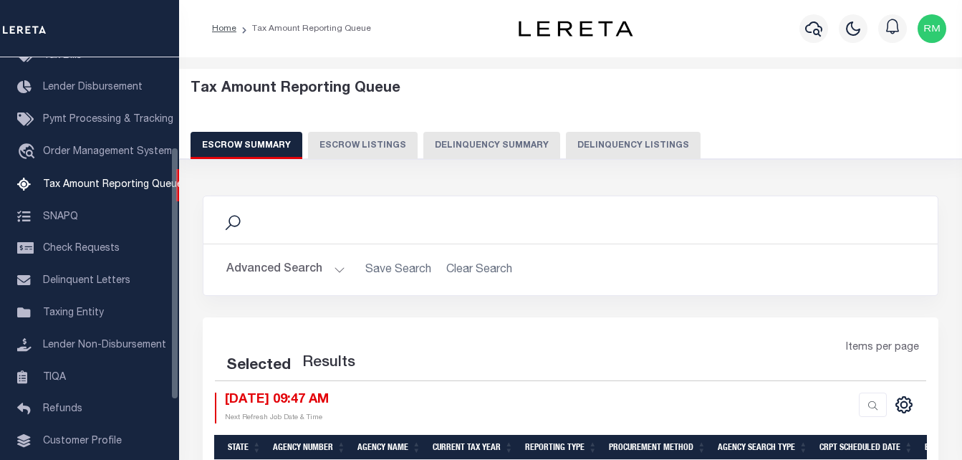
select select "100"
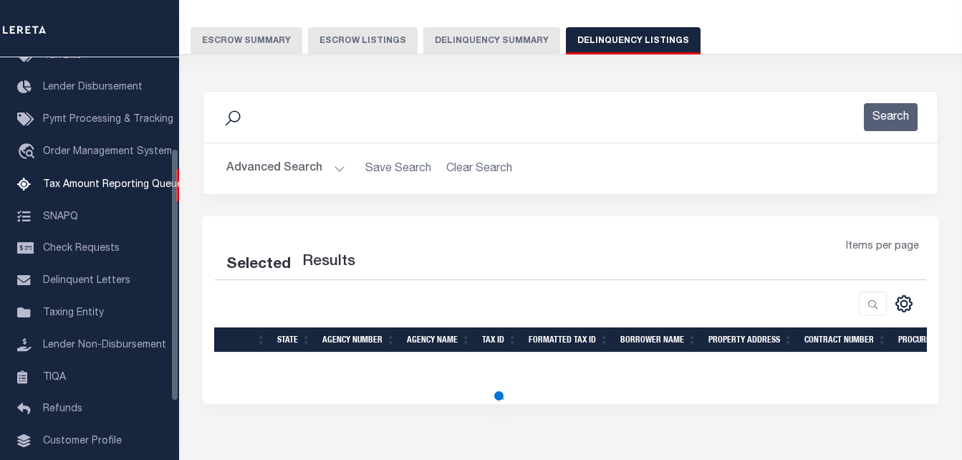
select select "100"
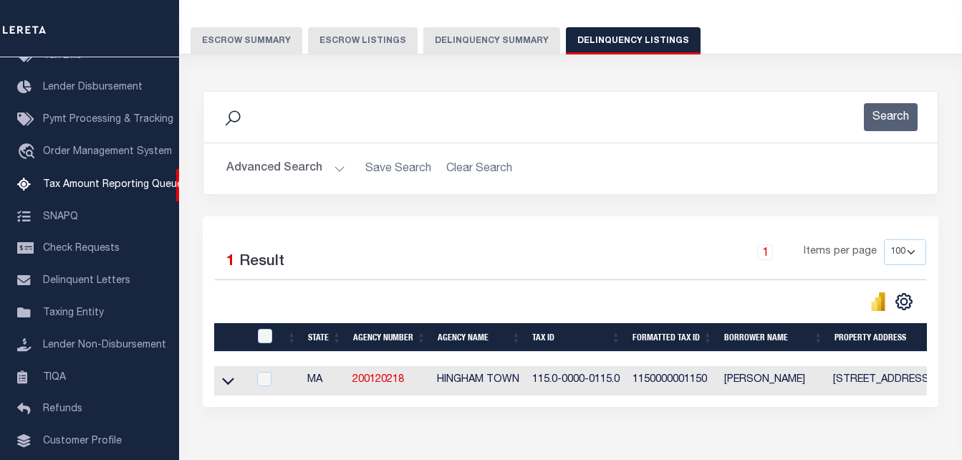
scroll to position [178, 0]
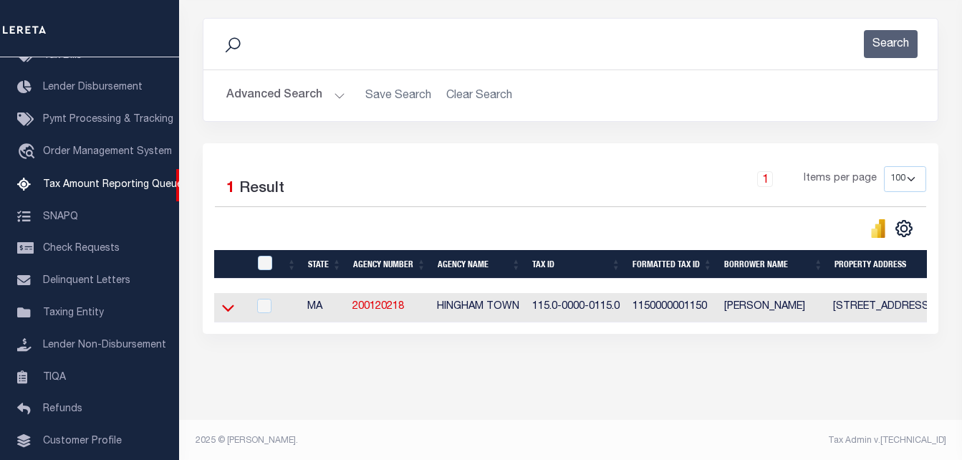
click at [230, 308] on icon at bounding box center [228, 307] width 12 height 15
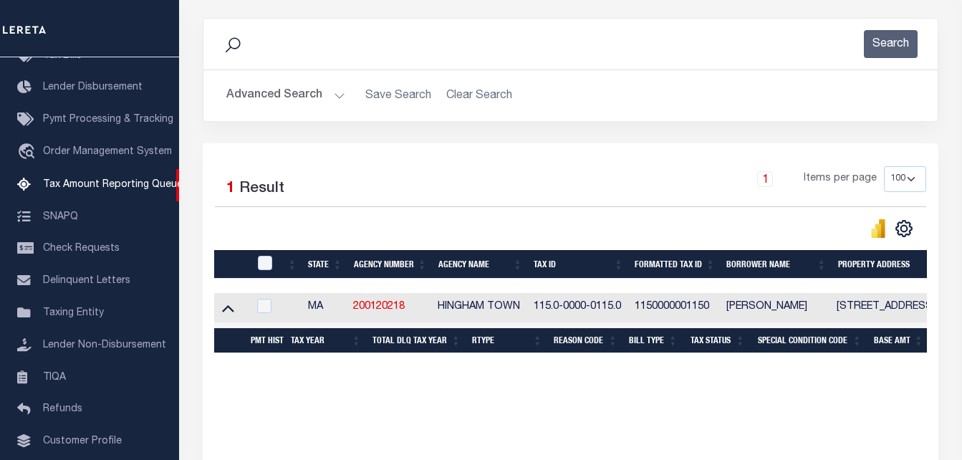
scroll to position [536, 0]
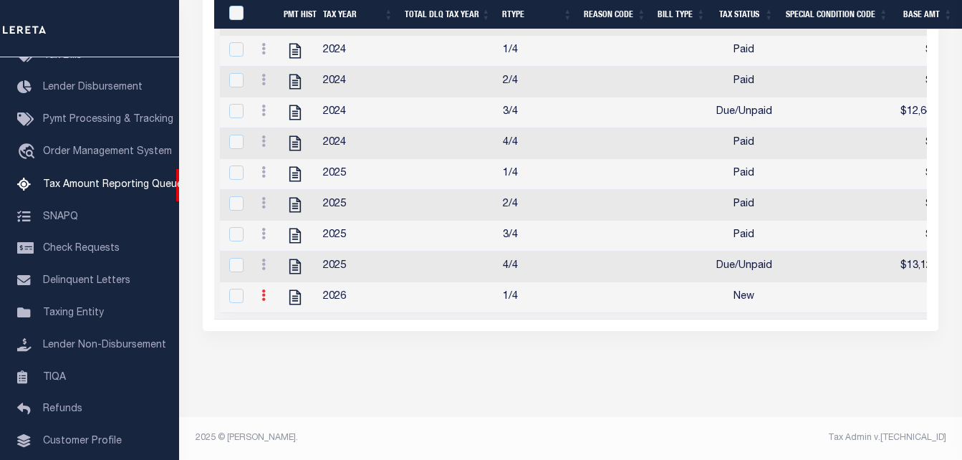
click at [261, 297] on link at bounding box center [264, 297] width 16 height 11
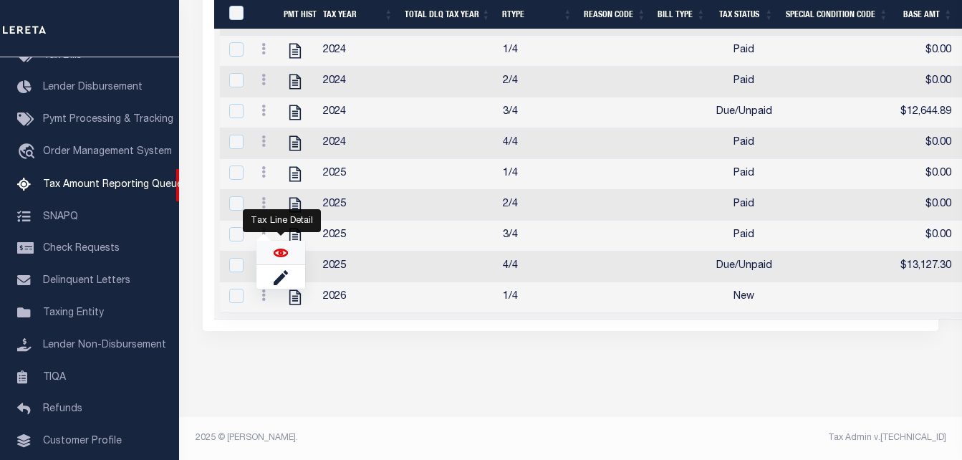
click at [279, 250] on img "" at bounding box center [281, 253] width 14 height 14
checkbox input "true"
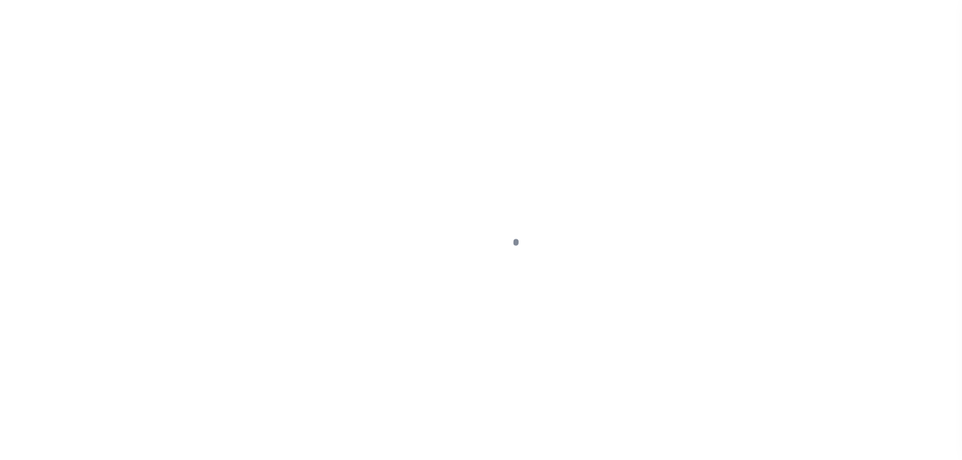
select select "NW2"
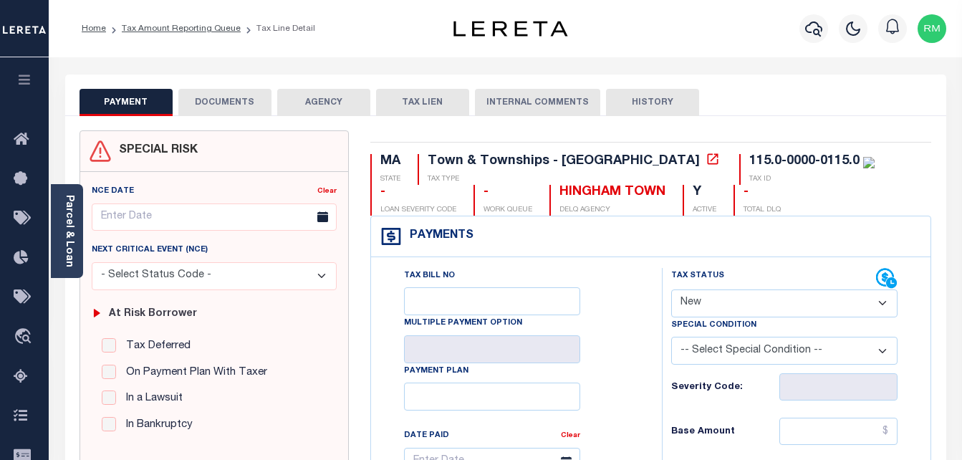
click at [247, 94] on button "DOCUMENTS" at bounding box center [224, 102] width 93 height 27
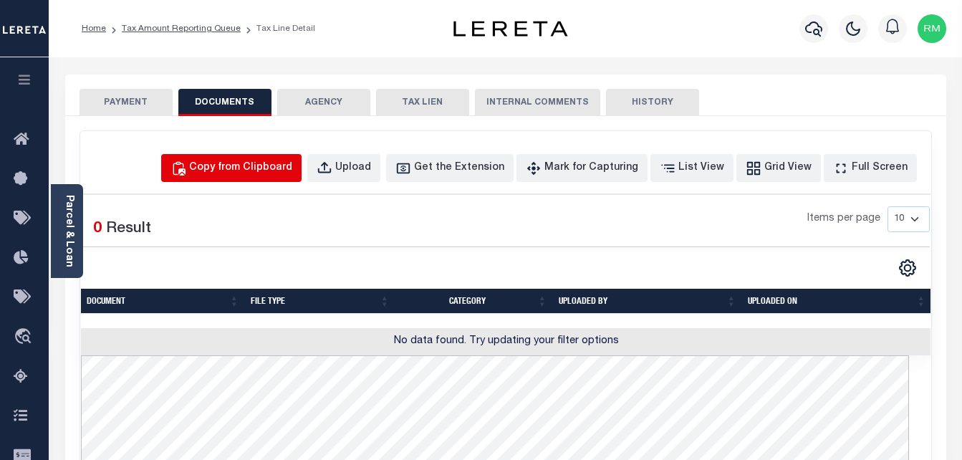
click at [292, 168] on div "Copy from Clipboard" at bounding box center [240, 169] width 103 height 16
select select "POP"
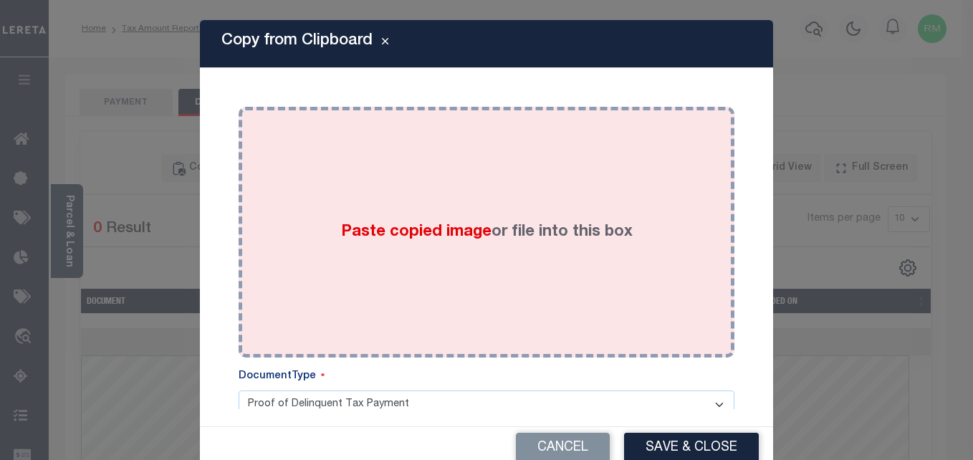
click at [379, 246] on div "Paste copied image or file into this box" at bounding box center [486, 232] width 474 height 229
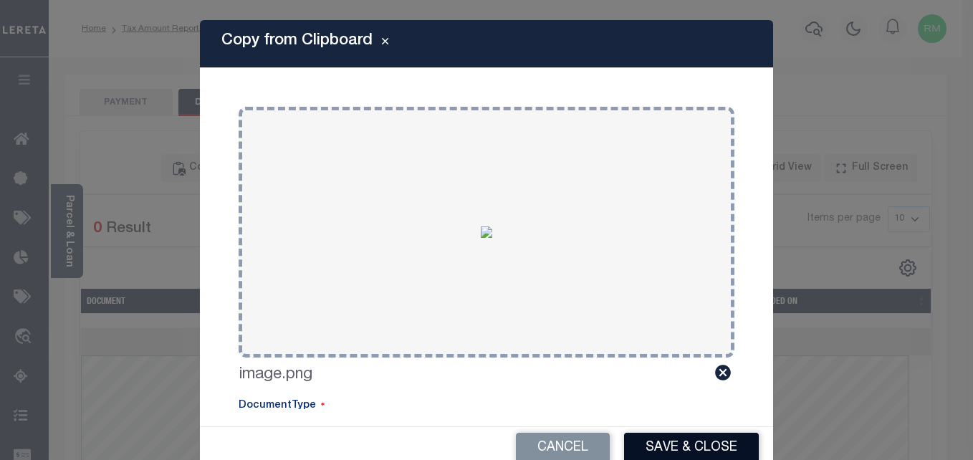
click at [690, 446] on button "Save & Close" at bounding box center [691, 448] width 135 height 31
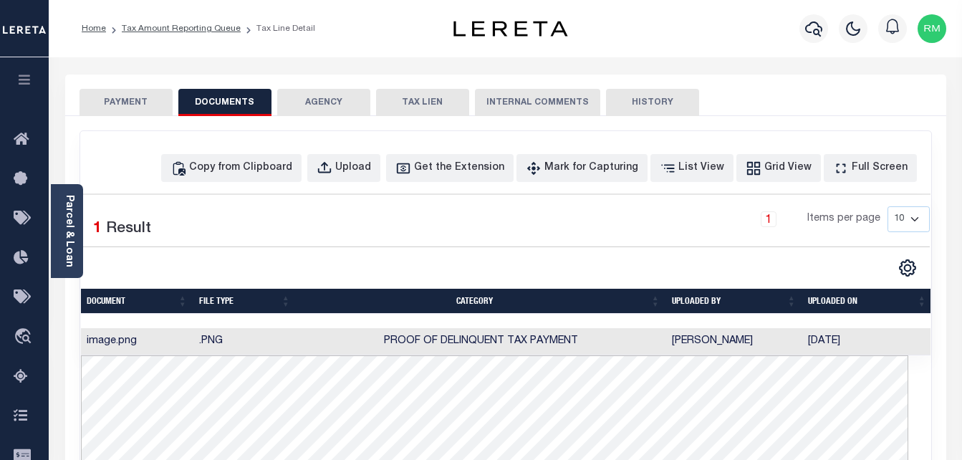
click at [158, 106] on button "PAYMENT" at bounding box center [126, 102] width 93 height 27
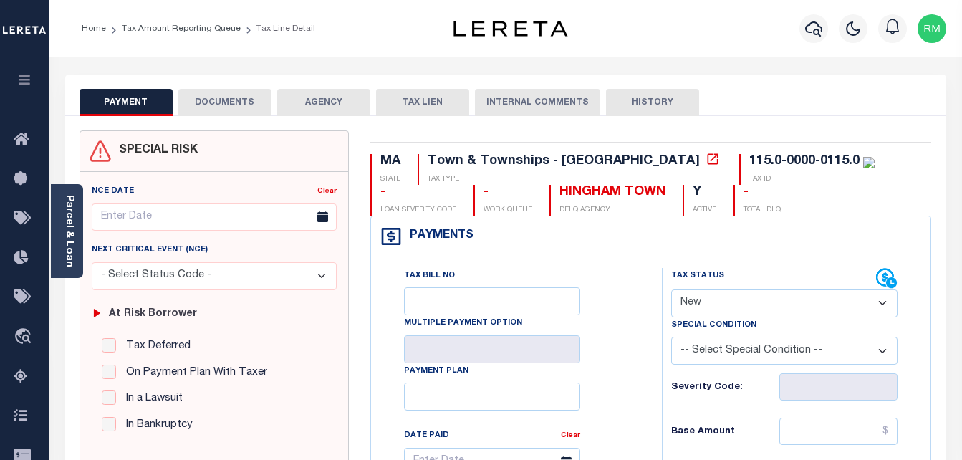
click at [746, 307] on select "- Select Status Code - Open Due/Unpaid Paid Incomplete No Tax Due Internal Refu…" at bounding box center [784, 303] width 227 height 28
select select "DUE"
click at [671, 290] on select "- Select Status Code - Open Due/Unpaid Paid Incomplete No Tax Due Internal Refu…" at bounding box center [784, 303] width 227 height 28
type input "[DATE]"
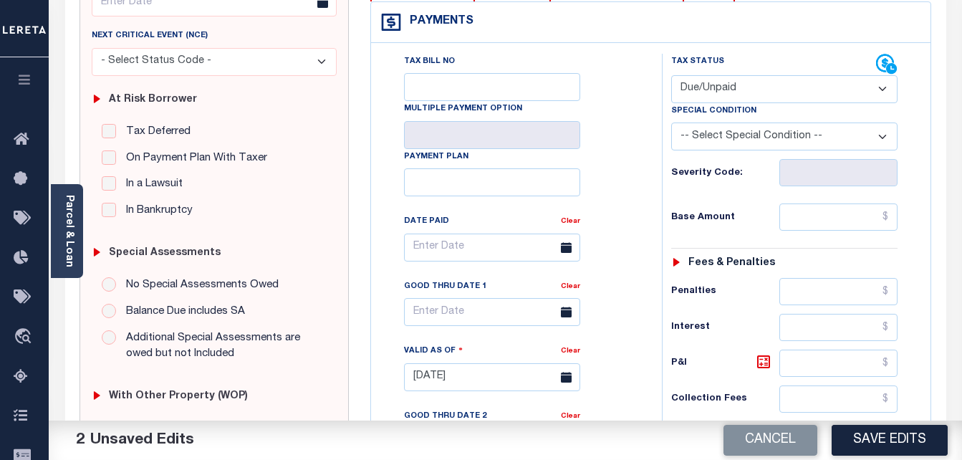
scroll to position [287, 0]
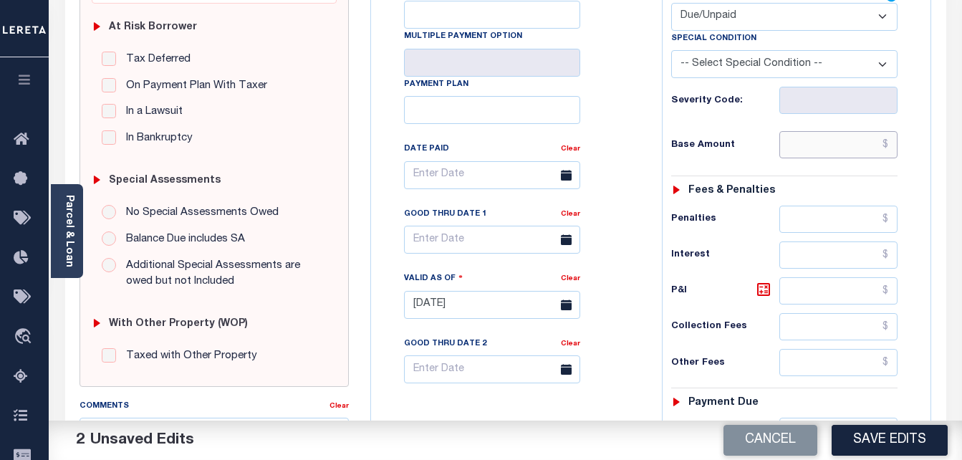
drag, startPoint x: 840, startPoint y: 143, endPoint x: 821, endPoint y: 148, distance: 19.5
click at [840, 143] on input "text" at bounding box center [839, 144] width 118 height 27
paste input "3,069.36"
type input "$3,069.36"
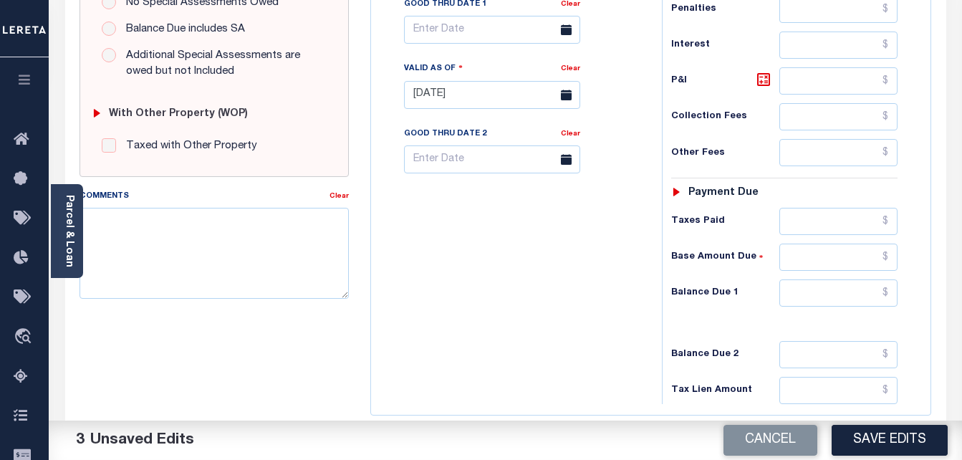
scroll to position [573, 0]
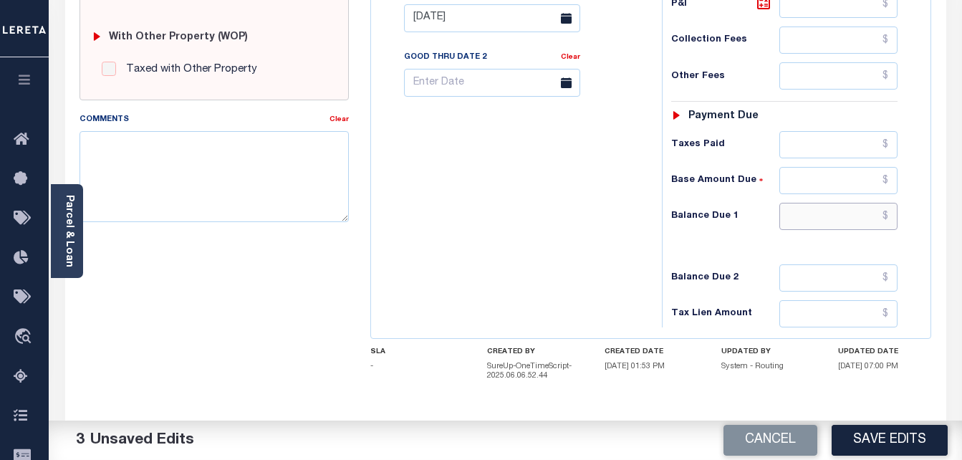
click at [839, 216] on input "text" at bounding box center [839, 216] width 118 height 27
paste input "3,115.27"
type input "$3,115.27"
click at [765, 6] on icon at bounding box center [764, 3] width 9 height 9
type input "$45.91"
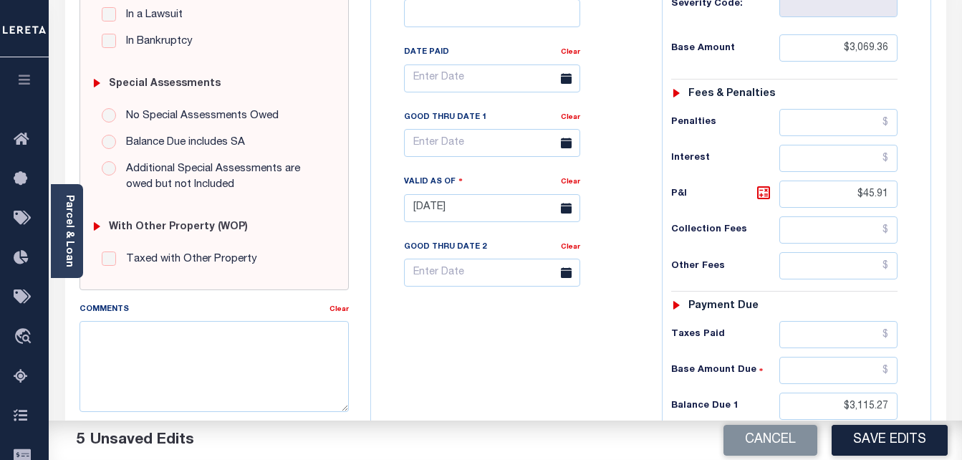
scroll to position [358, 0]
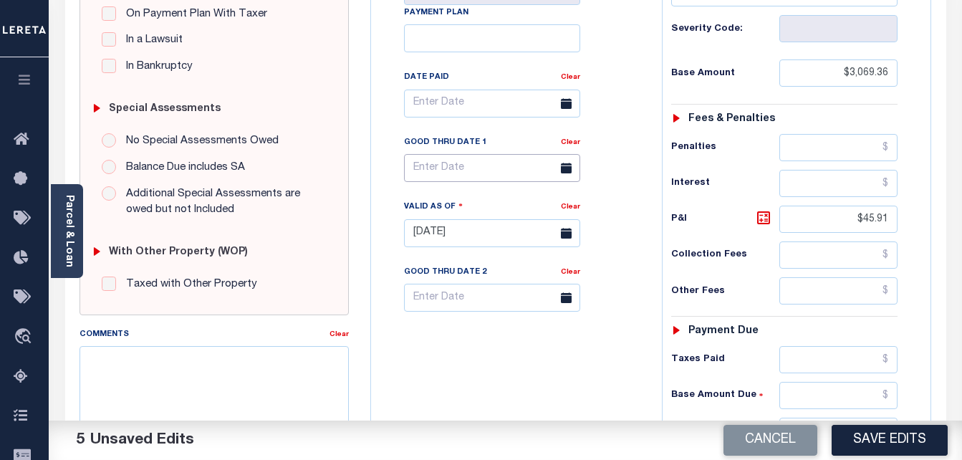
click at [510, 165] on input "text" at bounding box center [492, 168] width 176 height 28
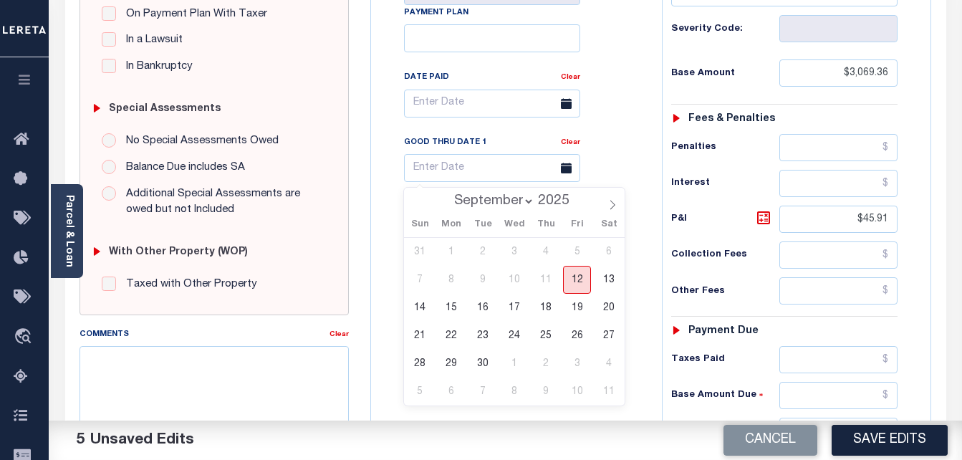
click at [586, 282] on span "12" at bounding box center [577, 280] width 28 height 28
type input "[DATE]"
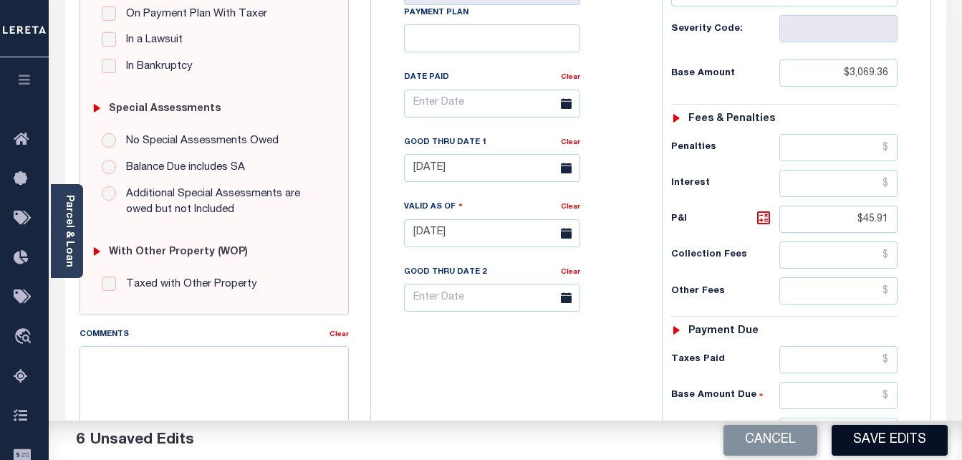
click at [866, 442] on button "Save Edits" at bounding box center [890, 440] width 116 height 31
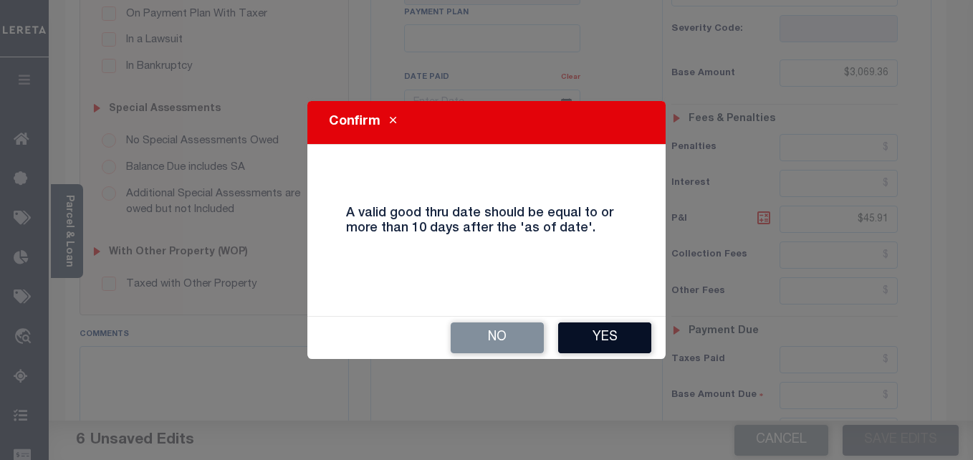
click at [631, 330] on button "Yes" at bounding box center [604, 337] width 93 height 31
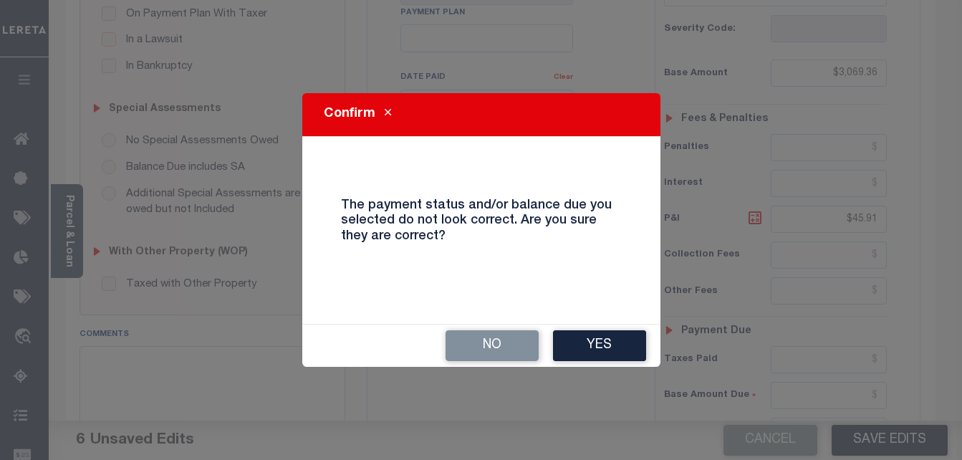
click at [631, 330] on button "Yes" at bounding box center [599, 345] width 93 height 31
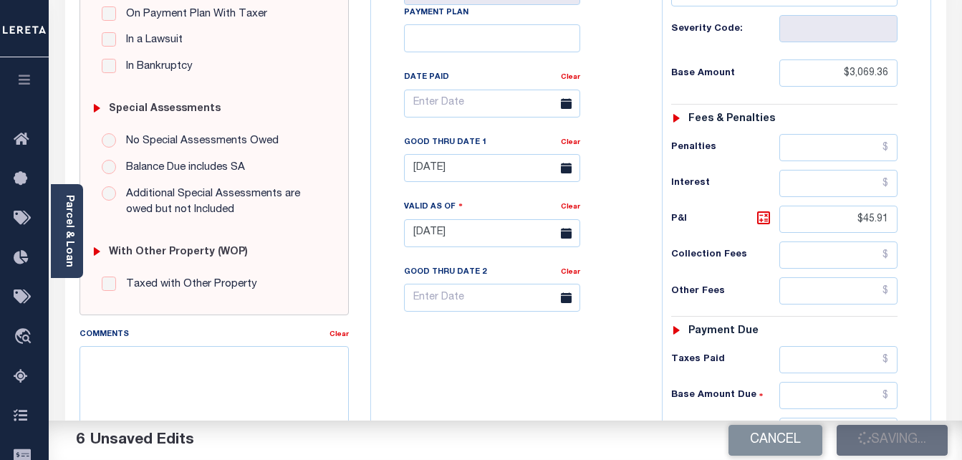
checkbox input "false"
type input "$3,069.36"
type input "$45.91"
type input "$3,115.27"
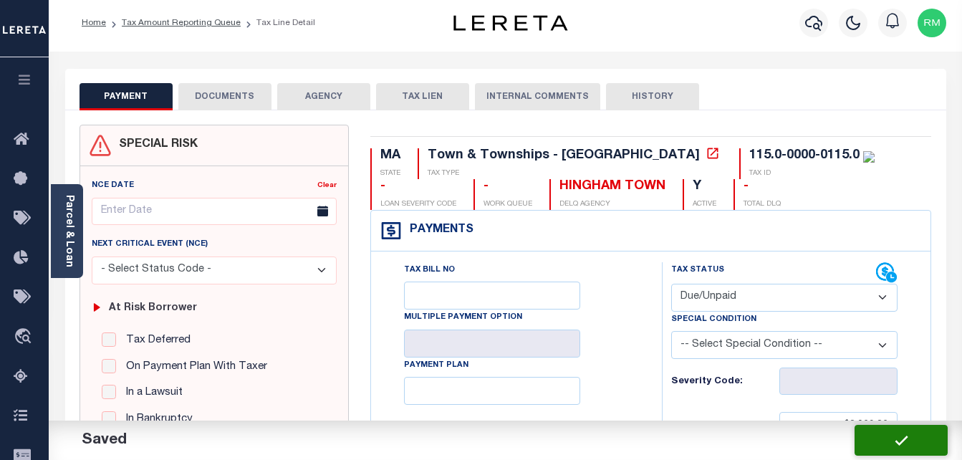
scroll to position [0, 0]
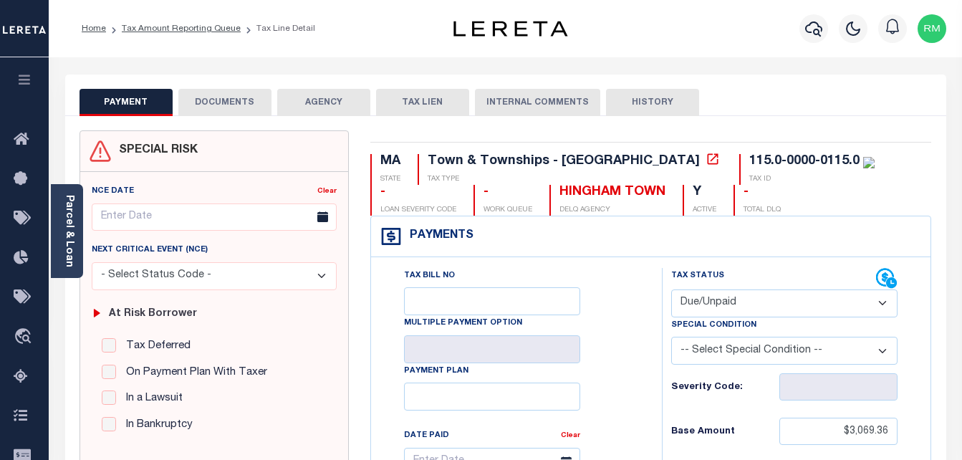
click at [252, 105] on button "DOCUMENTS" at bounding box center [224, 102] width 93 height 27
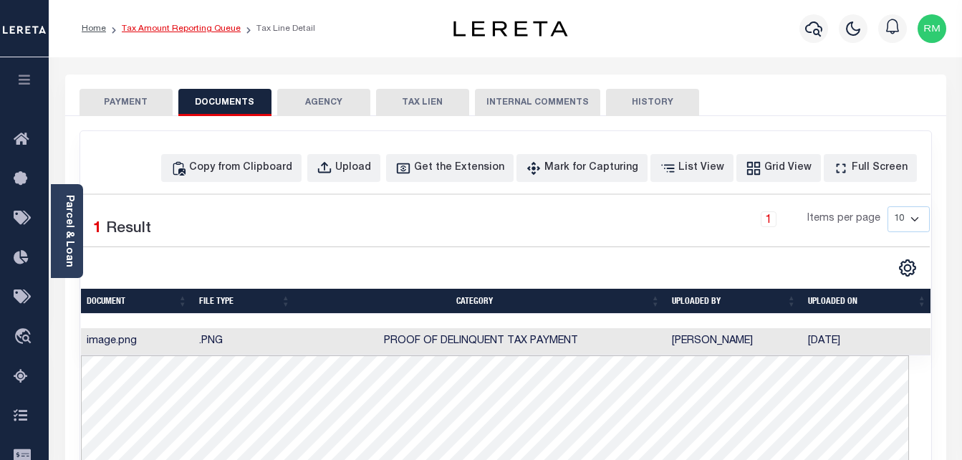
click at [229, 29] on link "Tax Amount Reporting Queue" at bounding box center [181, 28] width 119 height 9
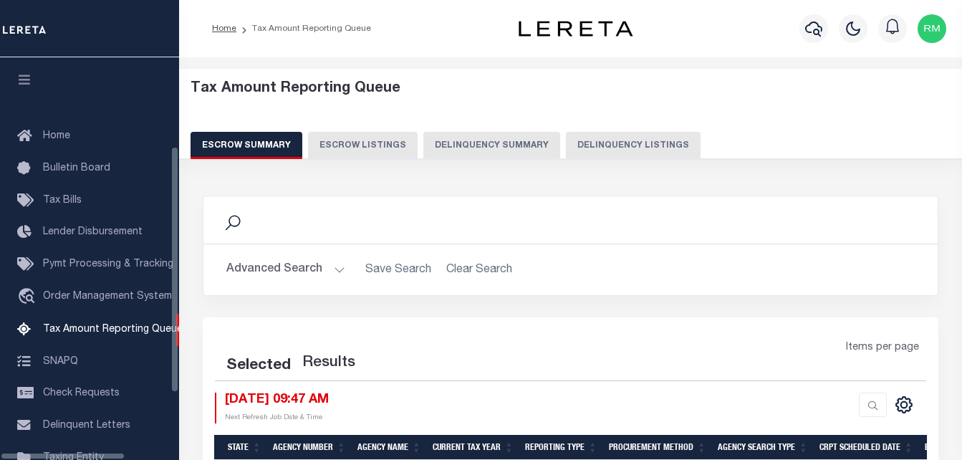
click at [600, 141] on button "Delinquency Listings" at bounding box center [633, 145] width 135 height 27
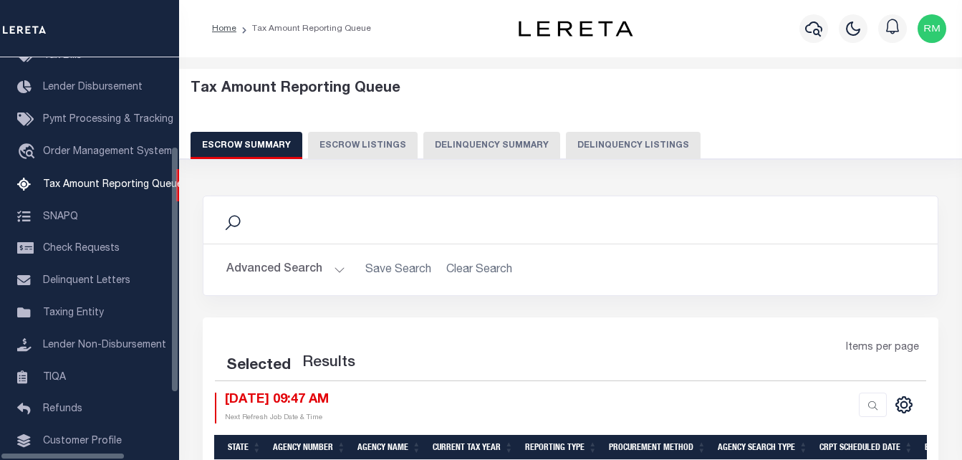
select select "100"
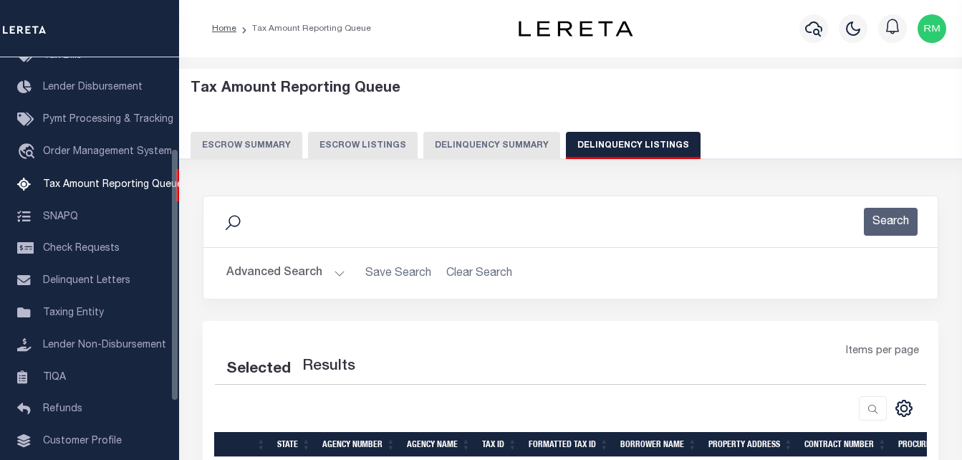
select select "100"
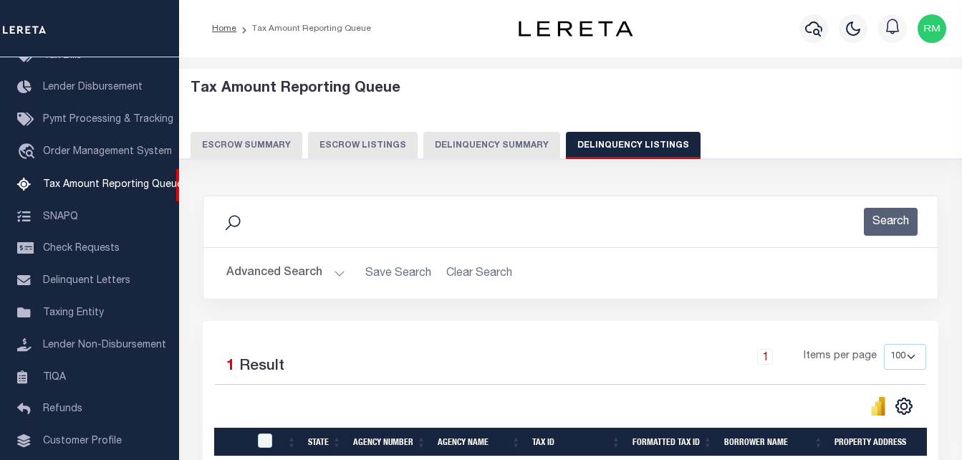
scroll to position [143, 0]
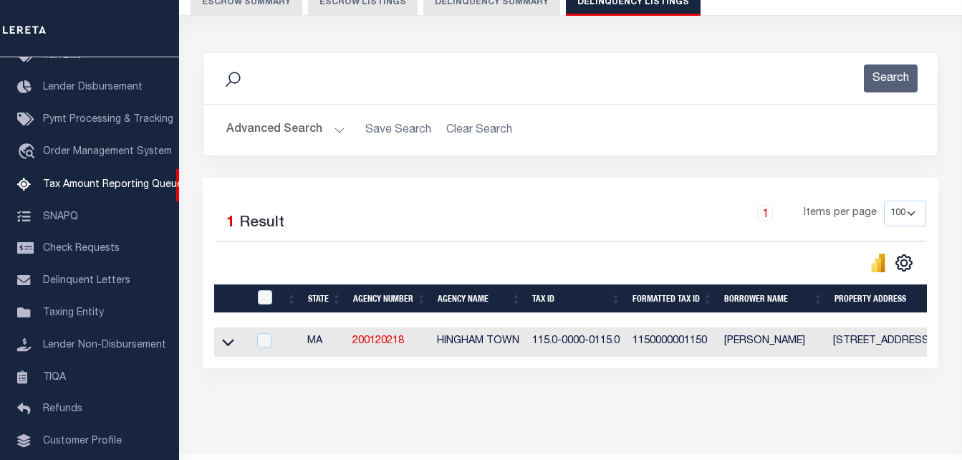
click at [217, 345] on td at bounding box center [231, 341] width 34 height 29
checkbox input "true"
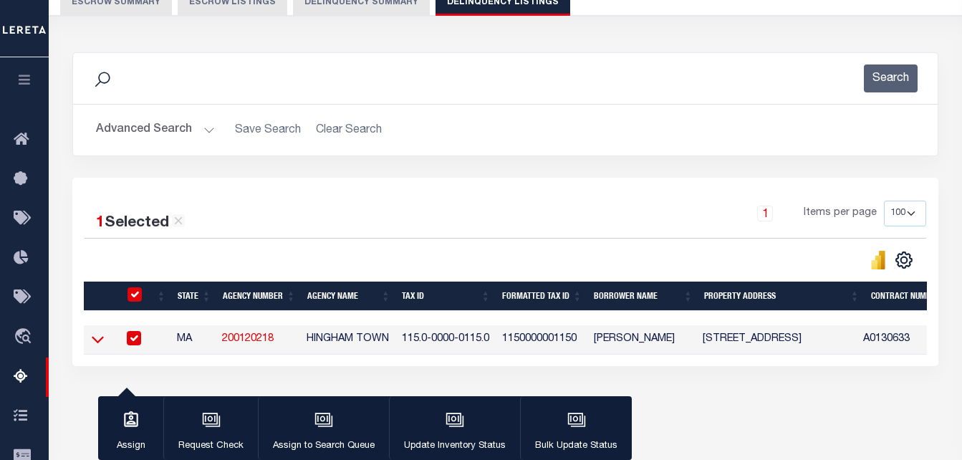
click at [100, 346] on icon at bounding box center [98, 339] width 12 height 15
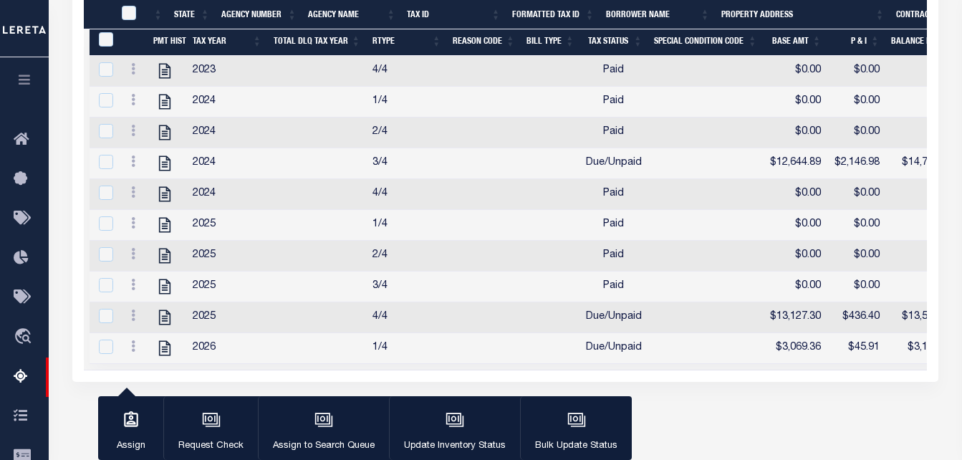
scroll to position [393, 0]
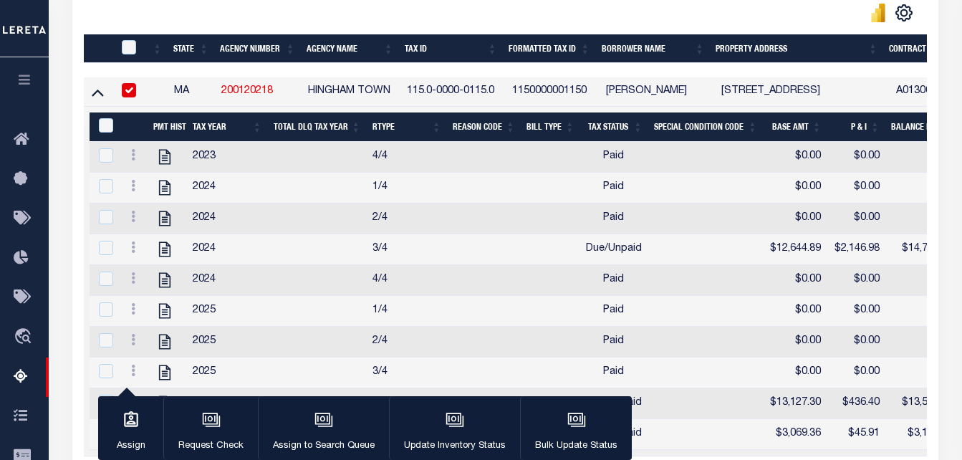
click at [128, 93] on input "checkbox" at bounding box center [129, 90] width 14 height 14
checkbox input "false"
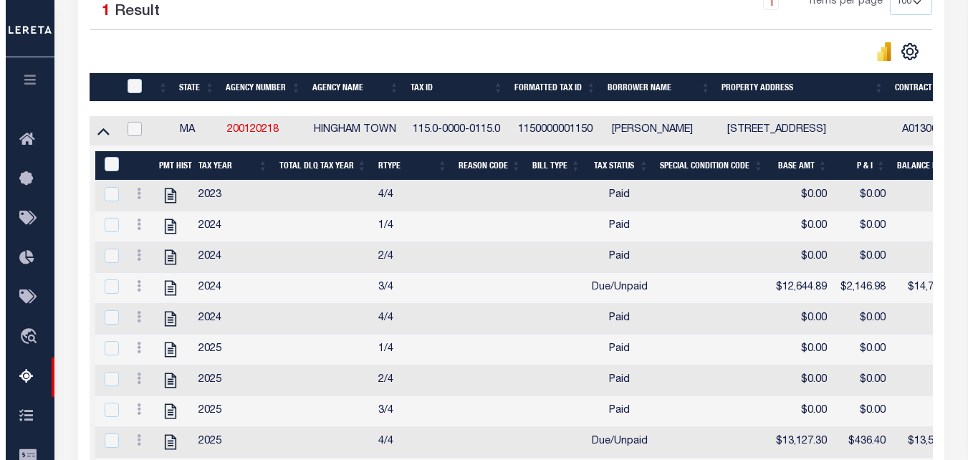
scroll to position [322, 0]
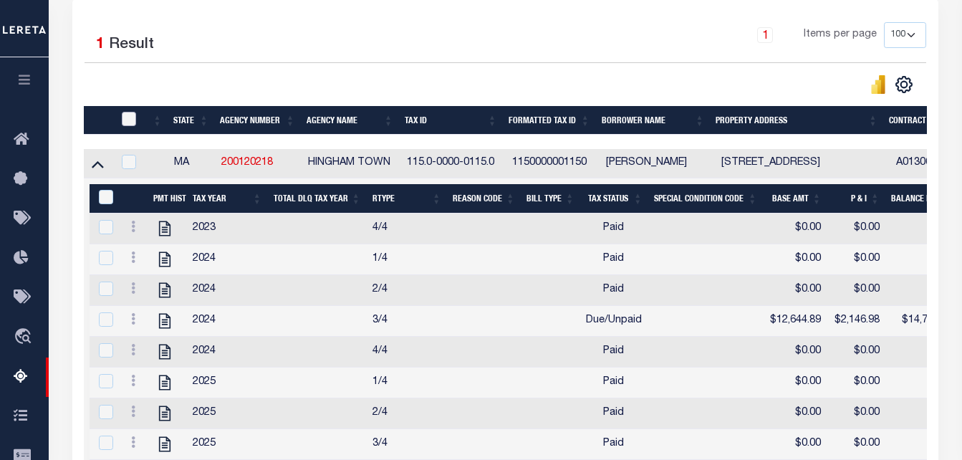
click at [123, 120] on input "checkbox" at bounding box center [129, 119] width 14 height 14
checkbox input "true"
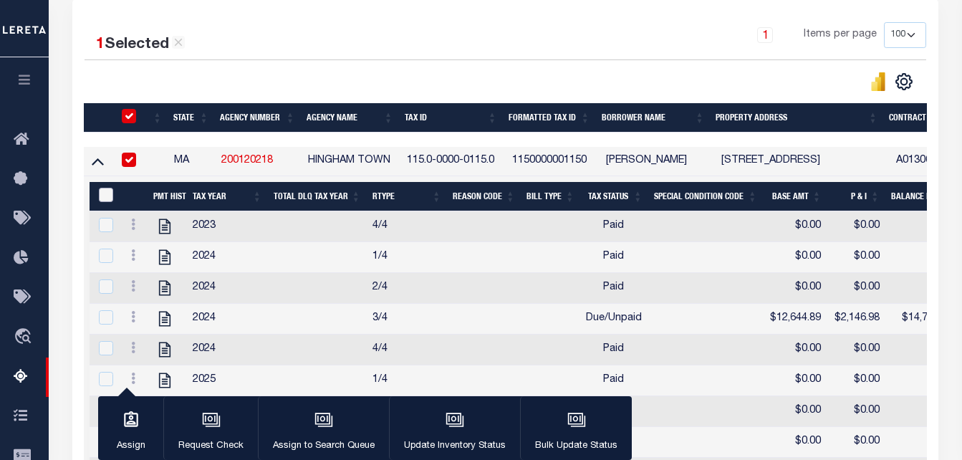
click at [102, 192] on input "&nbsp;" at bounding box center [106, 195] width 14 height 14
checkbox input "true"
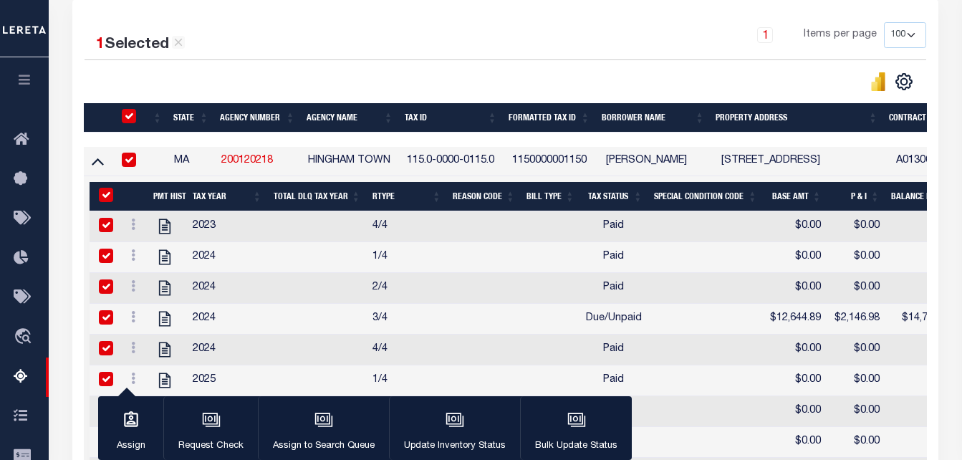
checkbox input "true"
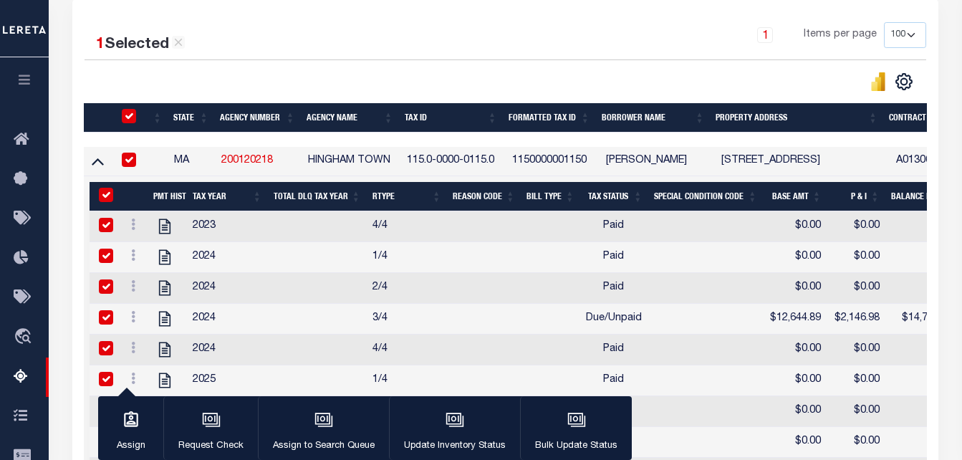
checkbox input "true"
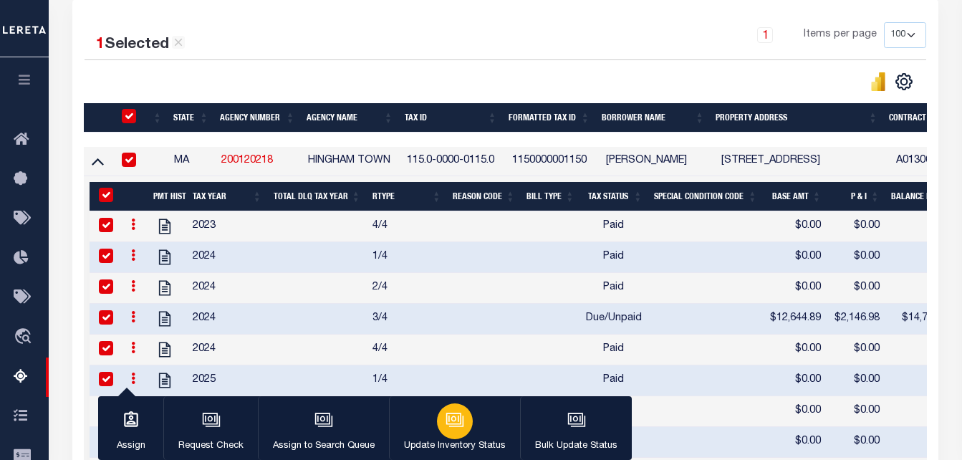
click at [449, 418] on icon "button" at bounding box center [454, 419] width 11 height 6
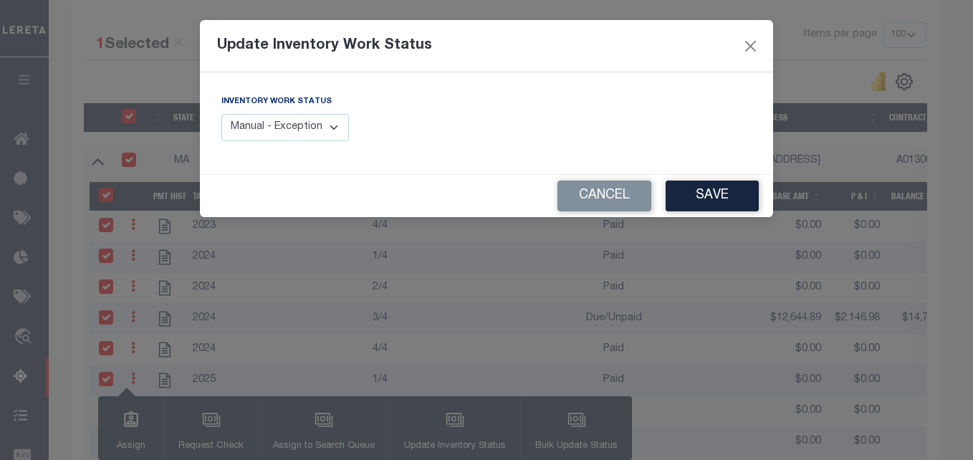
click at [304, 129] on select "Manual - Exception Pended - Awaiting Search Late Add Exception Completed" at bounding box center [285, 128] width 128 height 28
select select "4"
click at [221, 114] on select "Manual - Exception Pended - Awaiting Search Late Add Exception Completed" at bounding box center [285, 128] width 128 height 28
click at [722, 199] on button "Save" at bounding box center [712, 196] width 93 height 31
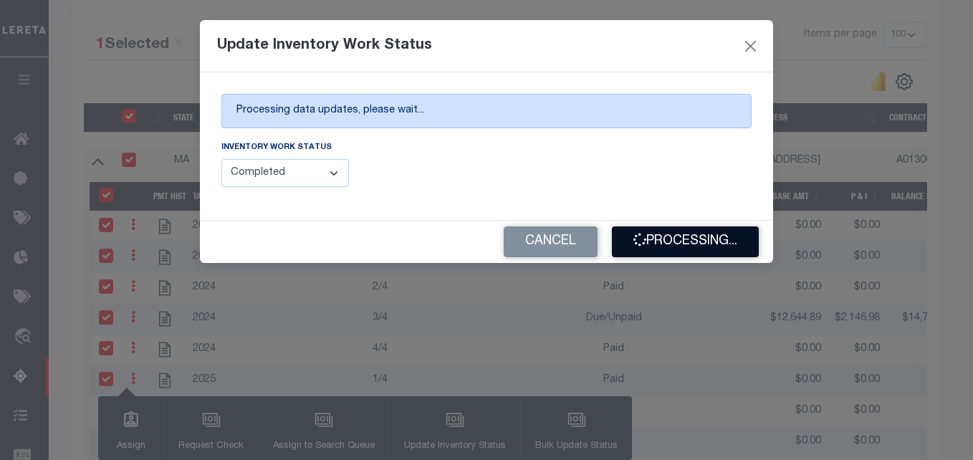
click at [732, 252] on button "Processing..." at bounding box center [685, 241] width 147 height 31
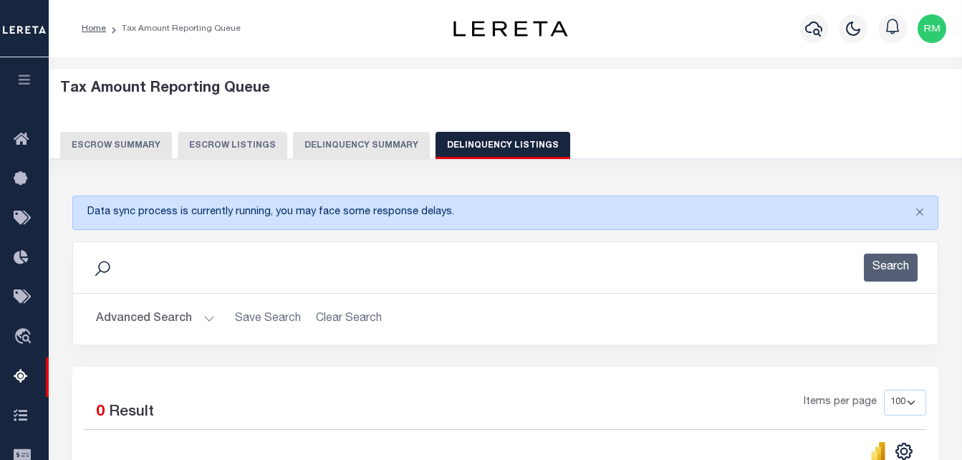
select select
select select "100"
click at [176, 320] on button "Advanced Search" at bounding box center [155, 319] width 119 height 28
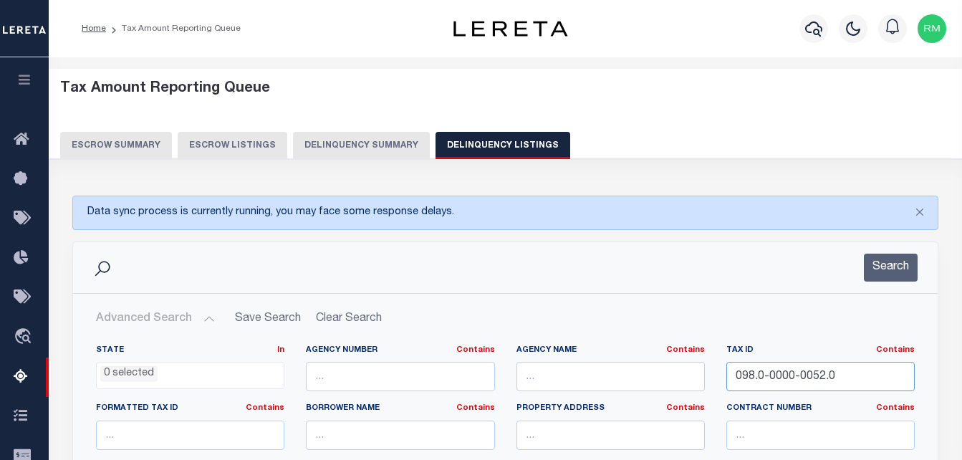
click at [828, 373] on input "098.0-0000-0052.0" at bounding box center [821, 376] width 188 height 29
paste input "124.0-0000-006"
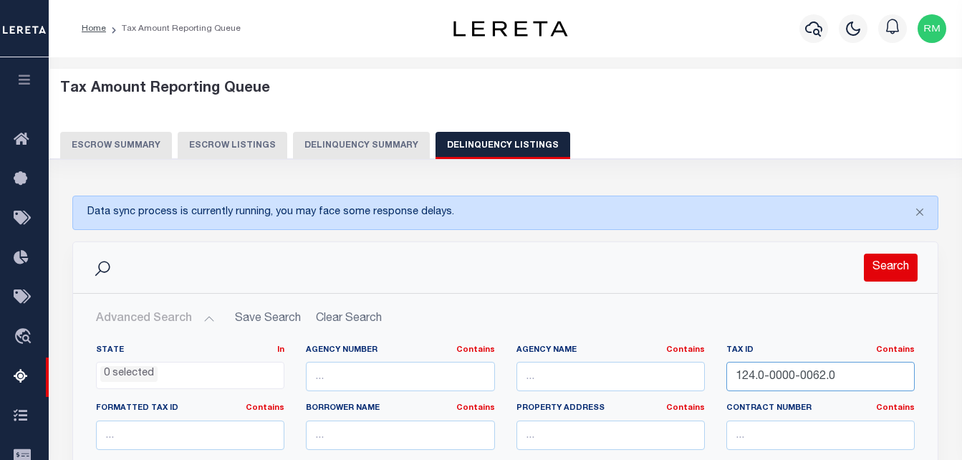
type input "124.0-0000-0062.0"
click at [887, 259] on button "Search" at bounding box center [891, 268] width 54 height 28
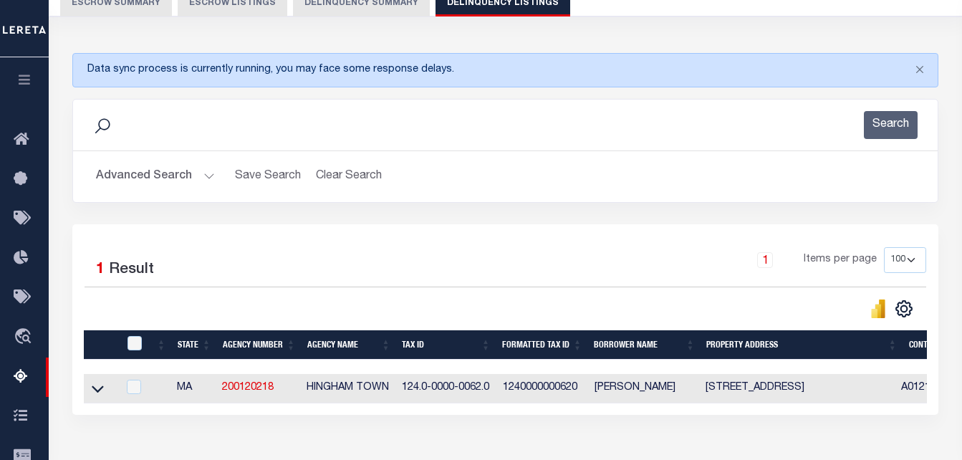
scroll to position [143, 0]
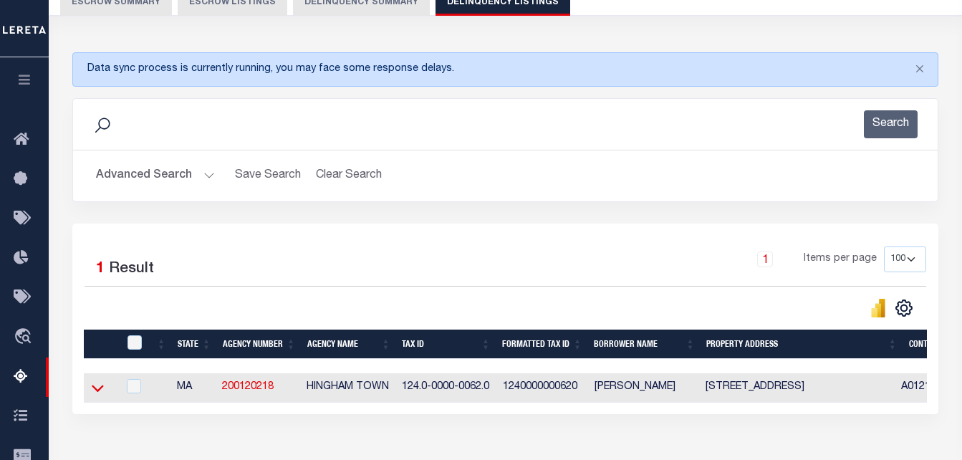
drag, startPoint x: 94, startPoint y: 391, endPoint x: 244, endPoint y: 212, distance: 234.0
click at [94, 391] on icon at bounding box center [98, 388] width 12 height 7
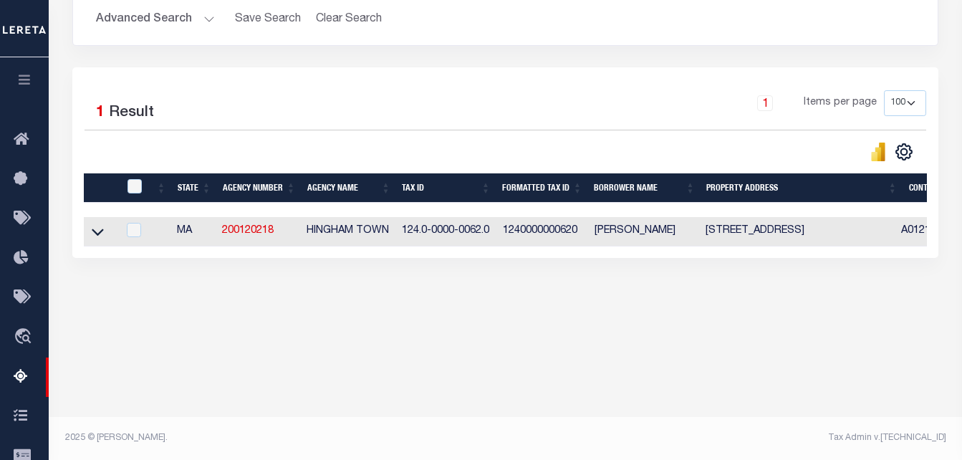
scroll to position [300, 0]
click at [95, 234] on icon at bounding box center [98, 231] width 12 height 15
click at [100, 239] on icon at bounding box center [98, 231] width 12 height 15
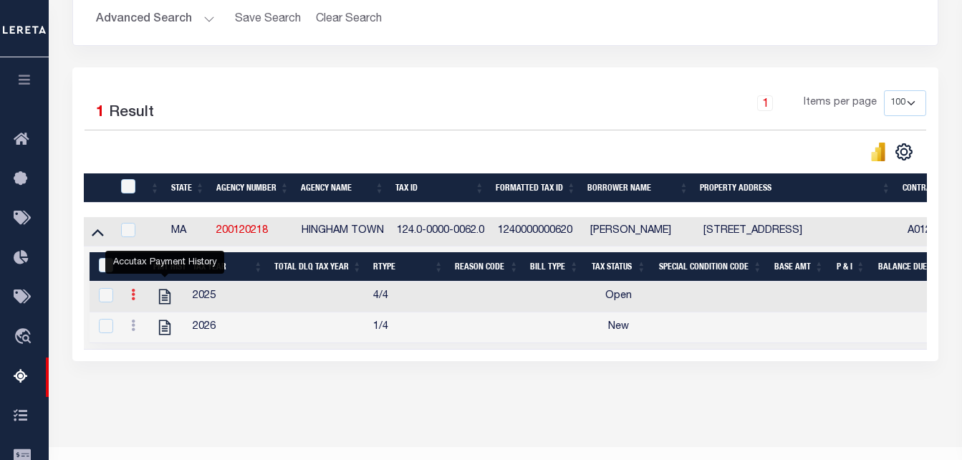
click at [133, 299] on icon at bounding box center [133, 294] width 4 height 11
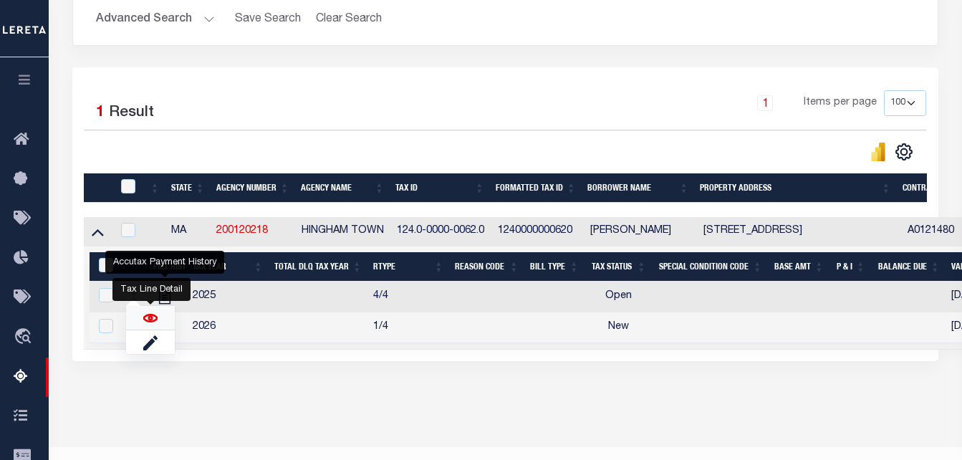
click at [150, 325] on img "" at bounding box center [150, 318] width 14 height 14
checkbox input "false"
checkbox input "true"
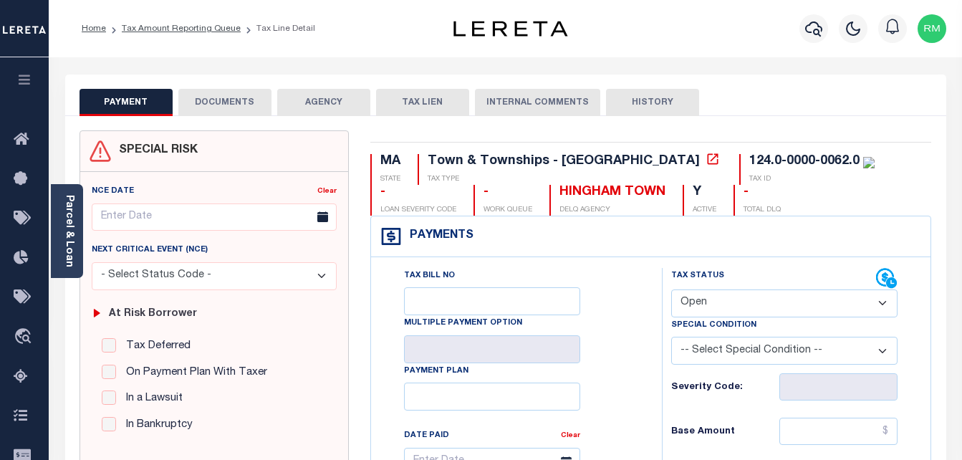
click at [717, 310] on select "- Select Status Code - Open Due/Unpaid Paid Incomplete No Tax Due Internal Refu…" at bounding box center [784, 303] width 227 height 28
select select "PYD"
click at [671, 290] on select "- Select Status Code - Open Due/Unpaid Paid Incomplete No Tax Due Internal Refu…" at bounding box center [784, 303] width 227 height 28
type input "[DATE]"
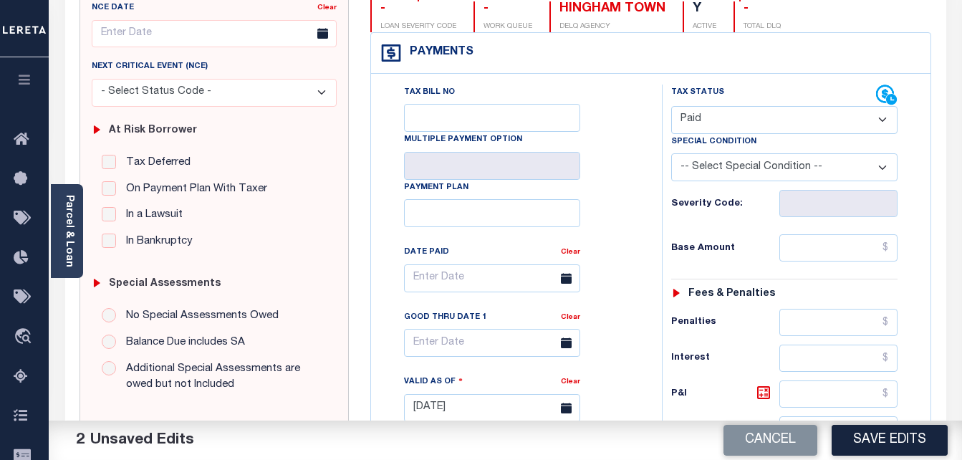
scroll to position [215, 0]
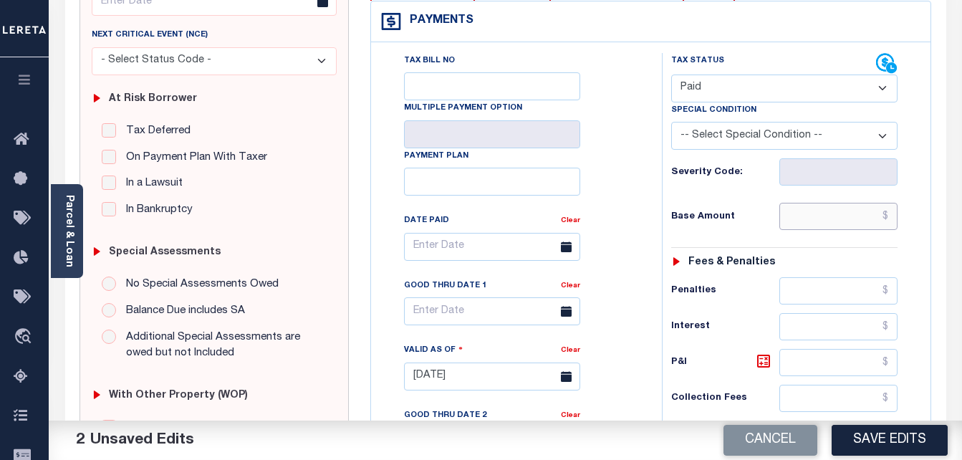
click at [810, 209] on input "text" at bounding box center [839, 216] width 118 height 27
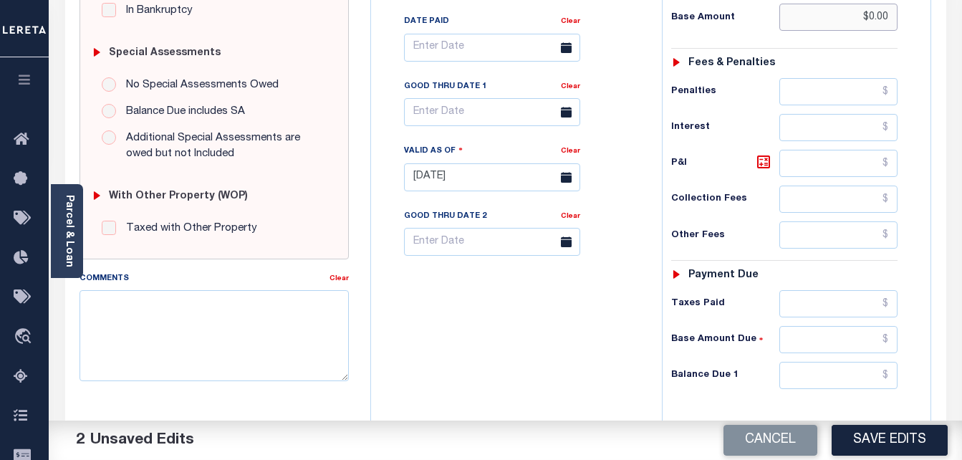
scroll to position [430, 0]
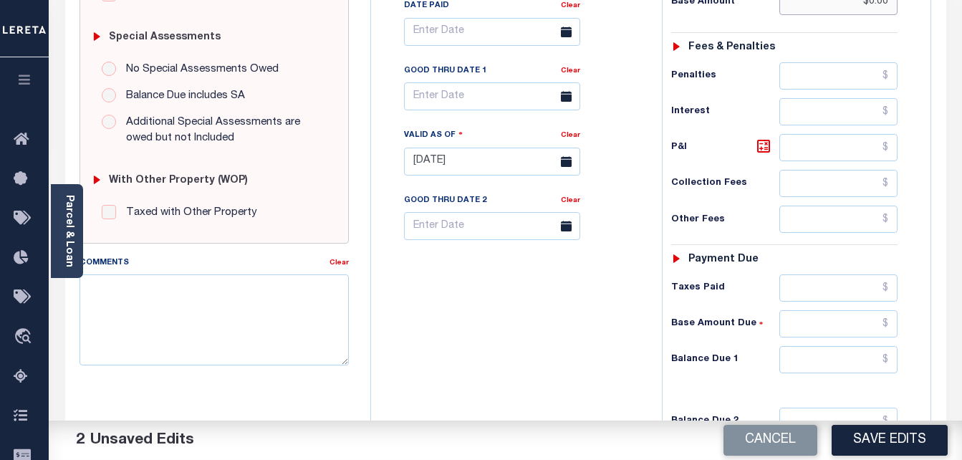
type input "$0.00"
click at [830, 363] on input "text" at bounding box center [839, 359] width 118 height 27
type input "$0.00"
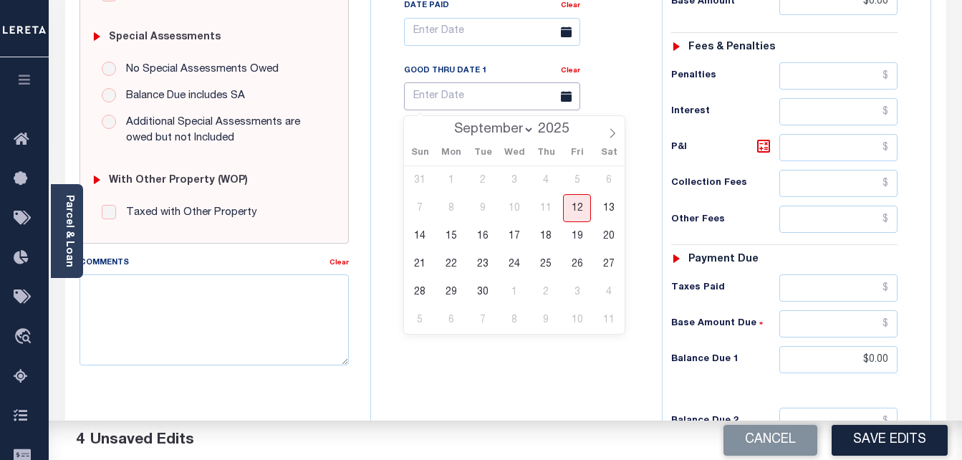
click at [451, 102] on input "text" at bounding box center [492, 96] width 176 height 28
click at [573, 212] on span "12" at bounding box center [577, 208] width 28 height 28
type input "[DATE]"
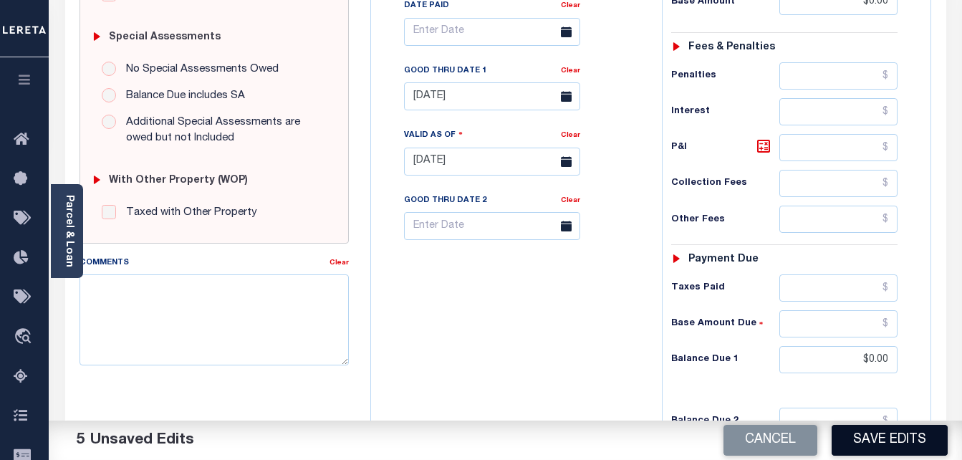
click at [922, 445] on button "Save Edits" at bounding box center [890, 440] width 116 height 31
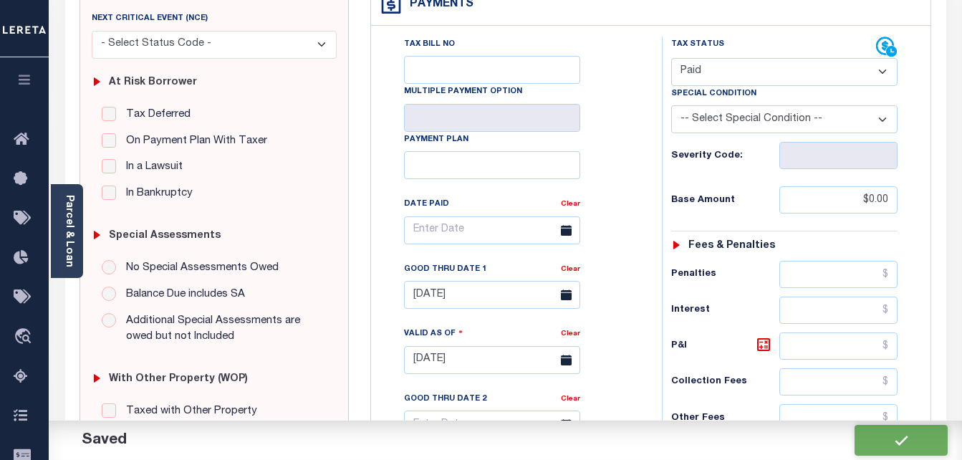
checkbox input "false"
type input "$0"
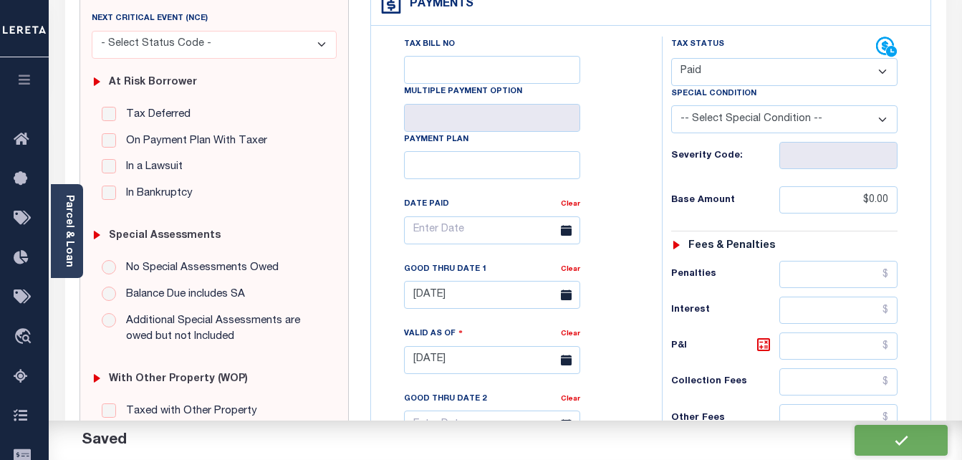
type input "$0"
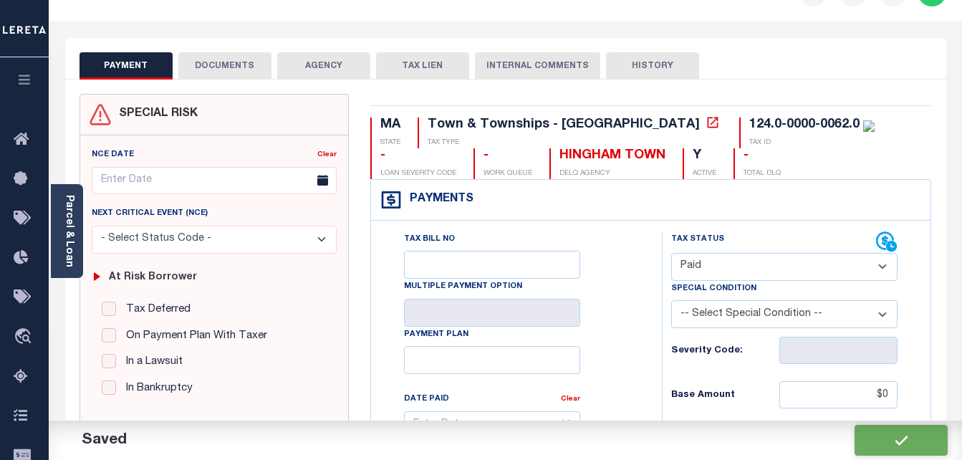
scroll to position [0, 0]
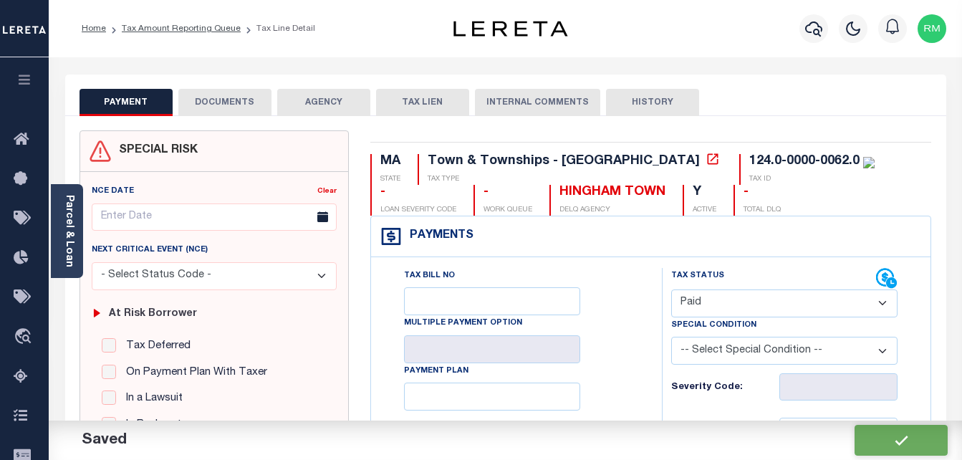
click at [205, 100] on button "DOCUMENTS" at bounding box center [224, 102] width 93 height 27
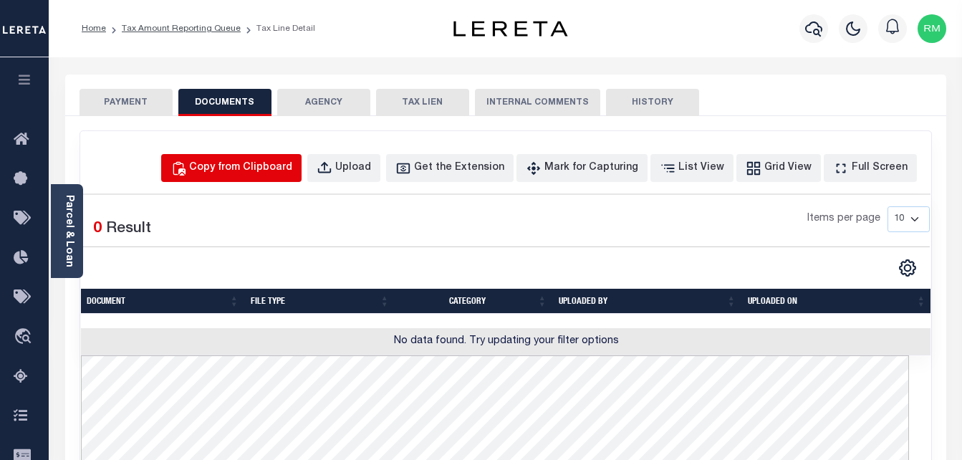
click at [277, 175] on div "Copy from Clipboard" at bounding box center [240, 169] width 103 height 16
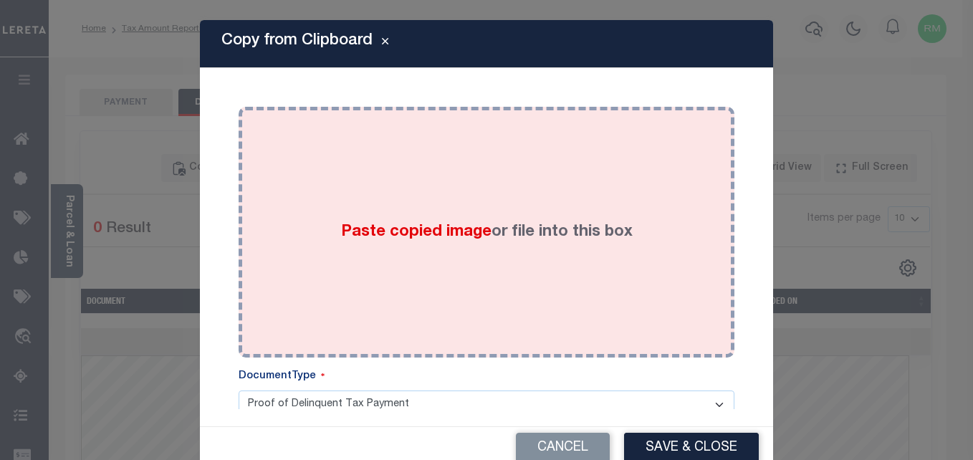
click at [353, 233] on span "Paste copied image" at bounding box center [416, 232] width 150 height 16
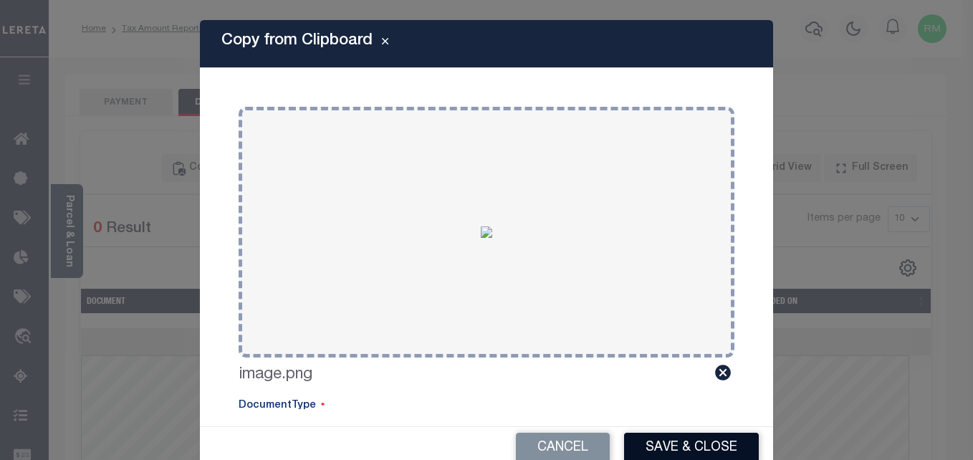
click at [700, 444] on button "Save & Close" at bounding box center [691, 448] width 135 height 31
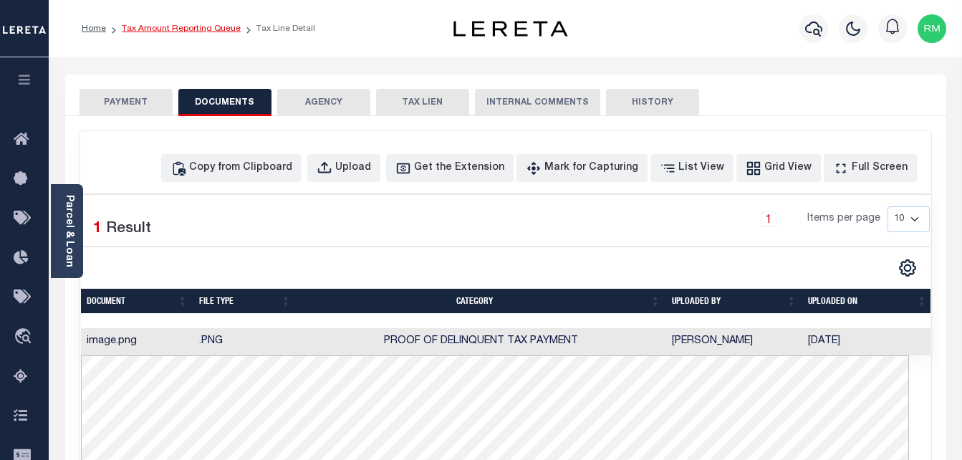
click at [194, 32] on link "Tax Amount Reporting Queue" at bounding box center [181, 28] width 119 height 9
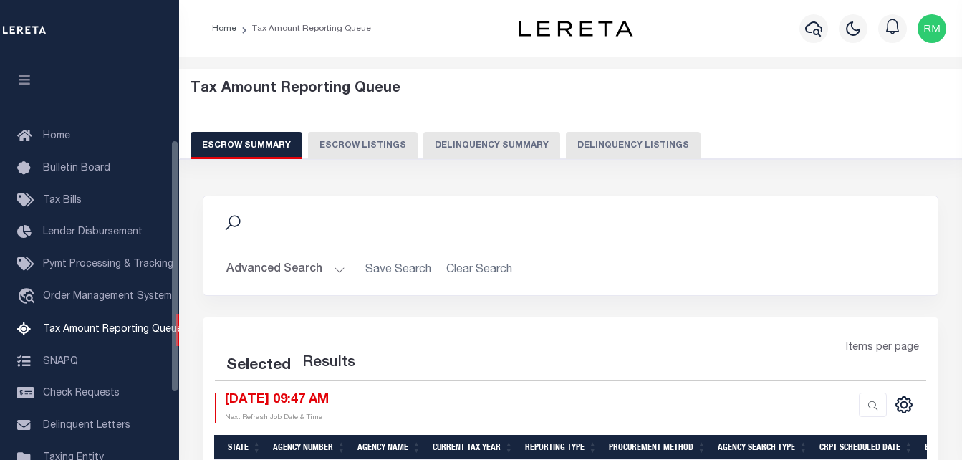
click at [623, 140] on button "Delinquency Listings" at bounding box center [633, 145] width 135 height 27
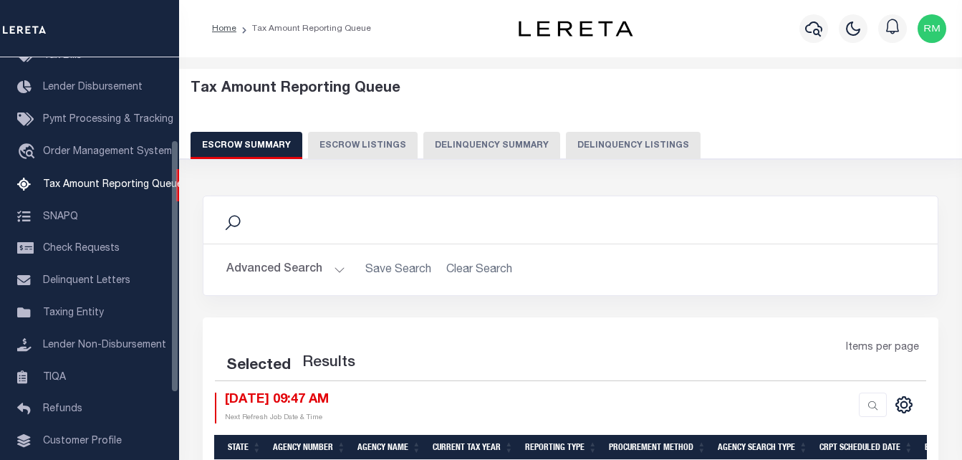
select select "100"
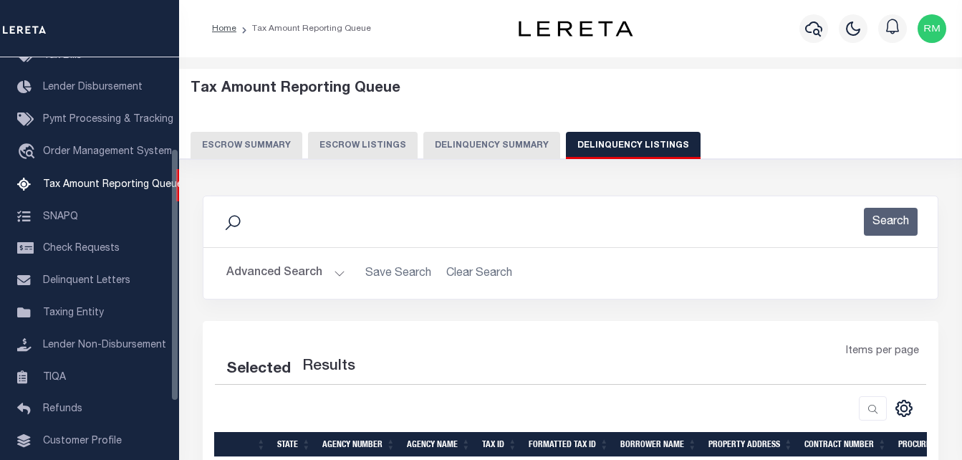
select select "100"
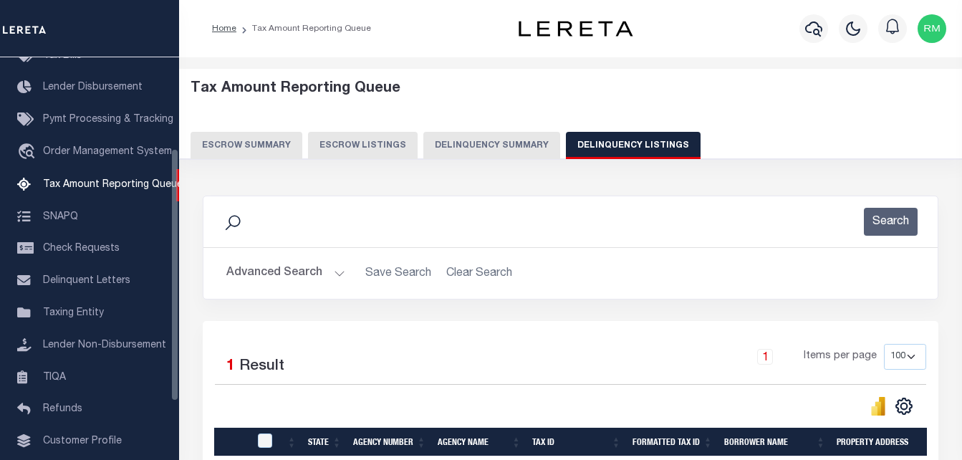
scroll to position [178, 0]
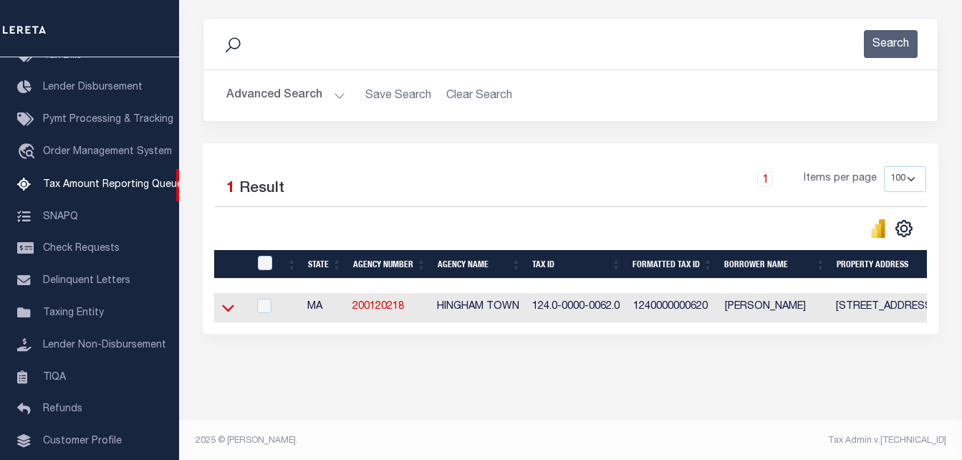
click at [228, 315] on icon at bounding box center [228, 307] width 12 height 15
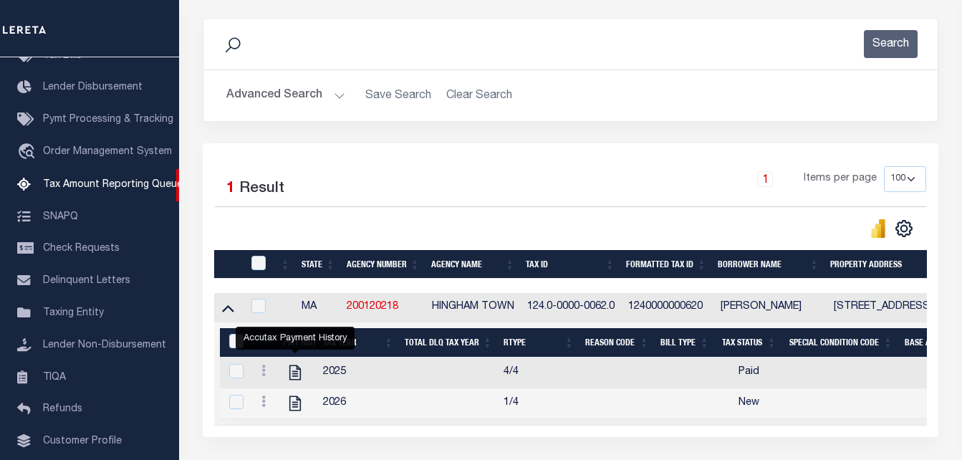
scroll to position [264, 0]
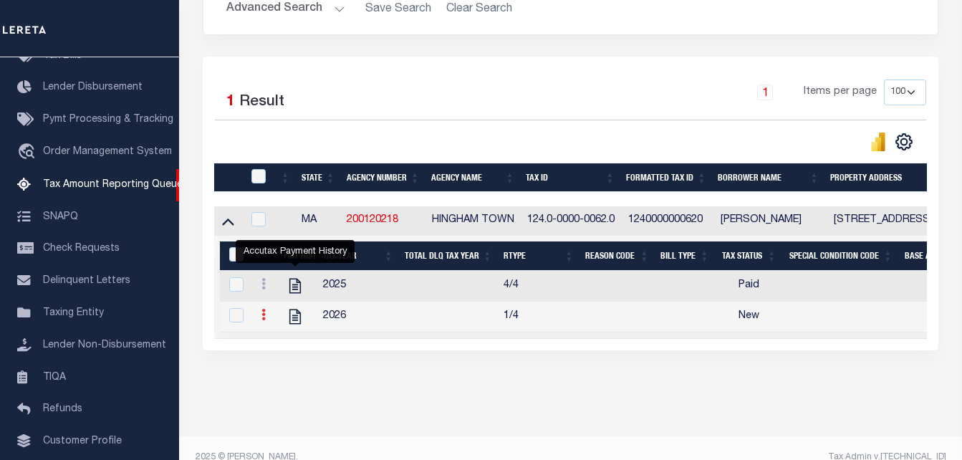
click at [265, 320] on icon at bounding box center [264, 314] width 4 height 11
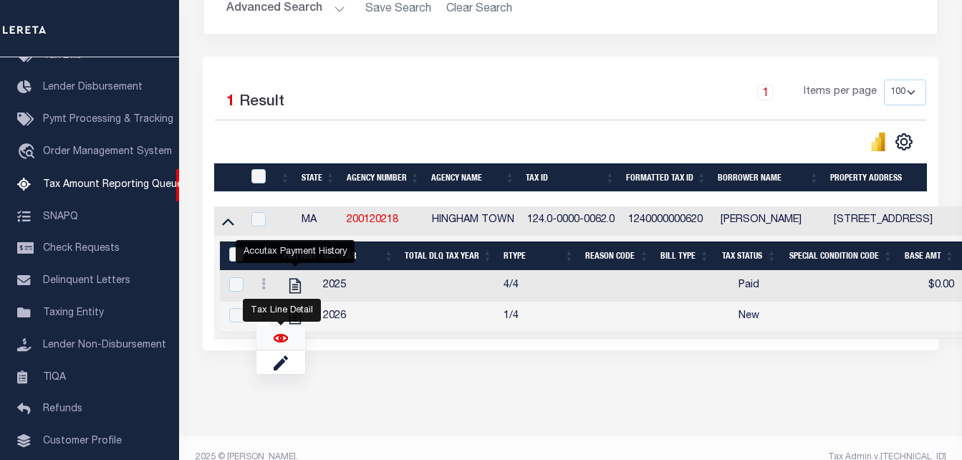
click at [279, 339] on img "" at bounding box center [281, 338] width 14 height 14
checkbox input "true"
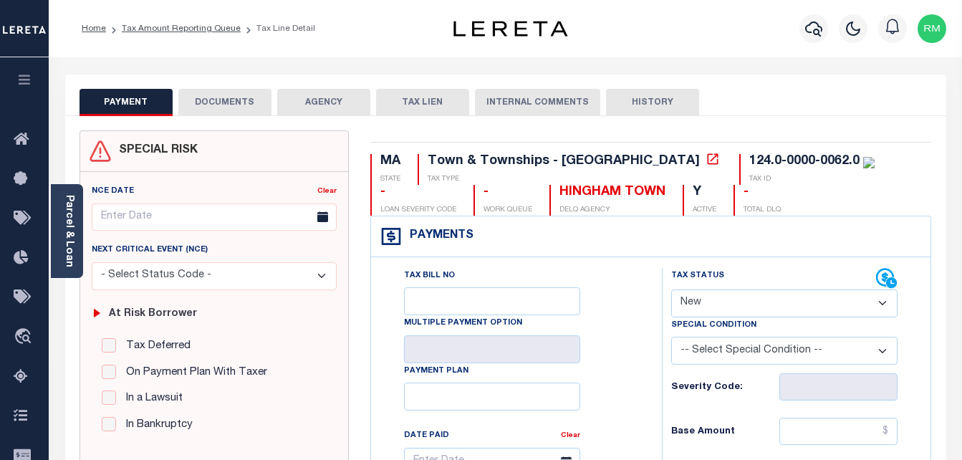
click at [719, 298] on select "- Select Status Code - Open Due/Unpaid Paid Incomplete No Tax Due Internal Refu…" at bounding box center [784, 303] width 227 height 28
select select "PYD"
click at [671, 290] on select "- Select Status Code - Open Due/Unpaid Paid Incomplete No Tax Due Internal Refu…" at bounding box center [784, 303] width 227 height 28
type input "[DATE]"
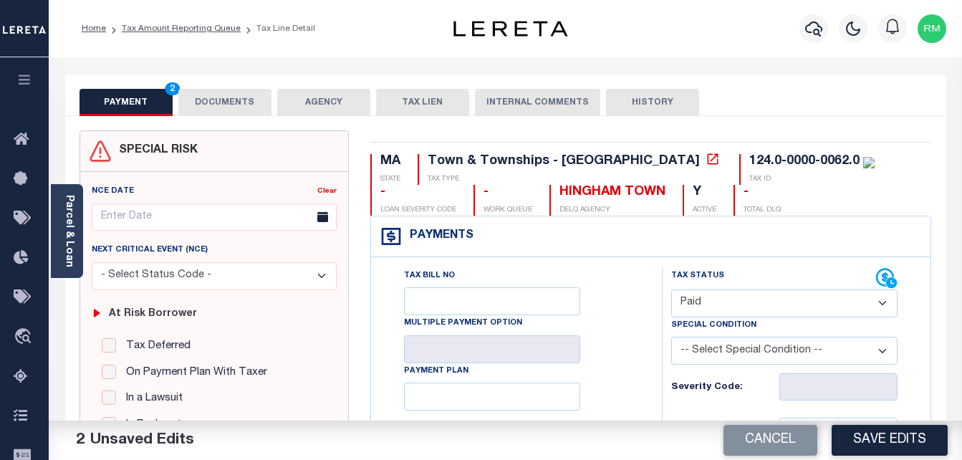
scroll to position [143, 0]
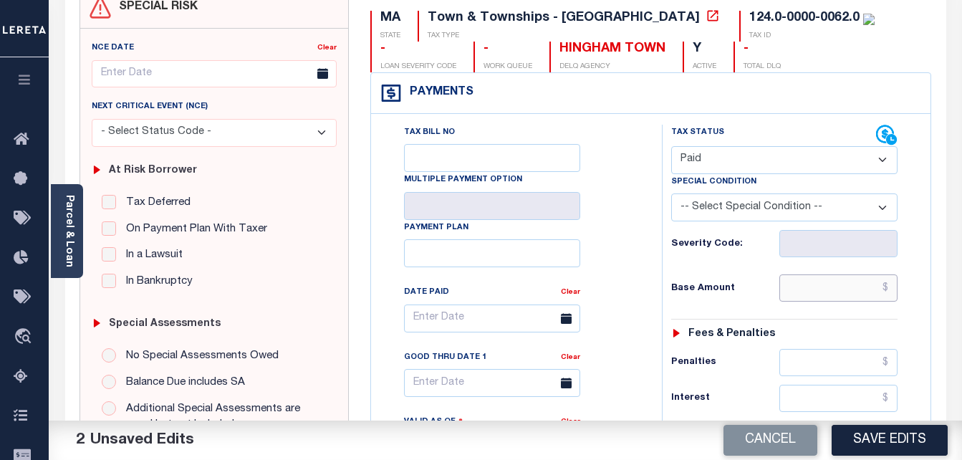
click at [831, 293] on input "text" at bounding box center [839, 287] width 118 height 27
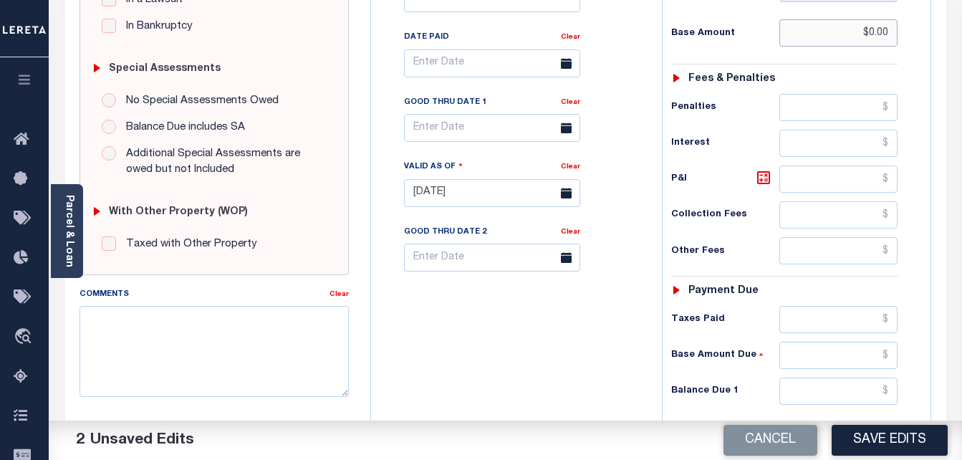
scroll to position [502, 0]
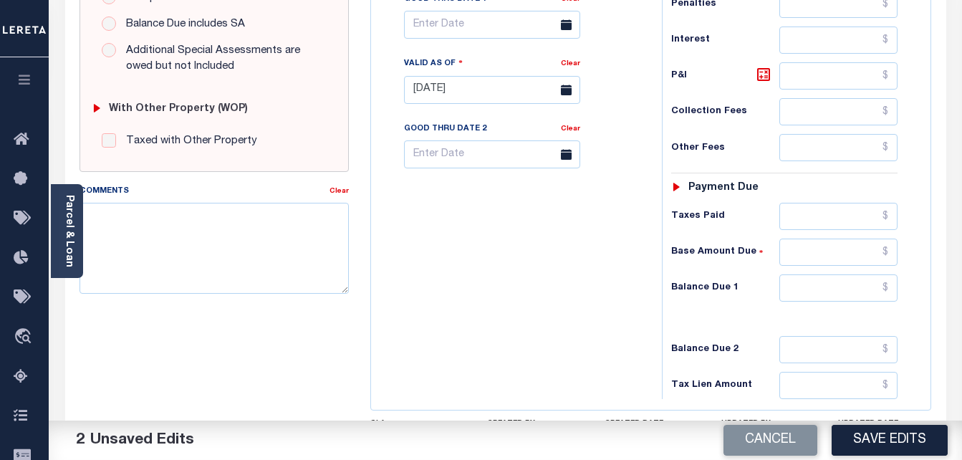
type input "$0.00"
click at [853, 292] on input "text" at bounding box center [839, 287] width 118 height 27
type input "$0.00"
click at [484, 32] on input "text" at bounding box center [492, 25] width 176 height 28
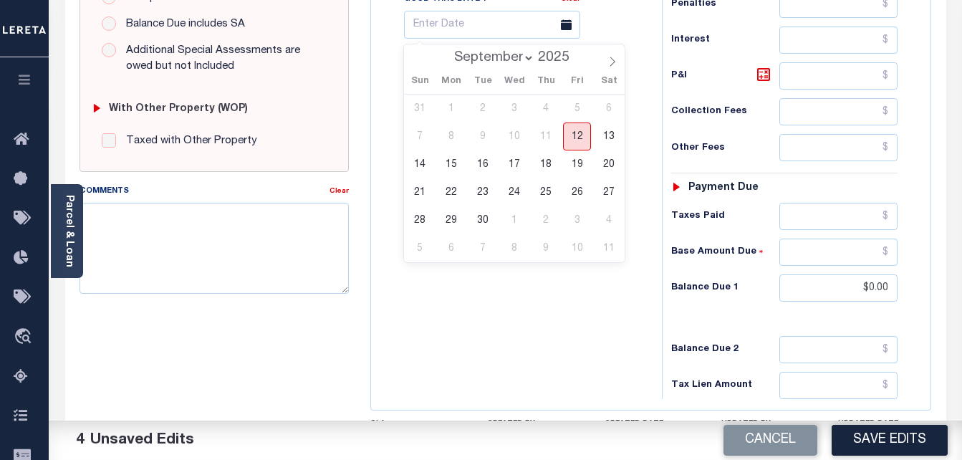
click at [575, 138] on span "12" at bounding box center [577, 137] width 28 height 28
type input "[DATE]"
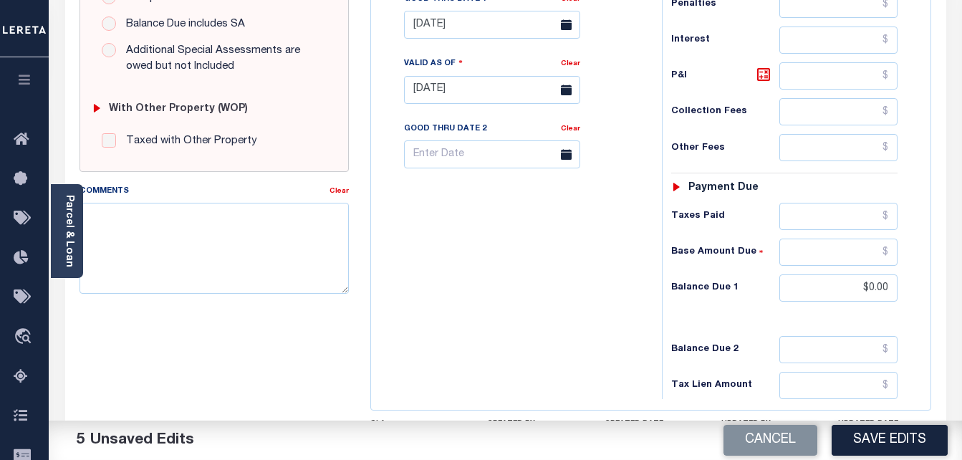
click at [907, 436] on button "Save Edits" at bounding box center [890, 440] width 116 height 31
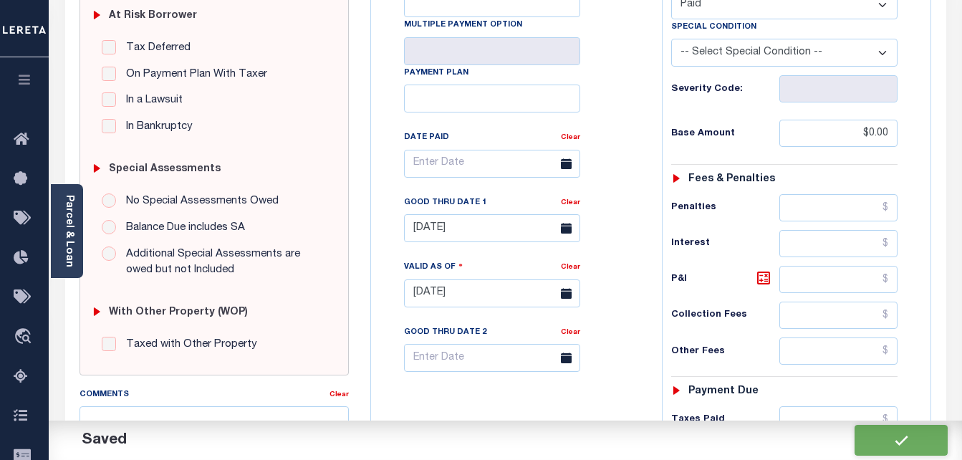
checkbox input "false"
type input "$0"
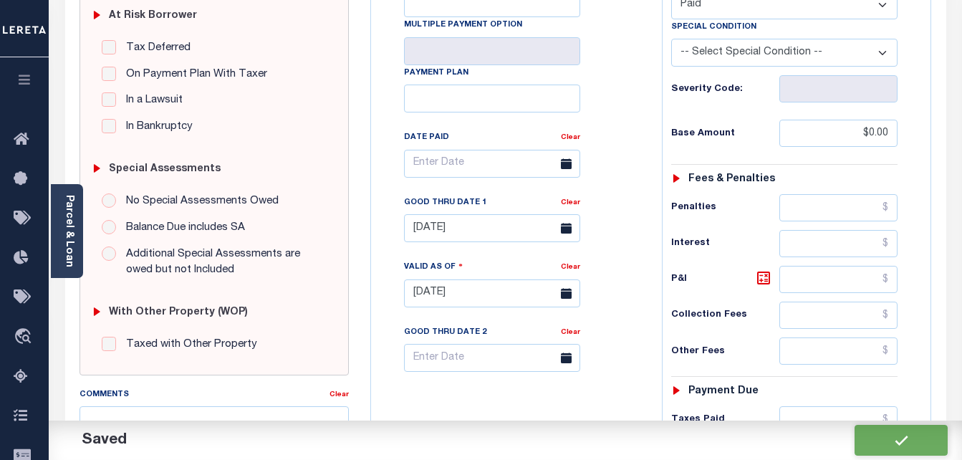
type input "$0"
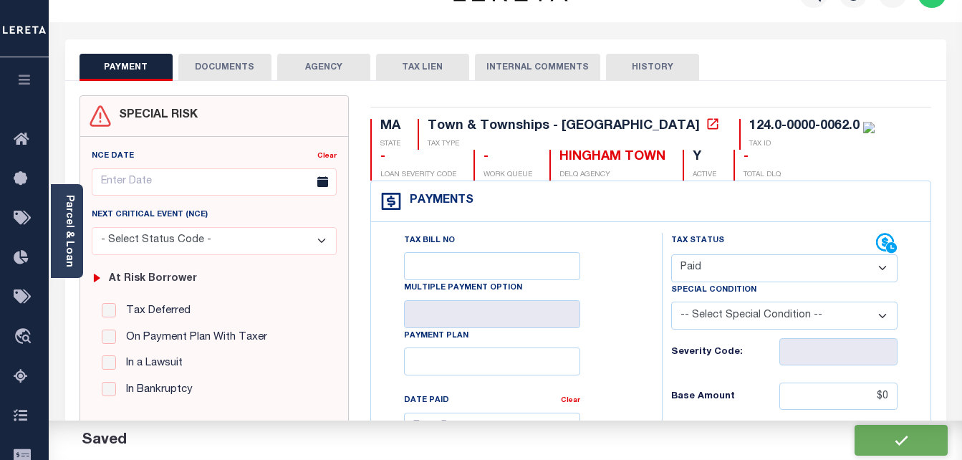
scroll to position [0, 0]
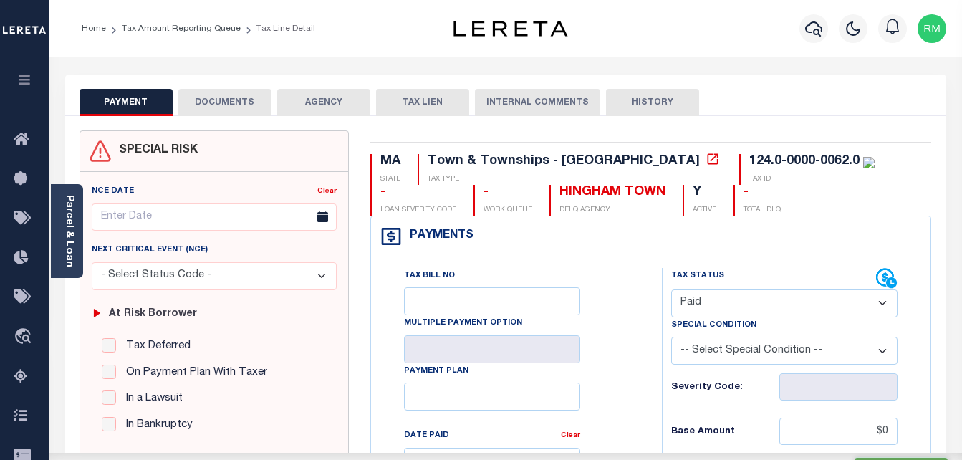
click at [217, 100] on button "DOCUMENTS" at bounding box center [224, 102] width 93 height 27
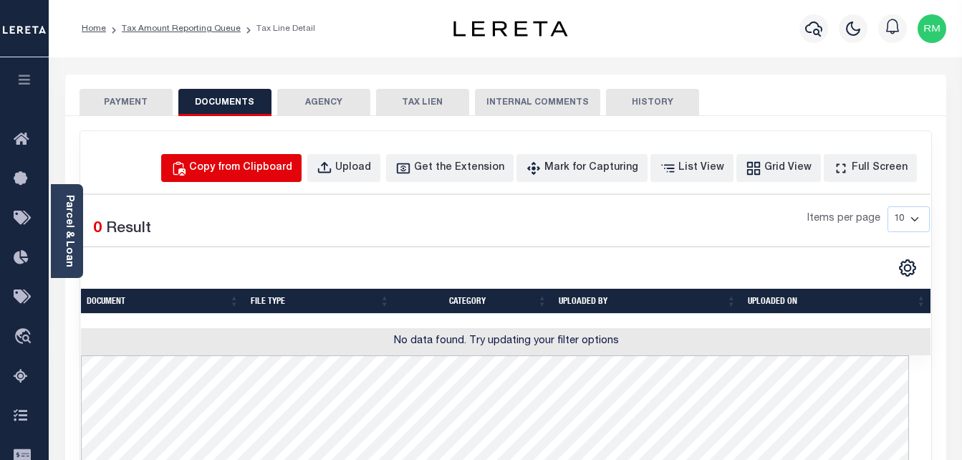
click at [254, 154] on button "Copy from Clipboard" at bounding box center [231, 168] width 140 height 28
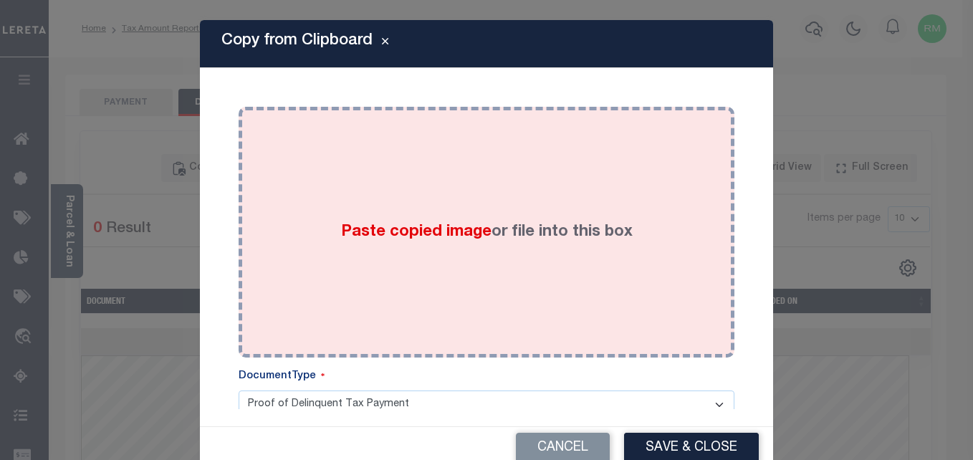
click at [378, 214] on div "Paste copied image or file into this box" at bounding box center [486, 232] width 474 height 229
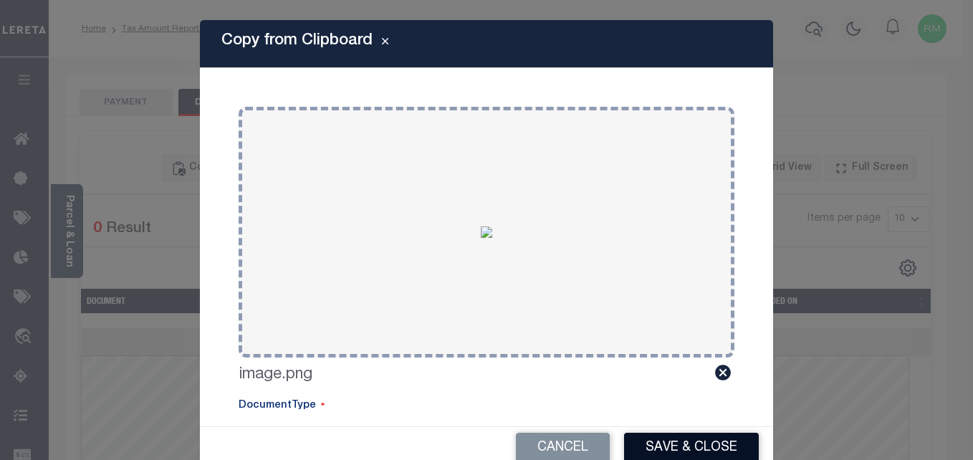
click at [689, 445] on button "Save & Close" at bounding box center [691, 448] width 135 height 31
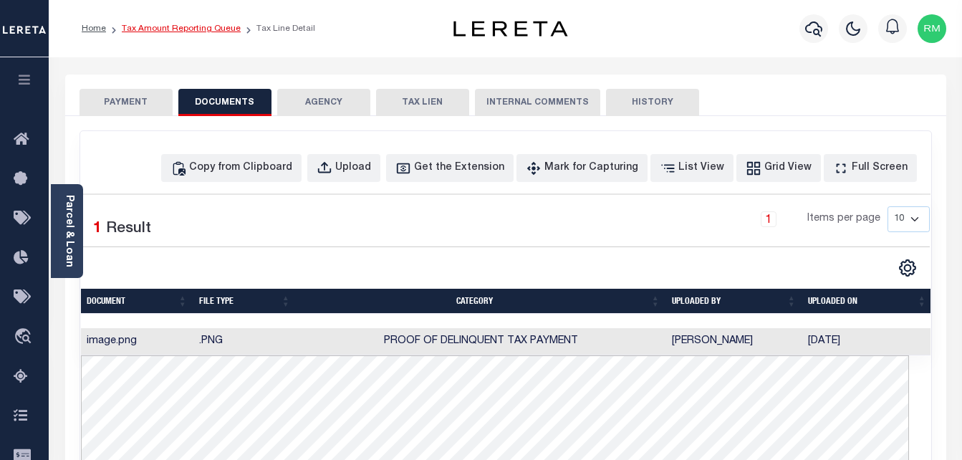
click at [203, 32] on link "Tax Amount Reporting Queue" at bounding box center [181, 28] width 119 height 9
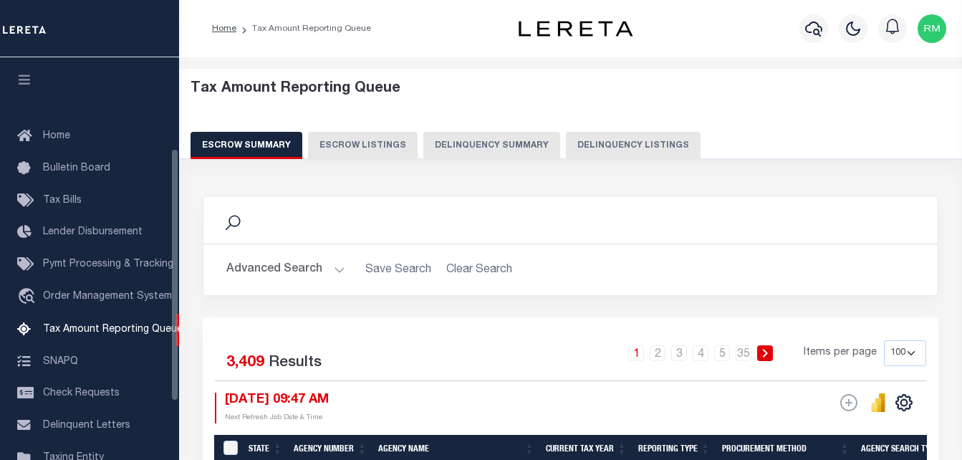
click at [573, 142] on button "Delinquency Listings" at bounding box center [633, 145] width 135 height 27
select select "100"
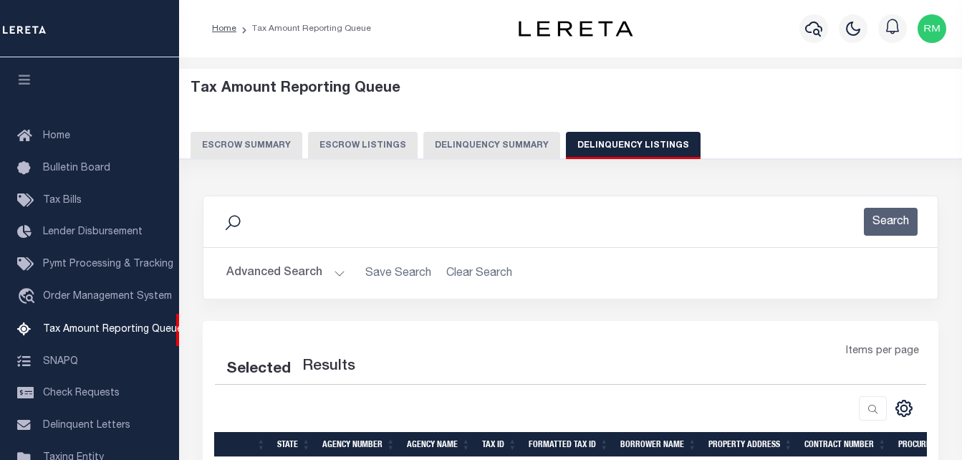
scroll to position [145, 0]
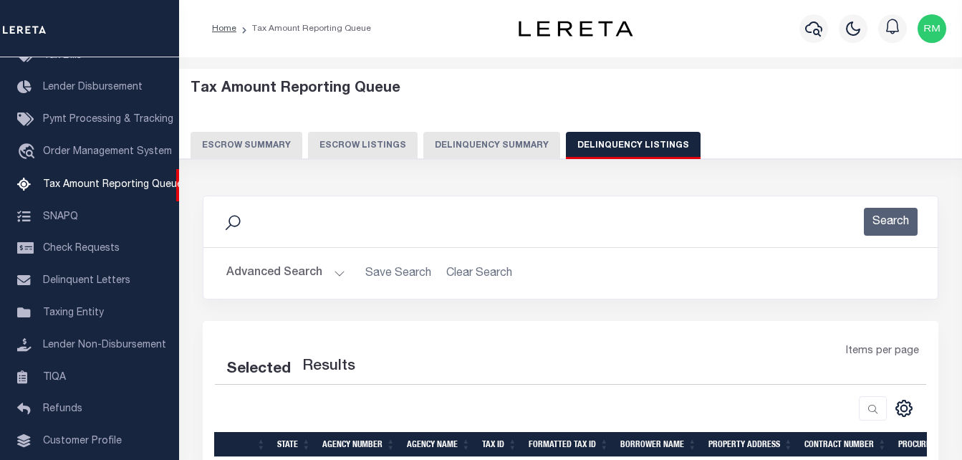
select select "100"
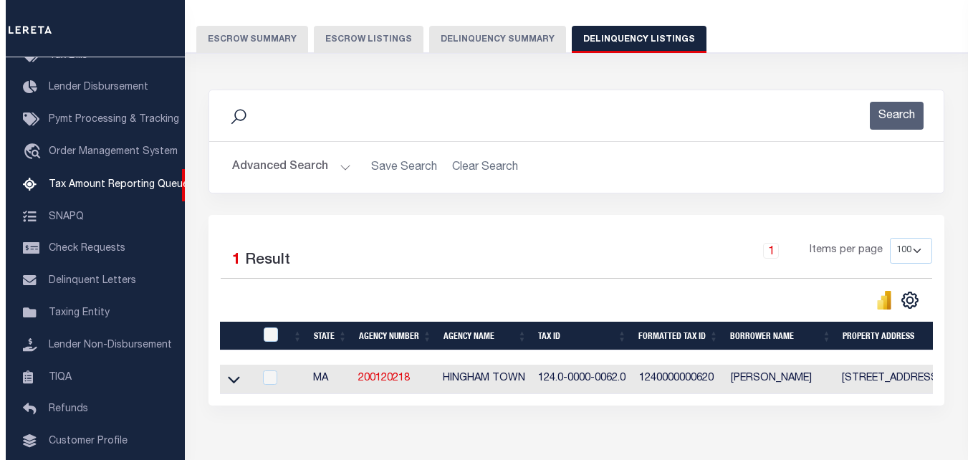
scroll to position [193, 0]
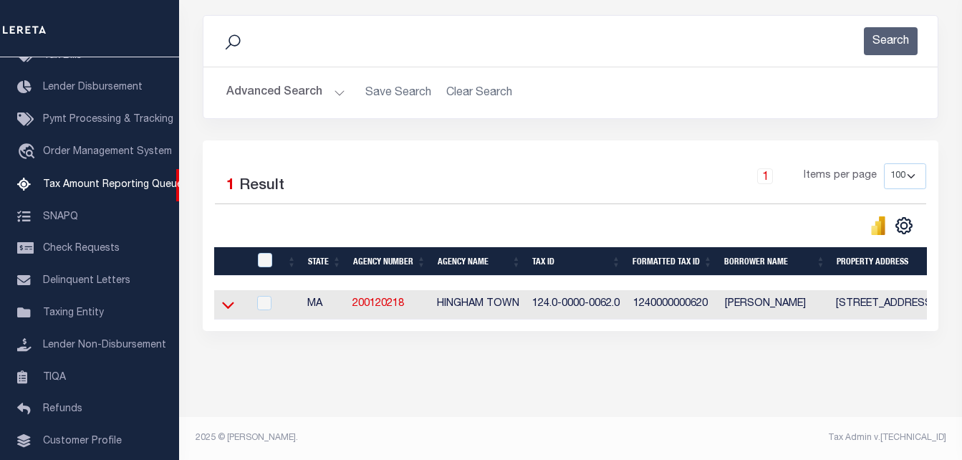
click at [225, 297] on icon at bounding box center [228, 304] width 12 height 15
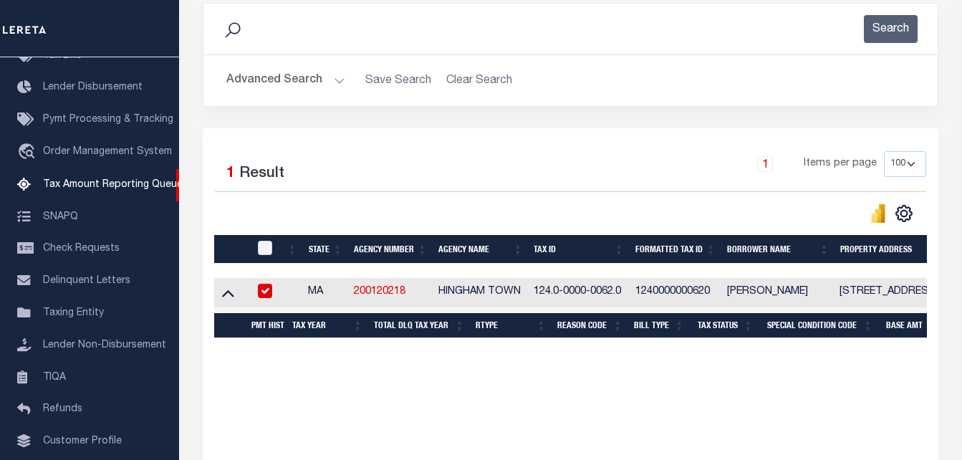
checkbox input "true"
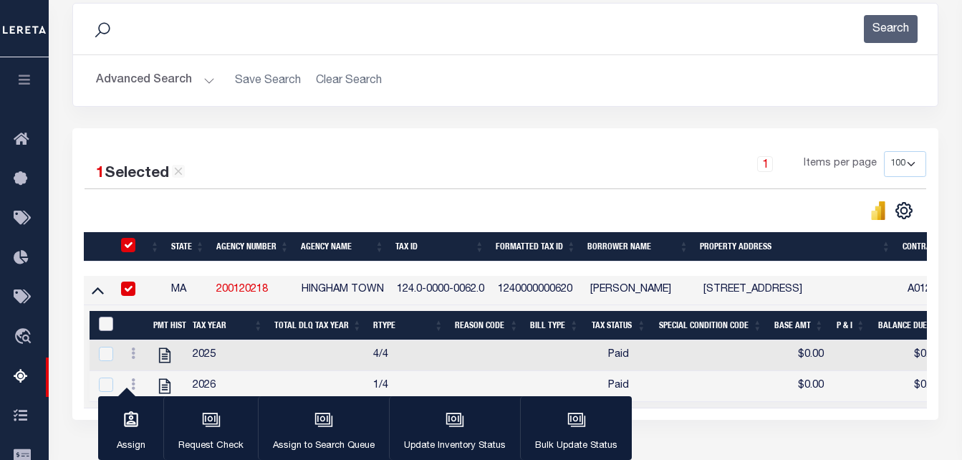
click at [103, 331] on input "&nbsp;" at bounding box center [106, 324] width 14 height 14
checkbox input "true"
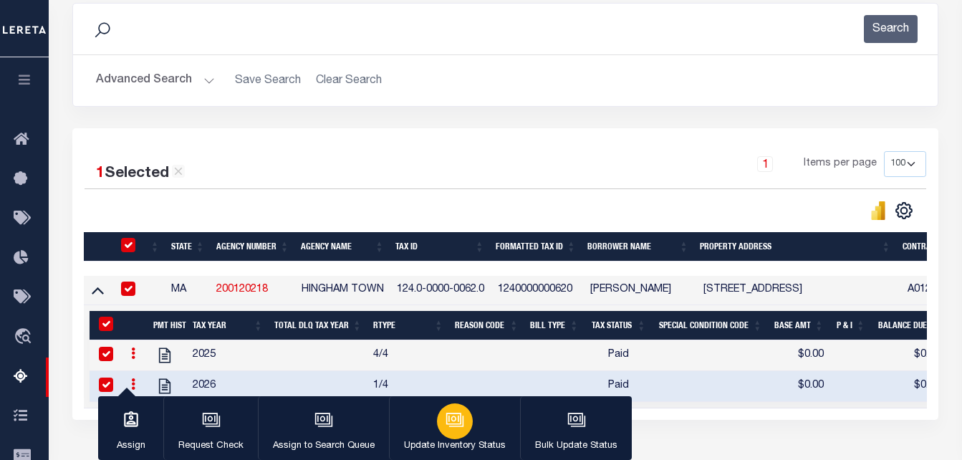
click at [446, 428] on icon "button" at bounding box center [455, 420] width 19 height 19
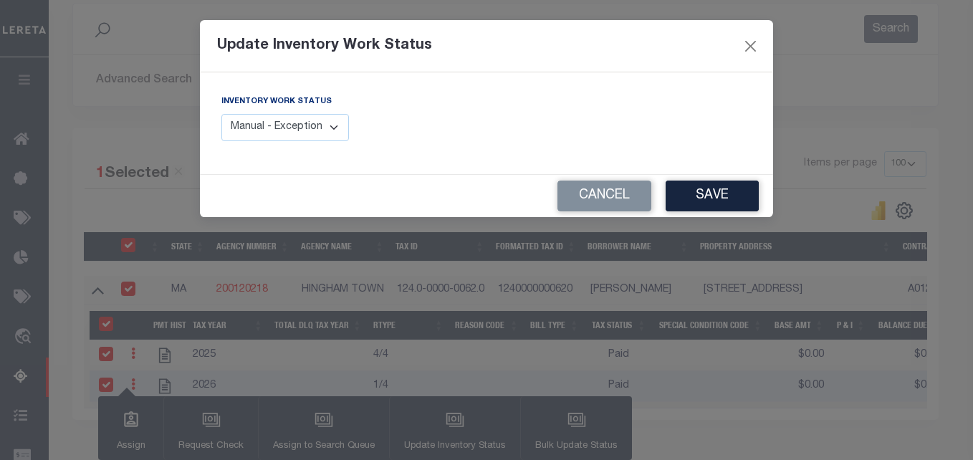
click at [327, 138] on select "Manual - Exception Pended - Awaiting Search Late Add Exception Completed" at bounding box center [285, 128] width 128 height 28
select select "4"
click at [221, 114] on select "Manual - Exception Pended - Awaiting Search Late Add Exception Completed" at bounding box center [285, 128] width 128 height 28
click at [699, 193] on button "Save" at bounding box center [712, 196] width 93 height 31
